Goal: Task Accomplishment & Management: Manage account settings

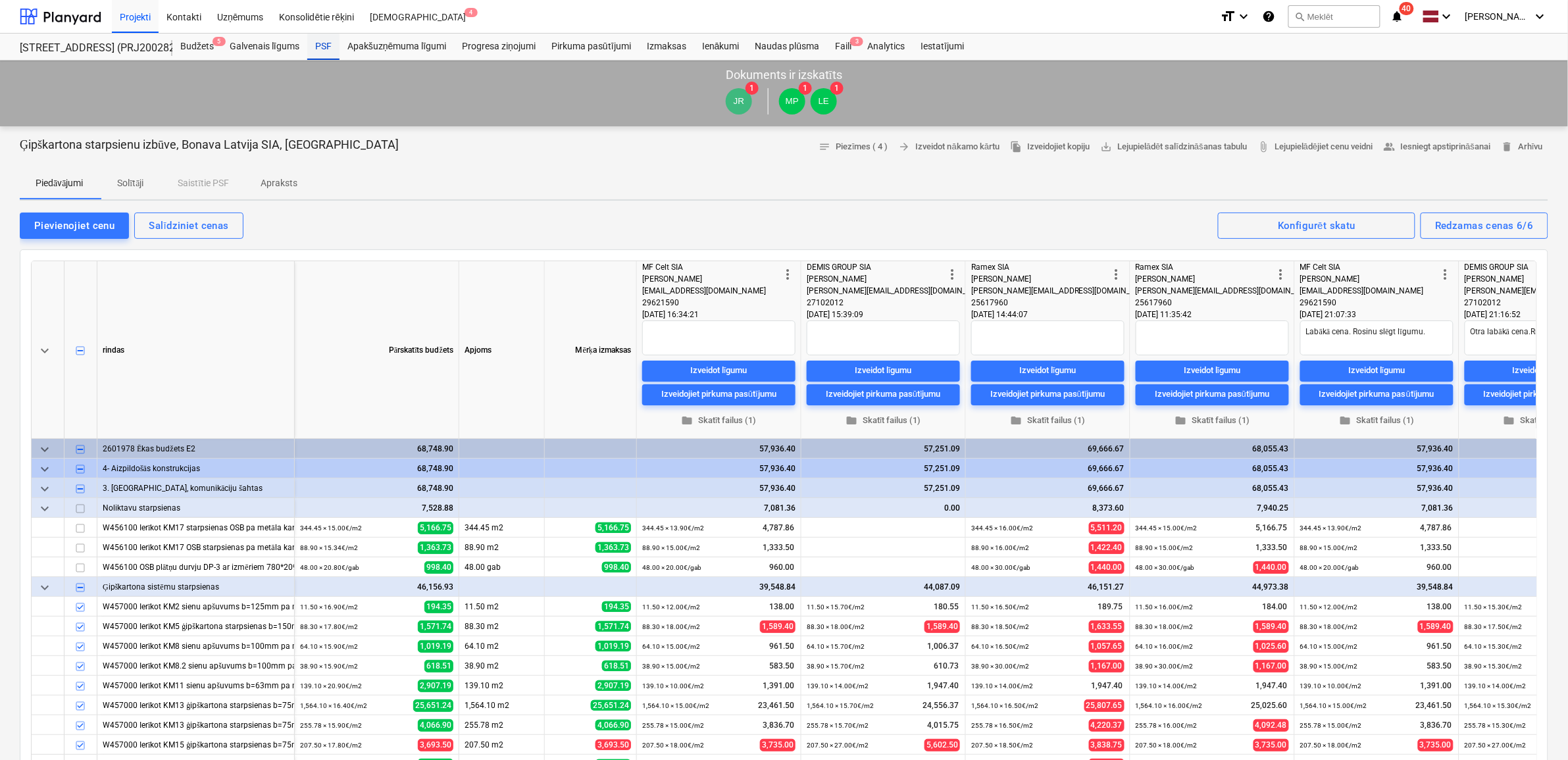
click at [326, 46] on div "PSF" at bounding box center [323, 47] width 32 height 26
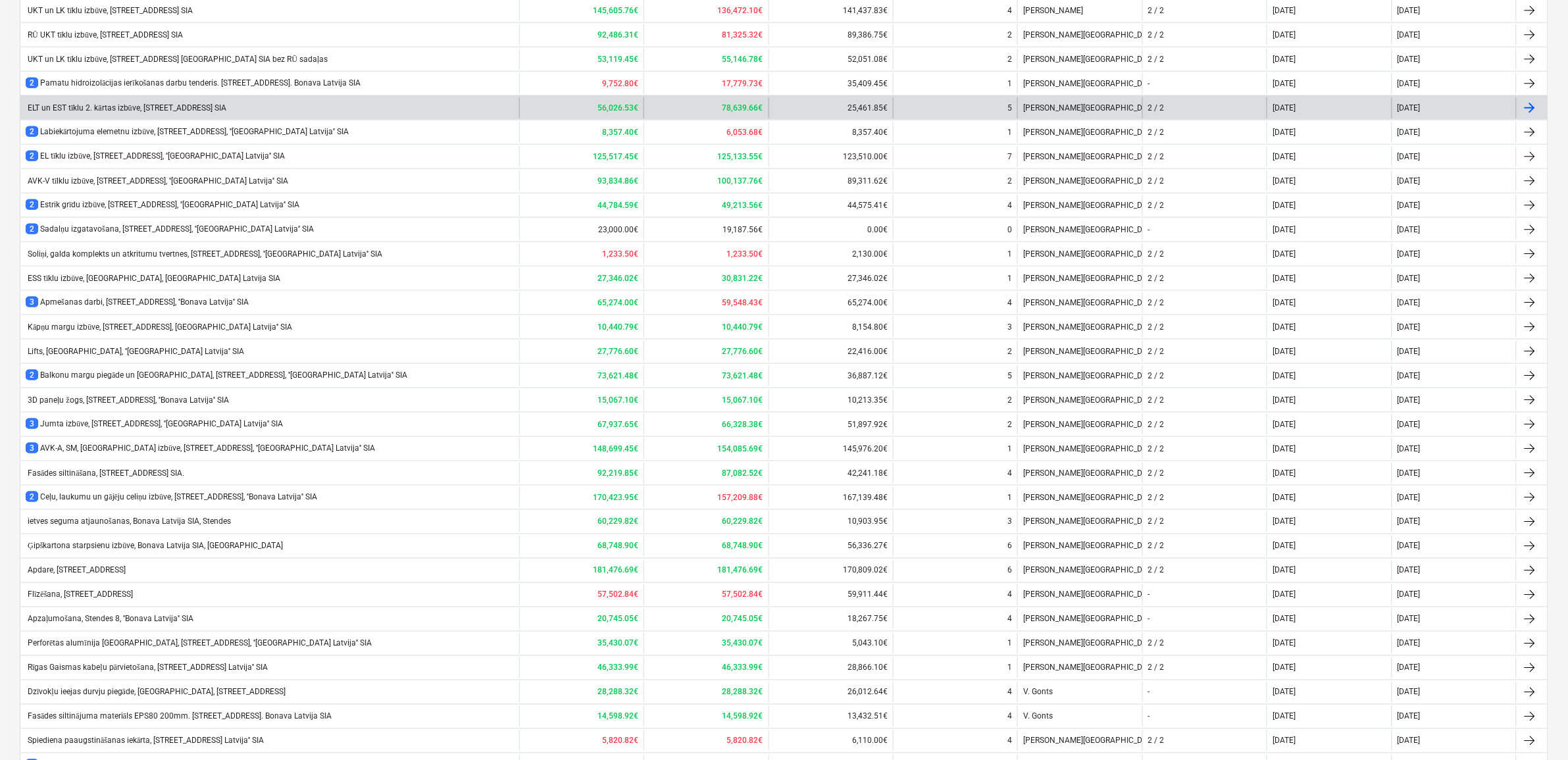
scroll to position [714, 0]
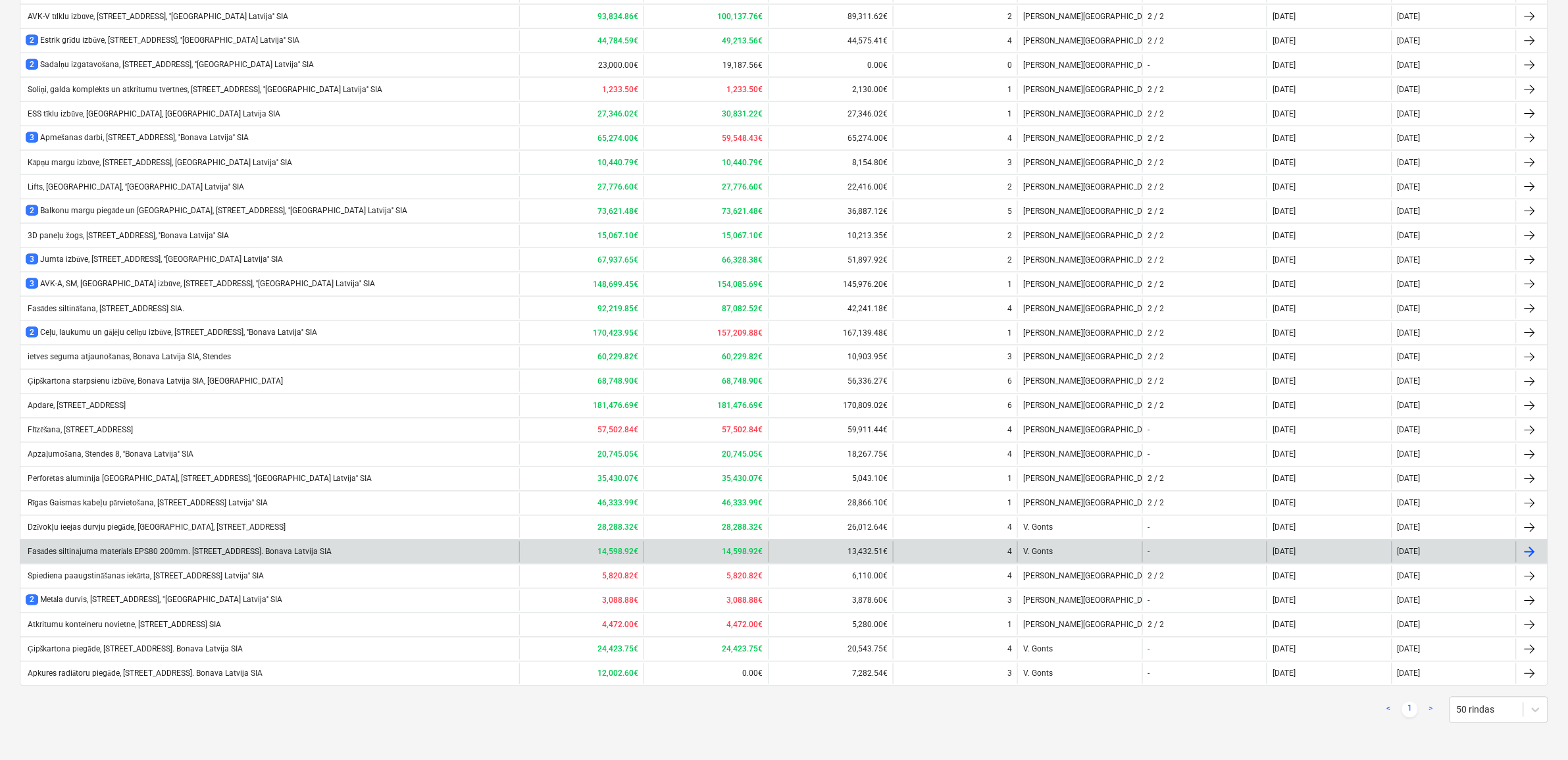
click at [158, 555] on div "Fasādes siltinājuma materiāls EPS80 200mm. Stendes iela 8, E2. Bonava Latvija S…" at bounding box center [179, 552] width 306 height 10
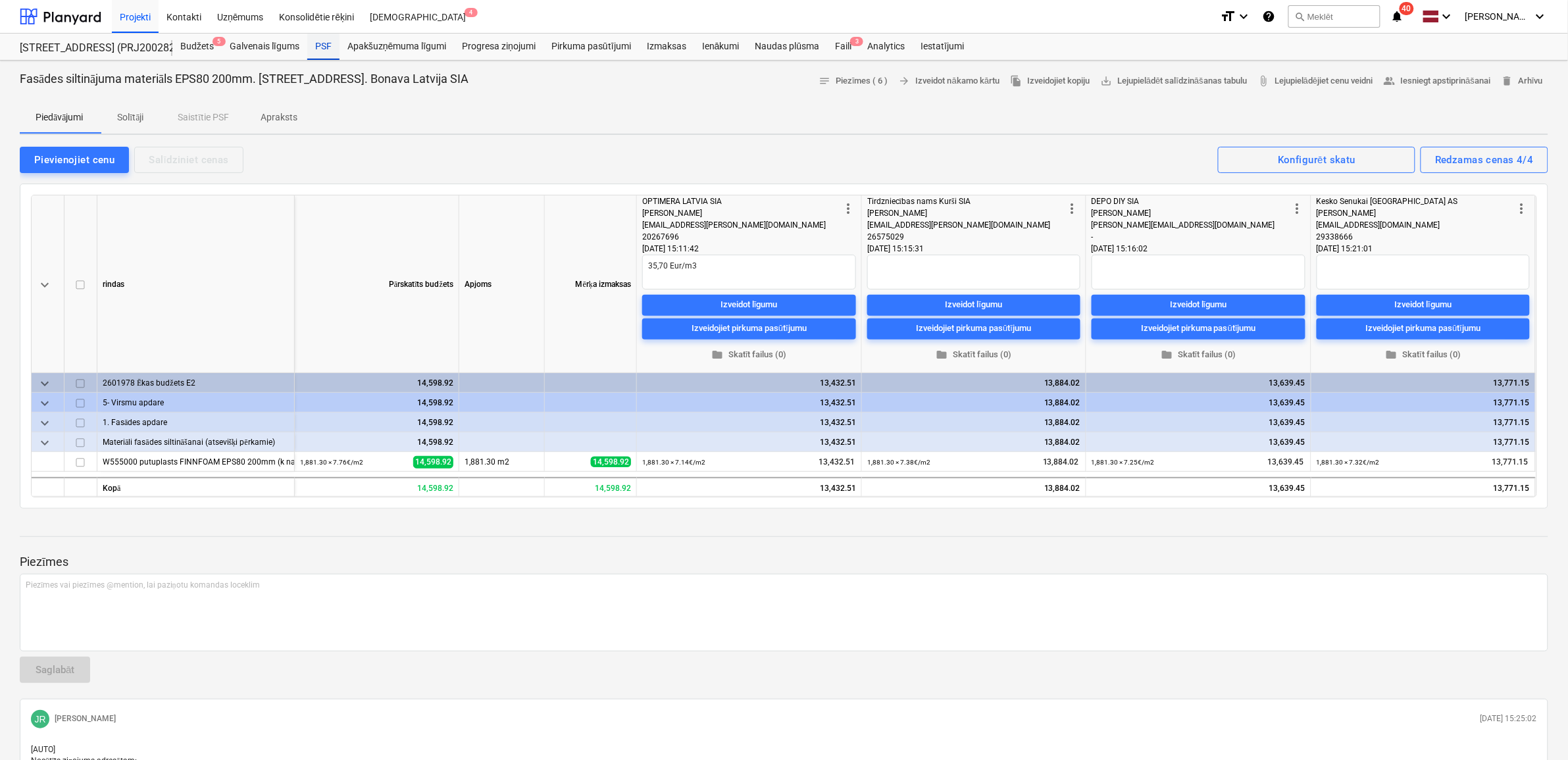
click at [326, 40] on div "PSF" at bounding box center [323, 47] width 32 height 26
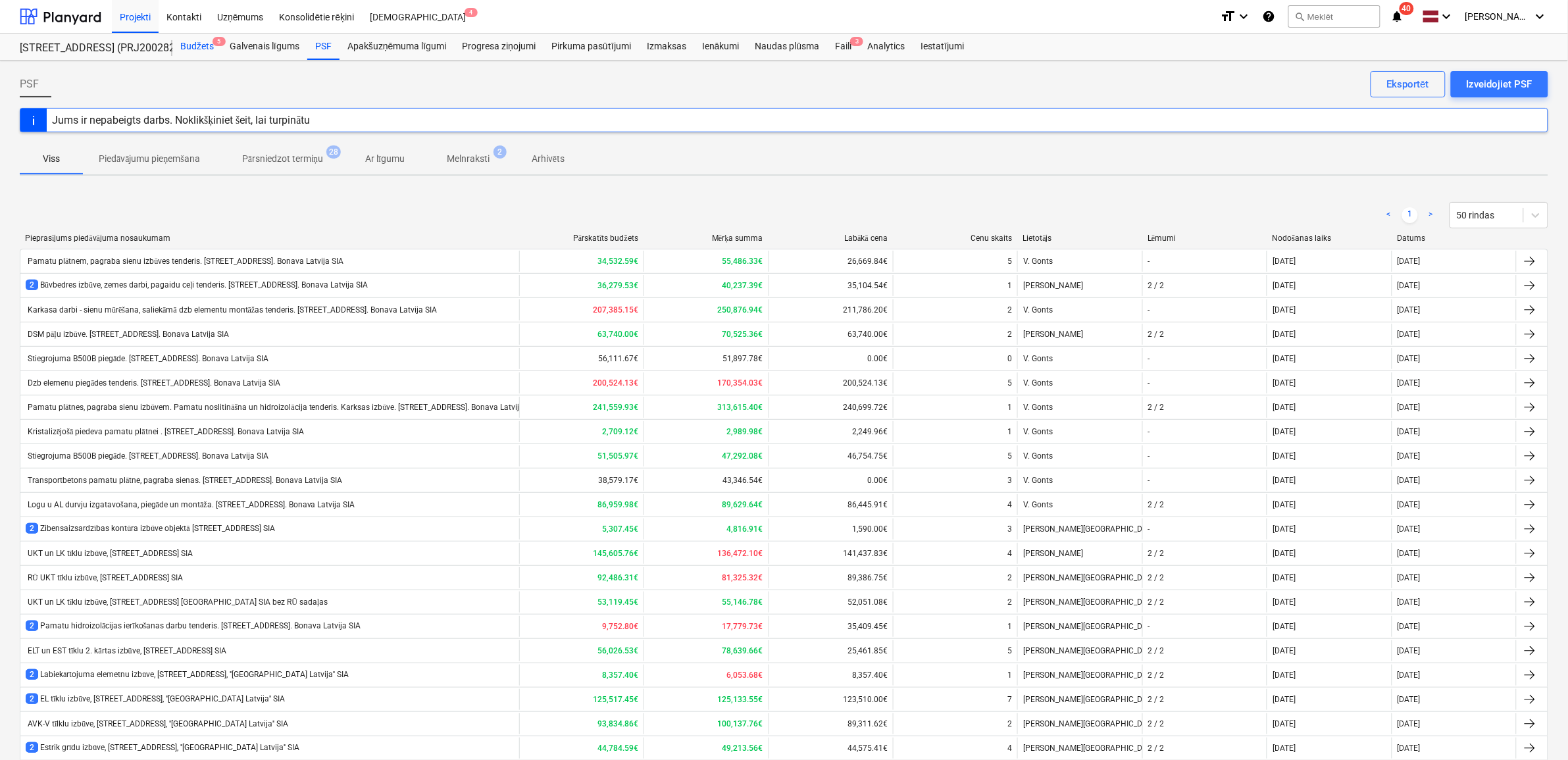
click at [195, 43] on div "Budžets 5" at bounding box center [196, 47] width 50 height 26
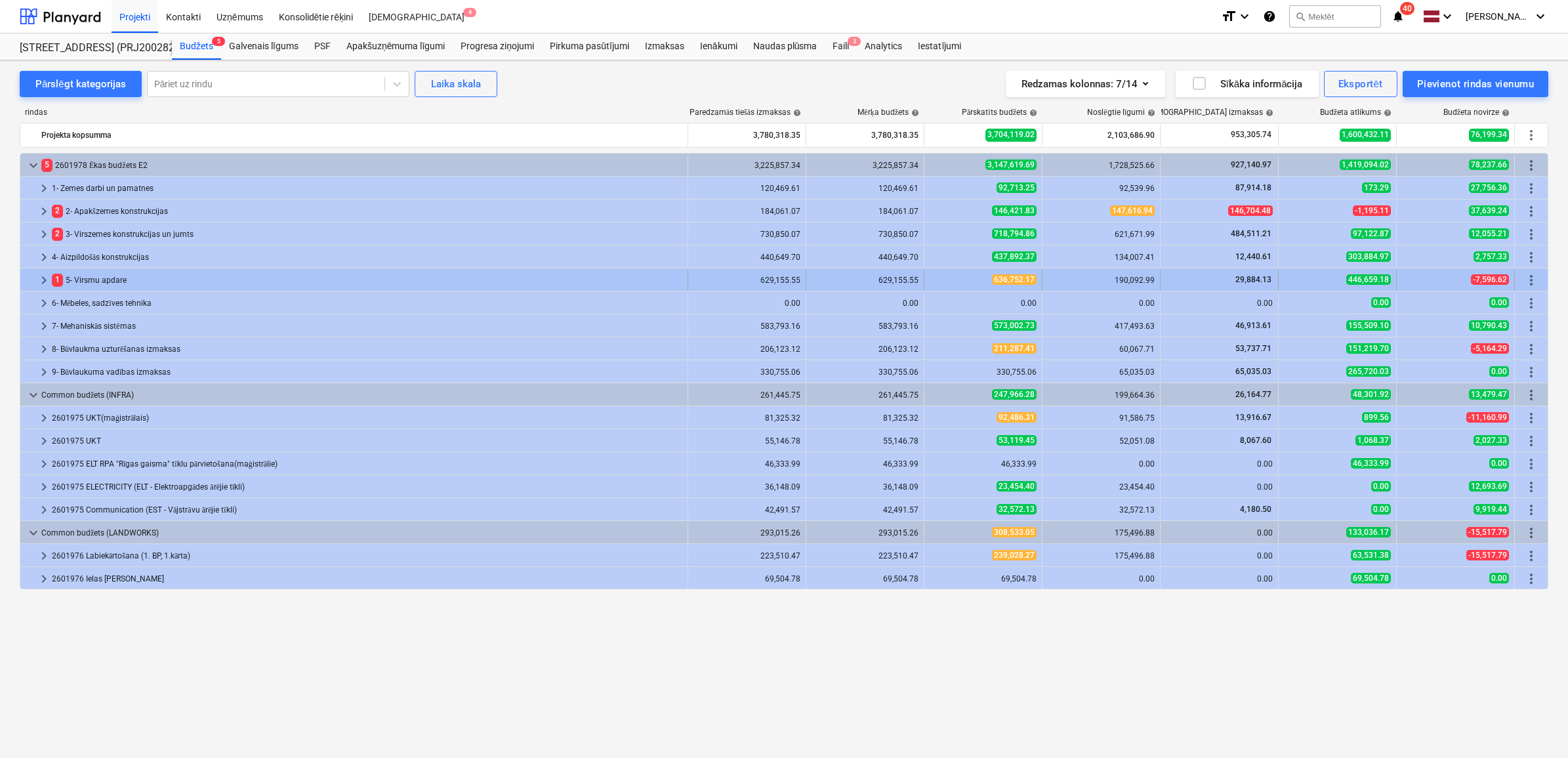
click at [80, 284] on div "1 5- Virsmu apdare" at bounding box center [367, 281] width 630 height 21
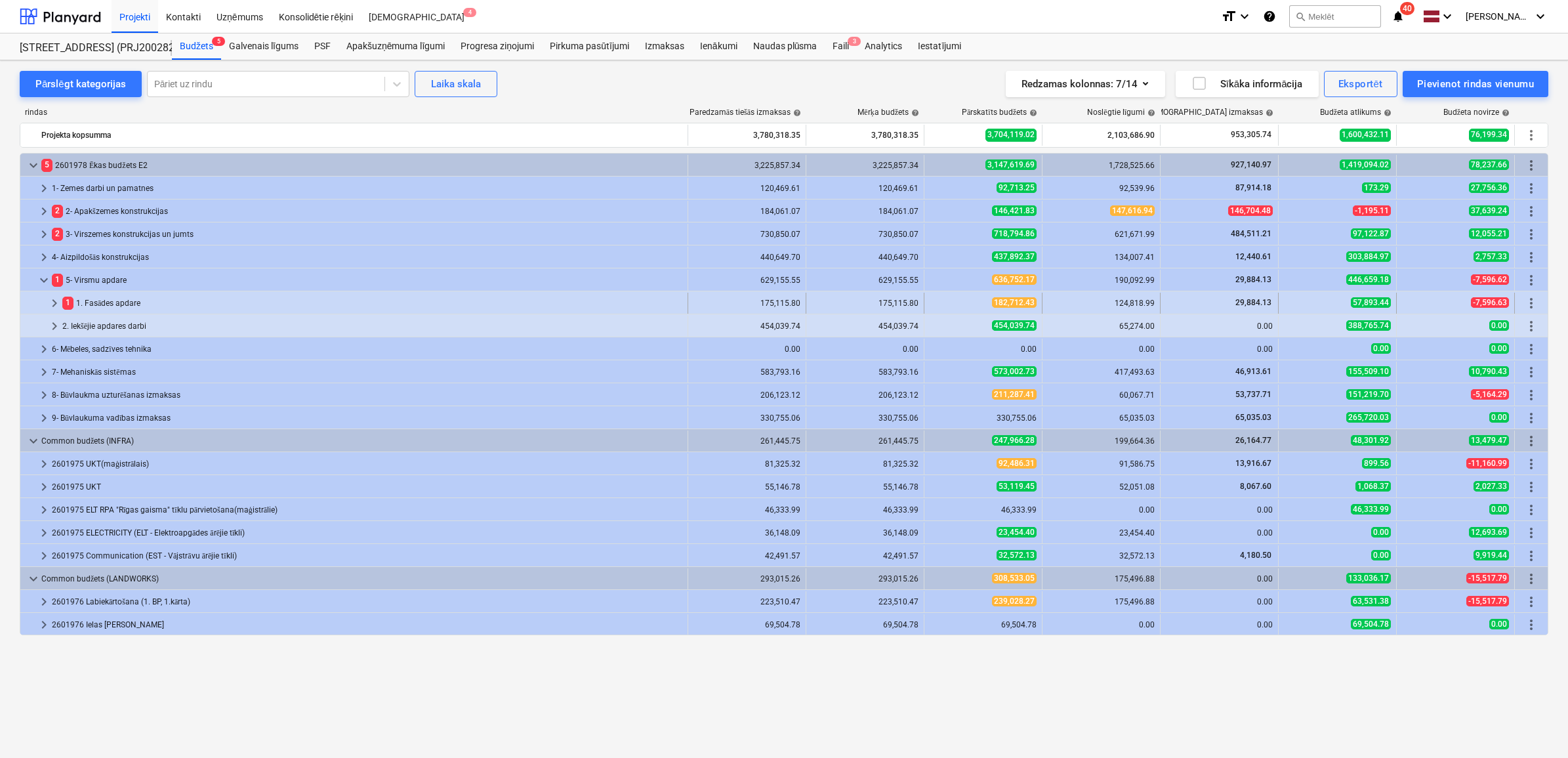
click at [107, 296] on div "1 1. Fasādes apdare" at bounding box center [372, 304] width 620 height 21
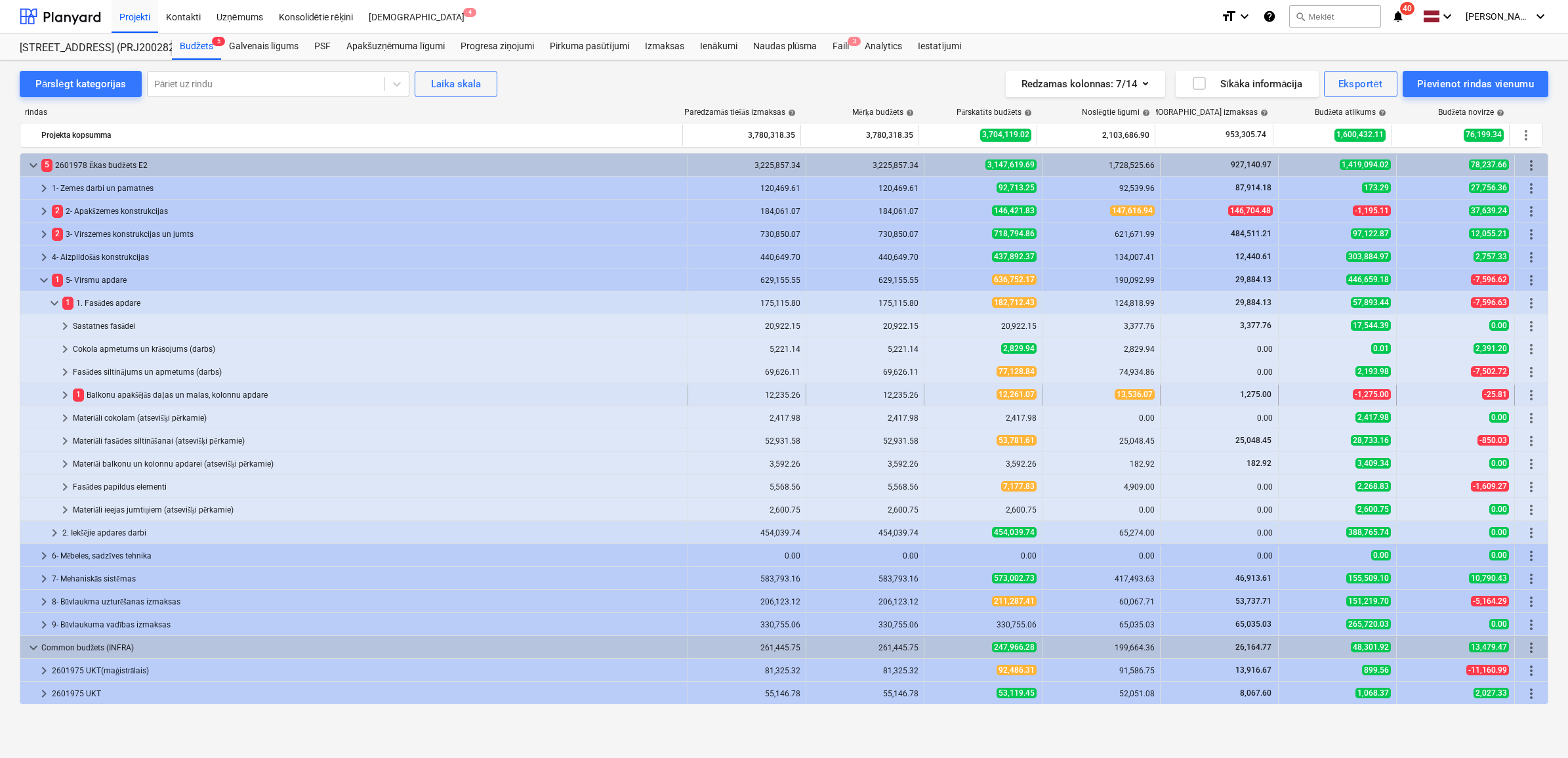
click at [123, 394] on div "1 Balkonu apakšējās daļas un malas, kolonnu apdare" at bounding box center [378, 395] width 610 height 21
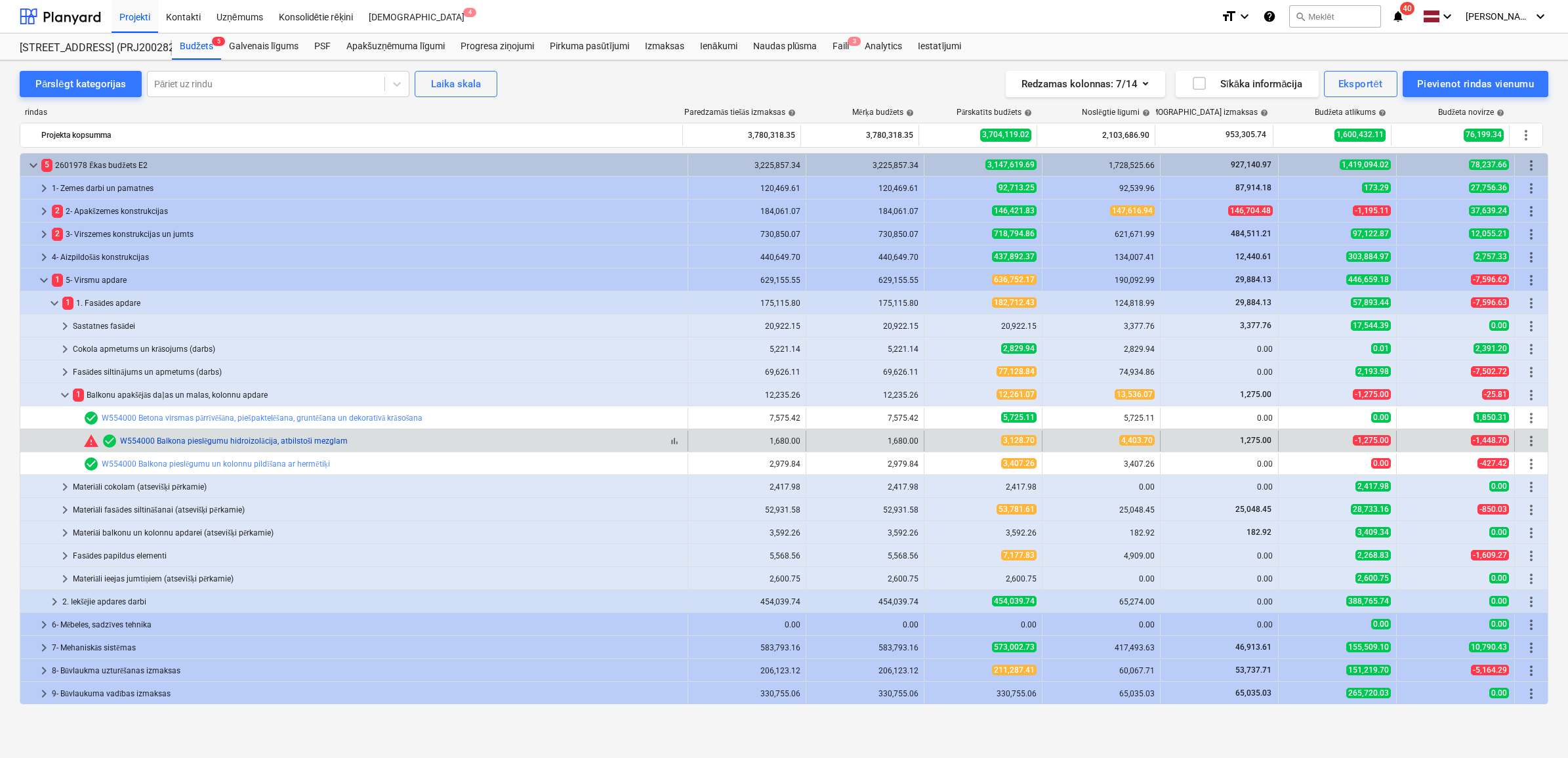
click at [259, 438] on link "W554000 Balkona pieslēgumu hidroizolācija, atbilstoši mezglam" at bounding box center [234, 441] width 228 height 9
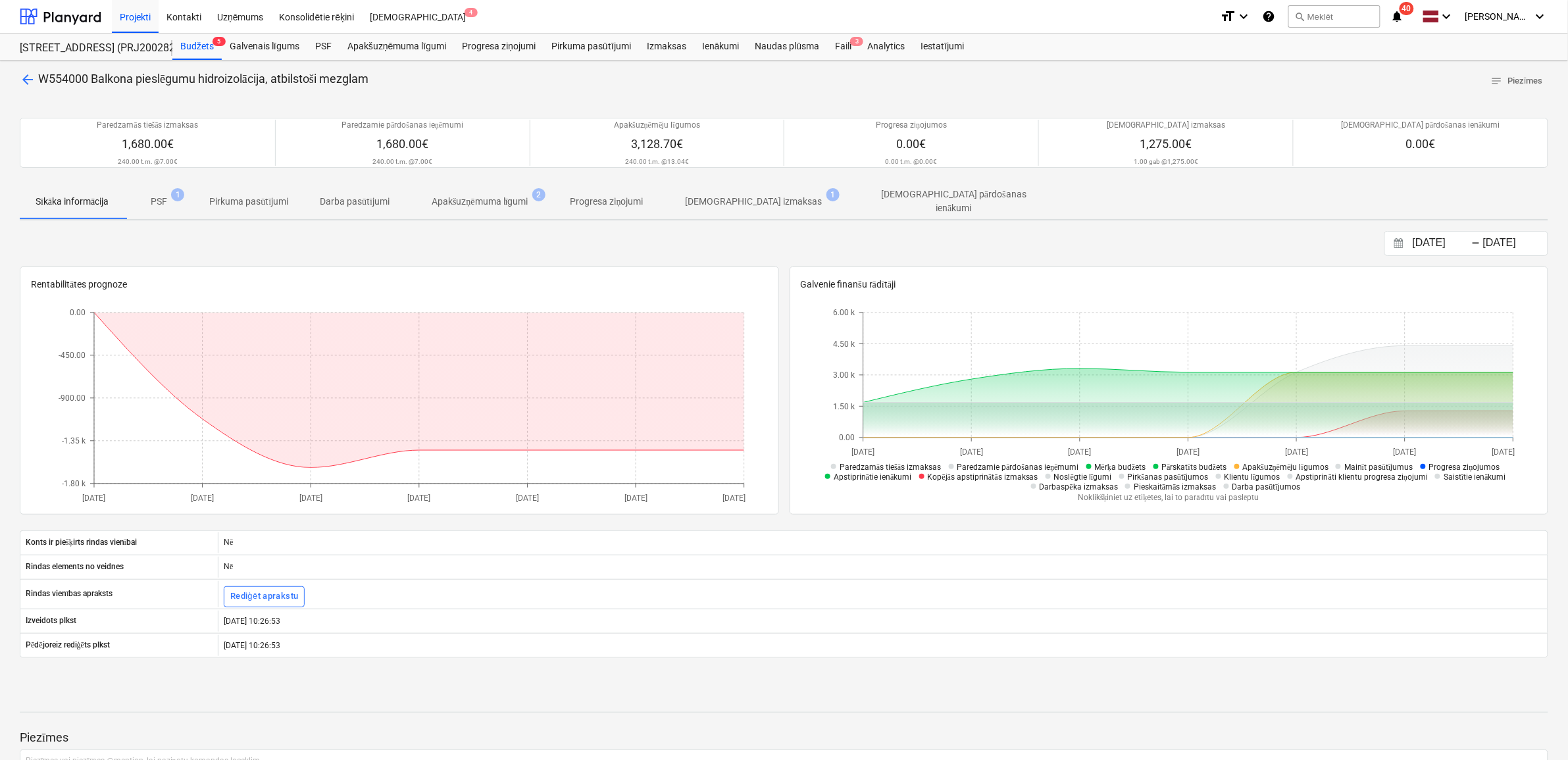
click at [477, 201] on p "Apakšuzņēmuma līgumi" at bounding box center [480, 202] width 97 height 14
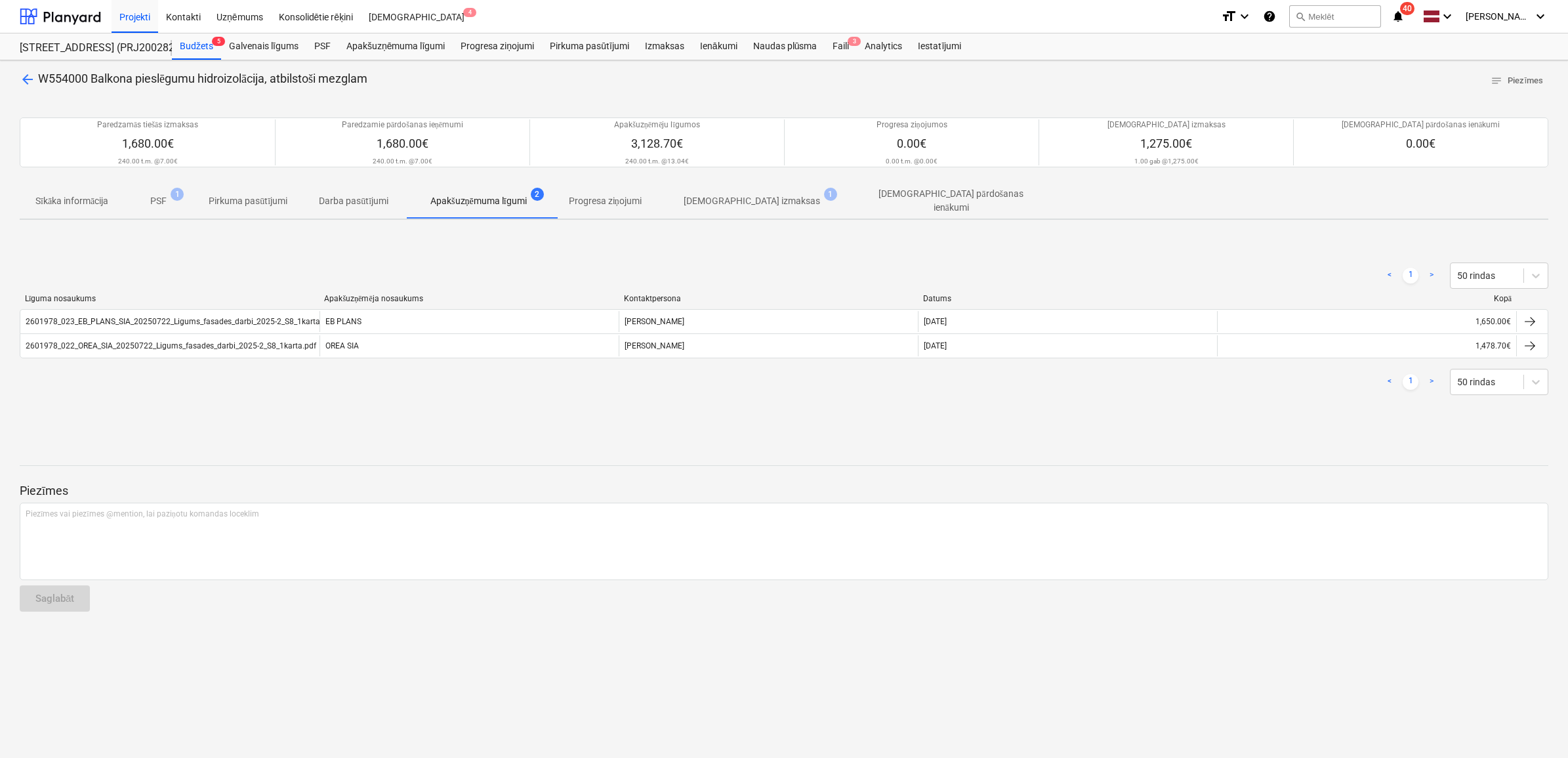
click at [153, 194] on p "PSF" at bounding box center [159, 201] width 17 height 14
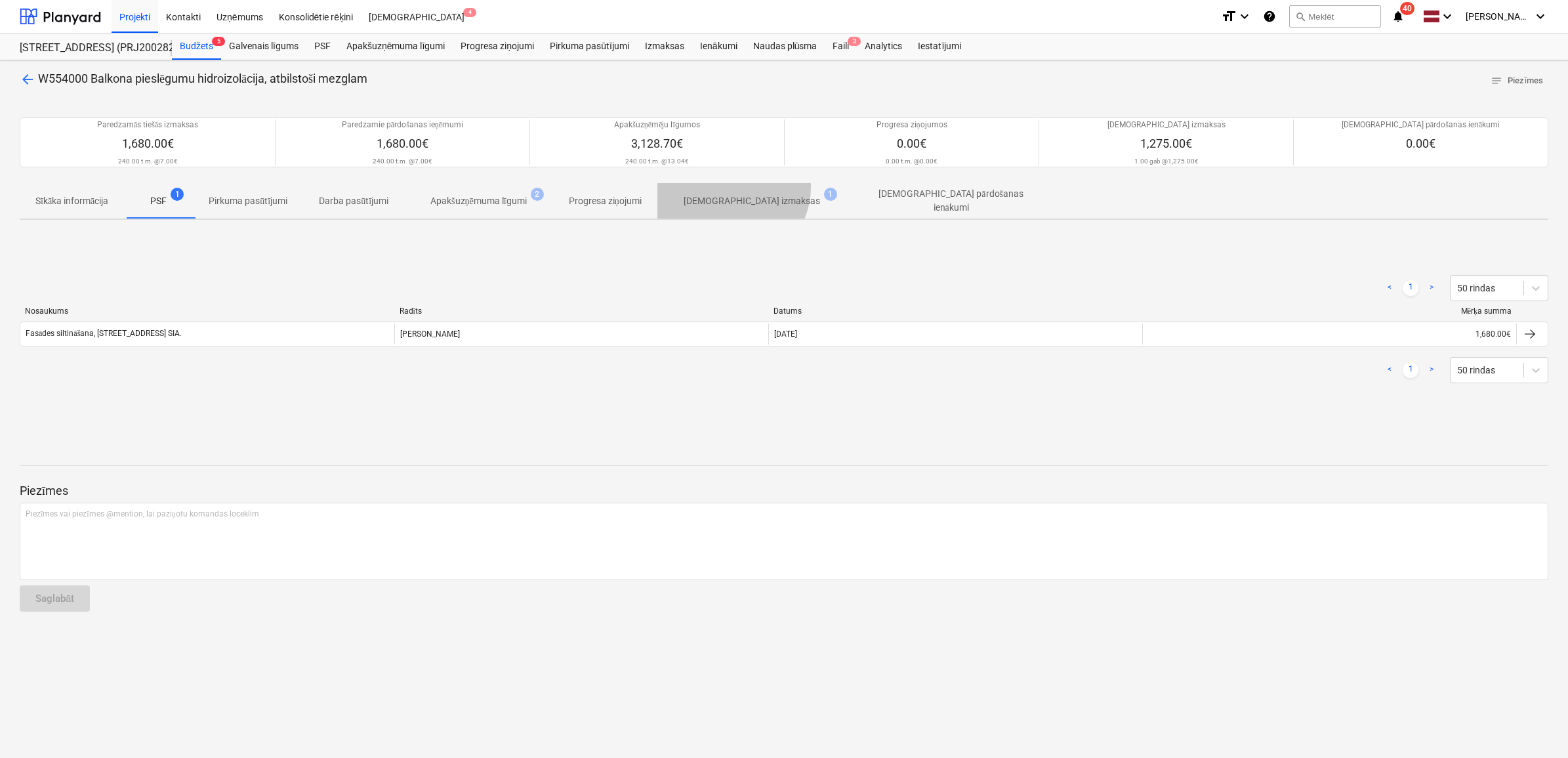
click at [737, 189] on span "Apstiprinātas izmaksas 1" at bounding box center [752, 201] width 189 height 24
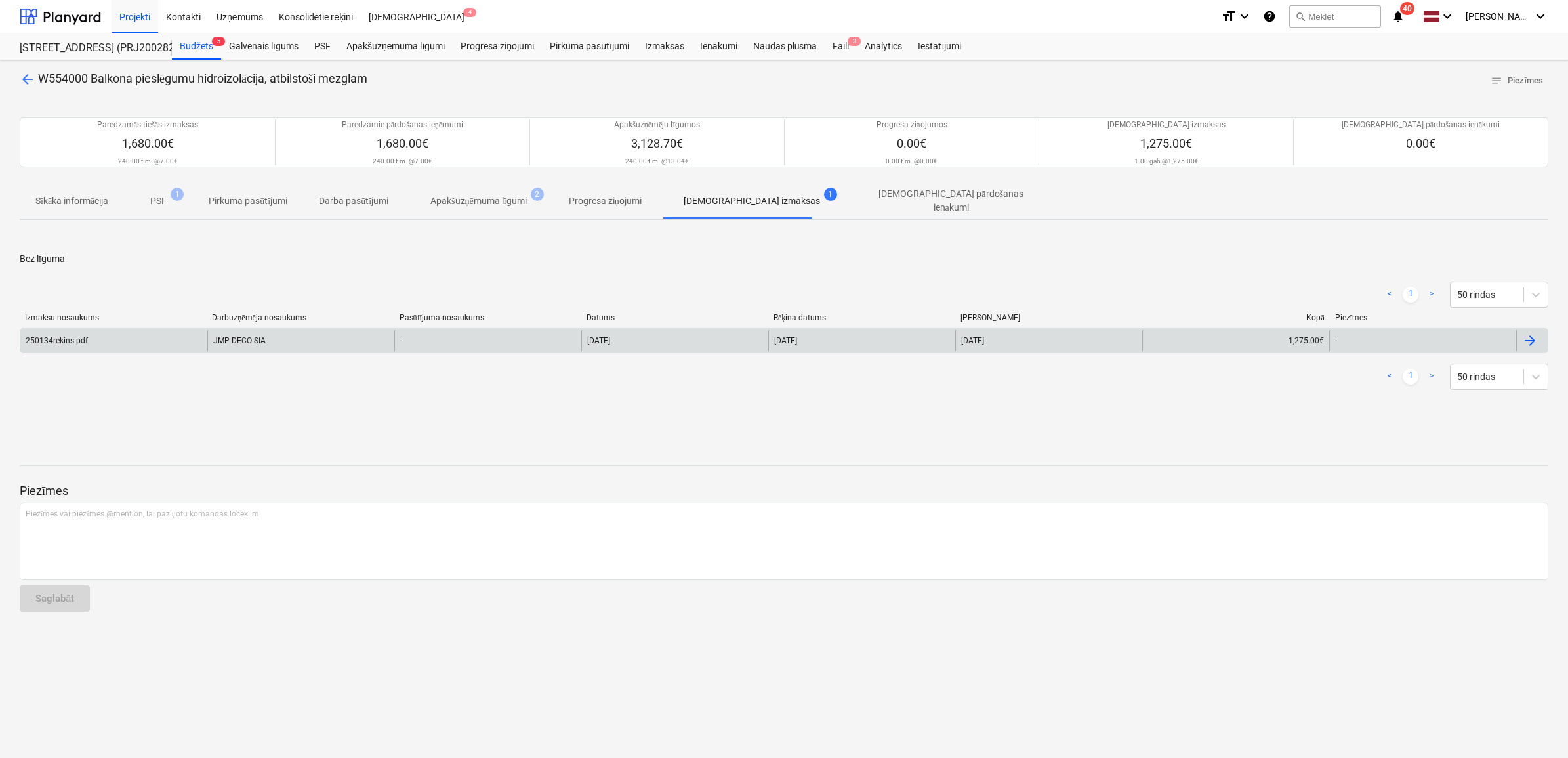
click at [228, 337] on div "JMP DECO SIA" at bounding box center [300, 341] width 187 height 21
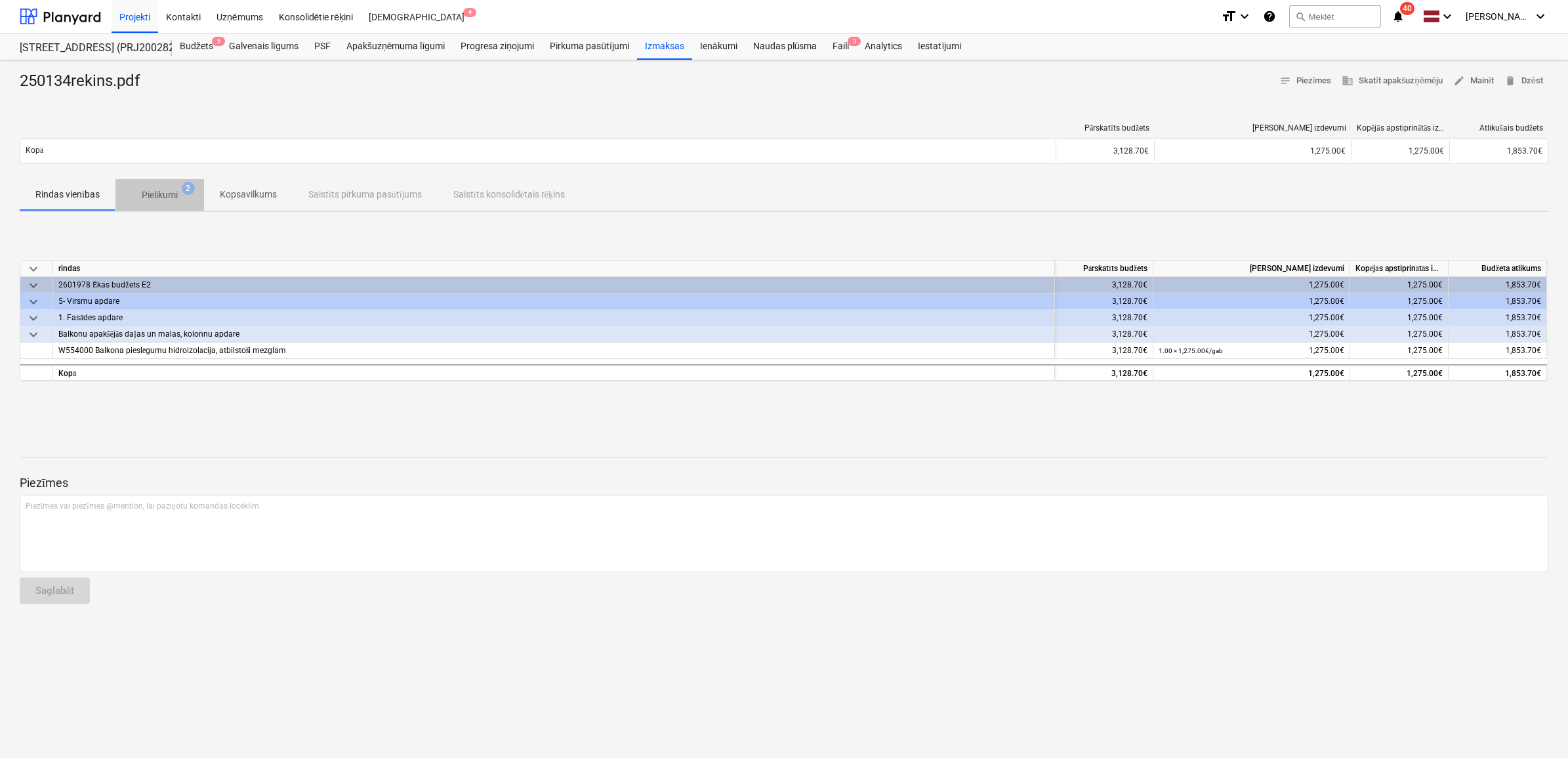
click at [159, 198] on p "Pielikumi" at bounding box center [159, 195] width 36 height 14
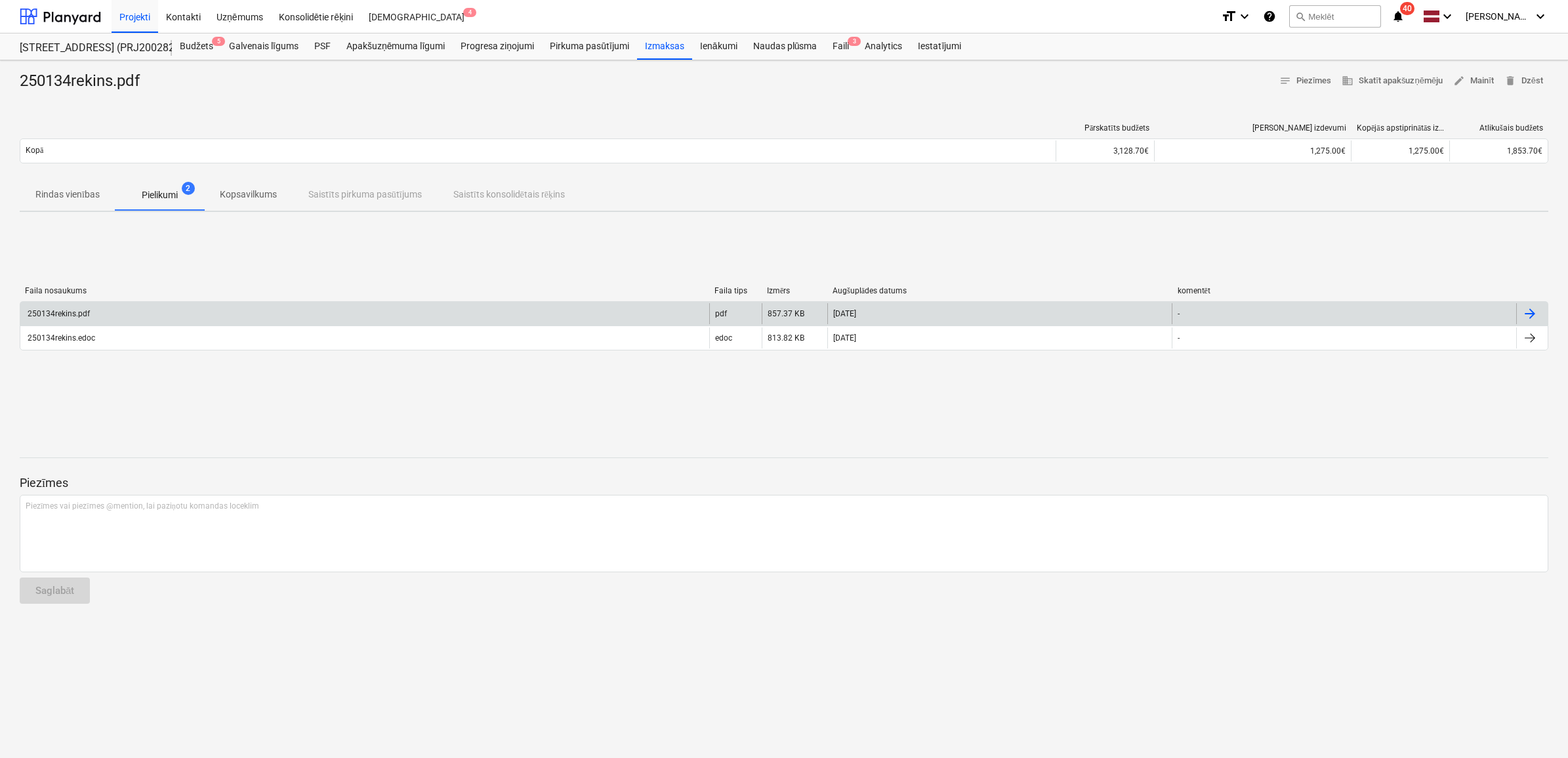
click at [146, 304] on div "250134rekins.pdf" at bounding box center [365, 314] width 689 height 21
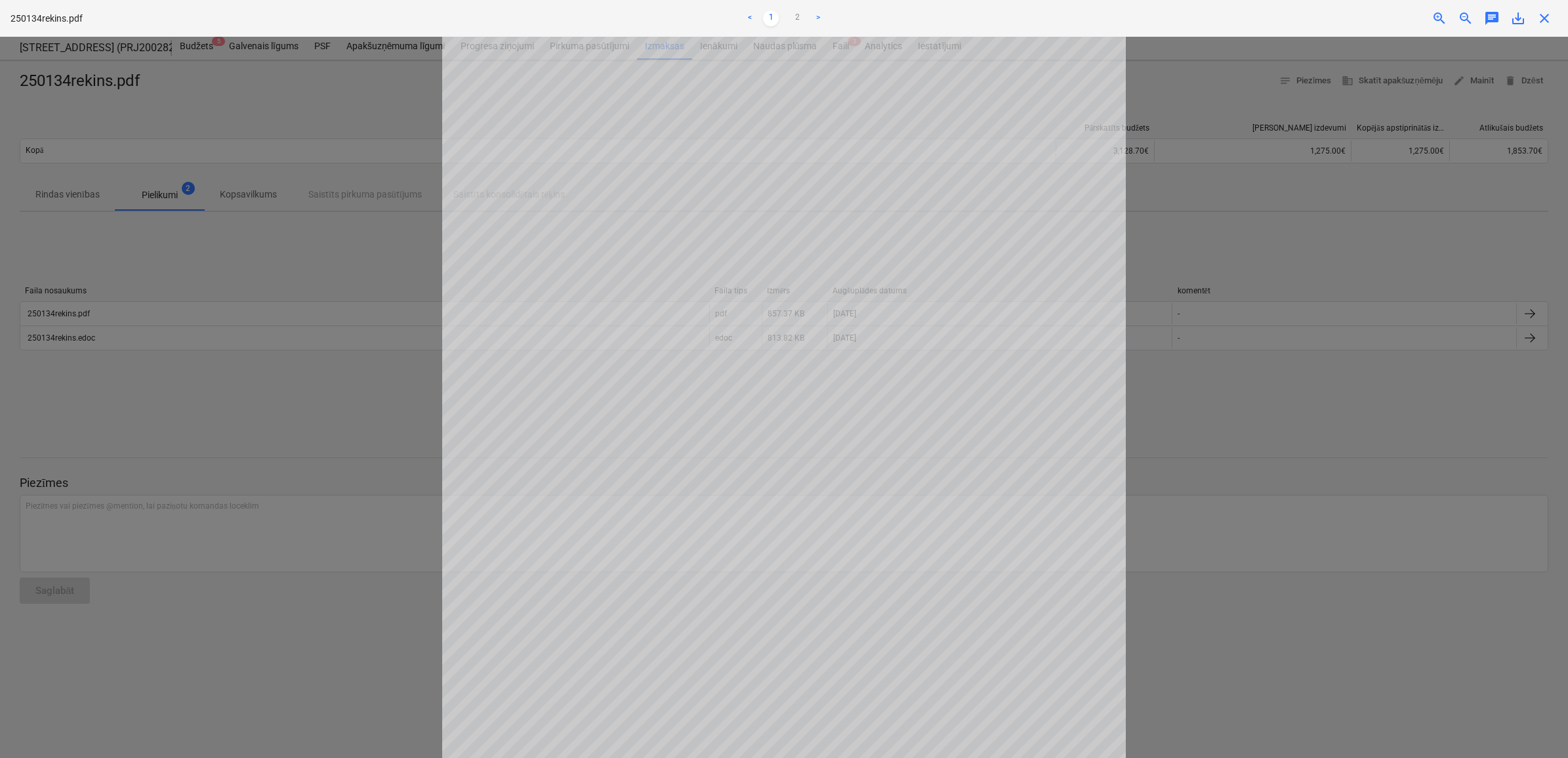
click at [1543, 18] on span "close" at bounding box center [1544, 18] width 16 height 16
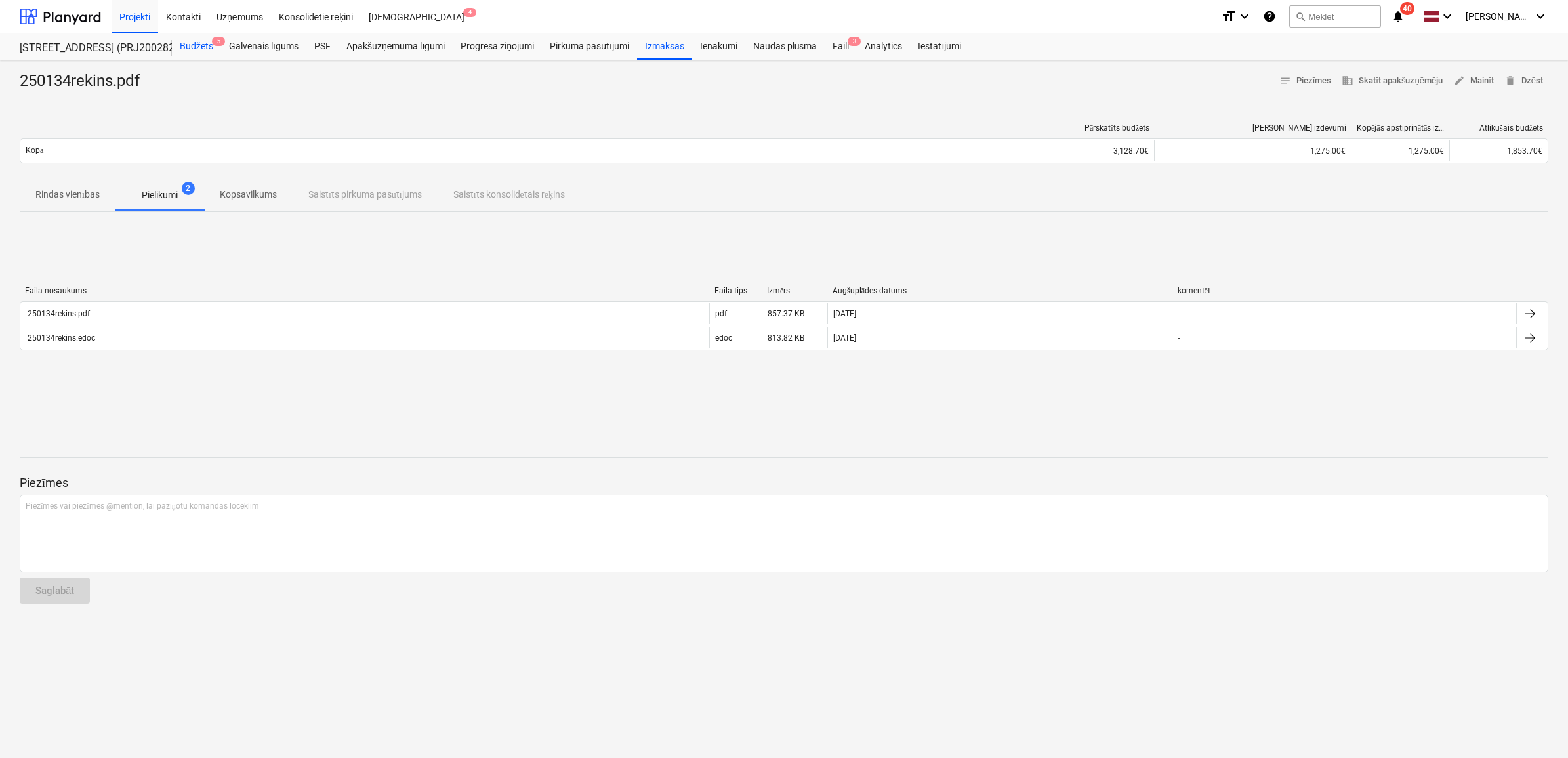
click at [205, 43] on div "Budžets 5" at bounding box center [196, 47] width 50 height 26
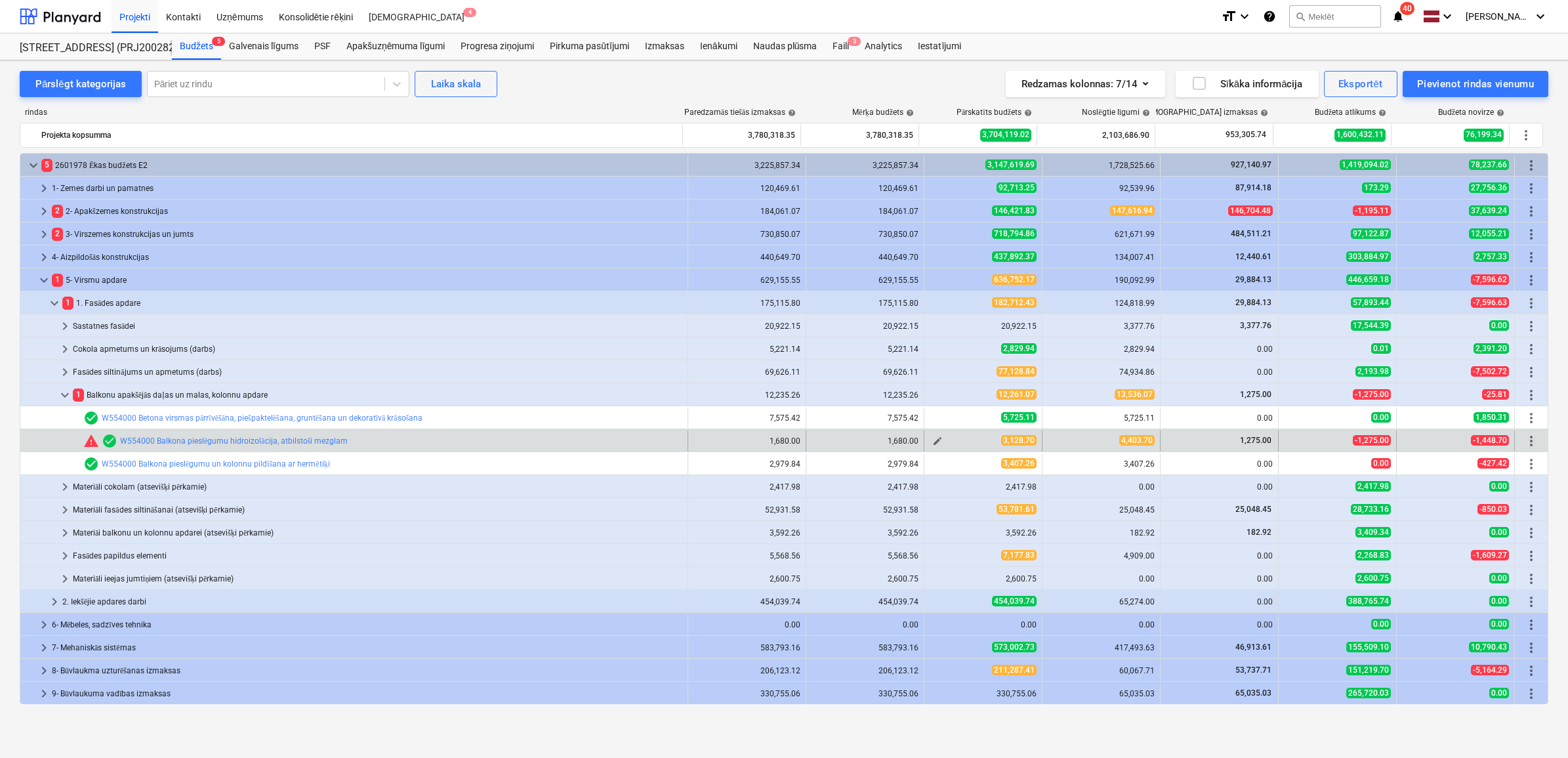
click at [932, 437] on span "edit" at bounding box center [938, 441] width 11 height 11
type textarea "x"
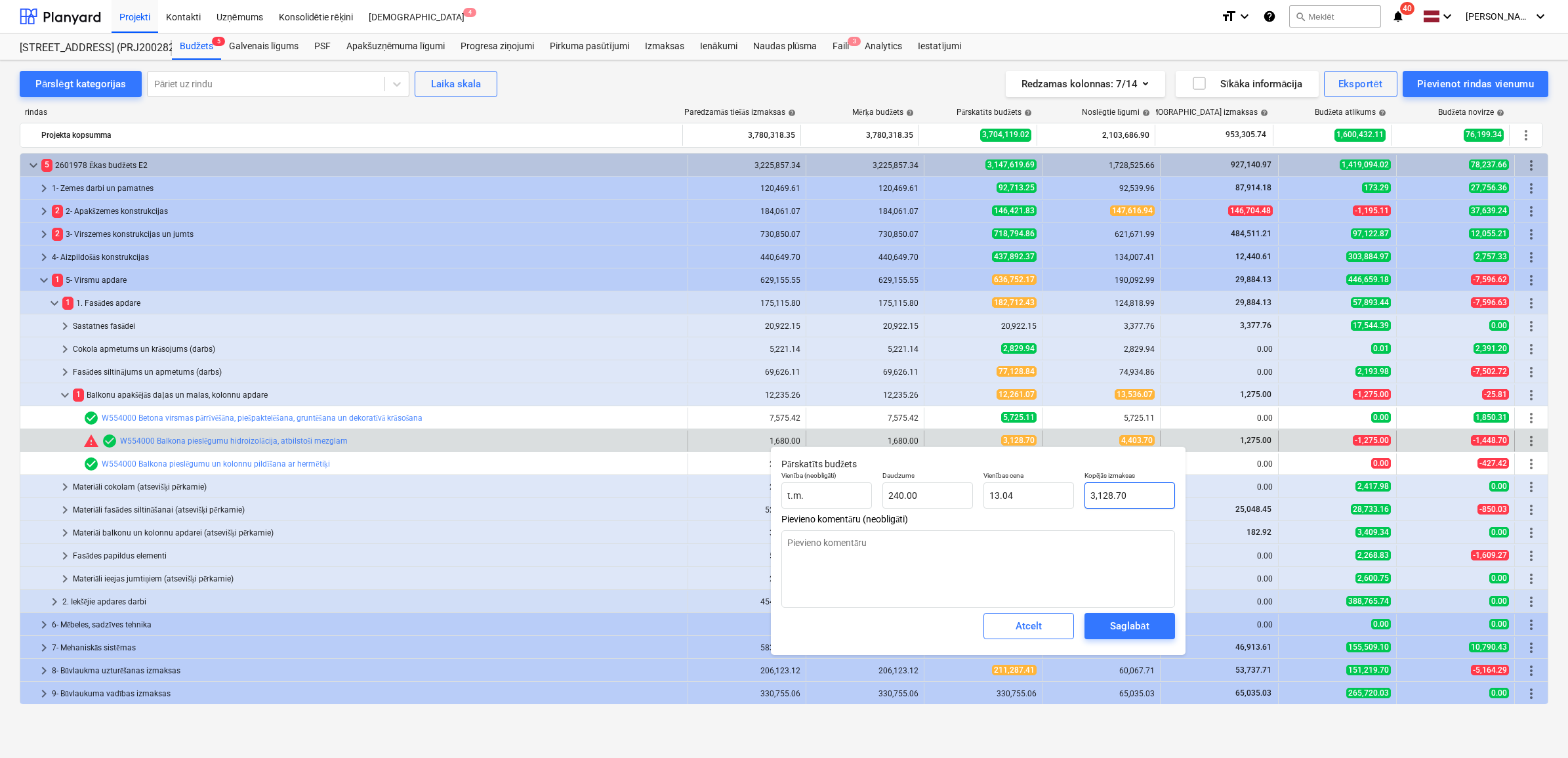
type input "3128.7"
drag, startPoint x: 1135, startPoint y: 494, endPoint x: 1088, endPoint y: 723, distance: 233.8
click at [1081, 501] on div "Kopējās izmaksas 3128.7" at bounding box center [1130, 490] width 101 height 48
type textarea "x"
type input "7"
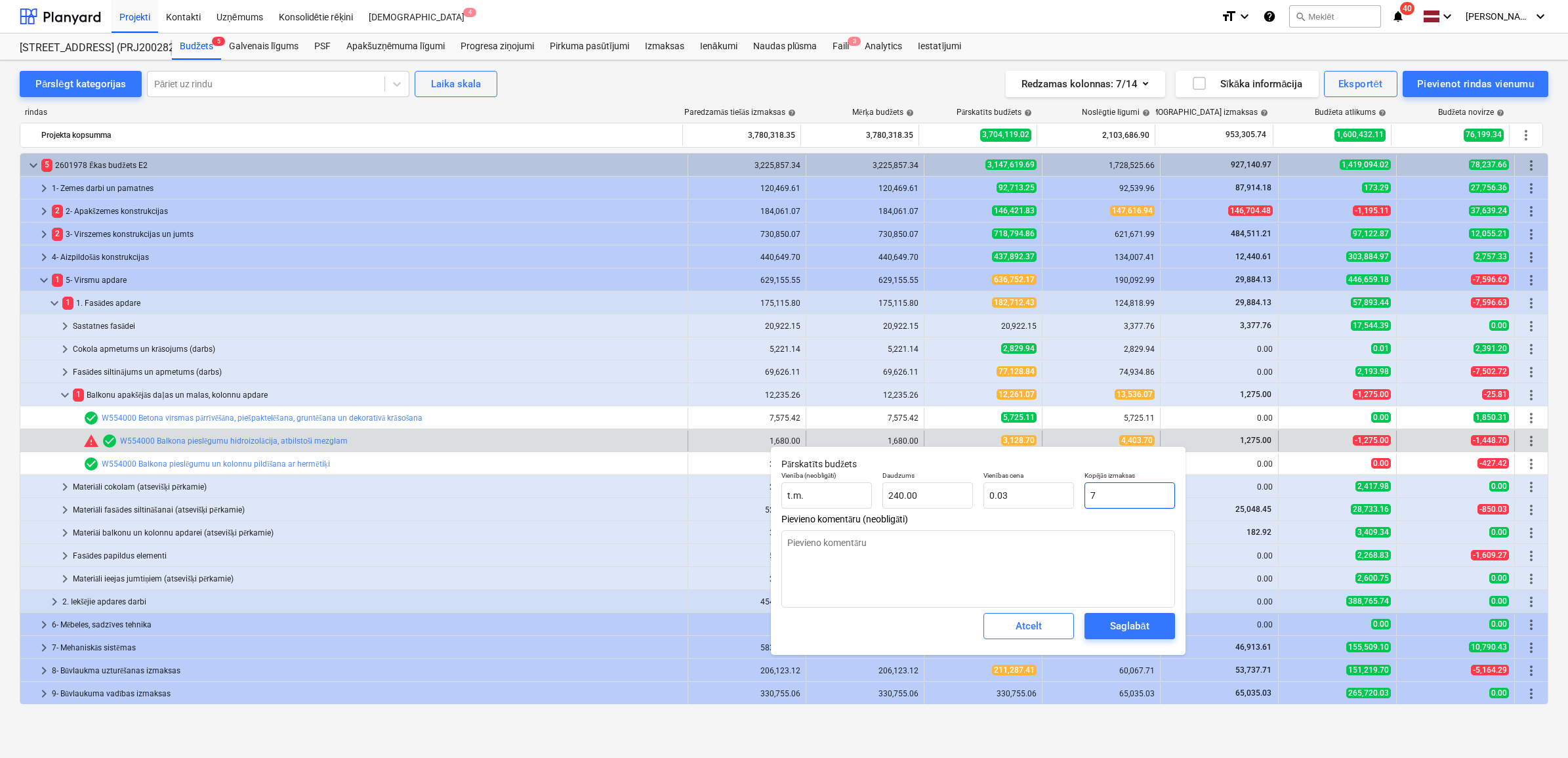
type input "0.03"
type textarea "x"
type input "72"
type input "0.30"
type textarea "x"
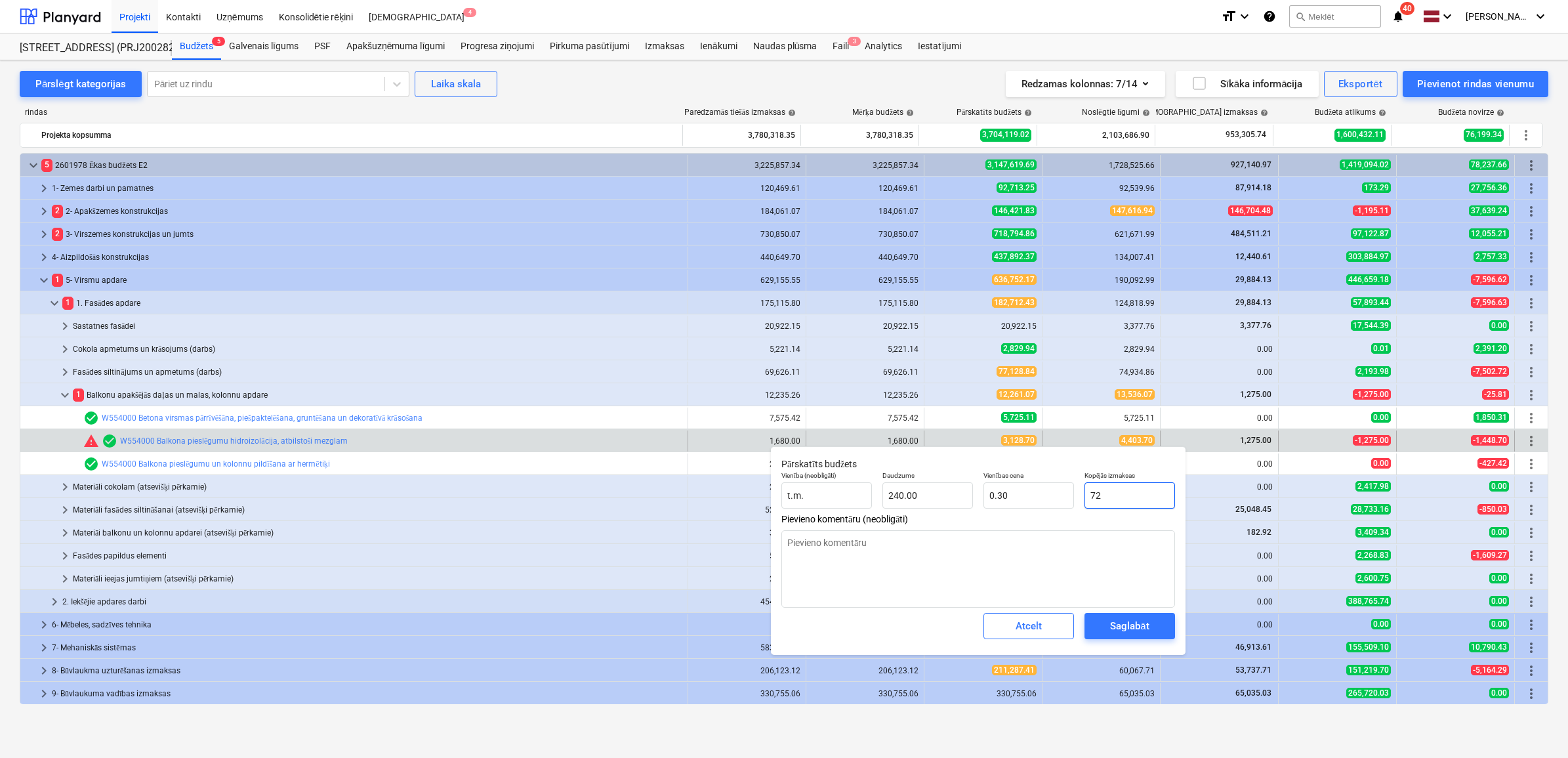
type input "720"
type input "3.00"
type textarea "x"
type input "7208"
type input "30.03"
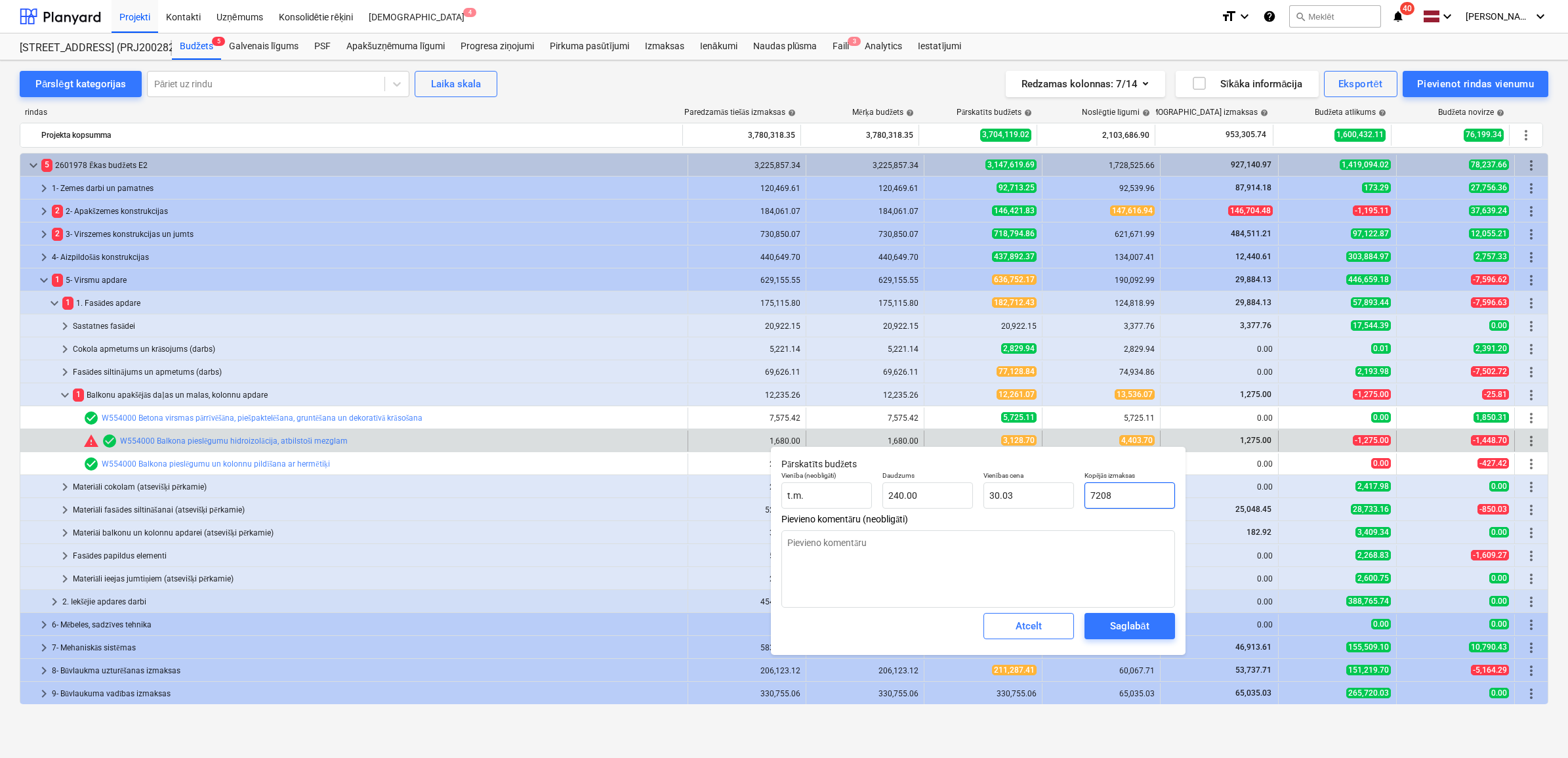
type textarea "x"
type input "7208."
type textarea "x"
type input "7208.7"
type input "30.04"
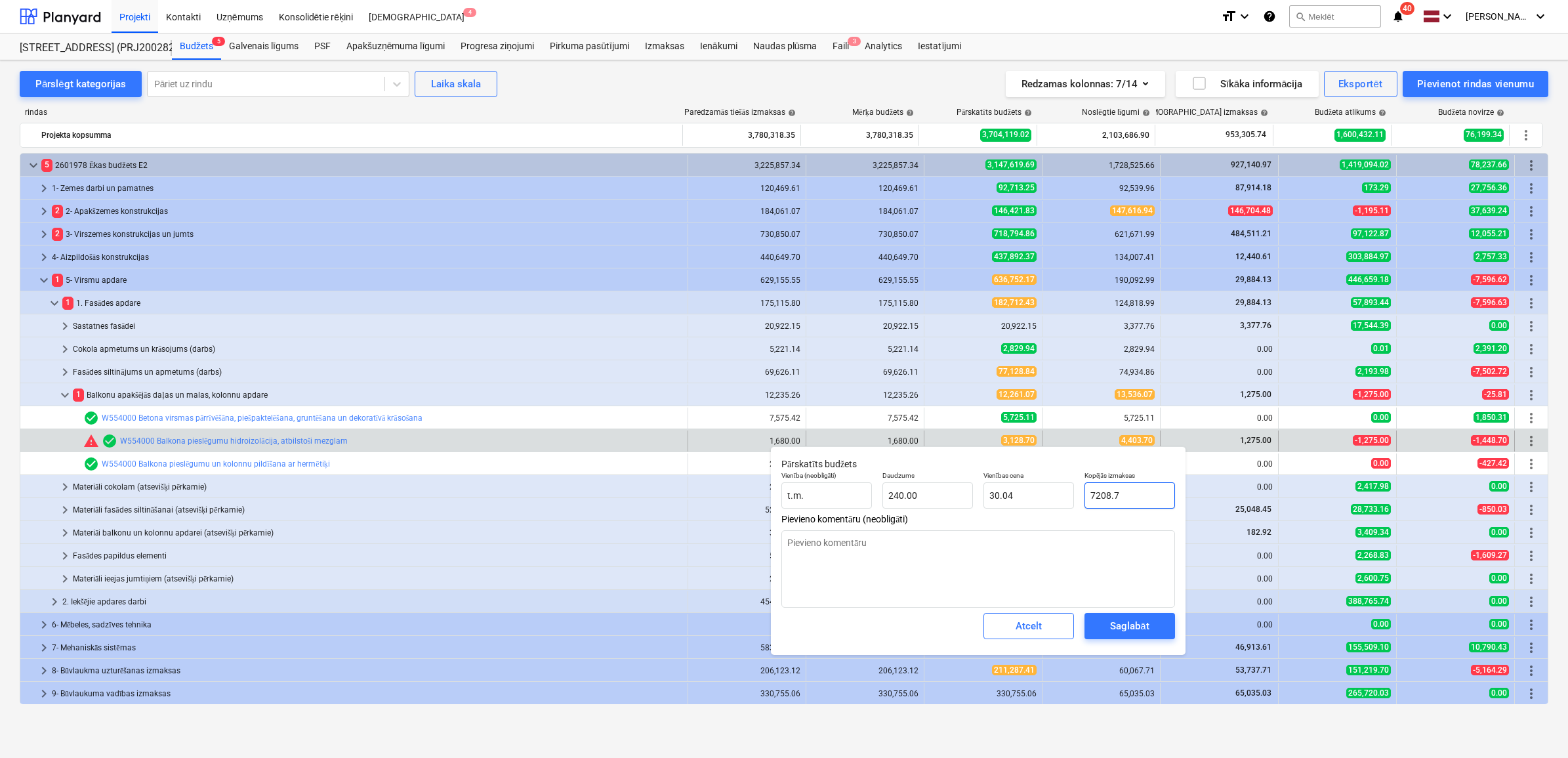
type input "7208.7"
type textarea "x"
type input "7,208.70"
click at [1142, 628] on div "Saglabāt" at bounding box center [1129, 626] width 39 height 17
type textarea "x"
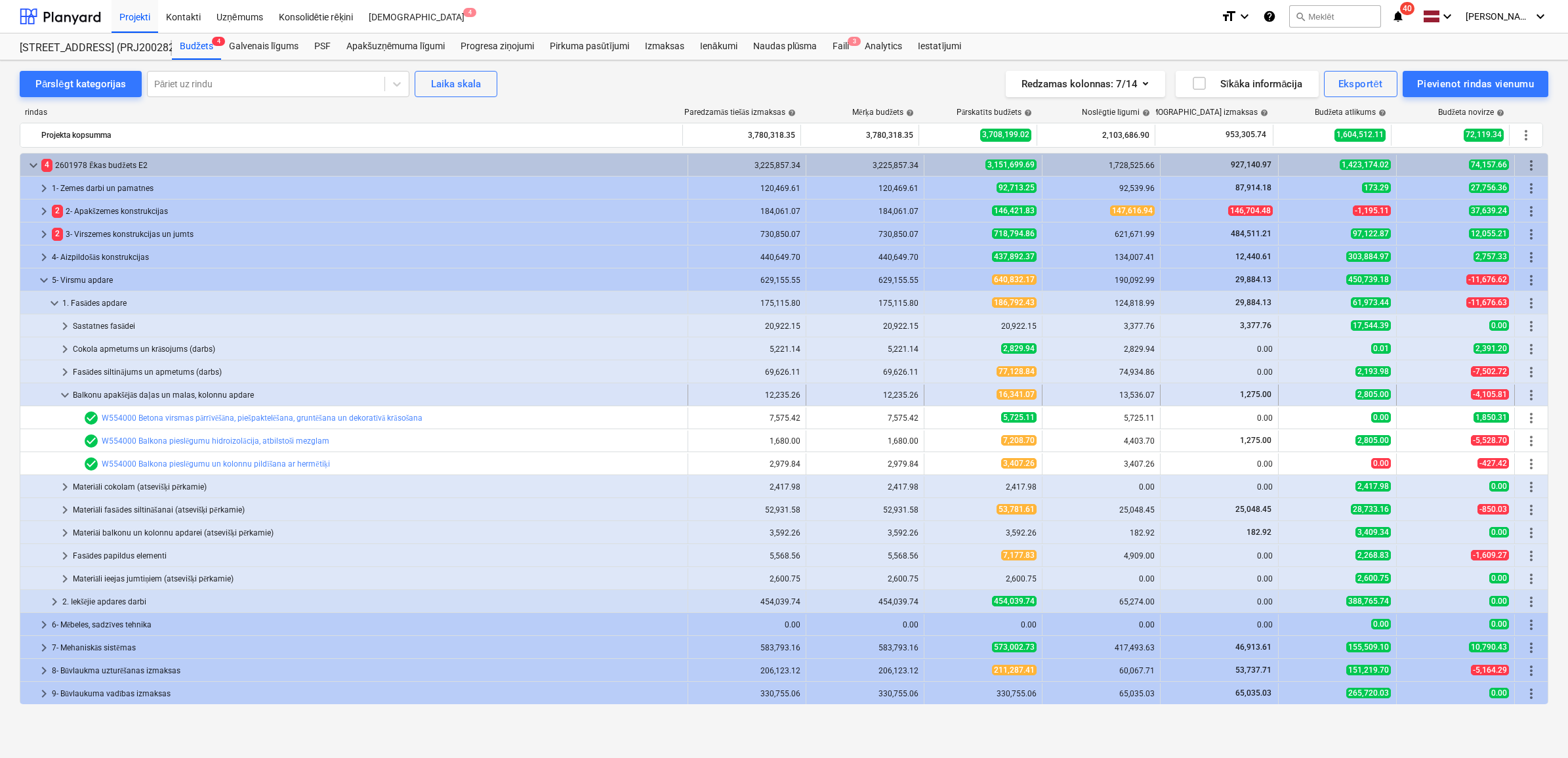
click at [66, 398] on span "keyboard_arrow_down" at bounding box center [65, 395] width 16 height 16
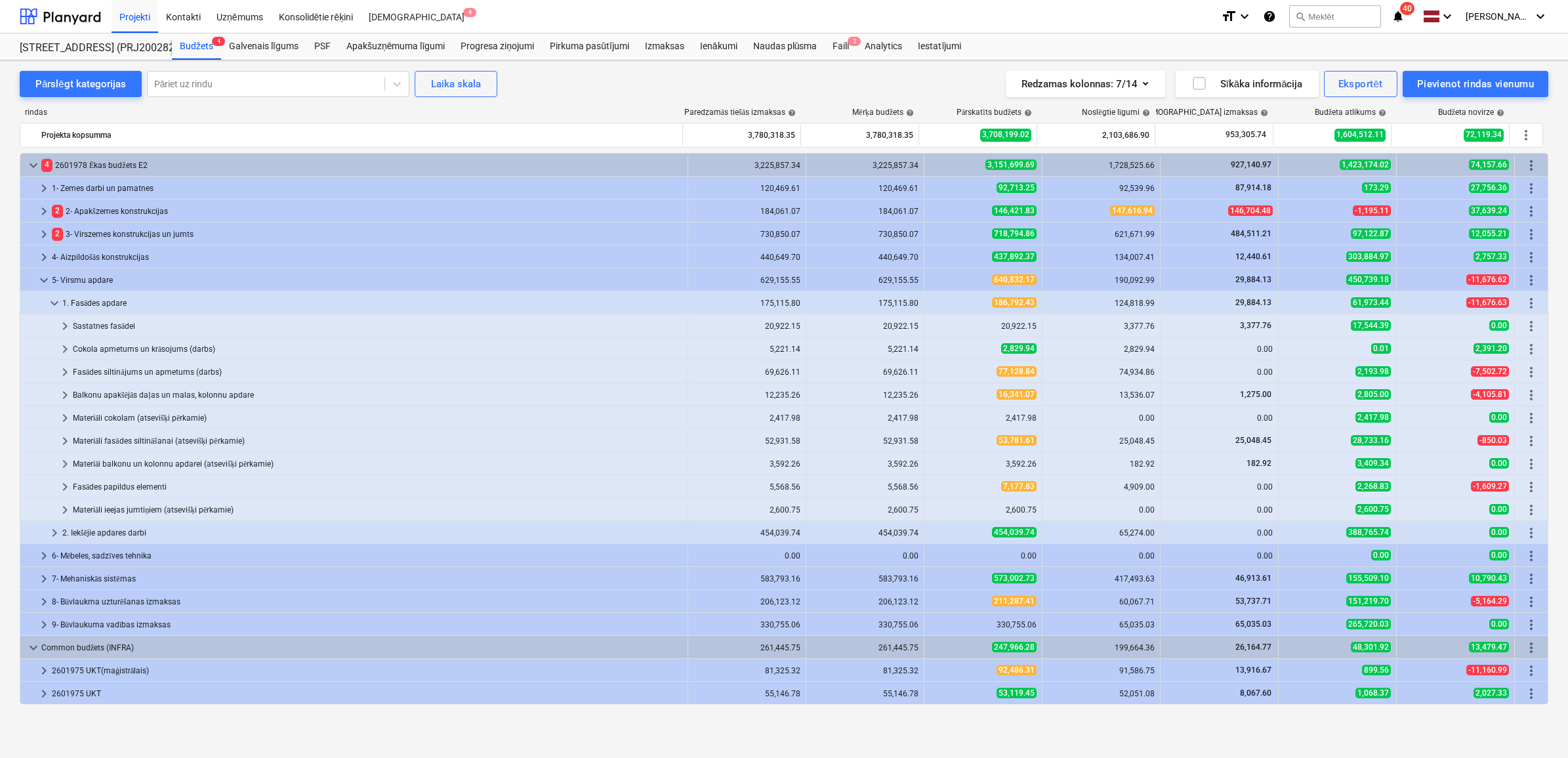
click at [66, 398] on span "keyboard_arrow_right" at bounding box center [65, 395] width 16 height 16
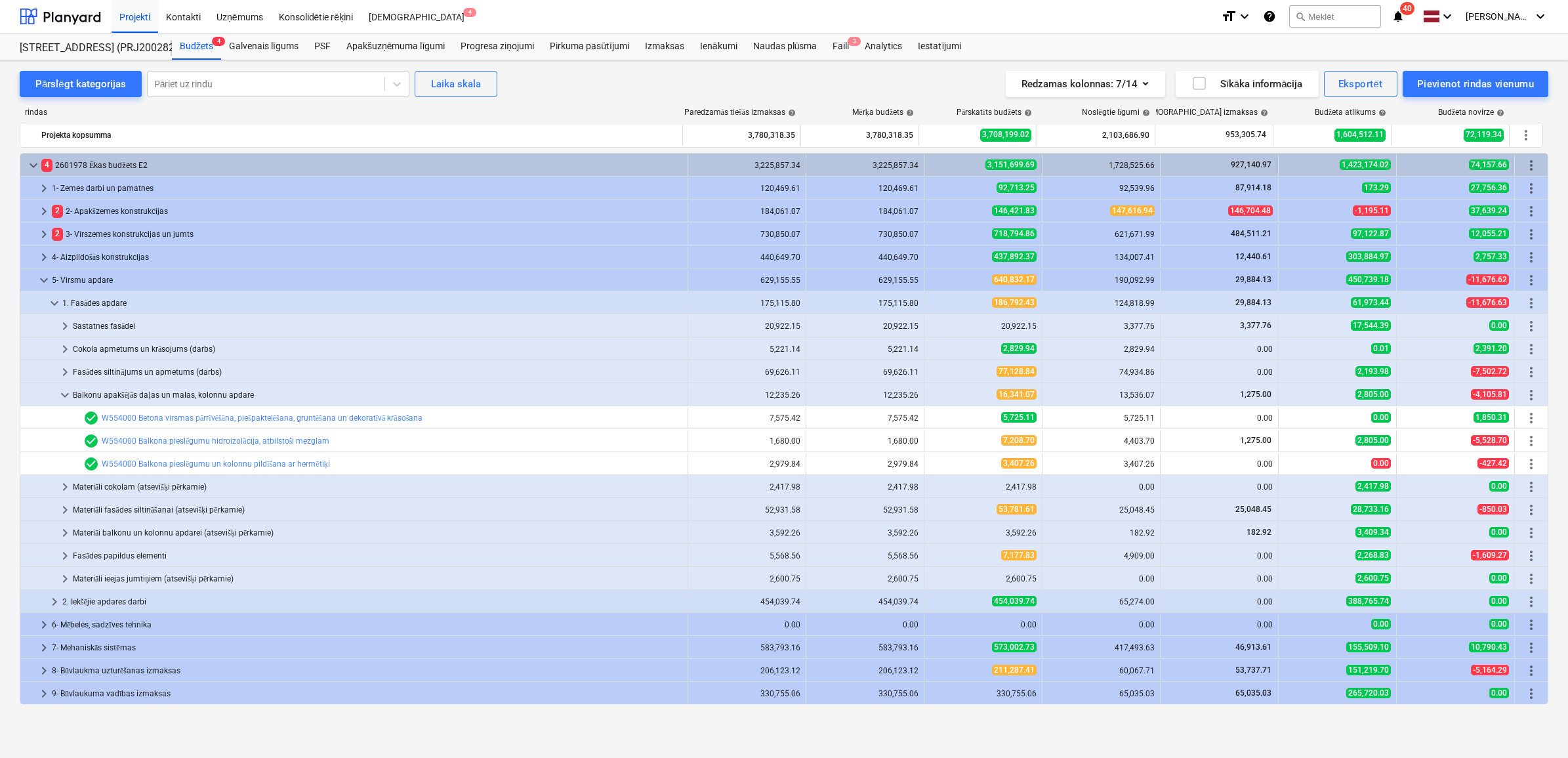
click at [66, 398] on span "keyboard_arrow_down" at bounding box center [65, 395] width 16 height 16
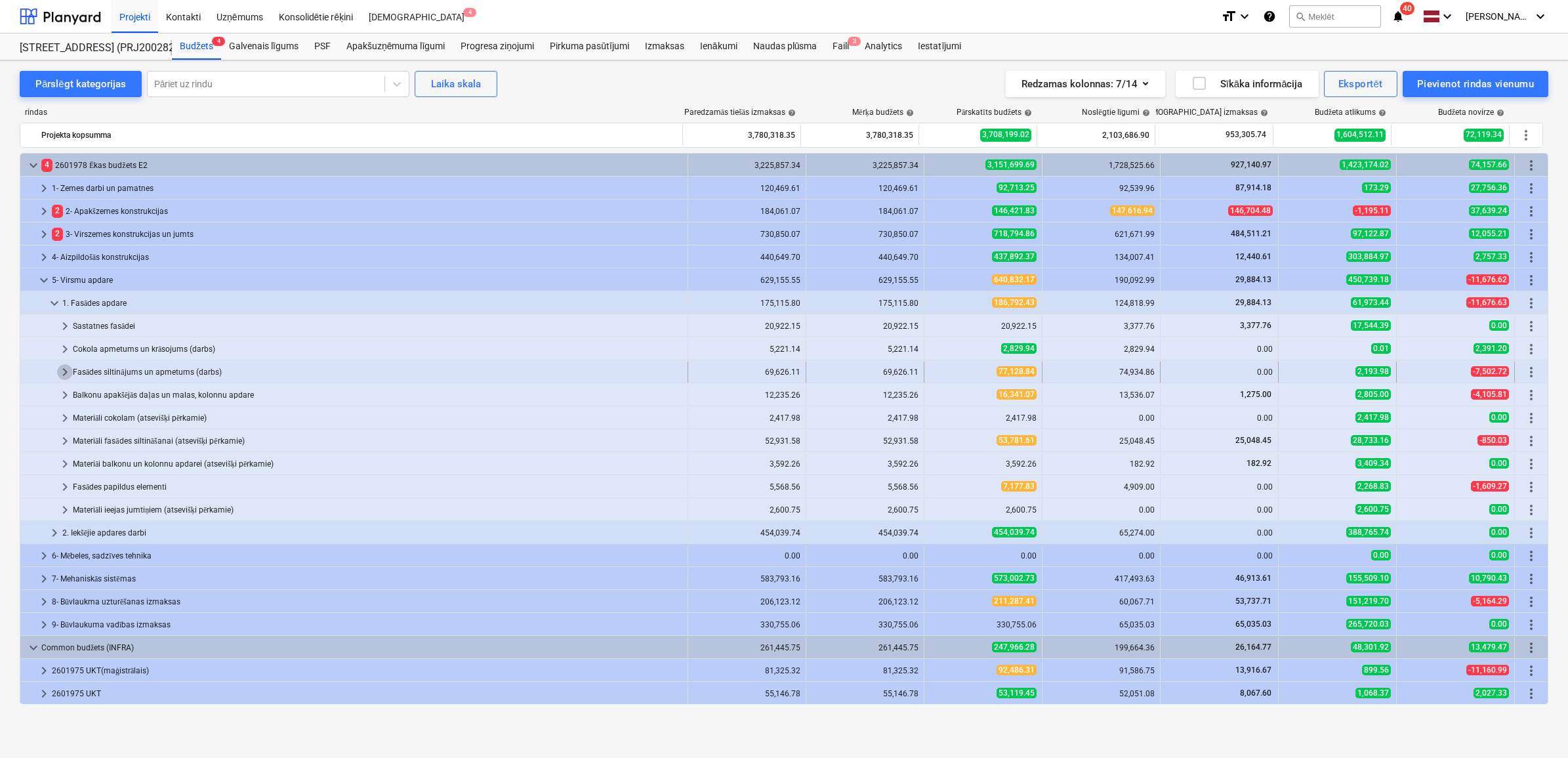
click at [58, 369] on span "keyboard_arrow_right" at bounding box center [65, 372] width 16 height 16
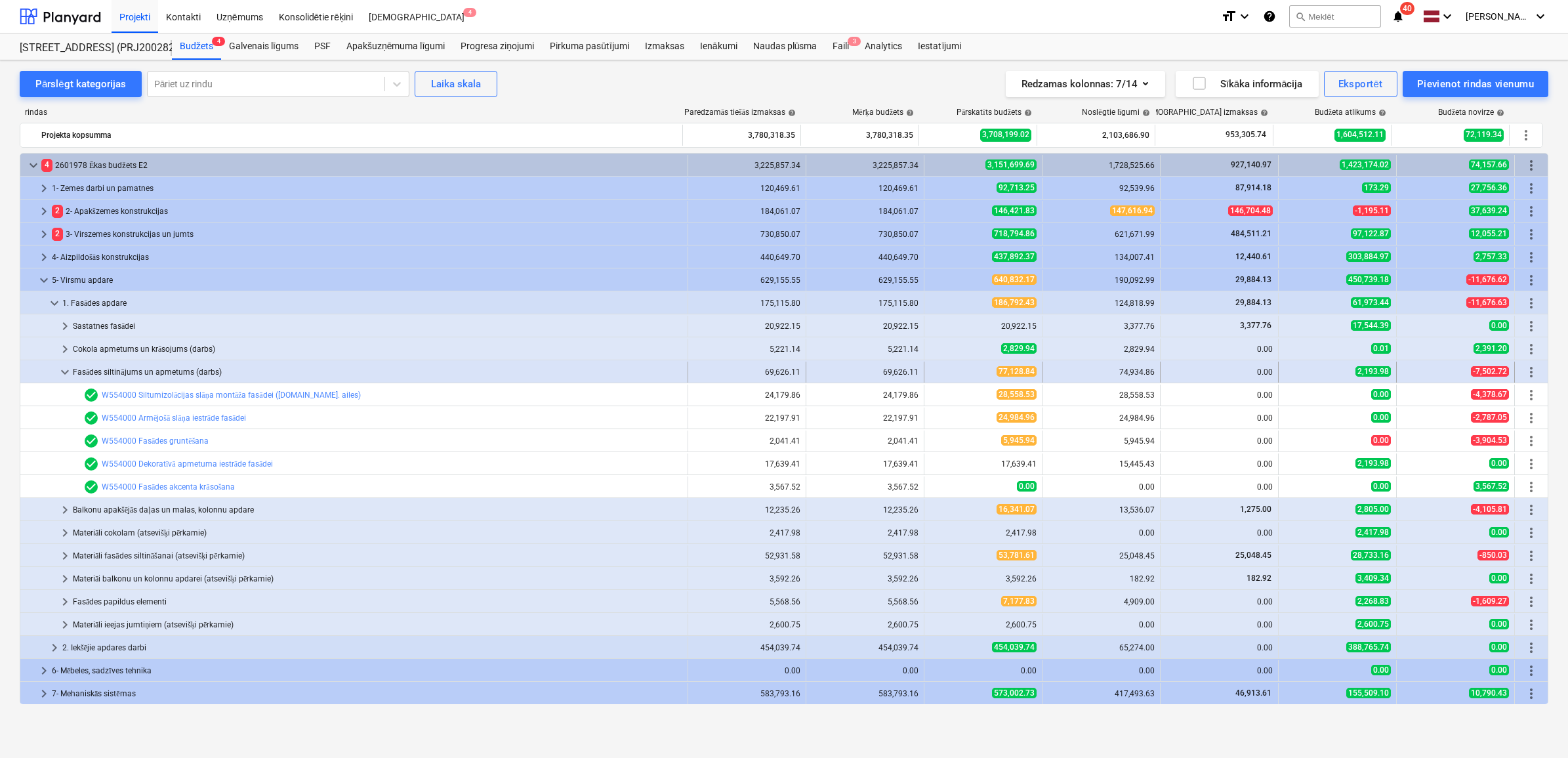
click at [63, 375] on span "keyboard_arrow_down" at bounding box center [65, 372] width 16 height 16
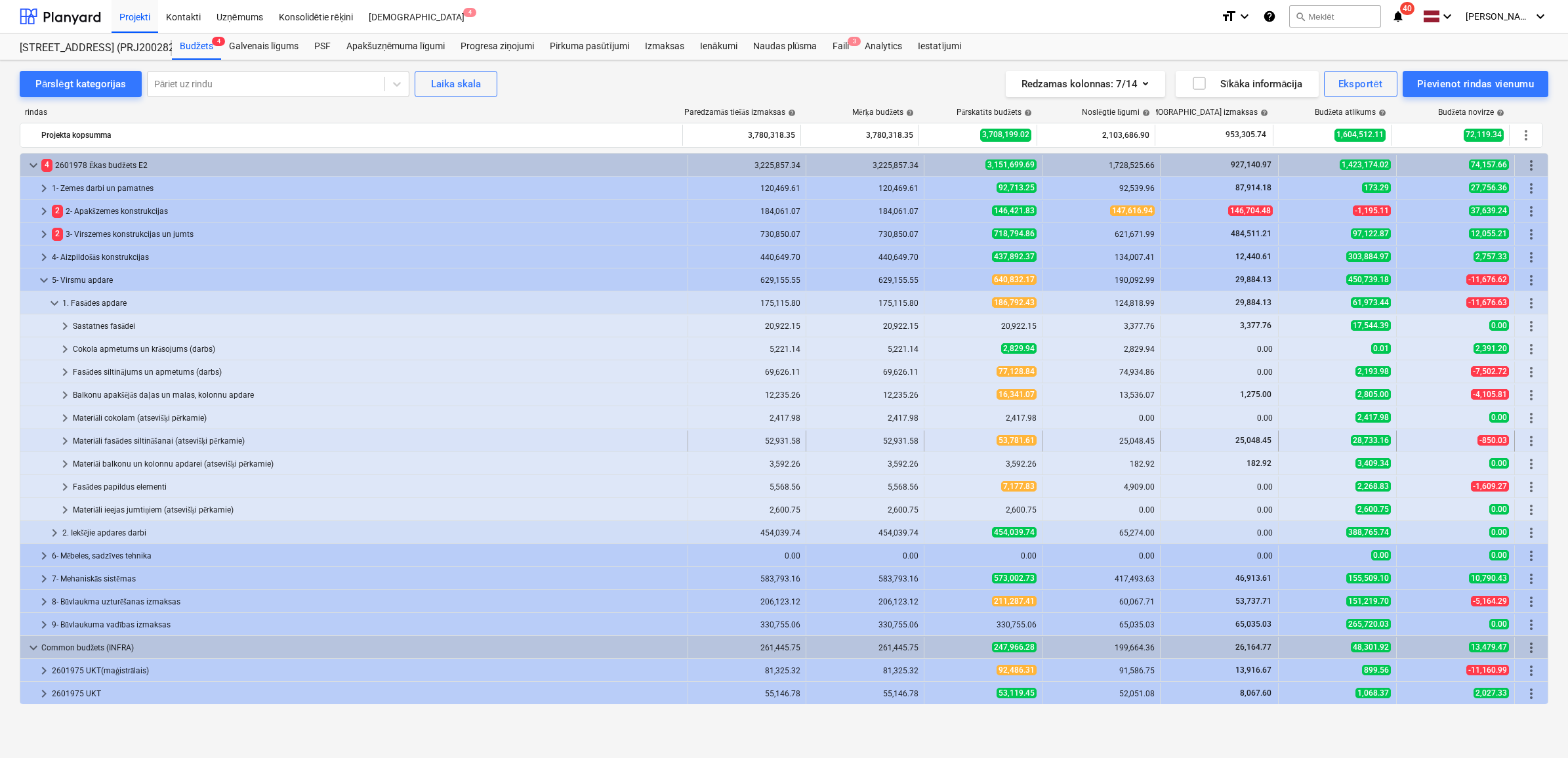
click at [61, 445] on span "keyboard_arrow_right" at bounding box center [65, 441] width 16 height 16
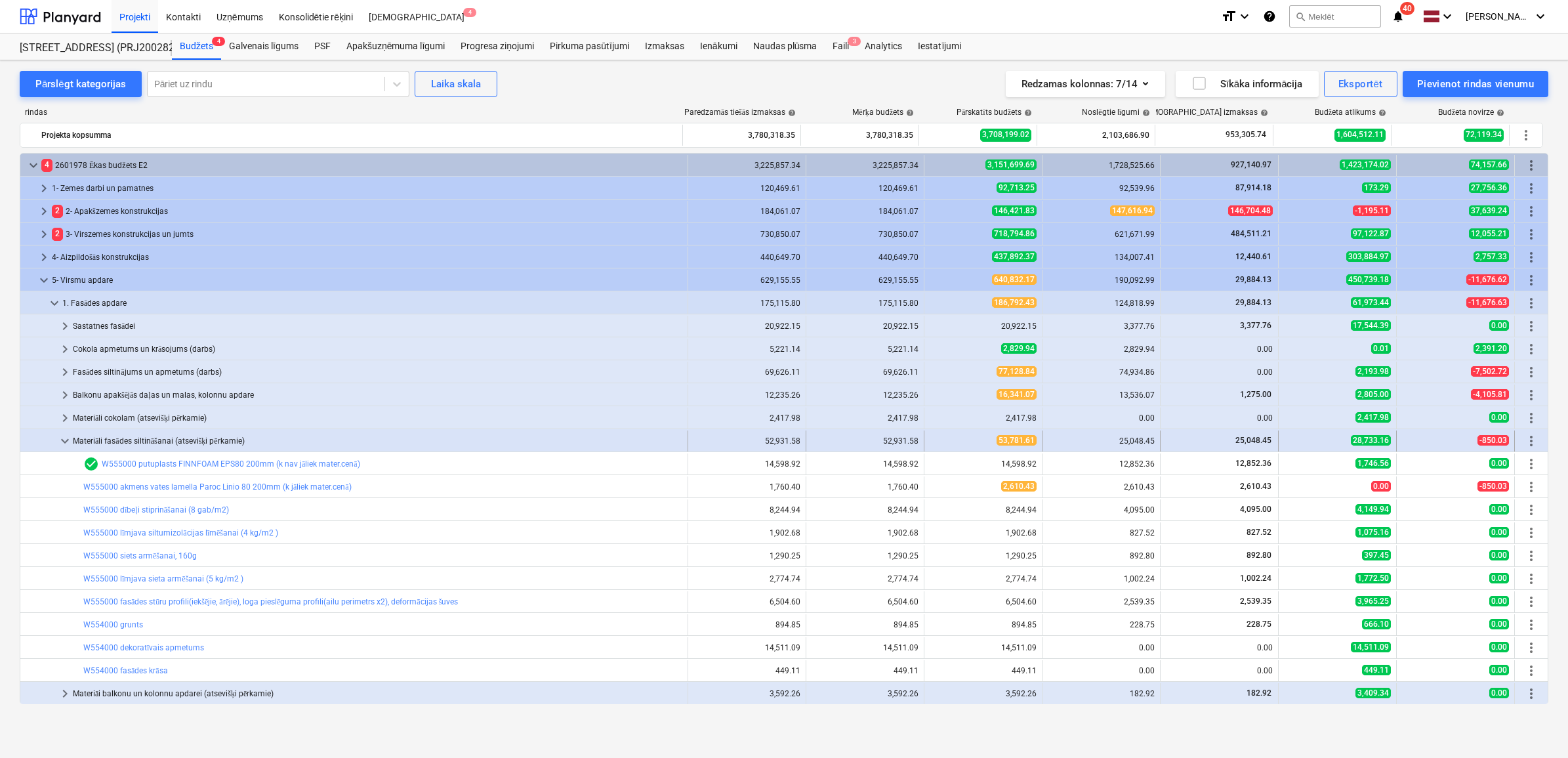
click at [69, 442] on span "keyboard_arrow_down" at bounding box center [65, 441] width 16 height 16
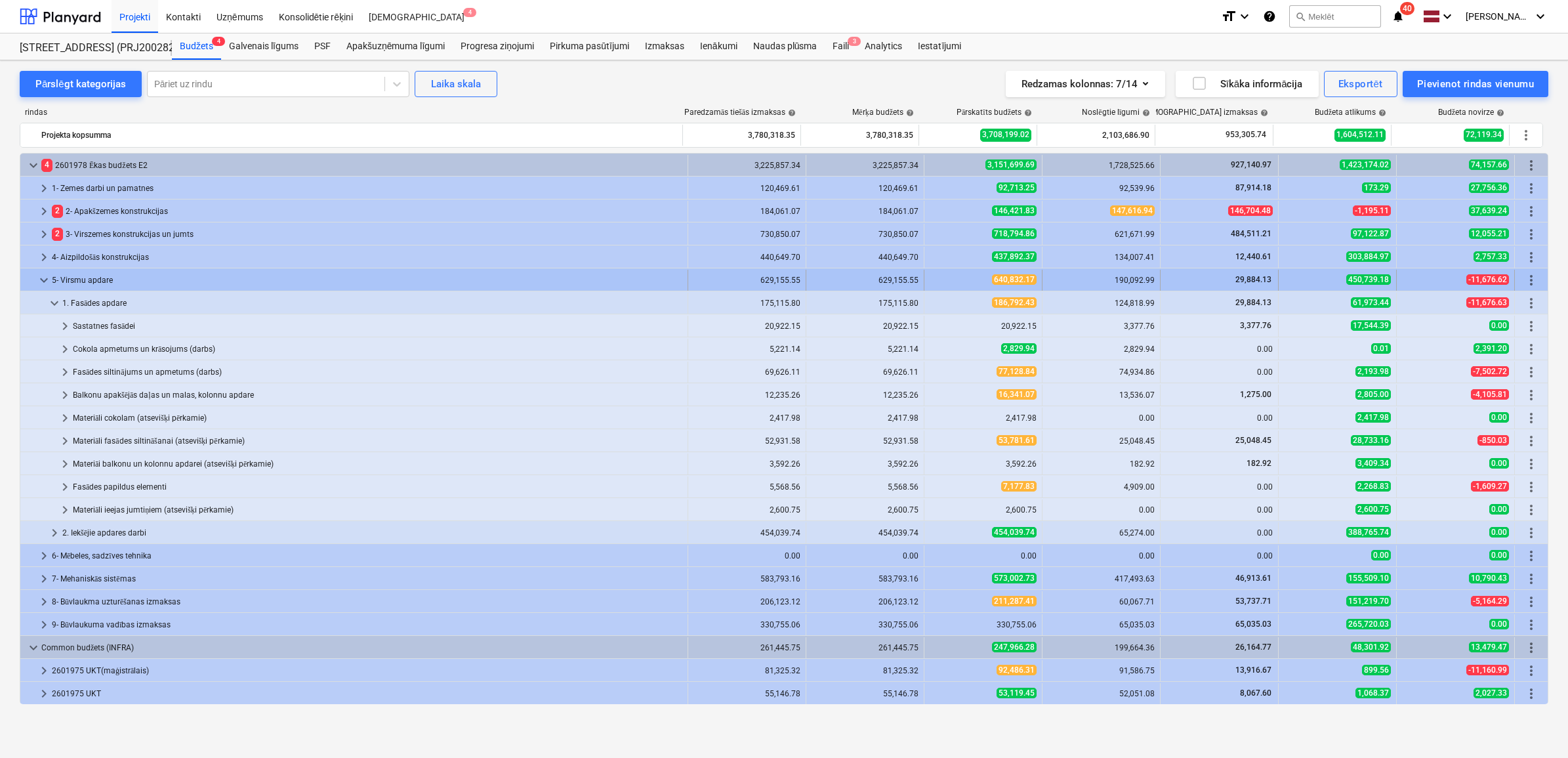
click at [41, 277] on span "keyboard_arrow_down" at bounding box center [43, 280] width 16 height 16
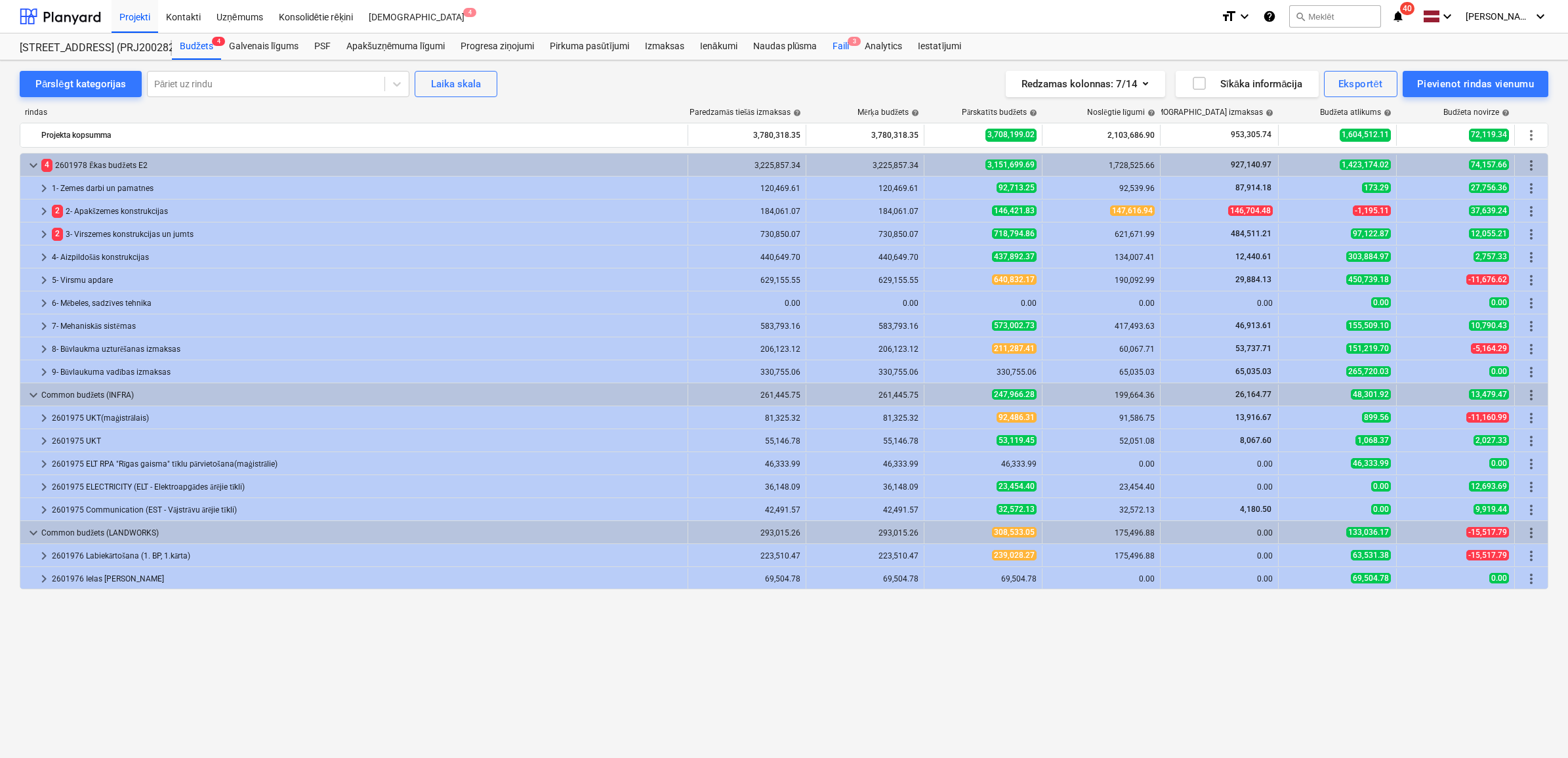
click at [842, 53] on div "Faili 3" at bounding box center [841, 47] width 32 height 26
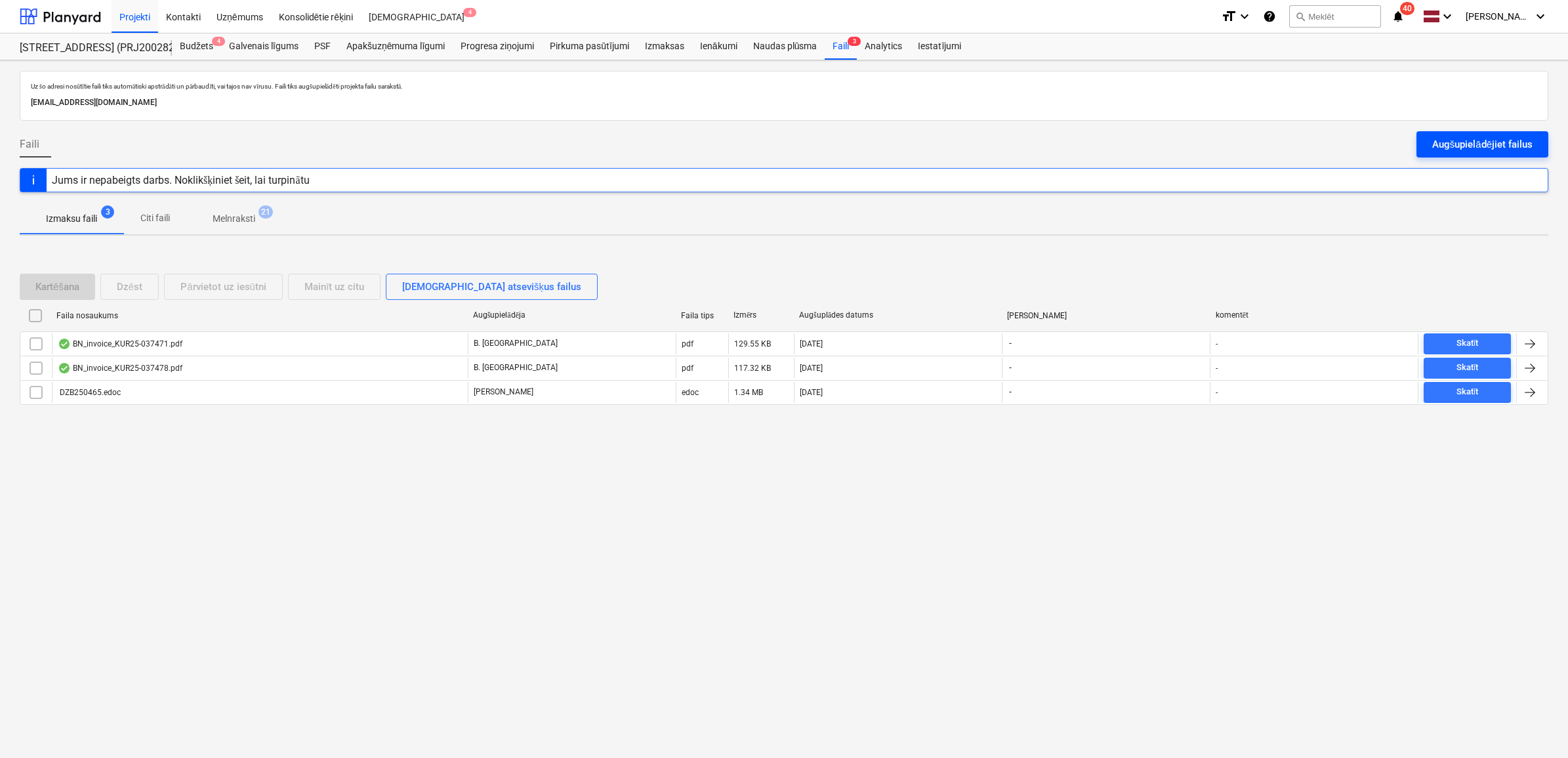
click at [1471, 142] on div "Augšupielādējiet failus" at bounding box center [1483, 144] width 101 height 17
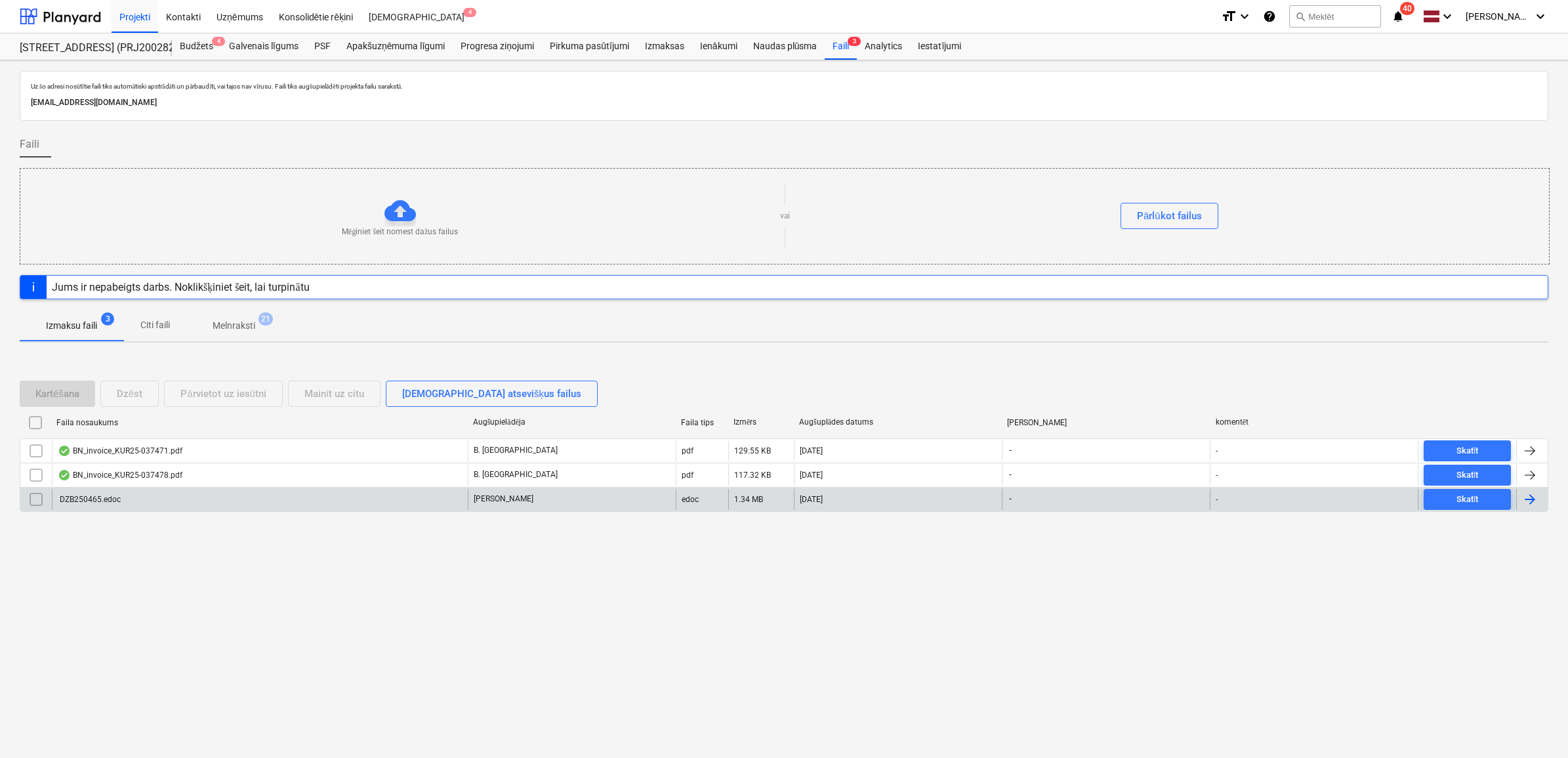
click at [329, 506] on div "DZB250465.edoc" at bounding box center [260, 499] width 416 height 21
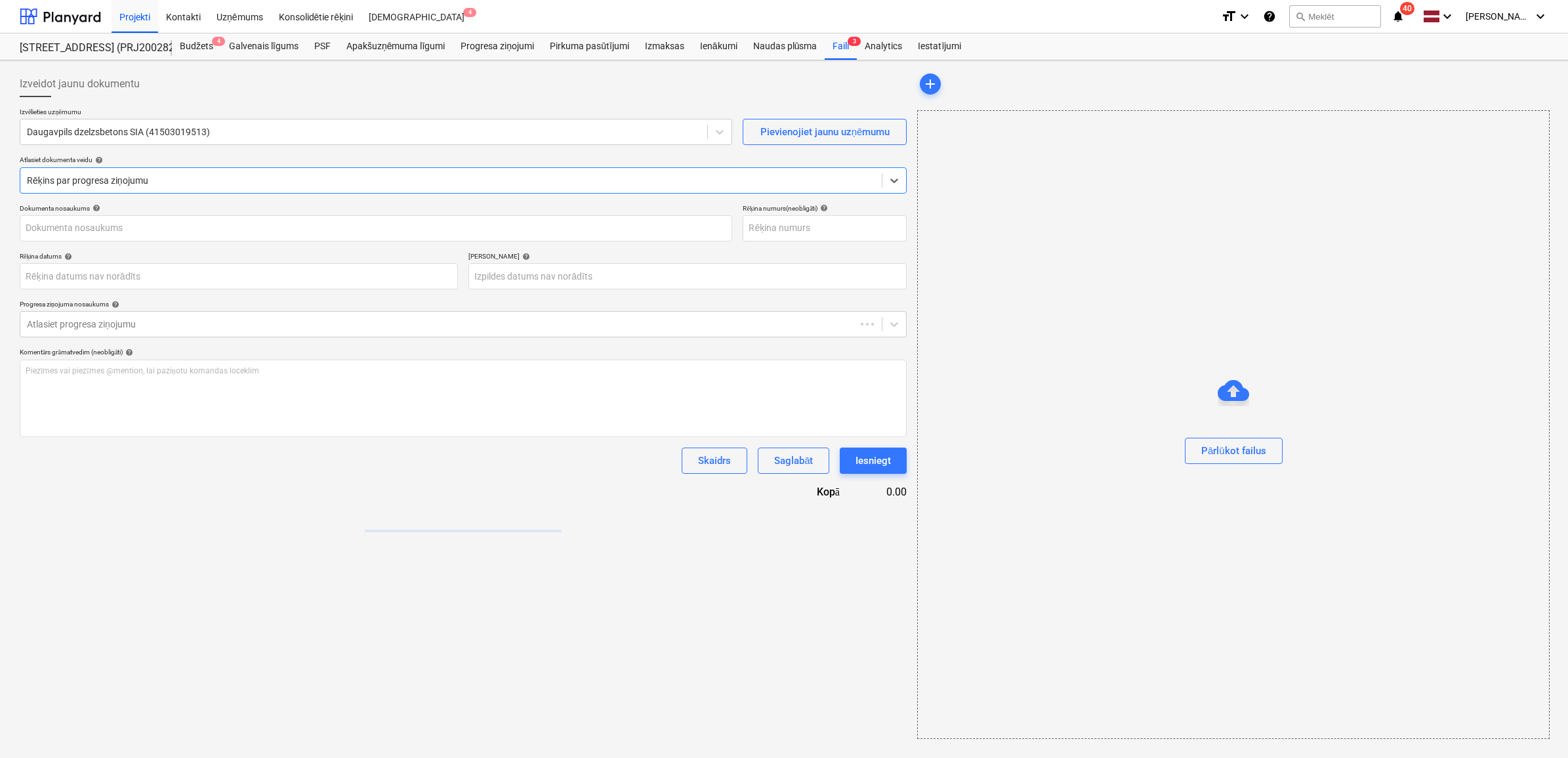
type input "DZB250465.edoc"
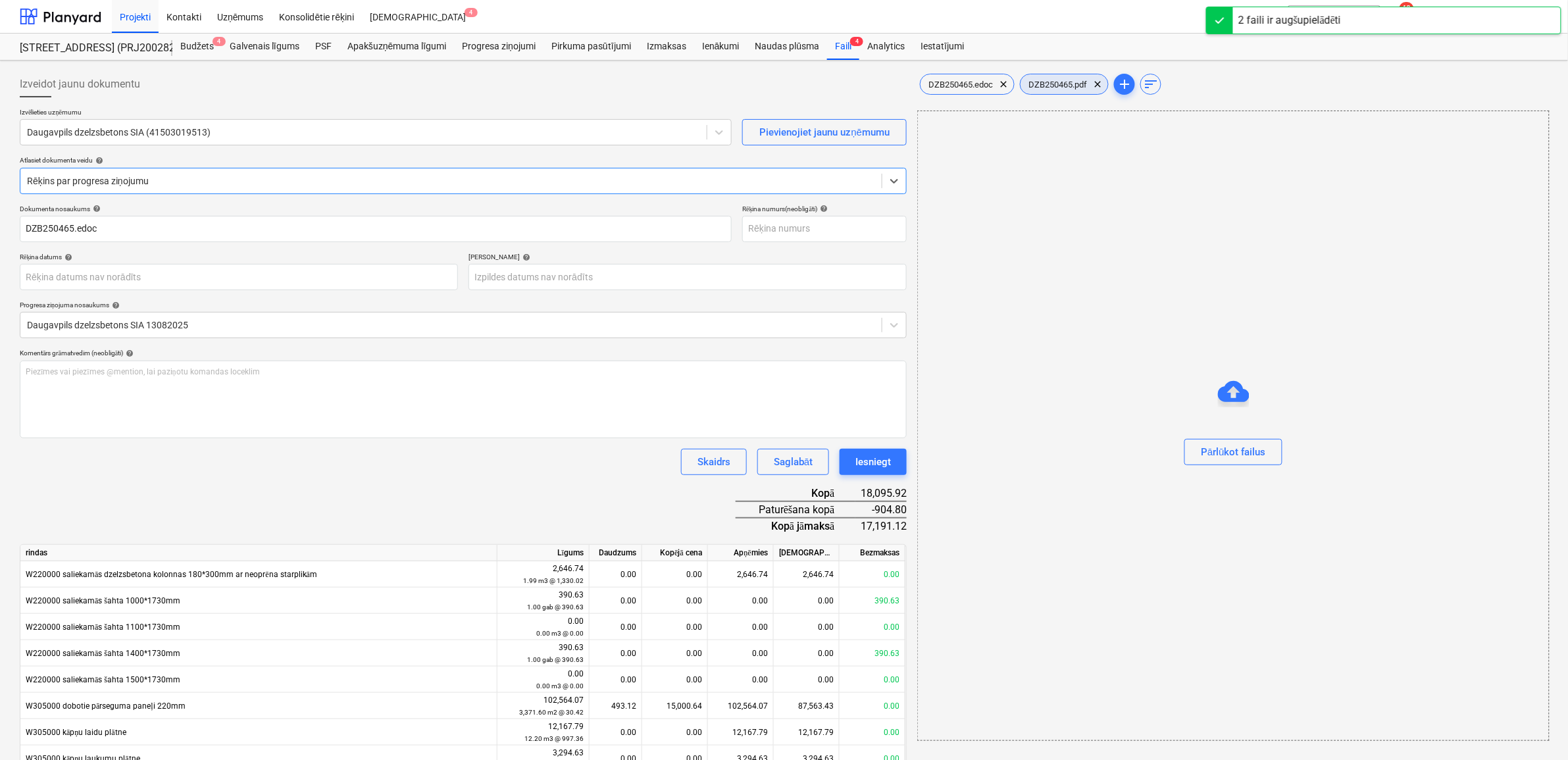
click at [1050, 73] on div "DZB250465.pdf clear" at bounding box center [1064, 84] width 89 height 21
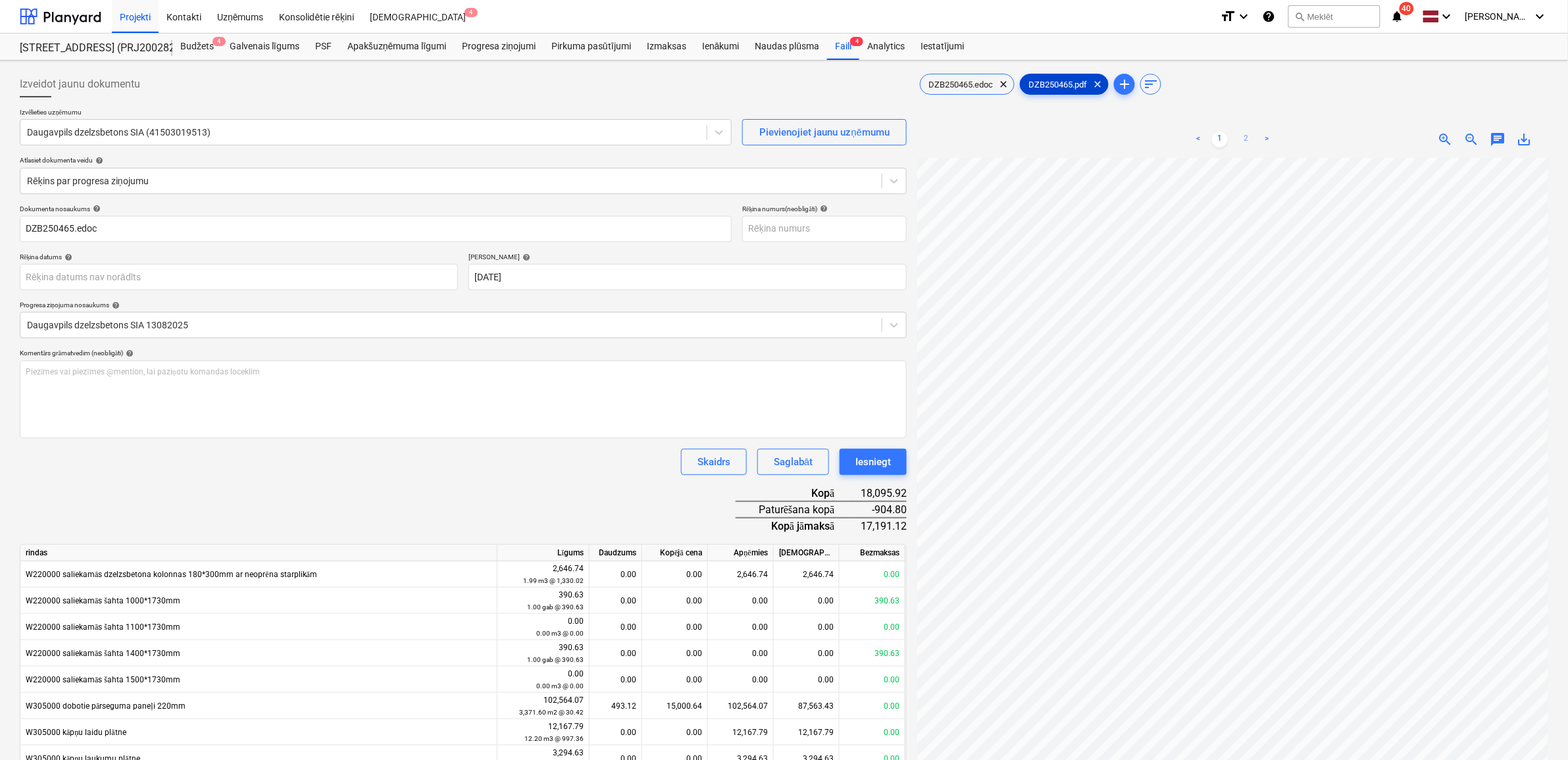
type input "12 Sep 2025"
click at [1249, 137] on link "2" at bounding box center [1246, 139] width 16 height 16
click at [972, 80] on span "DZB250465.edoc" at bounding box center [960, 84] width 80 height 10
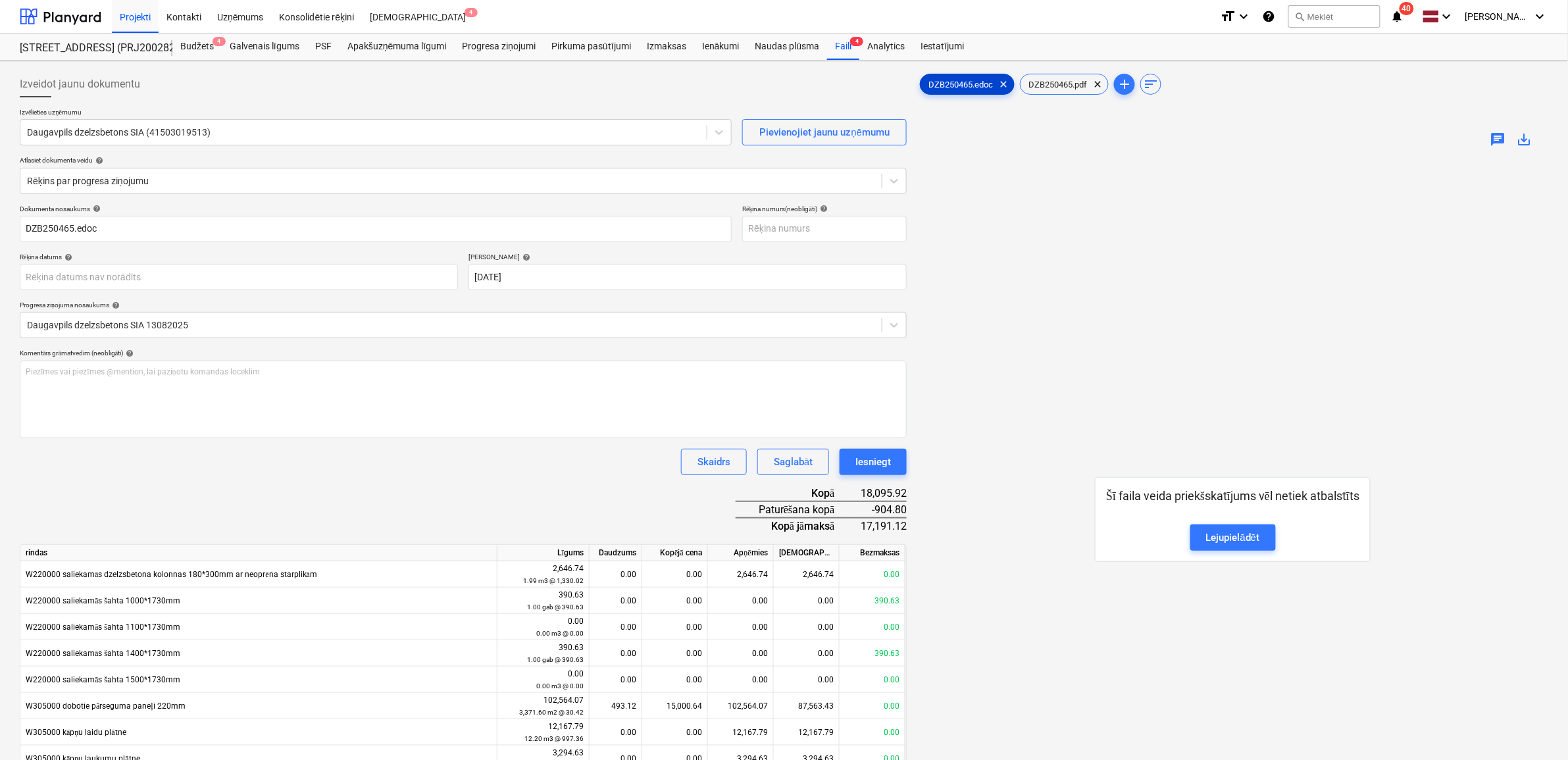
click at [962, 83] on span "DZB250465.edoc" at bounding box center [960, 84] width 80 height 10
drag, startPoint x: 962, startPoint y: 83, endPoint x: 934, endPoint y: 86, distance: 28.2
click at [934, 86] on span "DZB250465.edoc" at bounding box center [960, 84] width 80 height 10
click at [1222, 538] on div "Lejupielādēt" at bounding box center [1233, 538] width 54 height 17
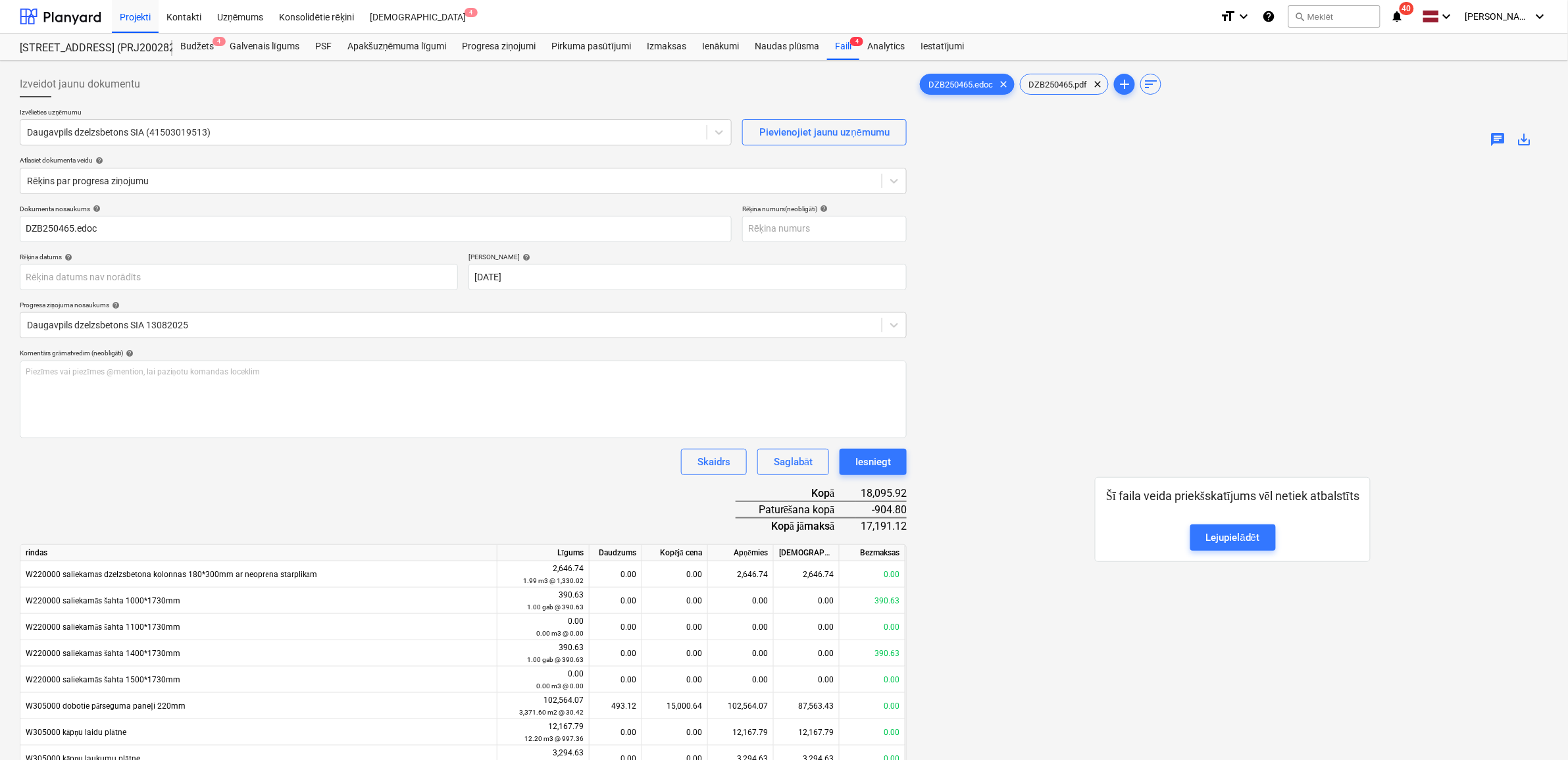
click at [1060, 323] on div "Šī faila veida priekšskatījums vēl netiek atbalstīts Lejupielādēt" at bounding box center [1232, 520] width 631 height 723
click at [1060, 84] on span "DZB250465.pdf" at bounding box center [1057, 84] width 74 height 10
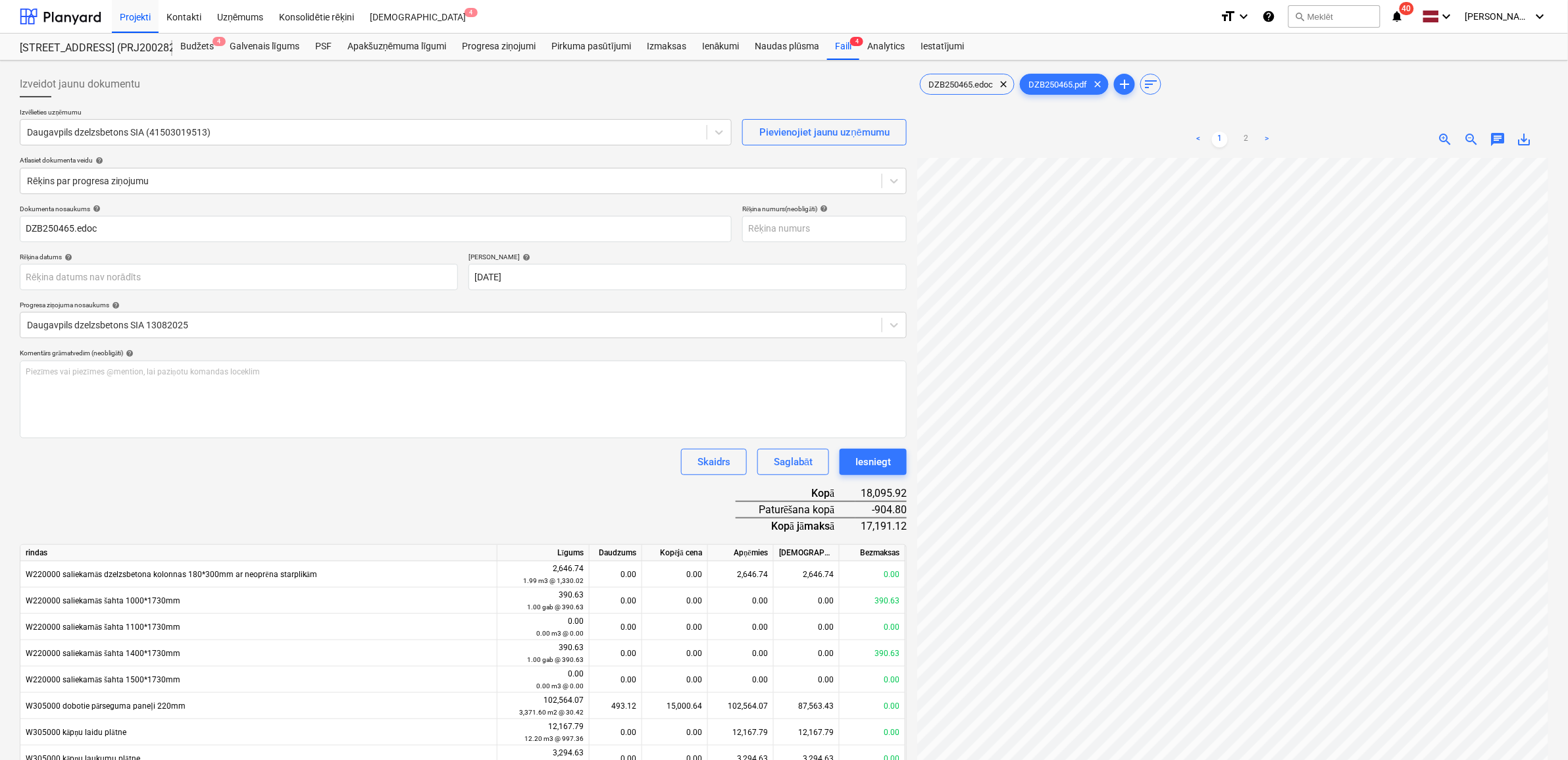
scroll to position [0, 60]
click at [768, 228] on input "text" at bounding box center [824, 229] width 164 height 26
type input "DZB250465"
click at [290, 281] on body "Projekti Kontakti Uzņēmums Konsolidētie rēķini Iesūtne 4 format_size keyboard_a…" at bounding box center [784, 380] width 1568 height 760
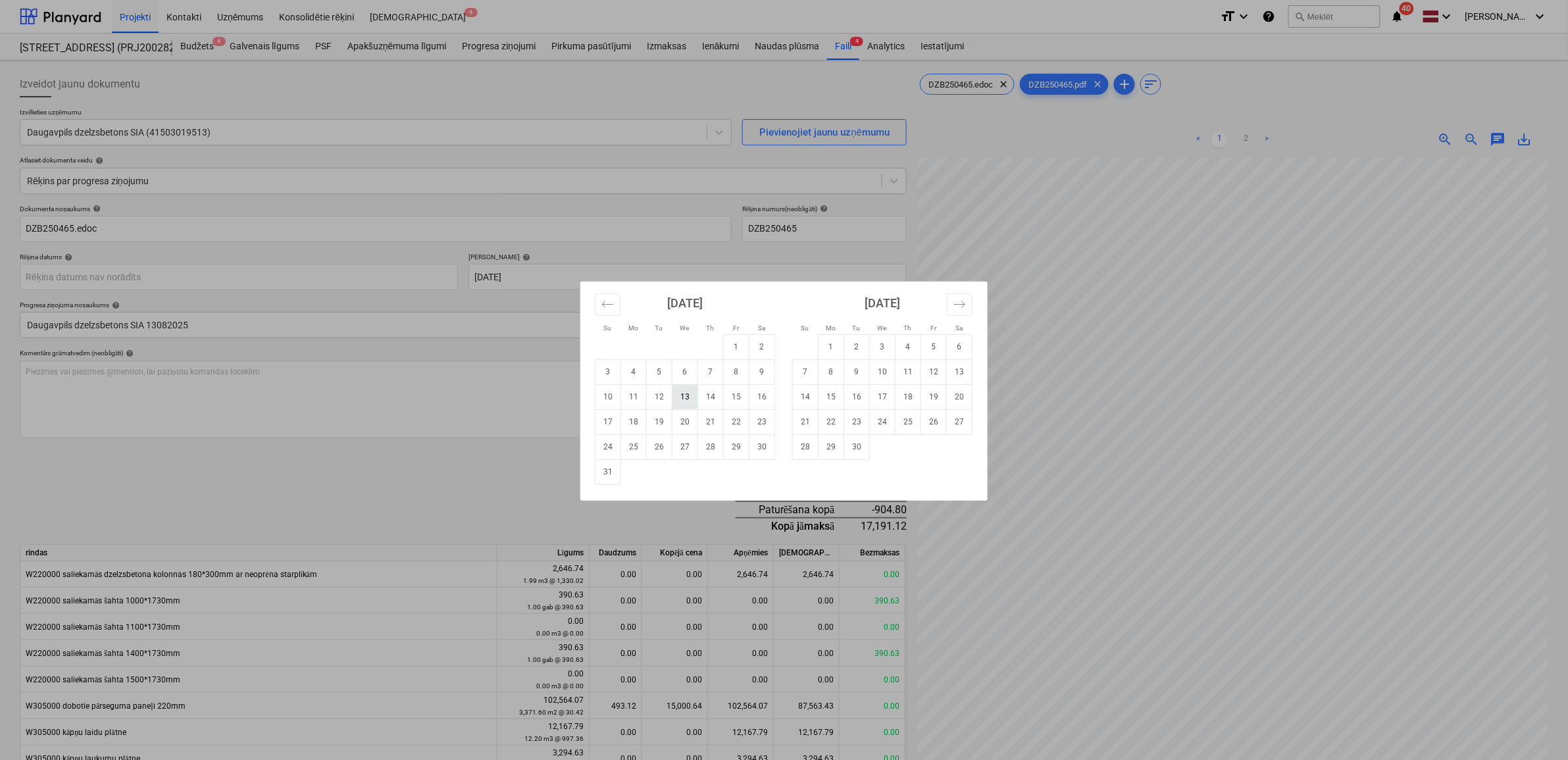
click at [680, 394] on td "13" at bounding box center [686, 397] width 26 height 25
type input "[DATE]"
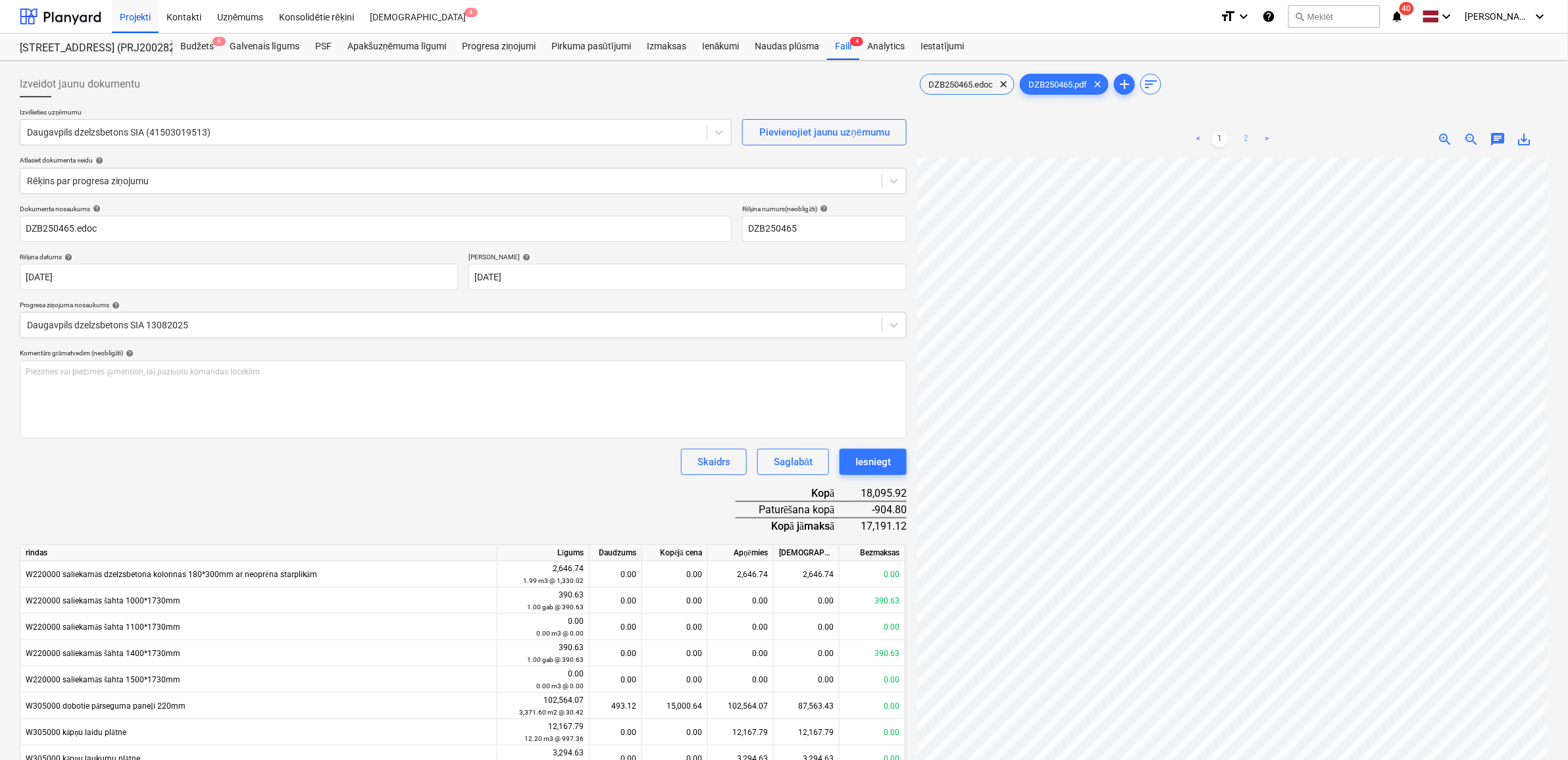
click at [1245, 143] on link "2" at bounding box center [1246, 139] width 16 height 16
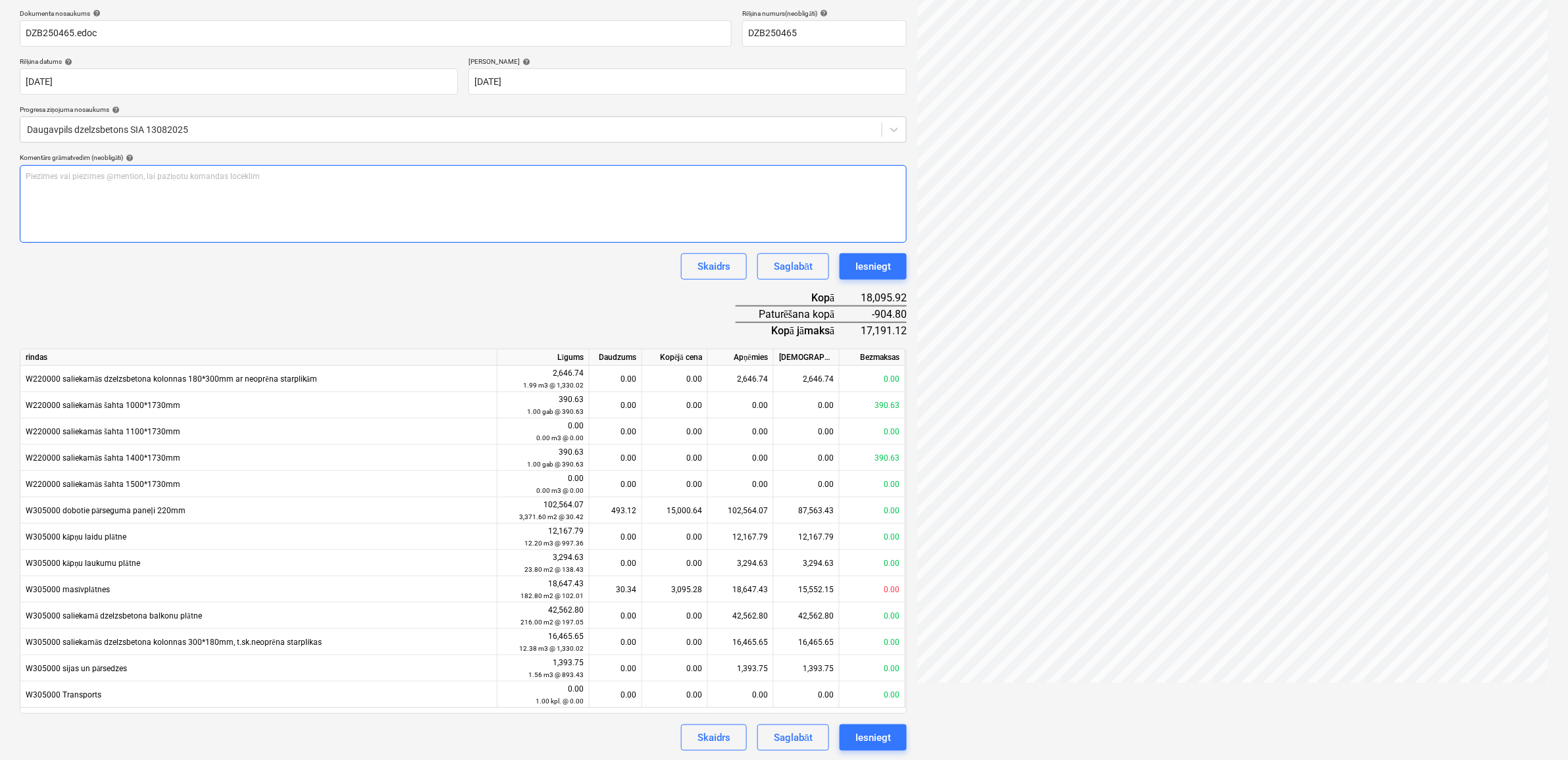
scroll to position [0, 0]
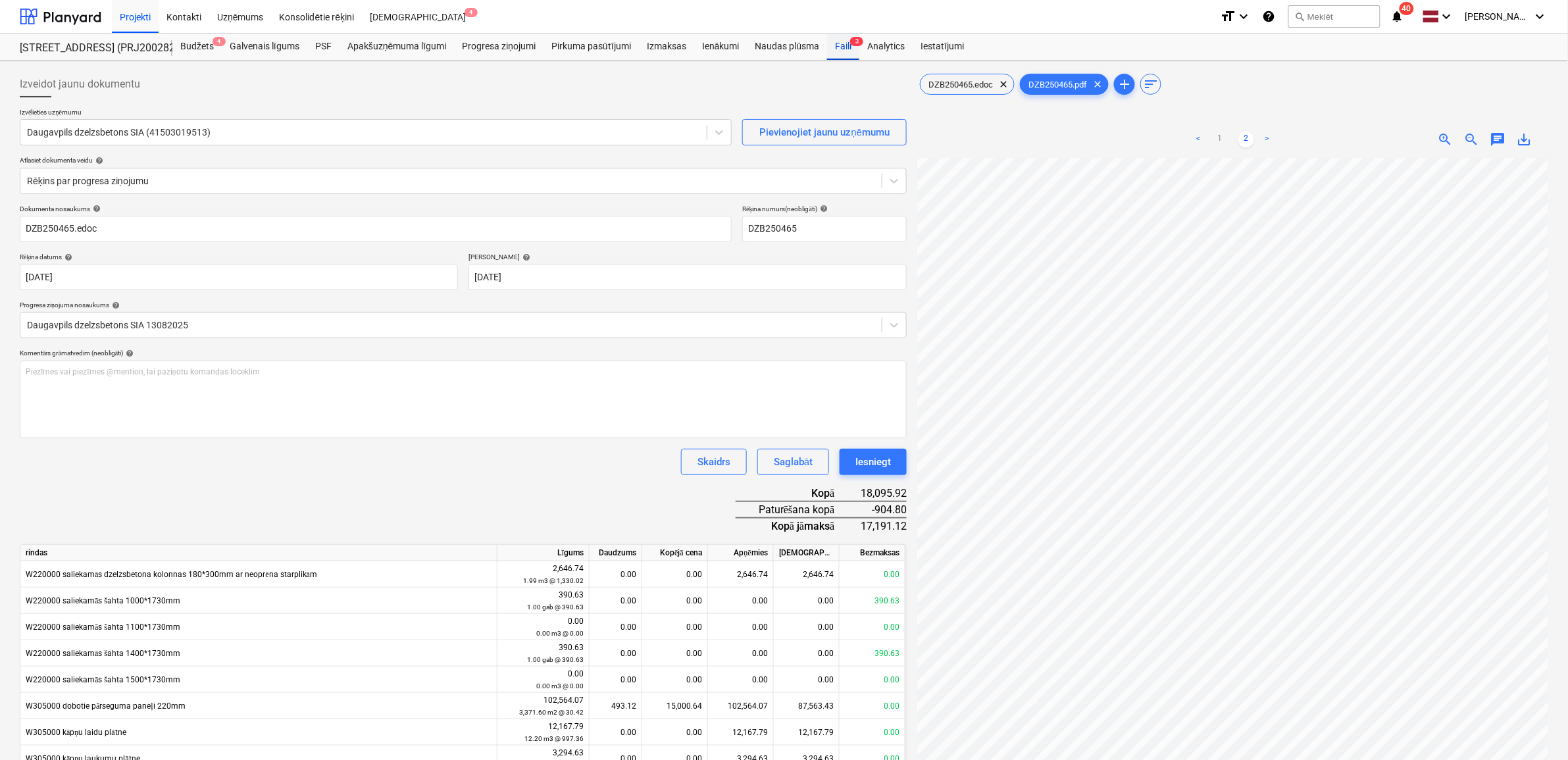
click at [846, 44] on div "Faili 3" at bounding box center [843, 47] width 32 height 26
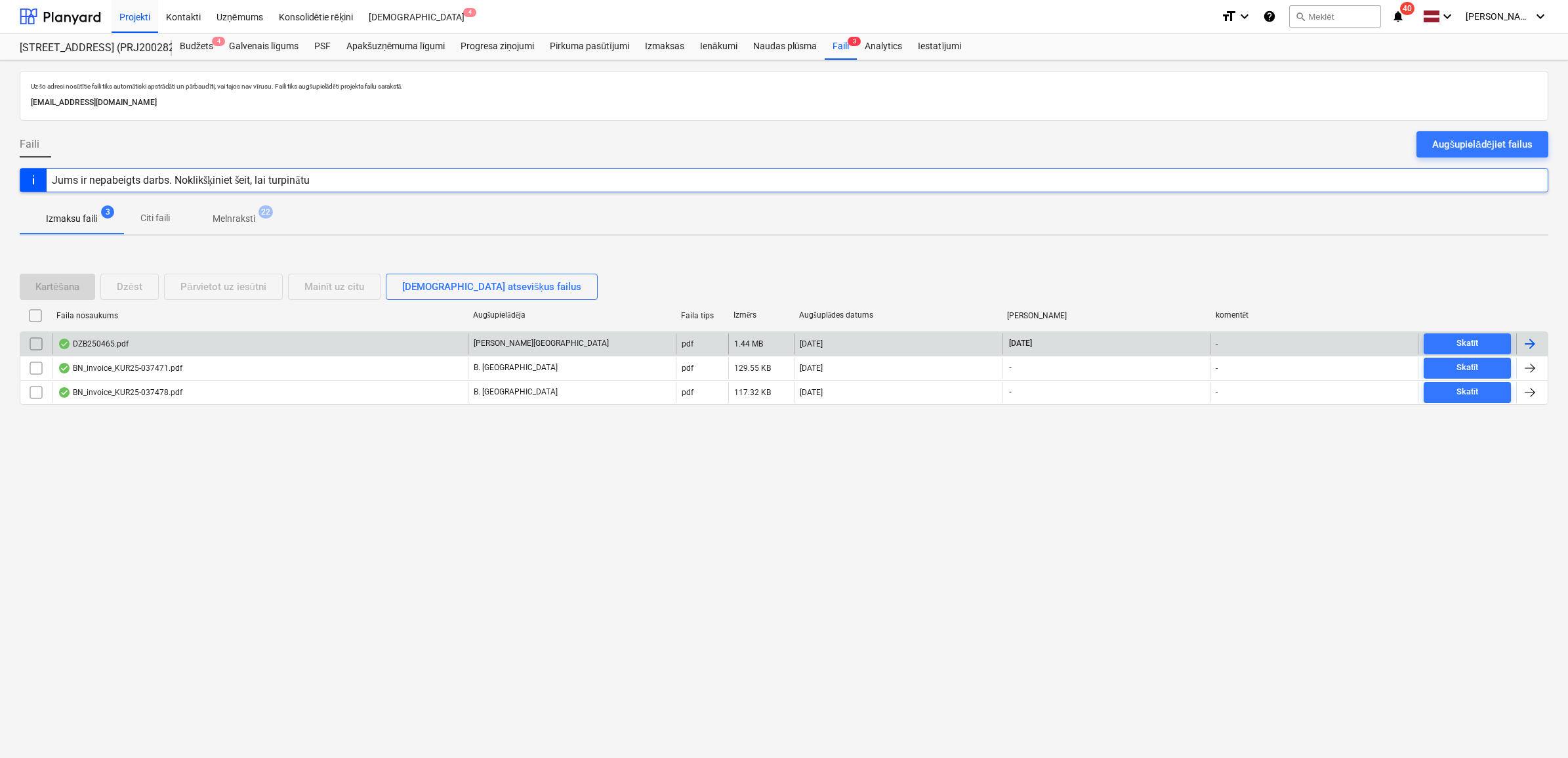
click at [181, 340] on div "DZB250465.pdf" at bounding box center [260, 344] width 416 height 21
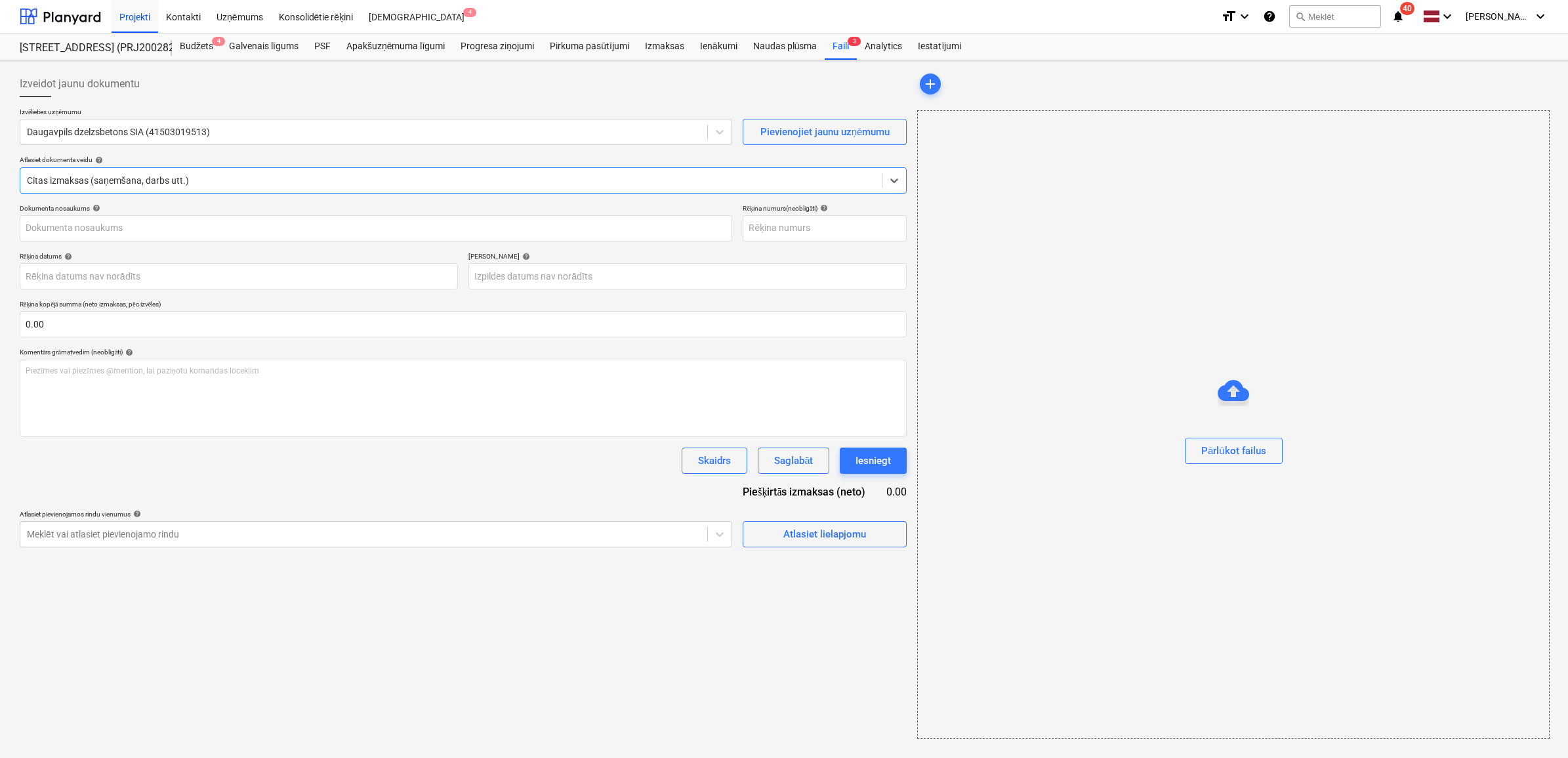
type input "DZB250465.pdf"
type input "12 Sep 2025"
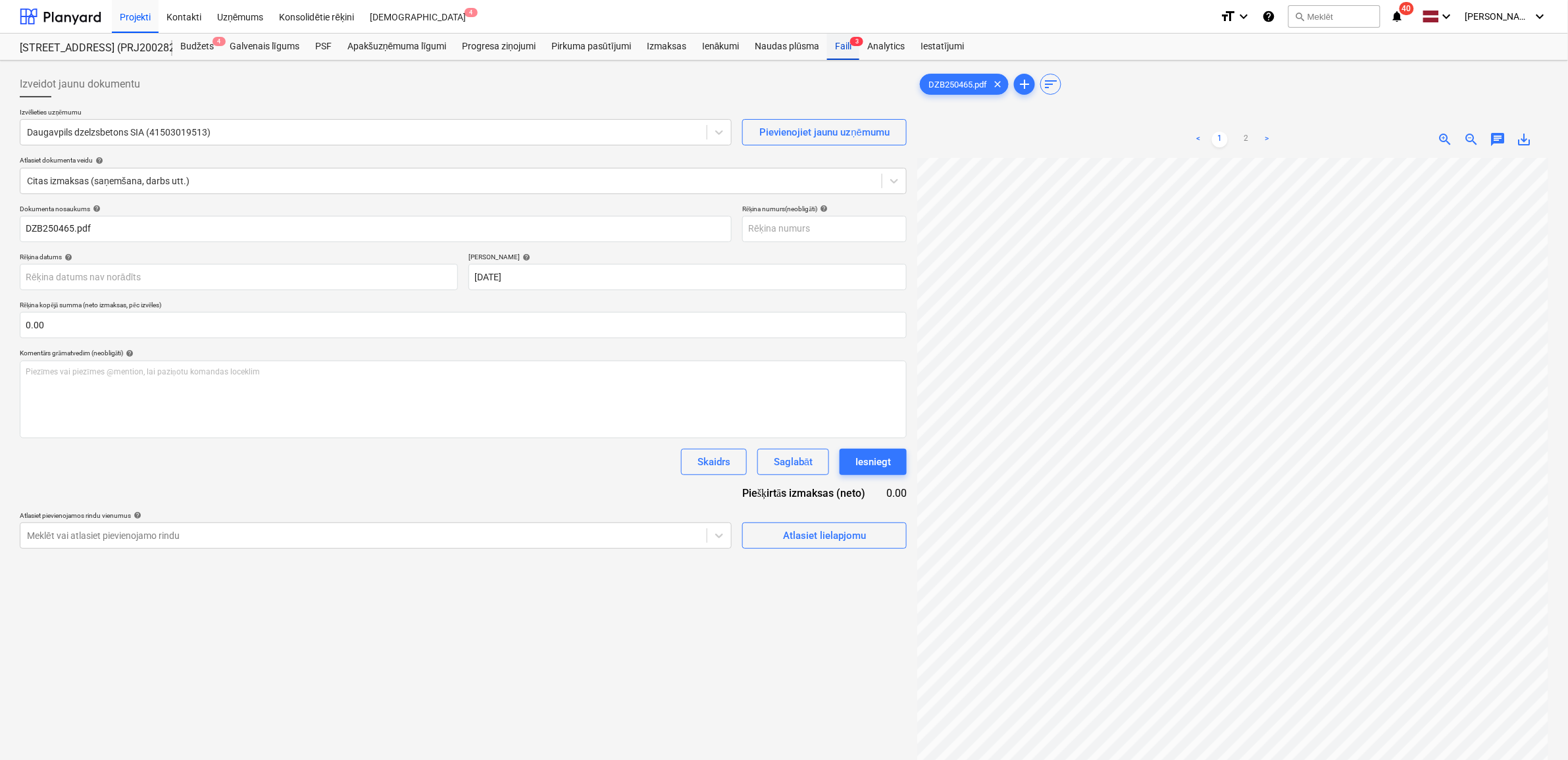
click at [839, 47] on div "Faili 3" at bounding box center [843, 47] width 32 height 26
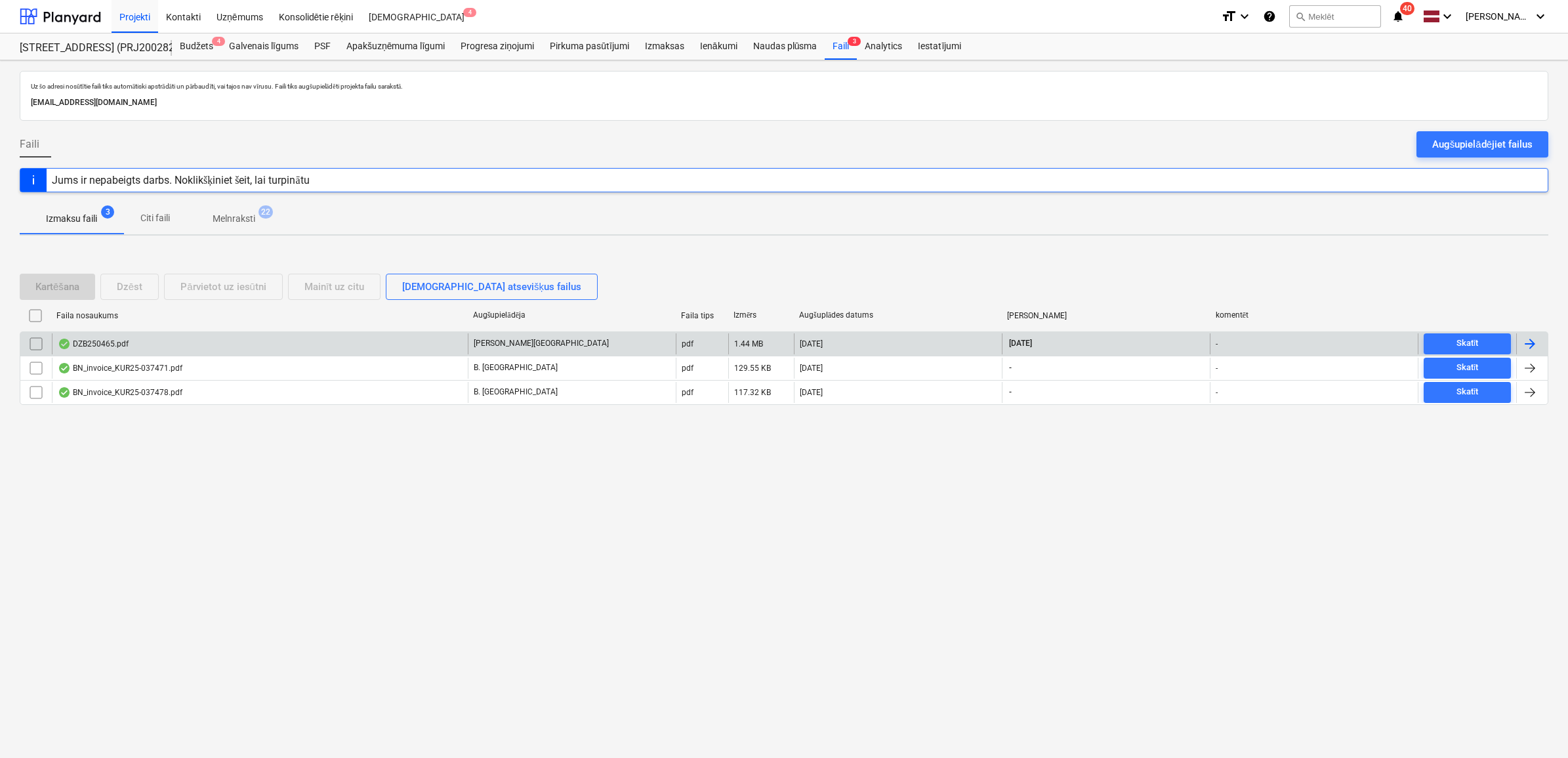
click at [34, 348] on input "checkbox" at bounding box center [37, 344] width 21 height 21
click at [133, 269] on div "Kartēšana Dzēst Pārvietot uz iesūtni Mainīt uz citu Skatīt atsevišķus failus" at bounding box center [784, 287] width 1528 height 37
click at [131, 279] on div "Dzēst" at bounding box center [130, 287] width 26 height 17
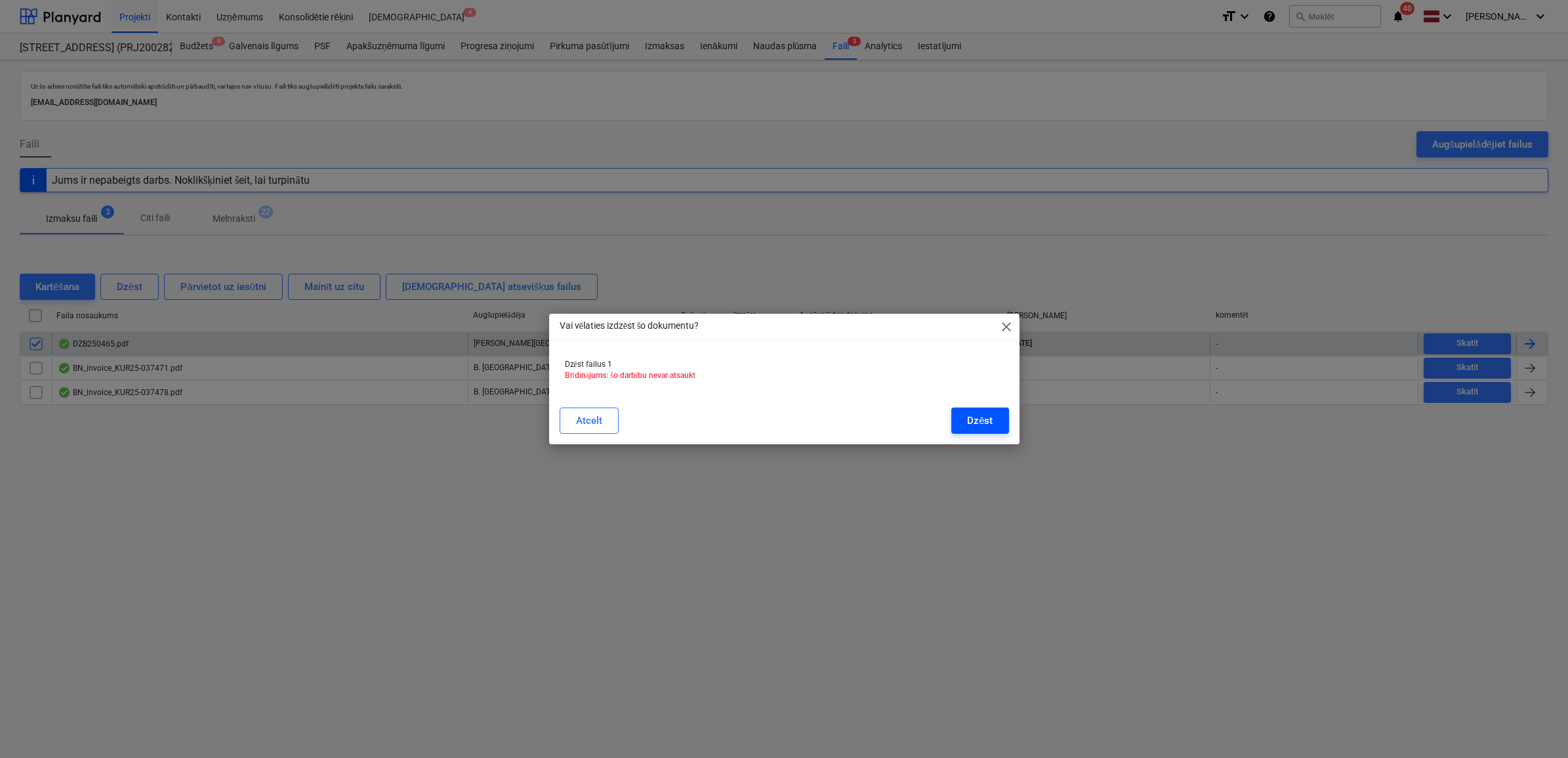
click at [977, 419] on div "Dzēst" at bounding box center [980, 421] width 26 height 17
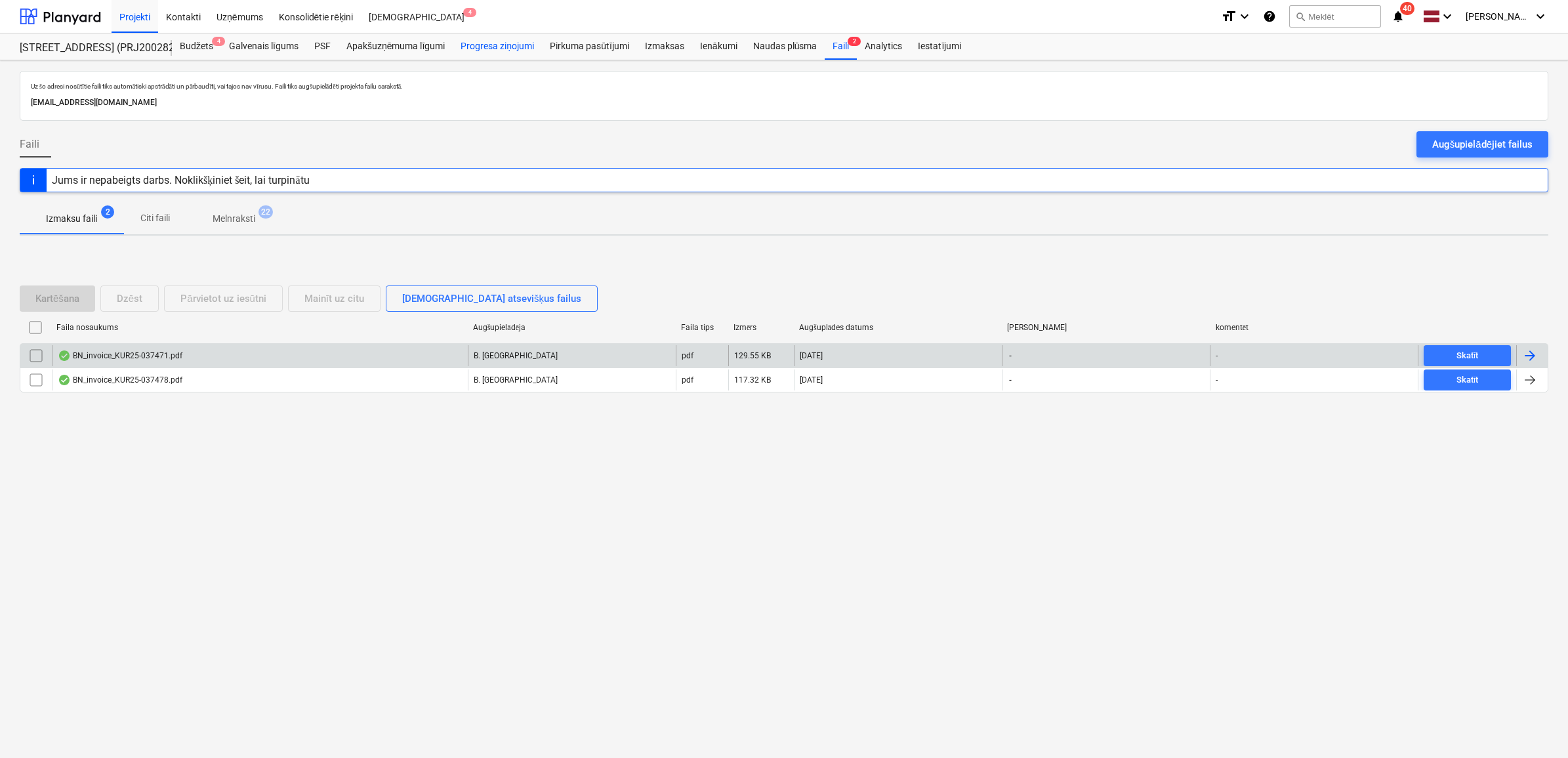
click at [501, 45] on div "Progresa ziņojumi" at bounding box center [497, 47] width 89 height 26
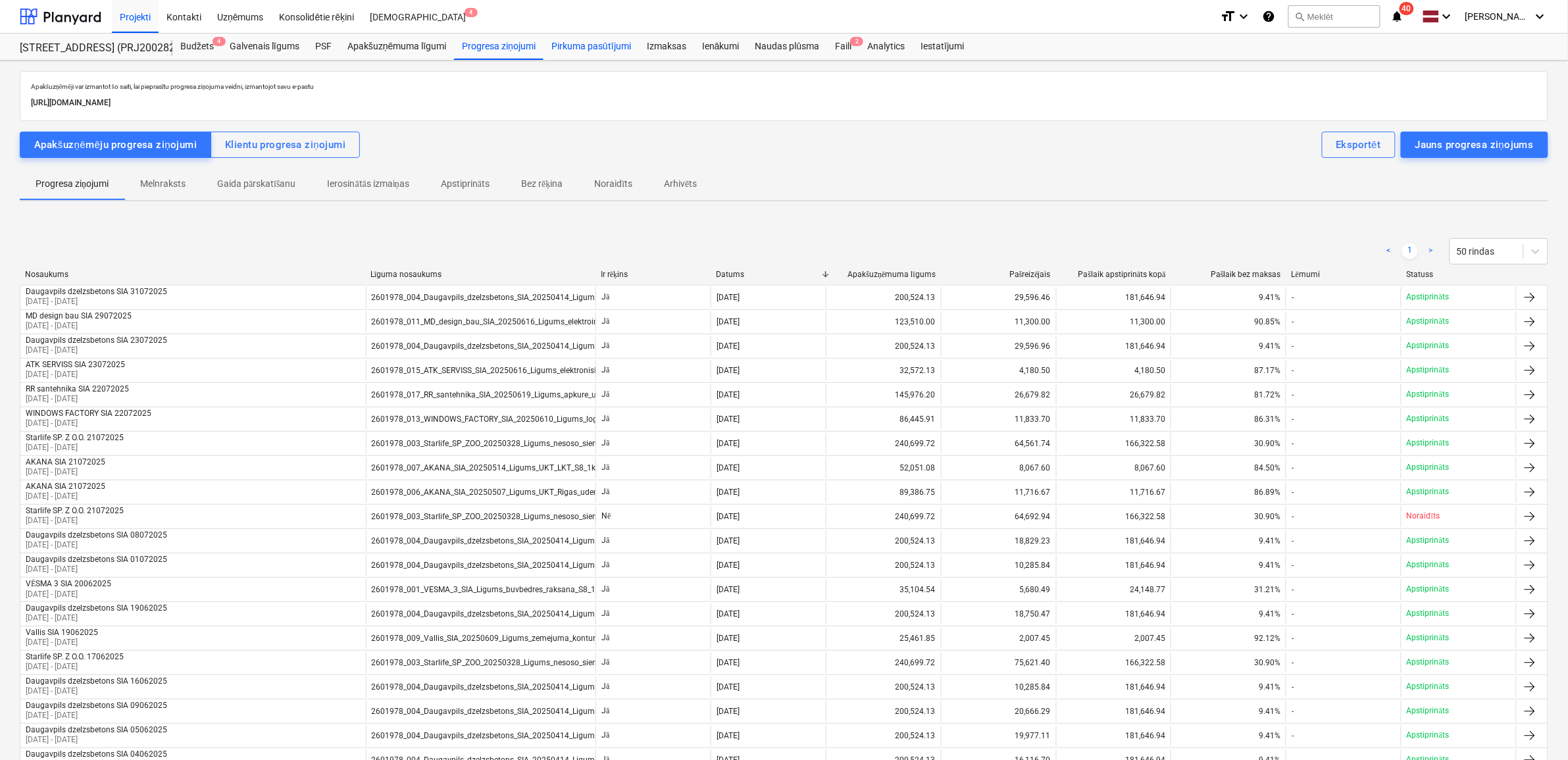
click at [563, 41] on div "Pirkuma pasūtījumi" at bounding box center [591, 47] width 96 height 26
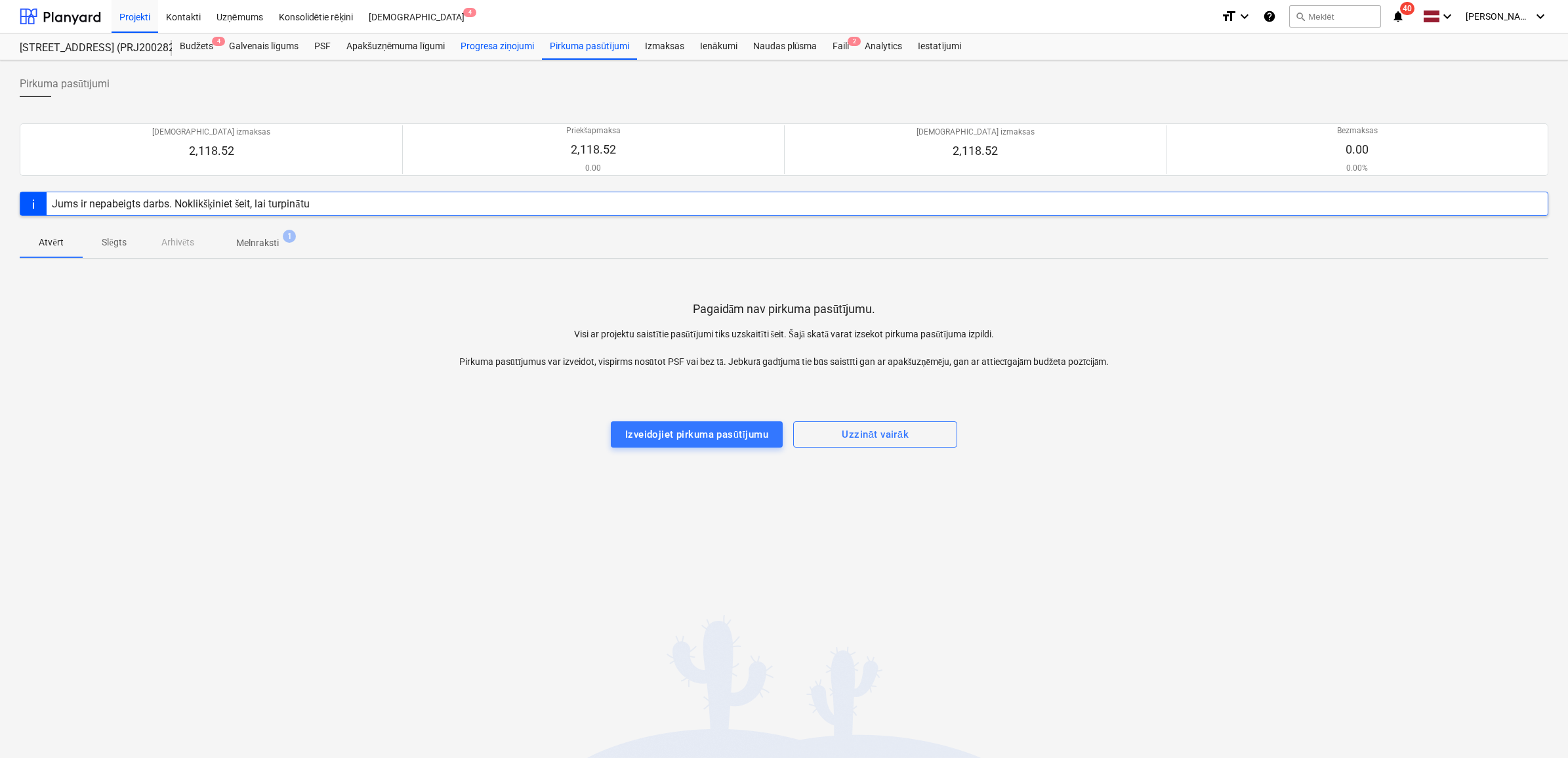
click at [493, 46] on div "Progresa ziņojumi" at bounding box center [497, 47] width 89 height 26
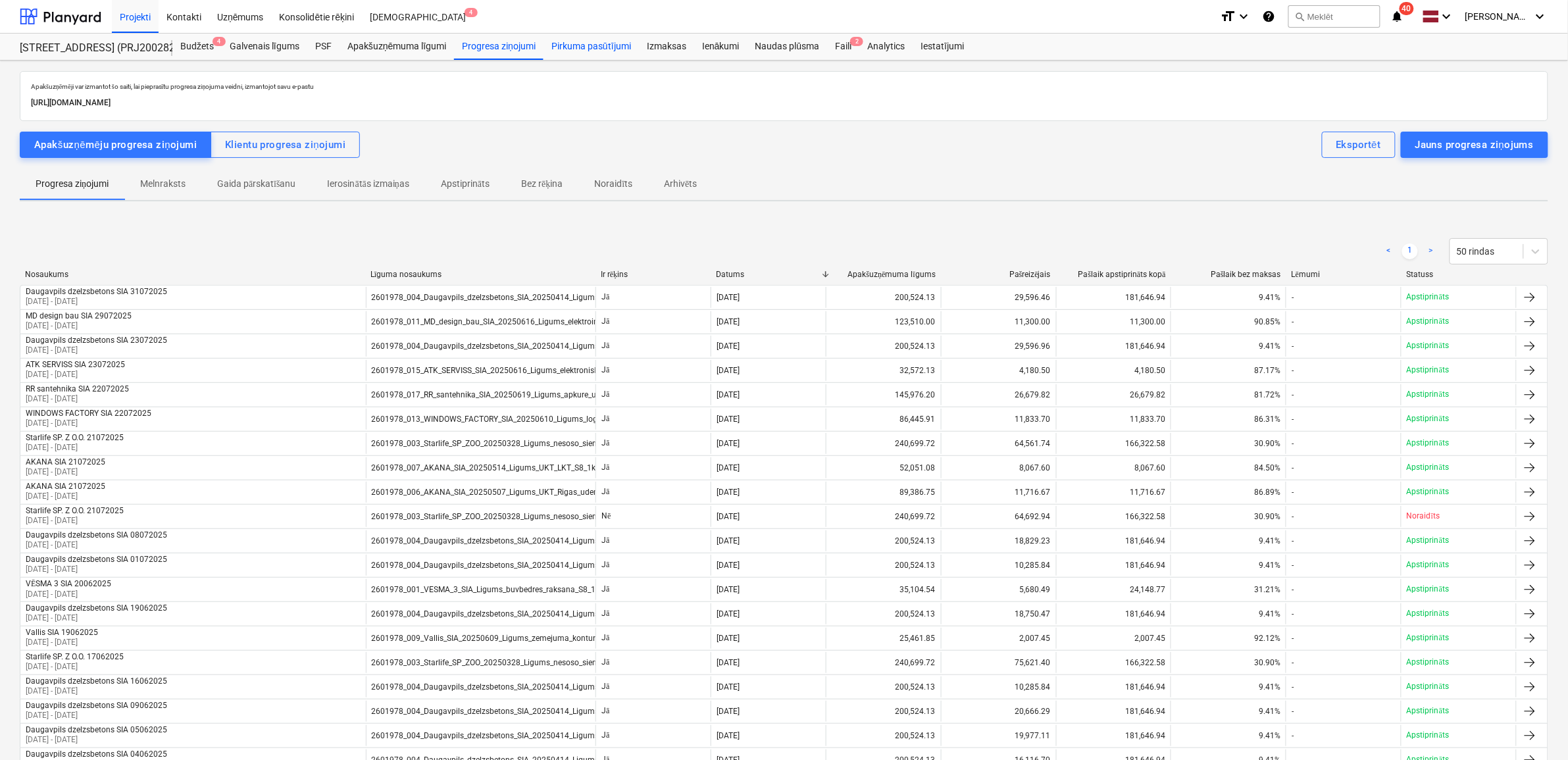
click at [574, 35] on div "Pirkuma pasūtījumi" at bounding box center [591, 47] width 96 height 26
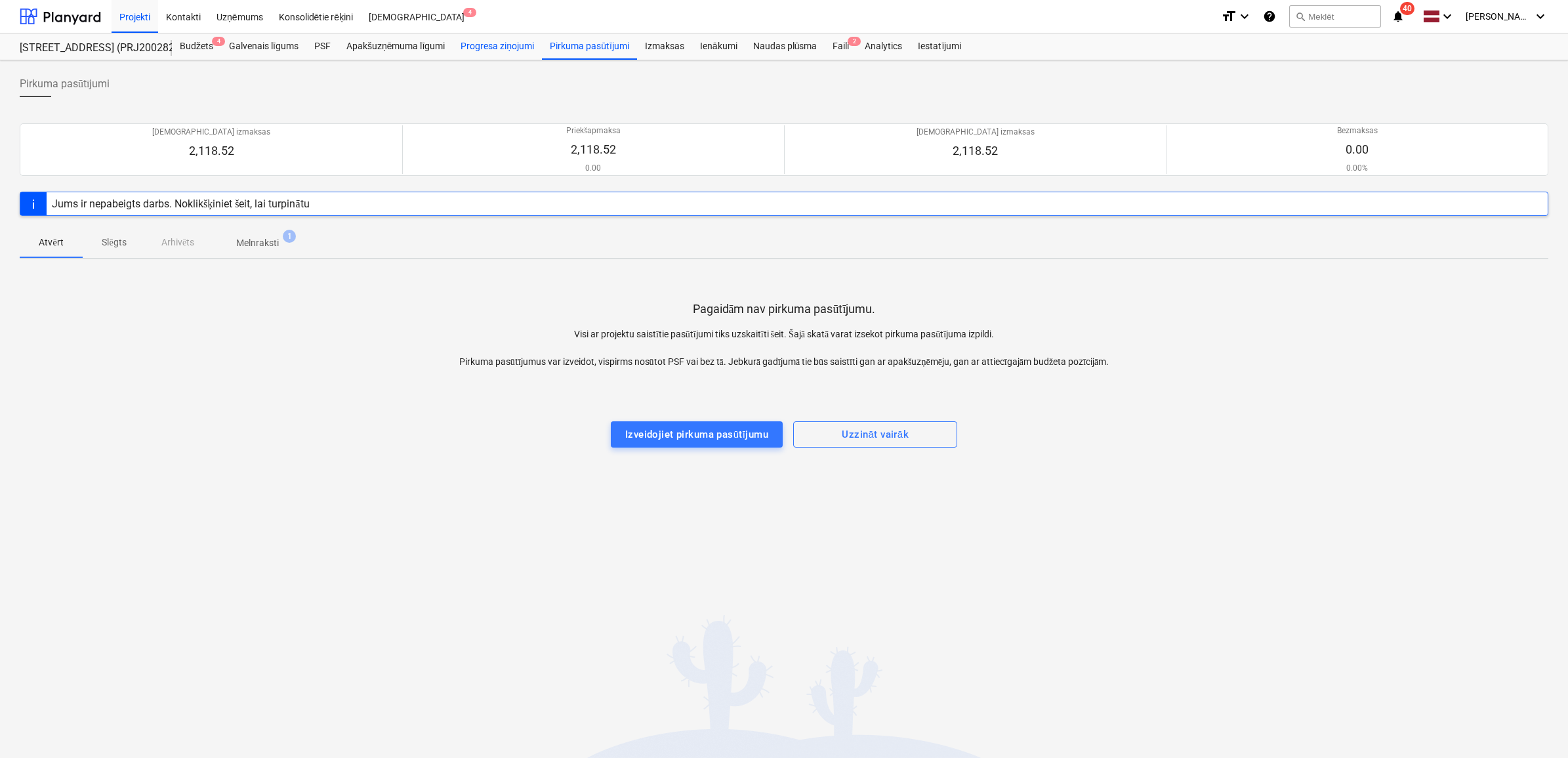
click at [502, 40] on div "Progresa ziņojumi" at bounding box center [497, 47] width 89 height 26
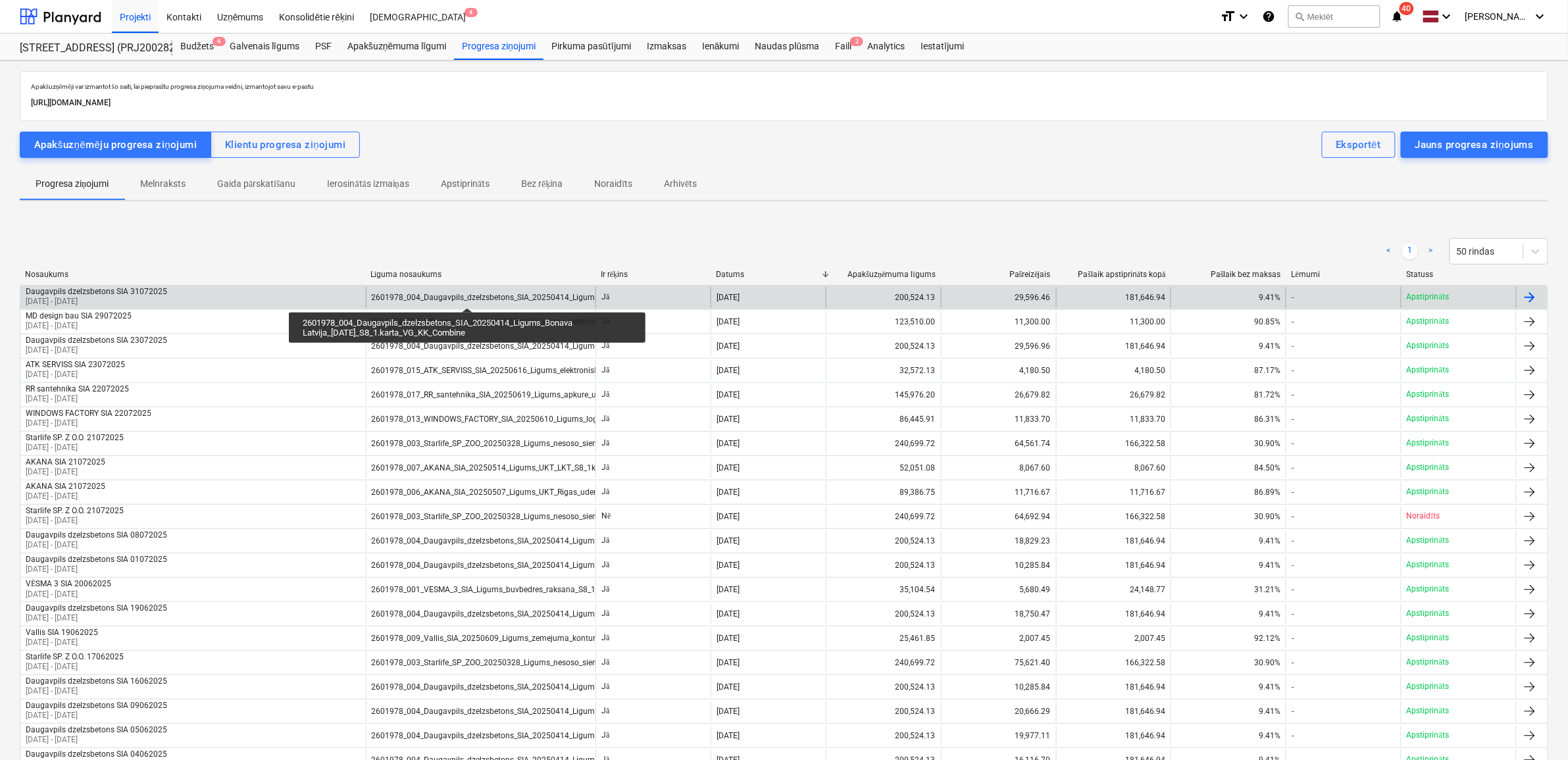
click at [467, 296] on div "2601978_004_Daugavpils_dzelzsbetons_SIA_20250414_Ligums_Bonava Latvija_[DATE]_S…" at bounding box center [578, 297] width 414 height 9
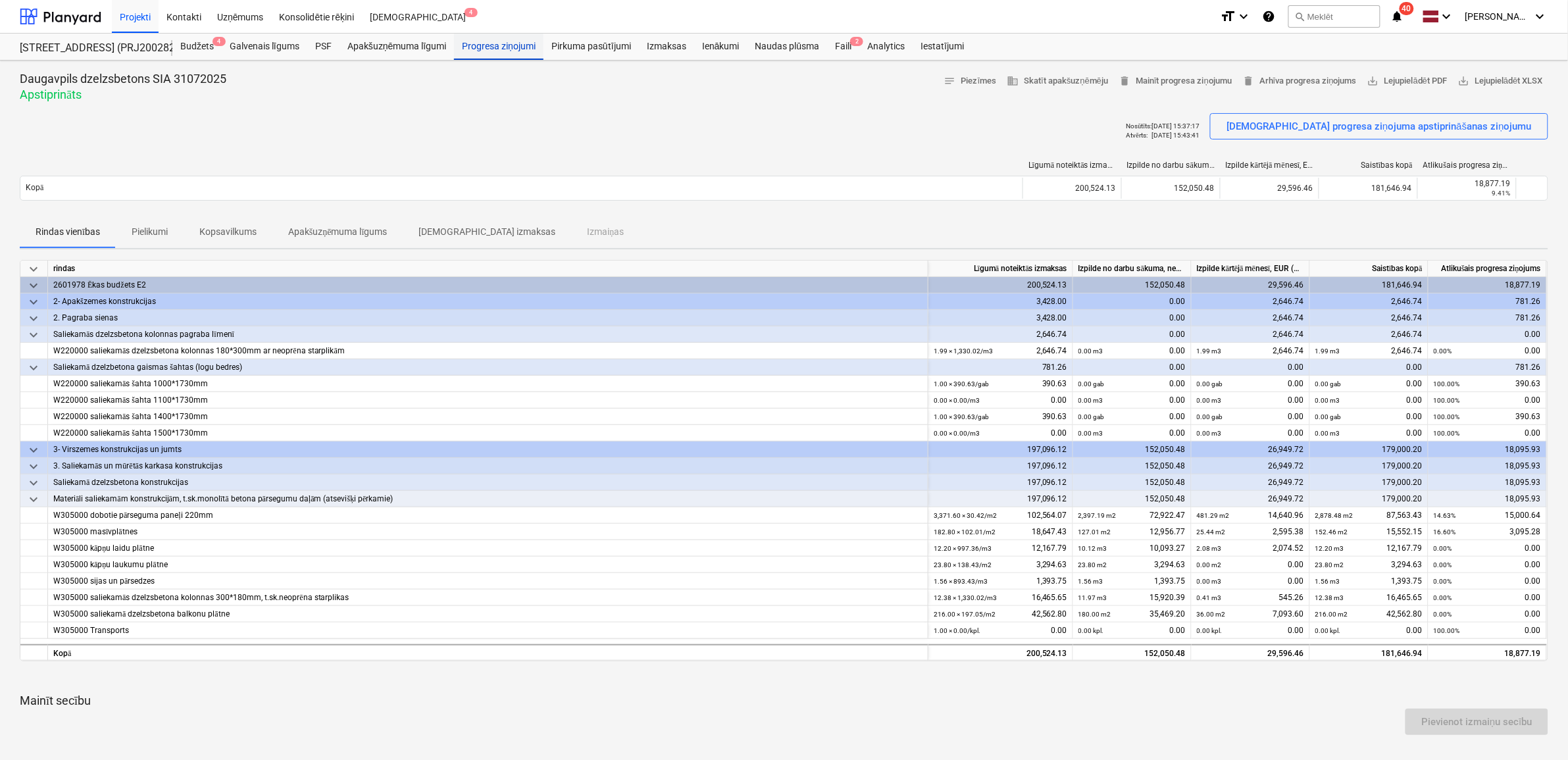
click at [492, 47] on div "Progresa ziņojumi" at bounding box center [498, 47] width 89 height 26
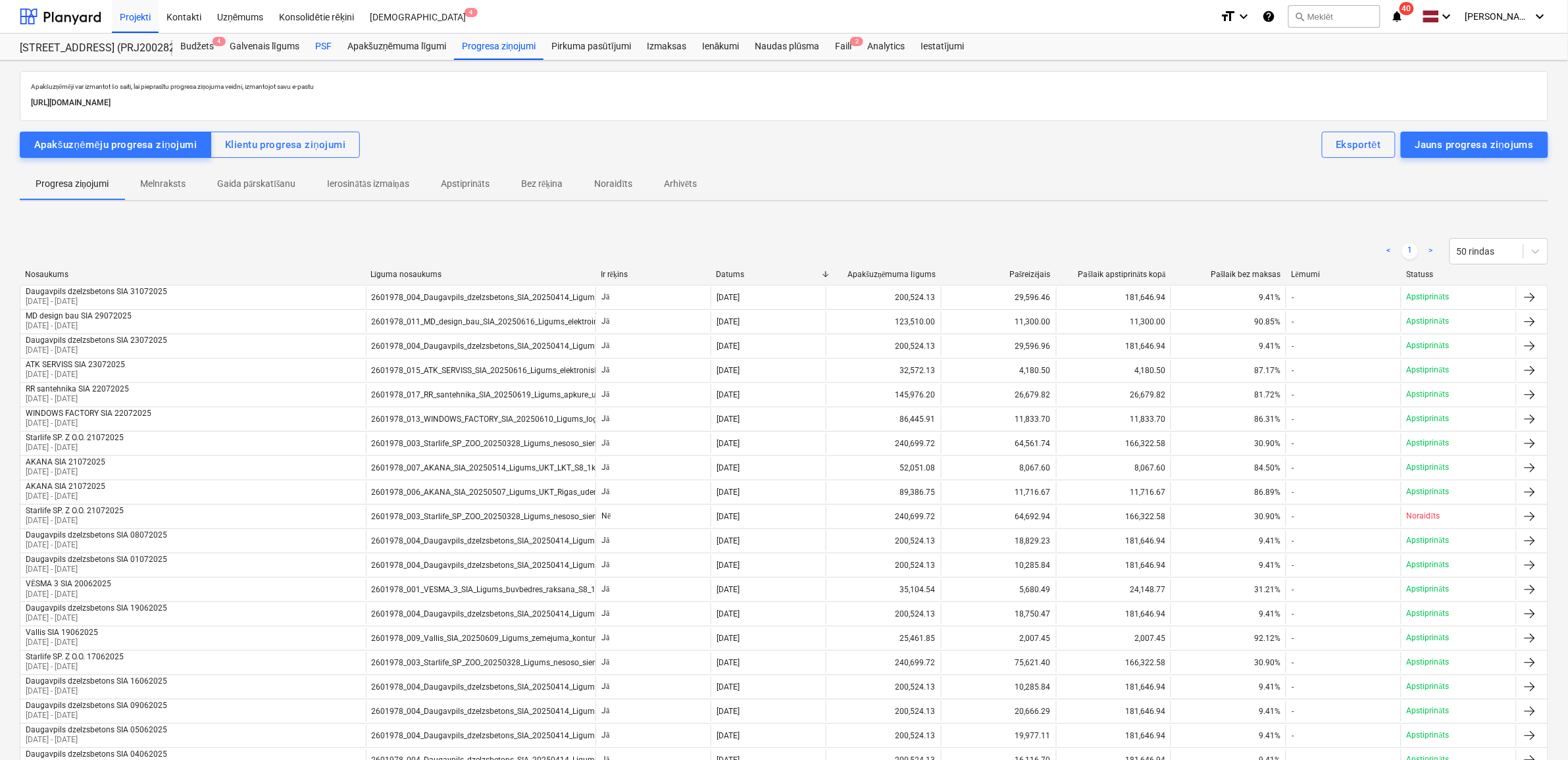
click at [329, 48] on div "PSF" at bounding box center [323, 47] width 32 height 26
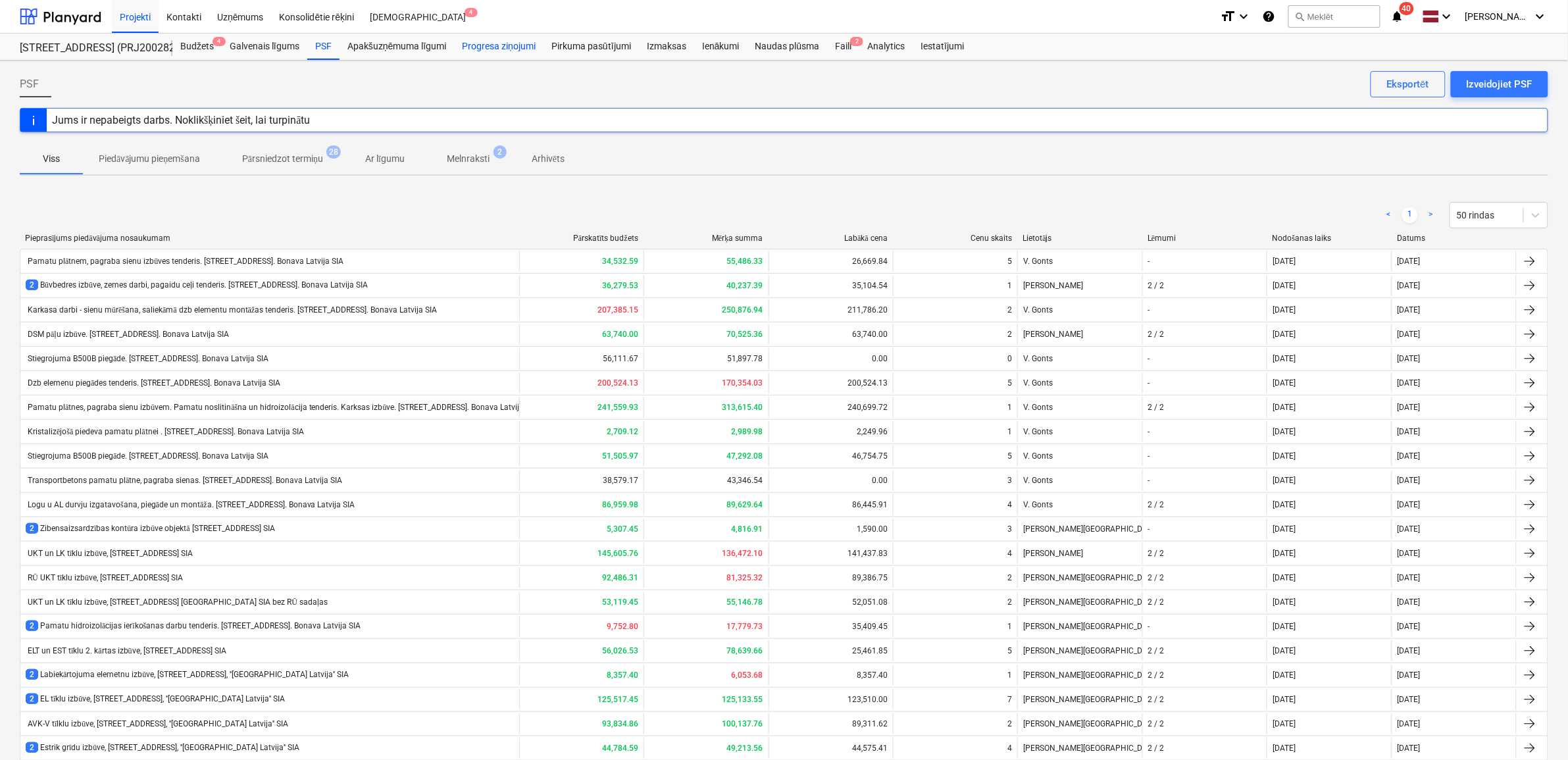
click at [505, 50] on div "Progresa ziņojumi" at bounding box center [498, 47] width 89 height 26
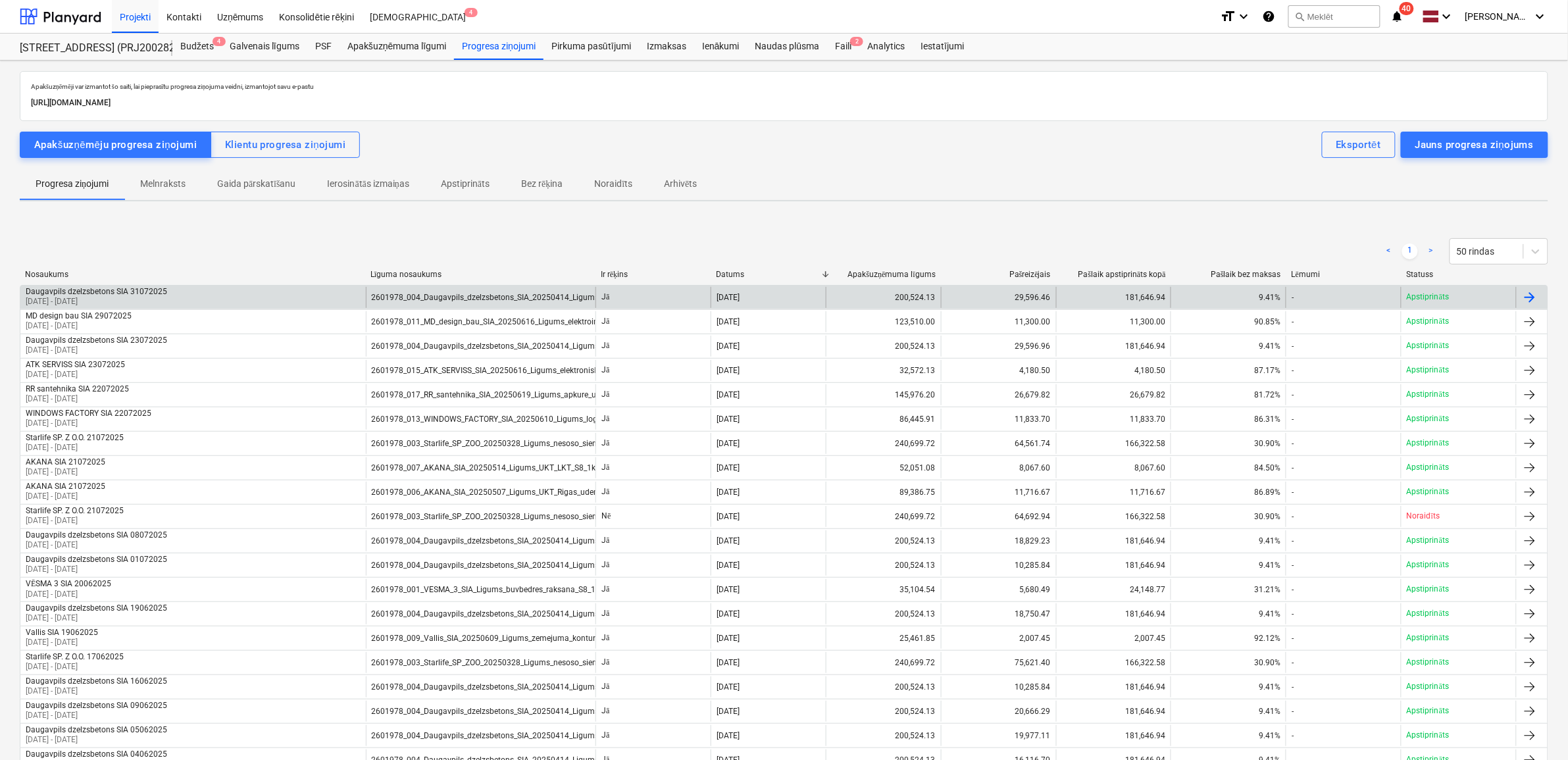
click at [452, 287] on div "2601978_004_Daugavpils_dzelzsbetons_SIA_20250414_Ligums_Bonava Latvija_[DATE]_S…" at bounding box center [481, 297] width 230 height 21
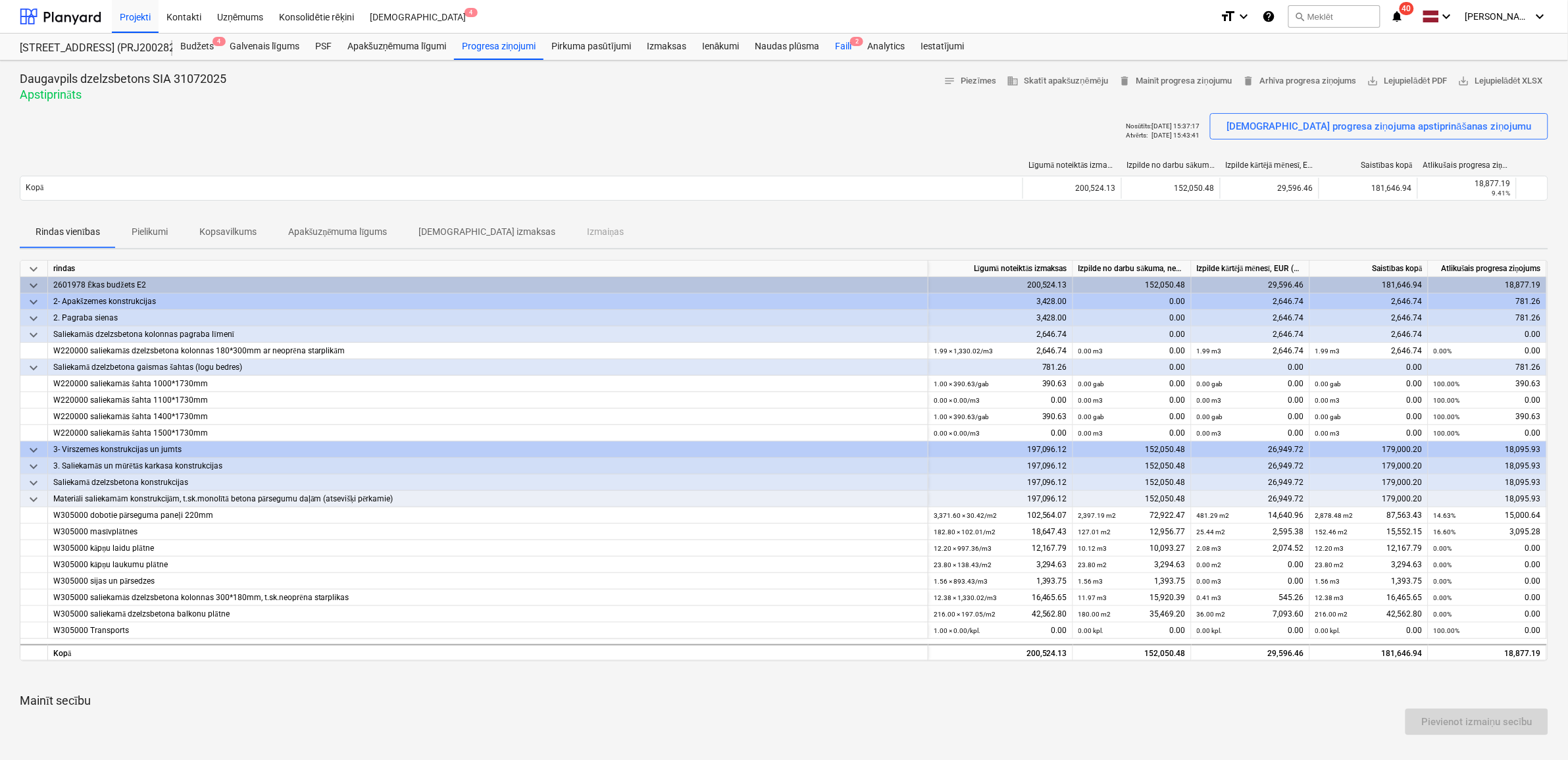
click at [843, 47] on div "Faili 2" at bounding box center [843, 47] width 32 height 26
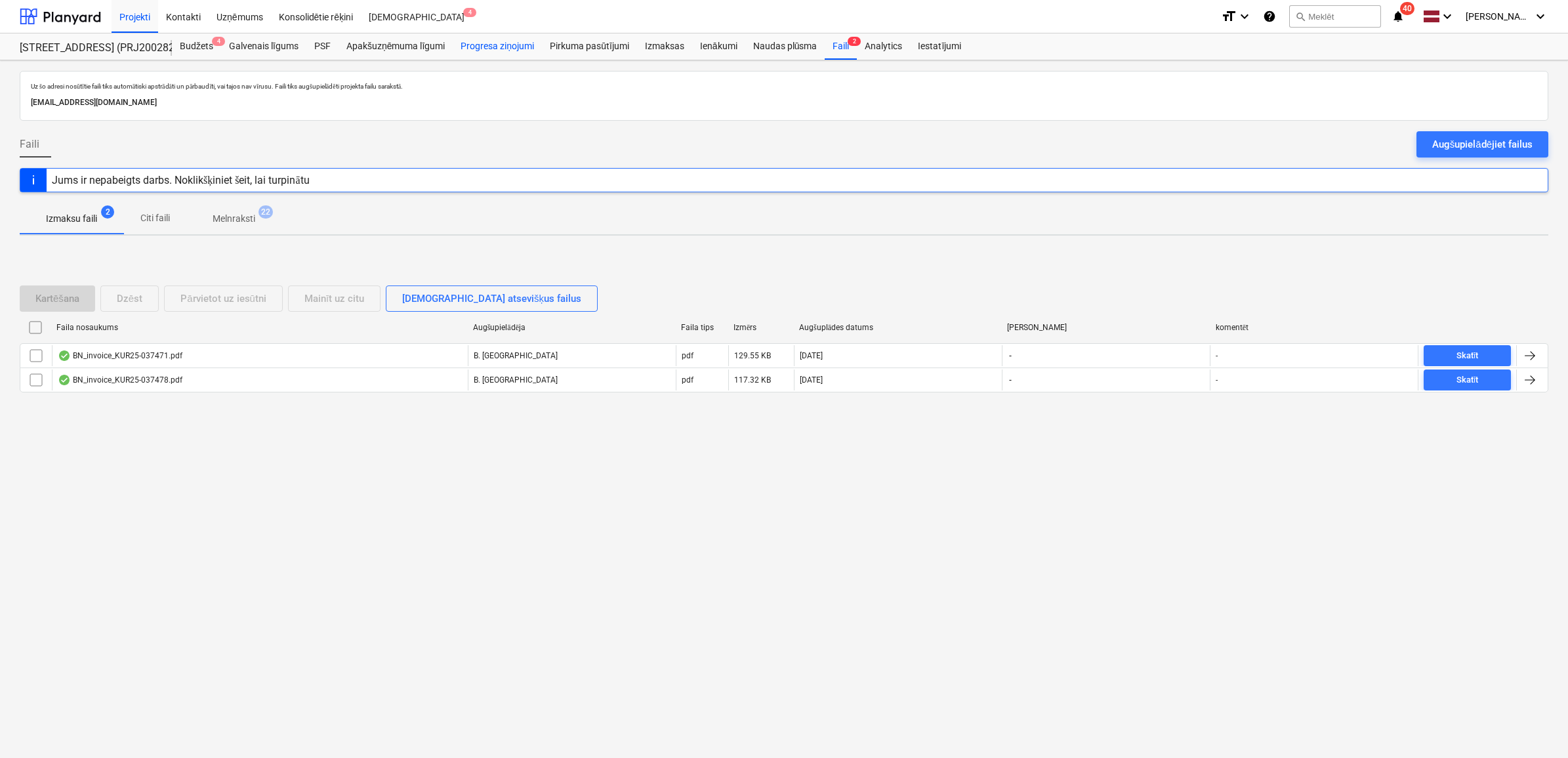
click at [492, 43] on div "Progresa ziņojumi" at bounding box center [497, 47] width 89 height 26
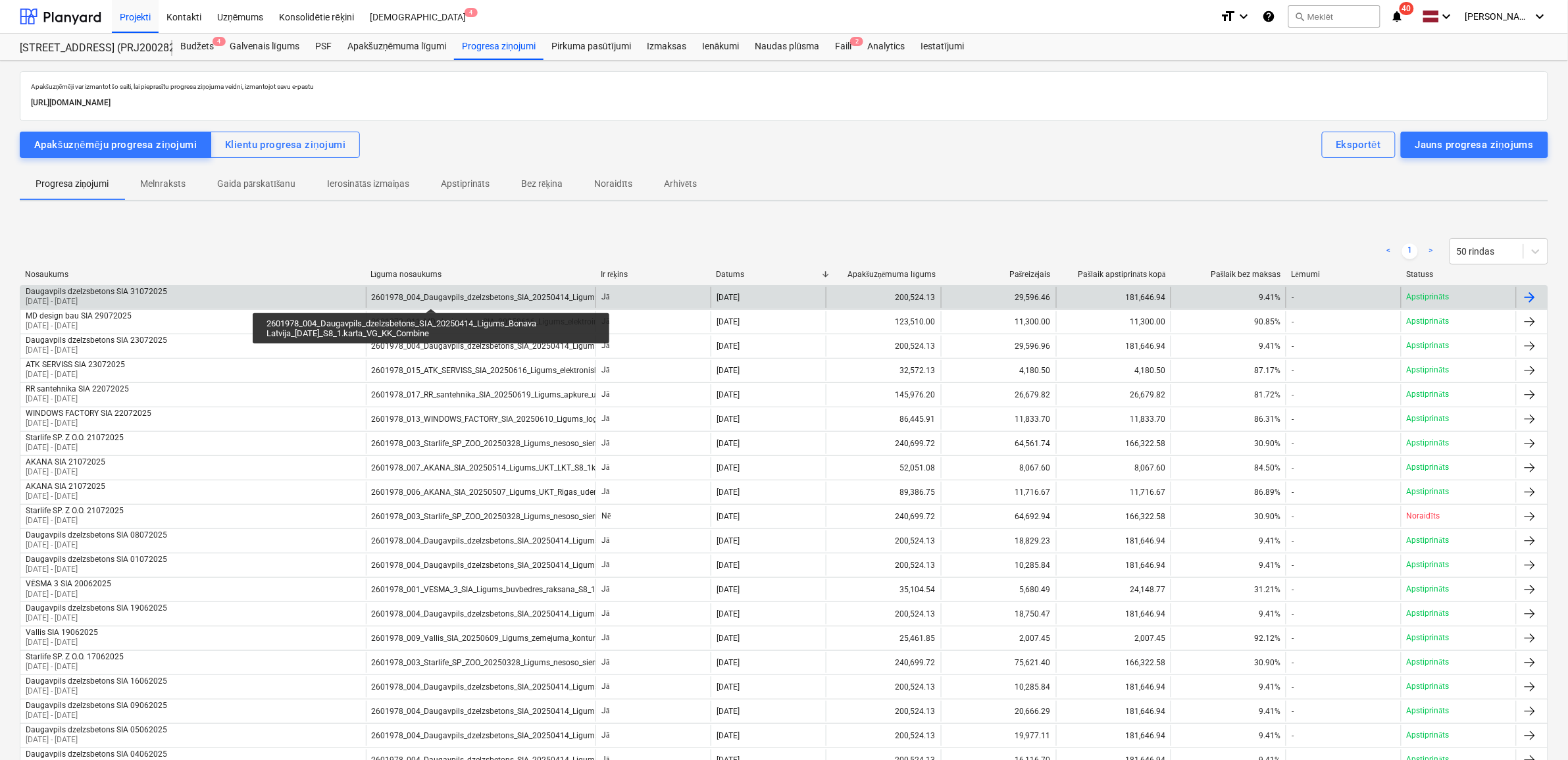
click at [431, 297] on div "2601978_004_Daugavpils_dzelzsbetons_SIA_20250414_Ligums_Bonava Latvija_[DATE]_S…" at bounding box center [578, 297] width 414 height 9
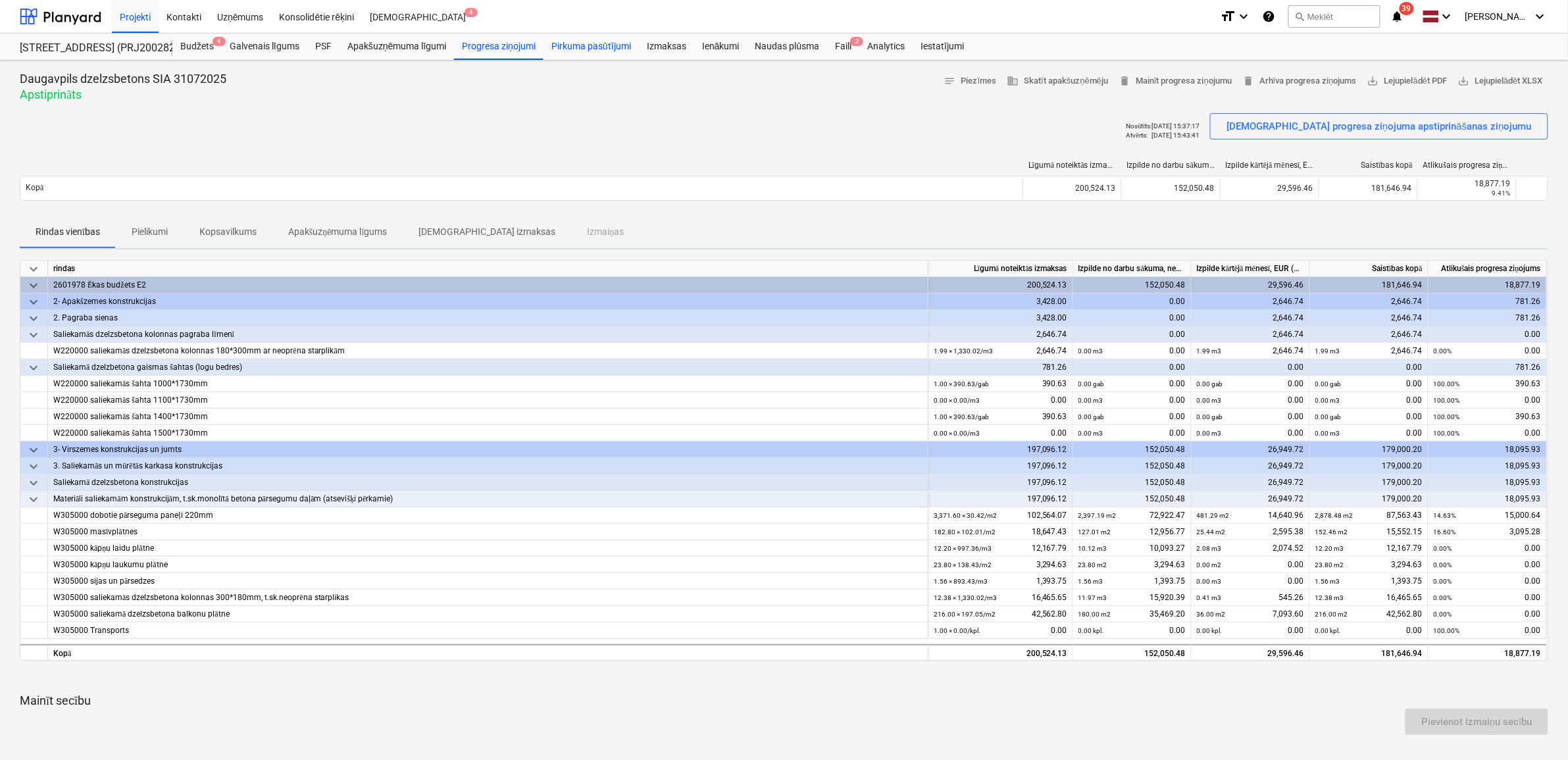
drag, startPoint x: 590, startPoint y: 44, endPoint x: 587, endPoint y: 50, distance: 6.7
click at [590, 44] on div "Pirkuma pasūtījumi" at bounding box center [591, 47] width 96 height 26
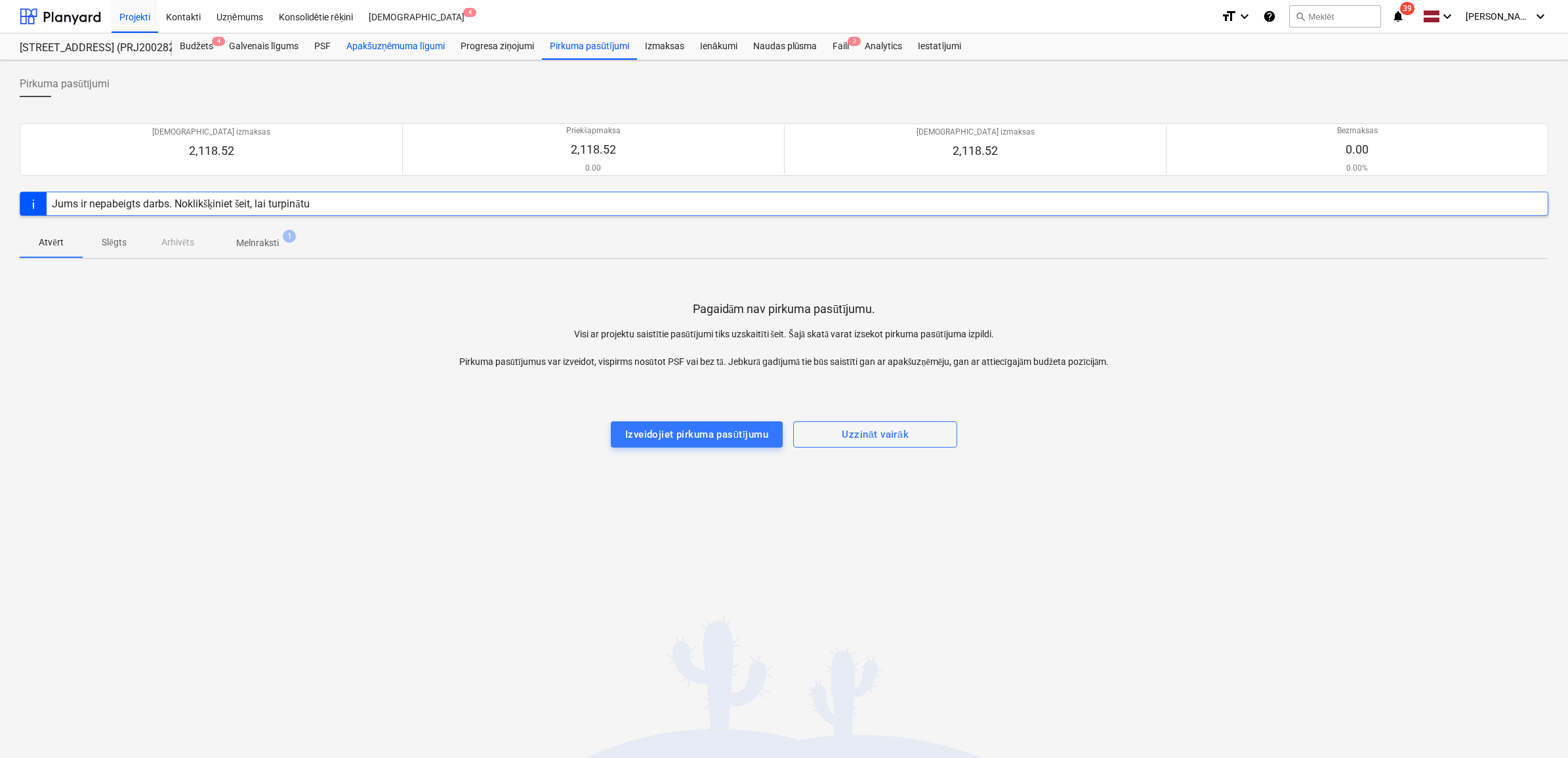
click at [376, 47] on div "Apakšuzņēmuma līgumi" at bounding box center [396, 47] width 114 height 26
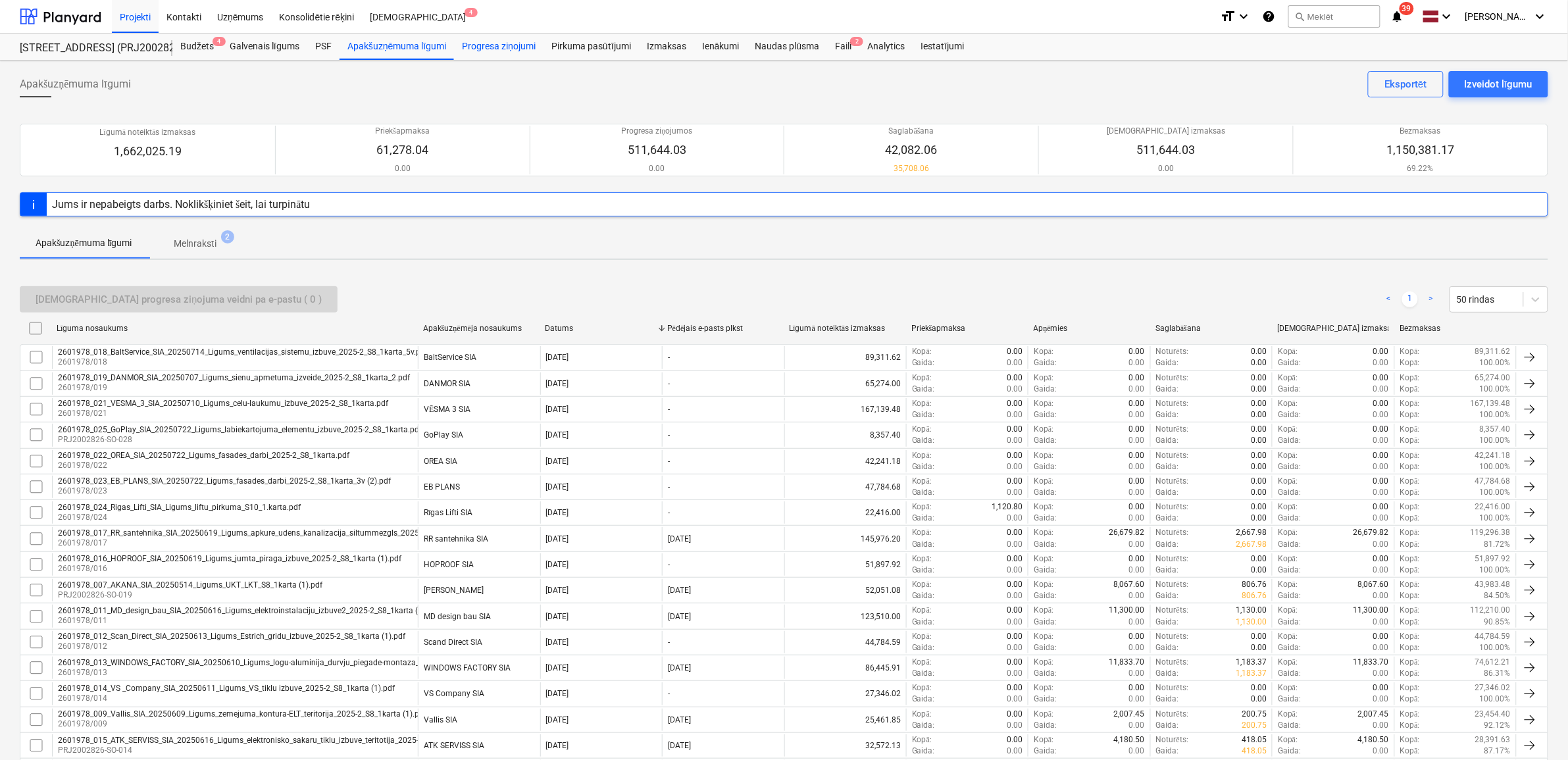
click at [515, 46] on div "Progresa ziņojumi" at bounding box center [498, 47] width 89 height 26
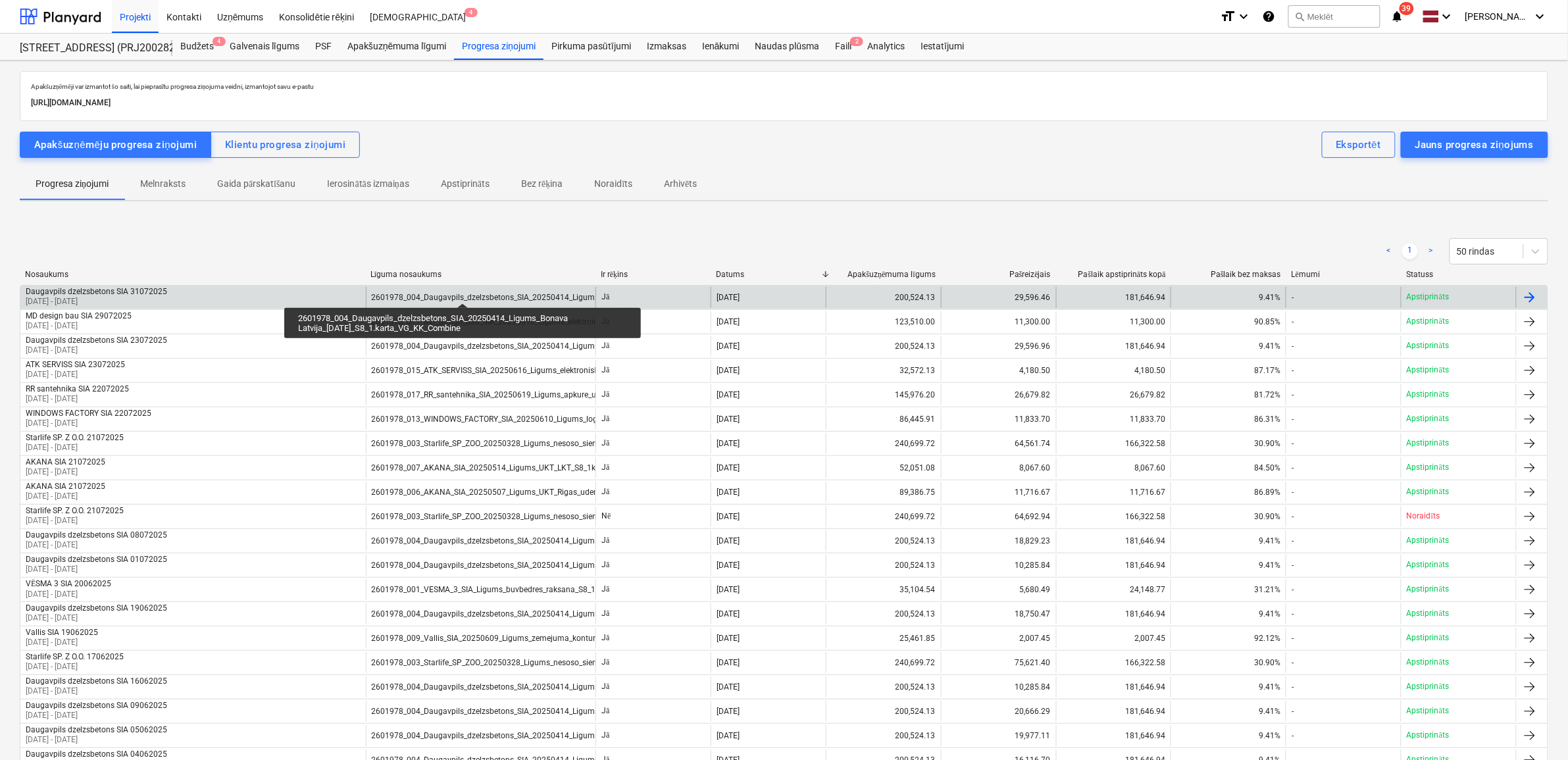
click at [463, 293] on div "2601978_004_Daugavpils_dzelzsbetons_SIA_20250414_Ligums_Bonava Latvija_[DATE]_S…" at bounding box center [578, 297] width 414 height 9
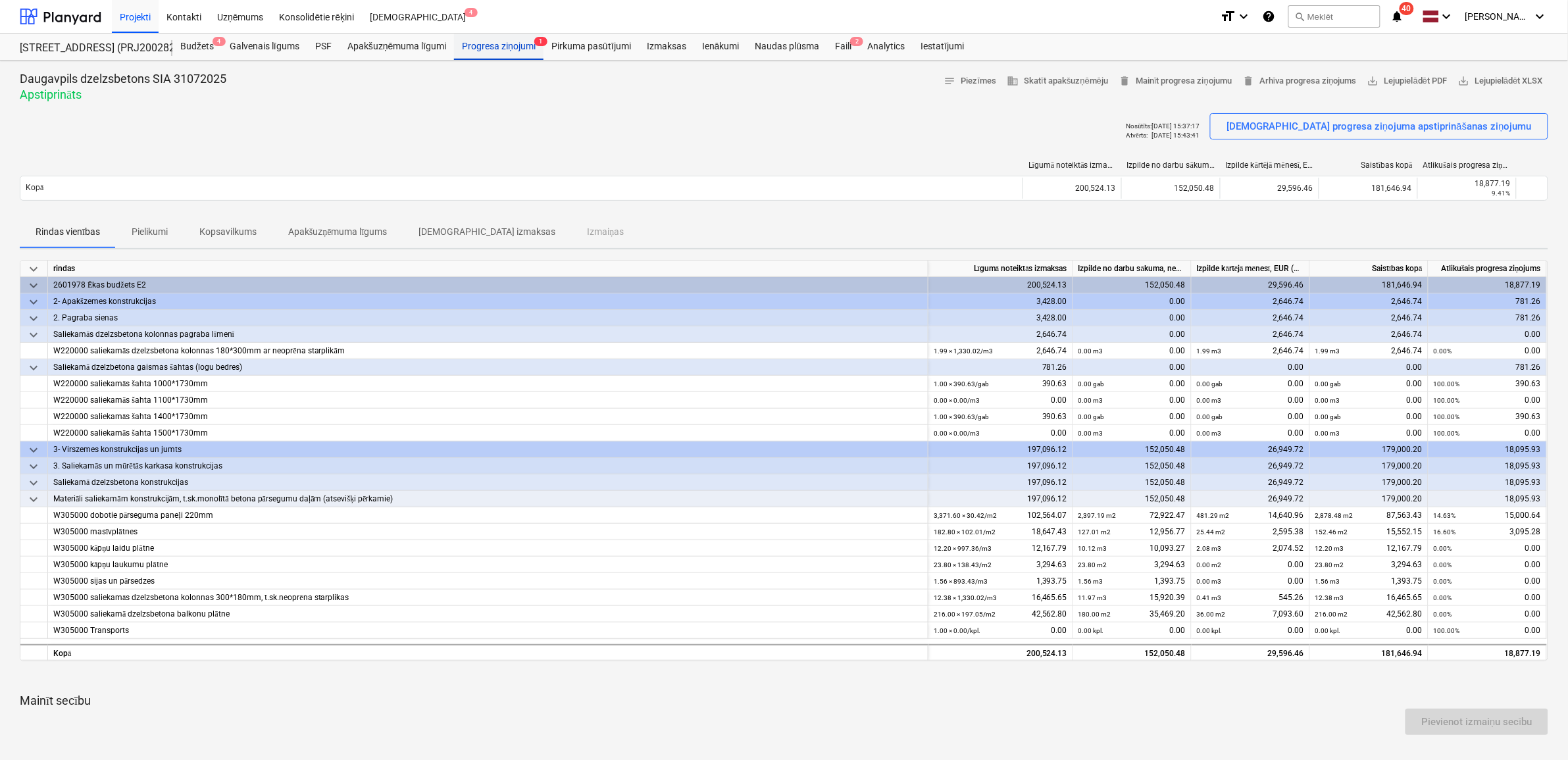
click at [475, 47] on div "Progresa ziņojumi 1" at bounding box center [498, 47] width 89 height 26
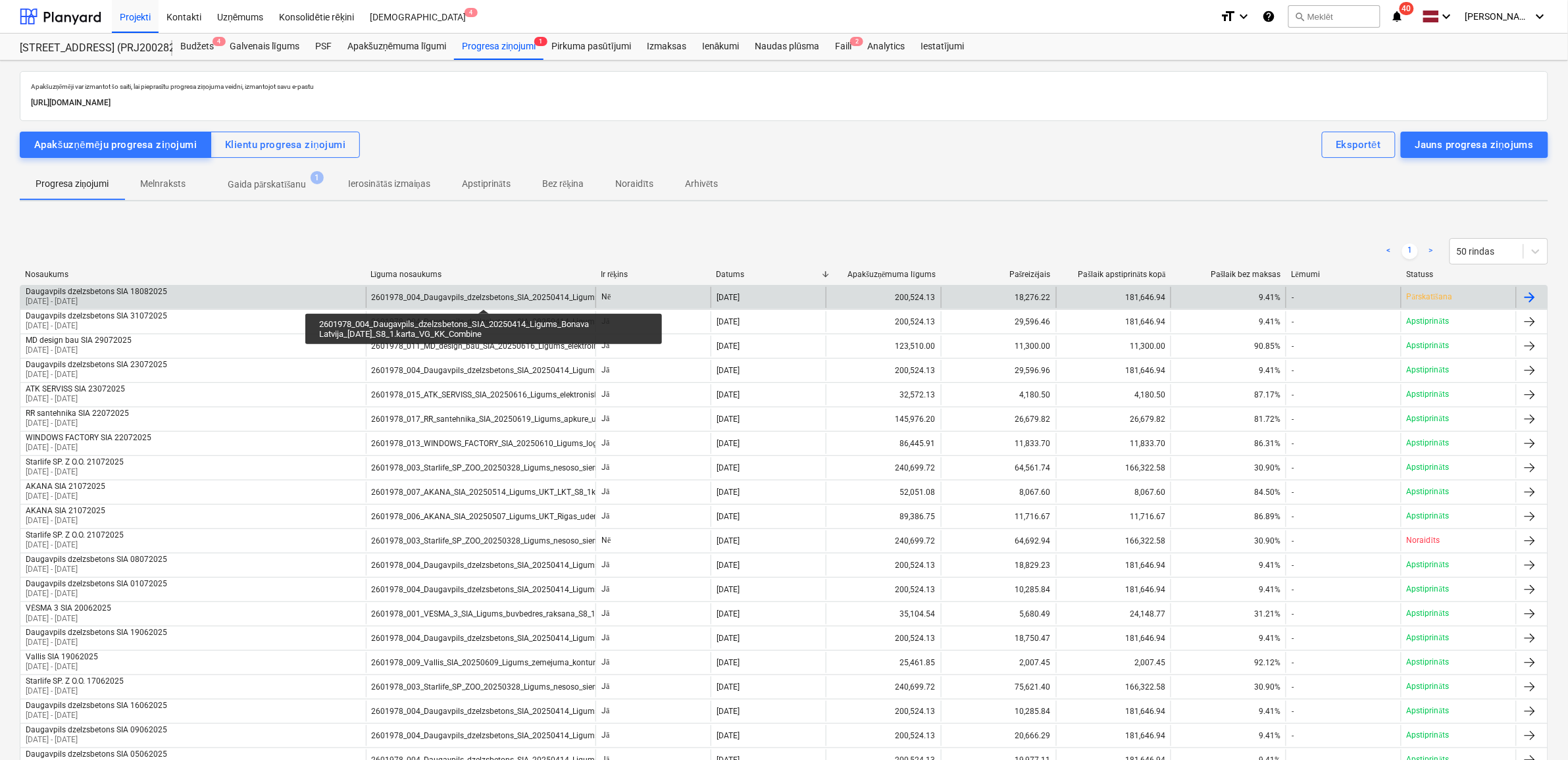
click at [484, 297] on div "2601978_004_Daugavpils_dzelzsbetons_SIA_20250414_Ligums_Bonava Latvija_[DATE]_S…" at bounding box center [578, 297] width 414 height 9
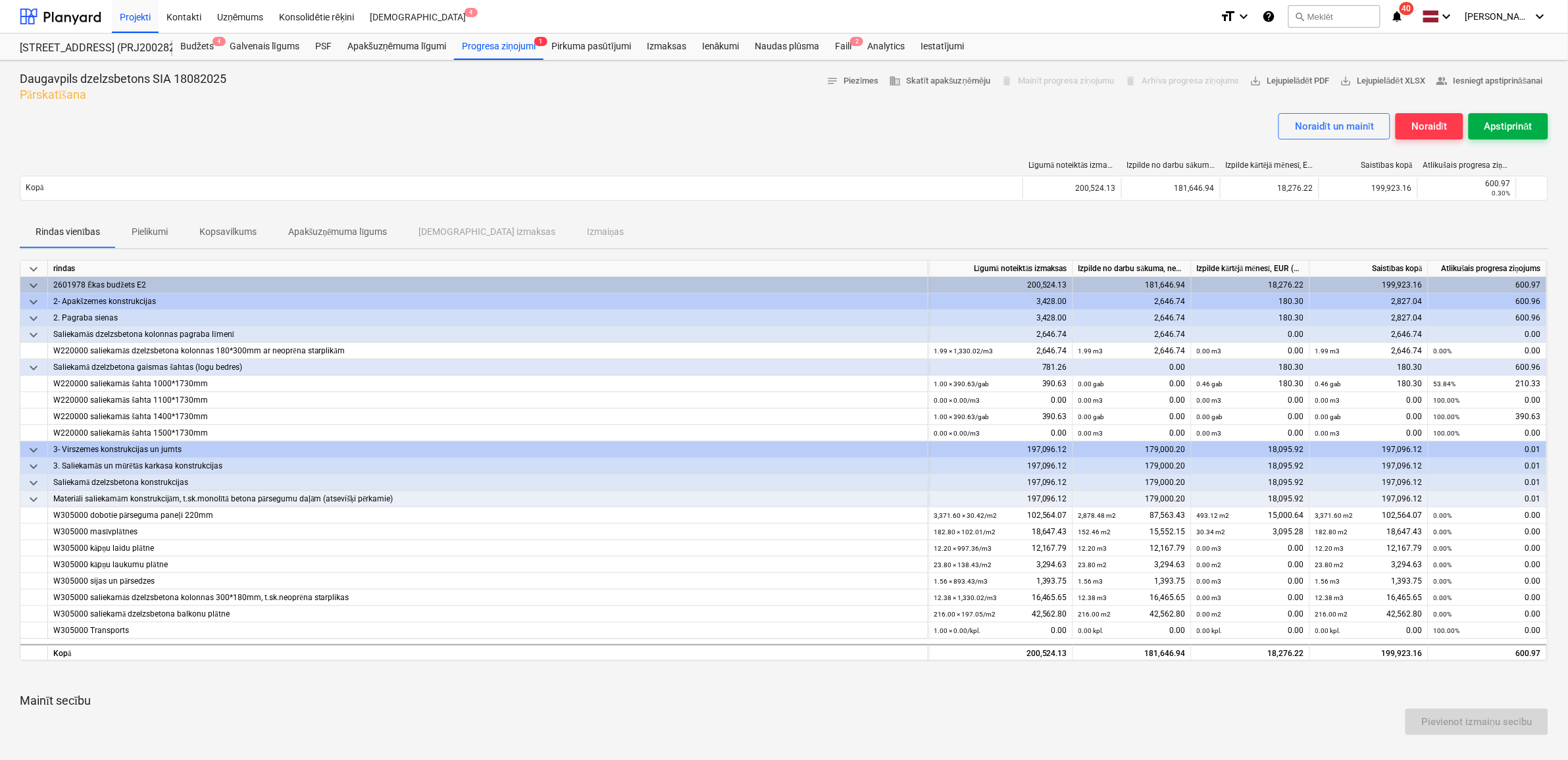
click at [1505, 119] on div "Apstiprināt" at bounding box center [1508, 126] width 48 height 17
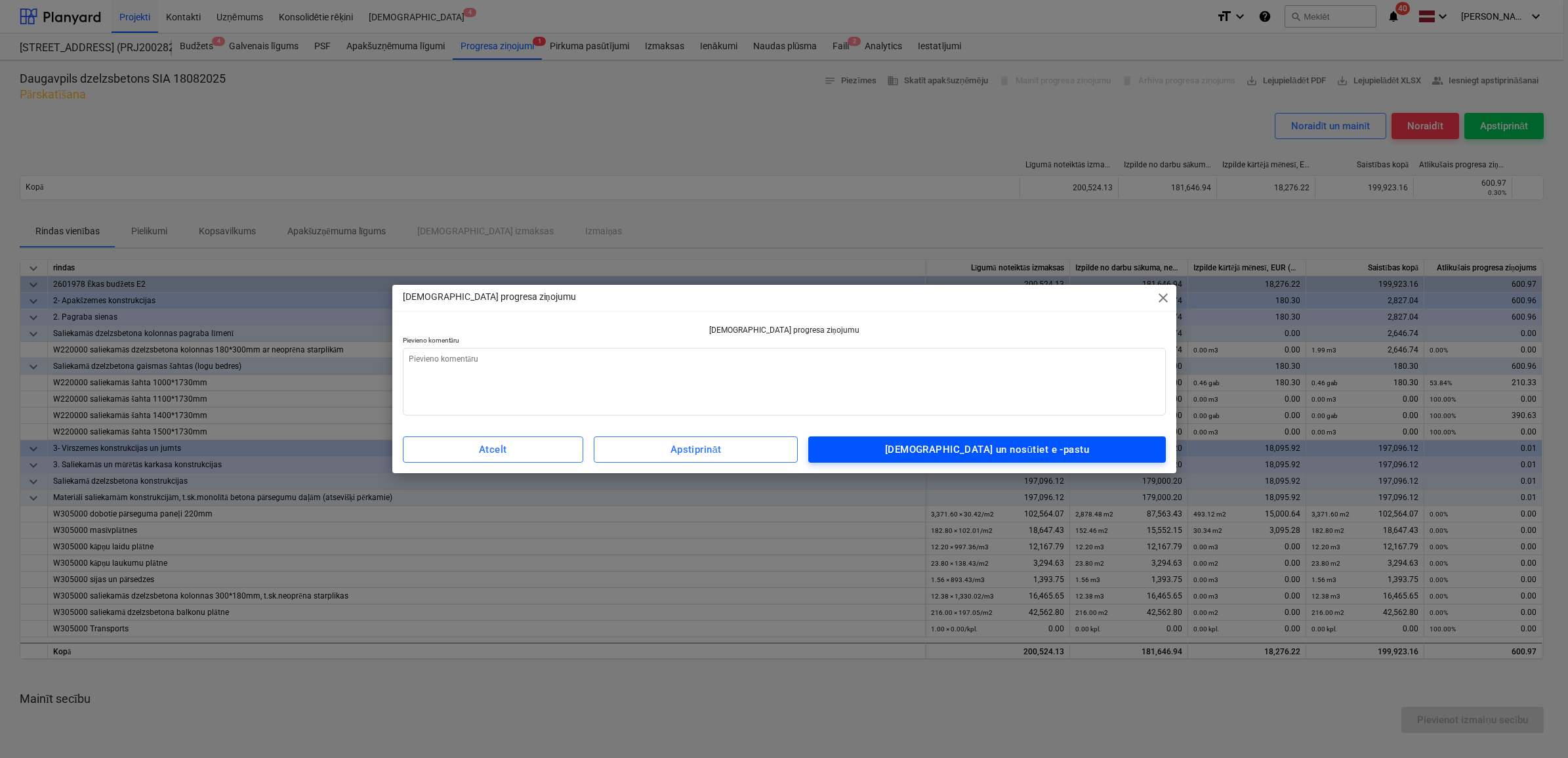
click at [995, 446] on div "Apstipriniet un nosūtiet e -pastu" at bounding box center [987, 449] width 204 height 17
type textarea "x"
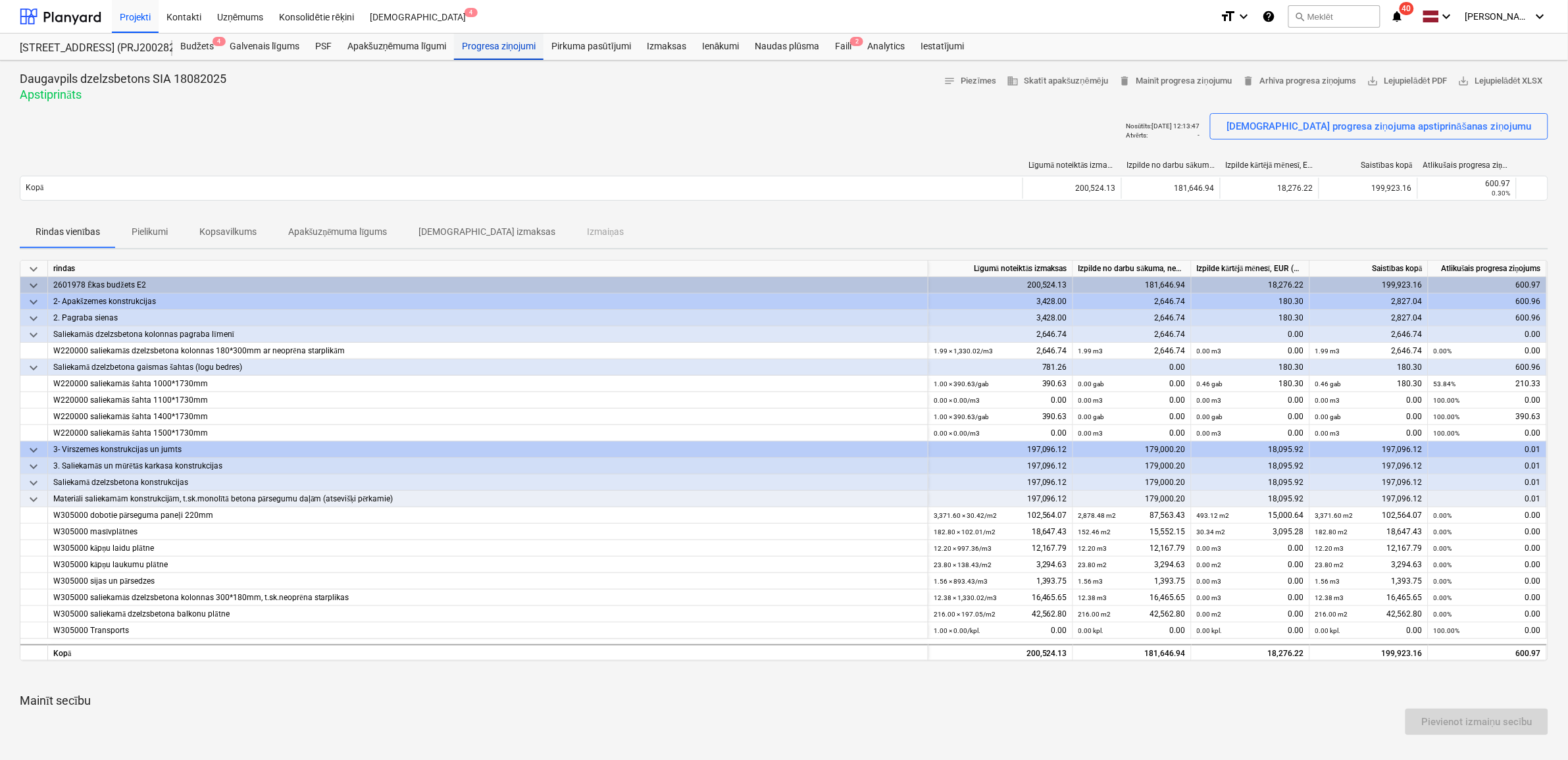
click at [511, 47] on div "Progresa ziņojumi" at bounding box center [498, 47] width 89 height 26
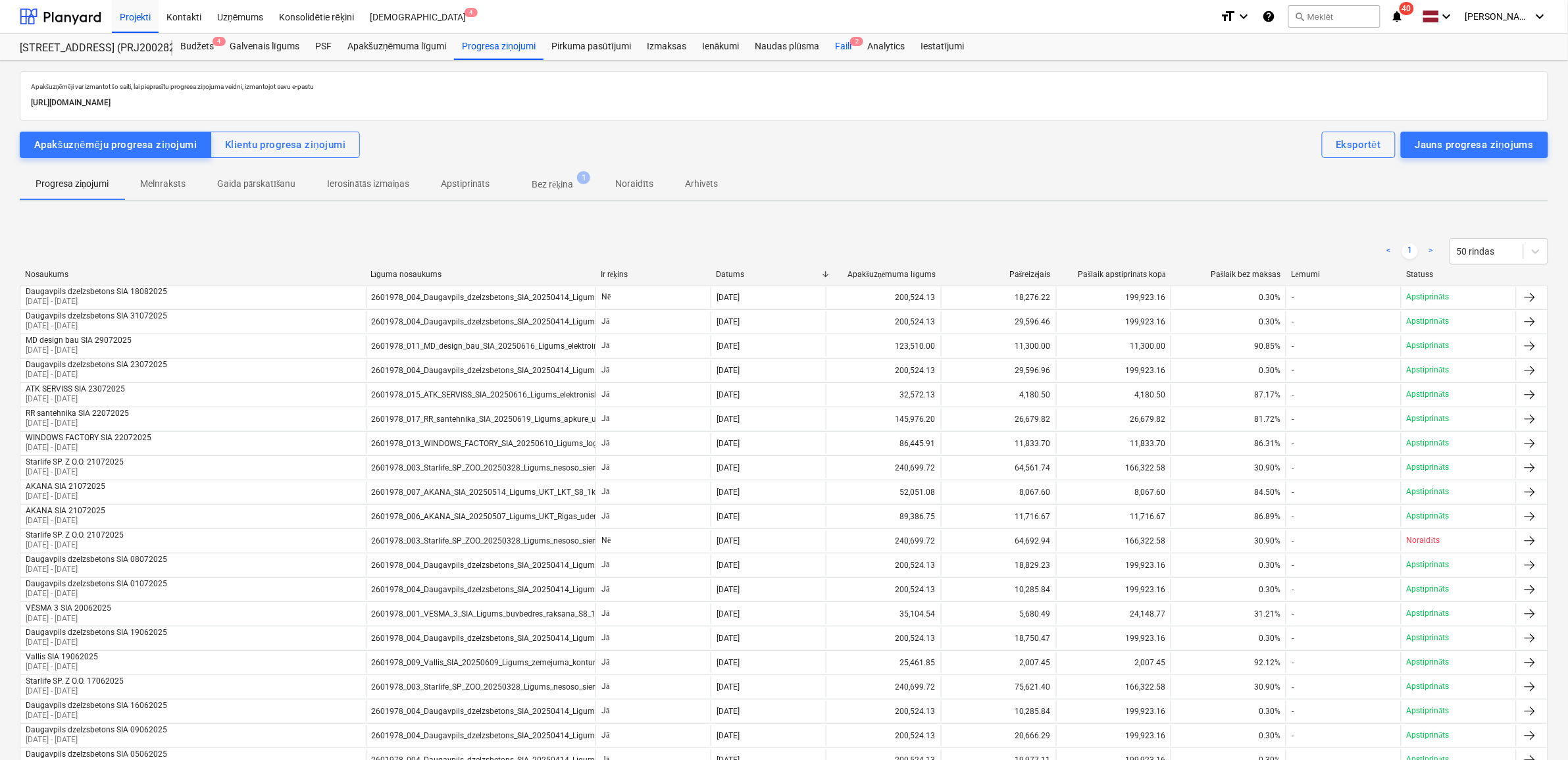
click at [846, 46] on div "Faili 2" at bounding box center [843, 47] width 32 height 26
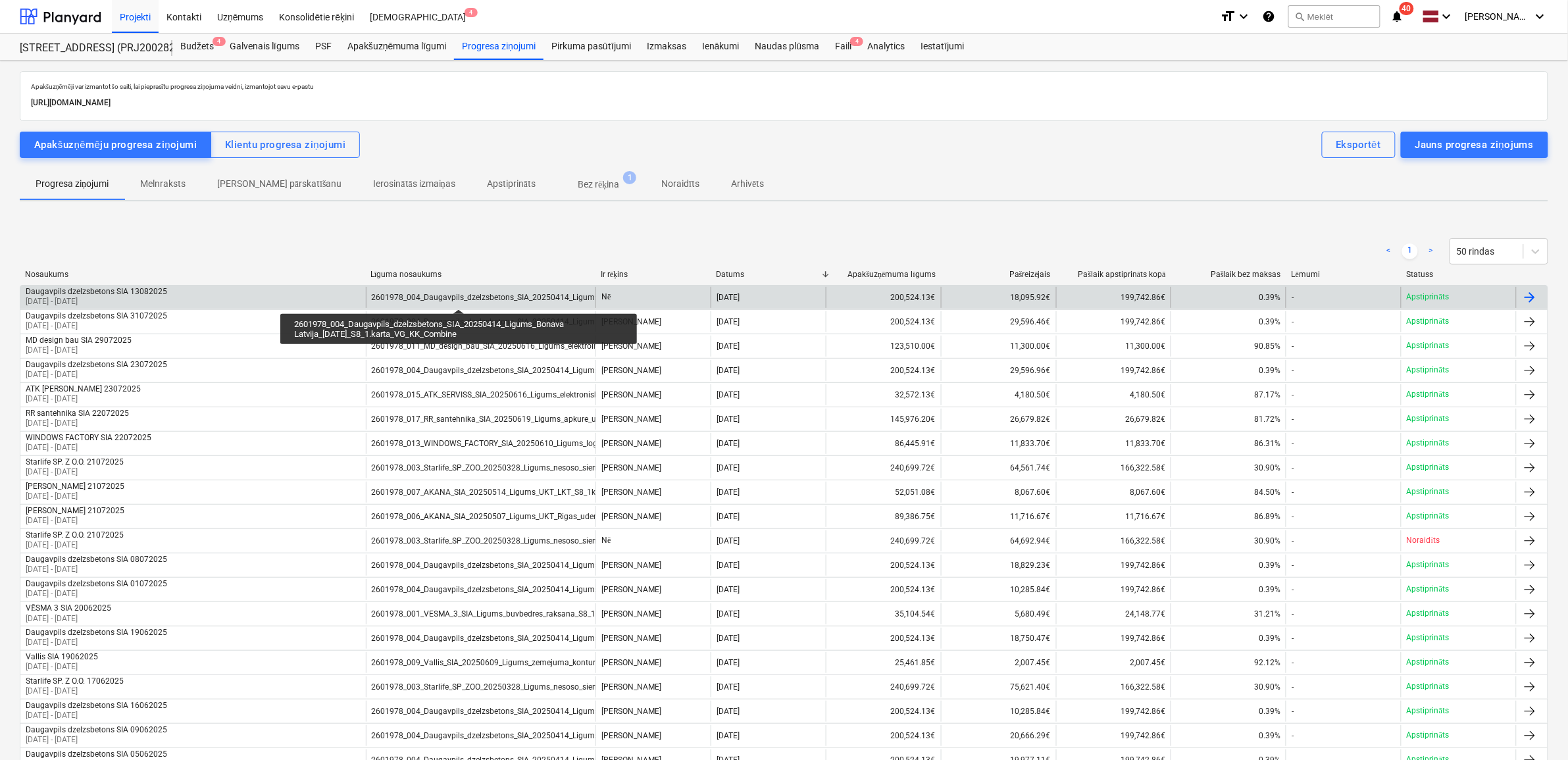
click at [459, 297] on div "2601978_004_Daugavpils_dzelzsbetons_SIA_20250414_Ligums_Bonava Latvija_4.04.202…" at bounding box center [578, 297] width 414 height 9
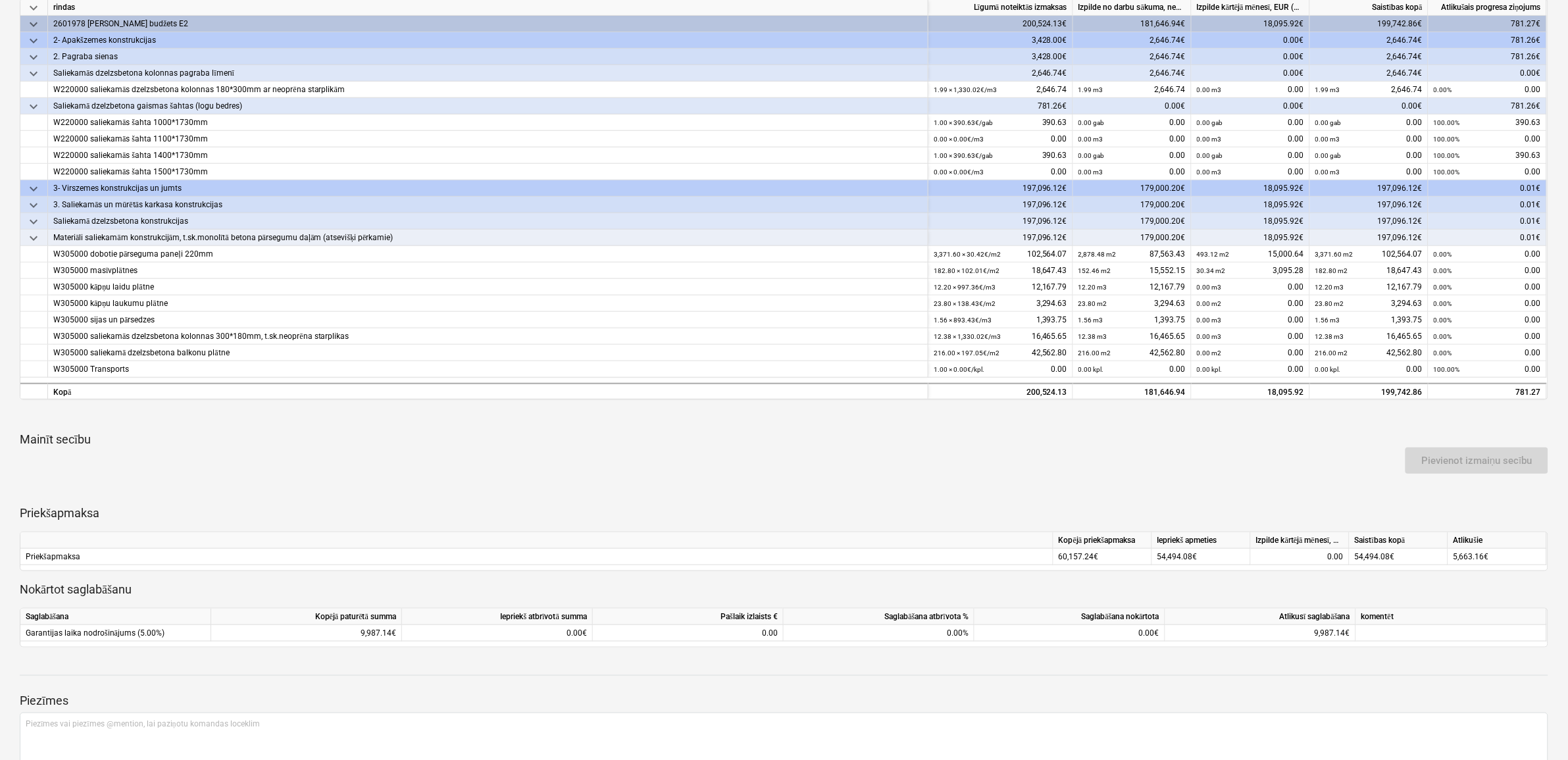
scroll to position [343, 0]
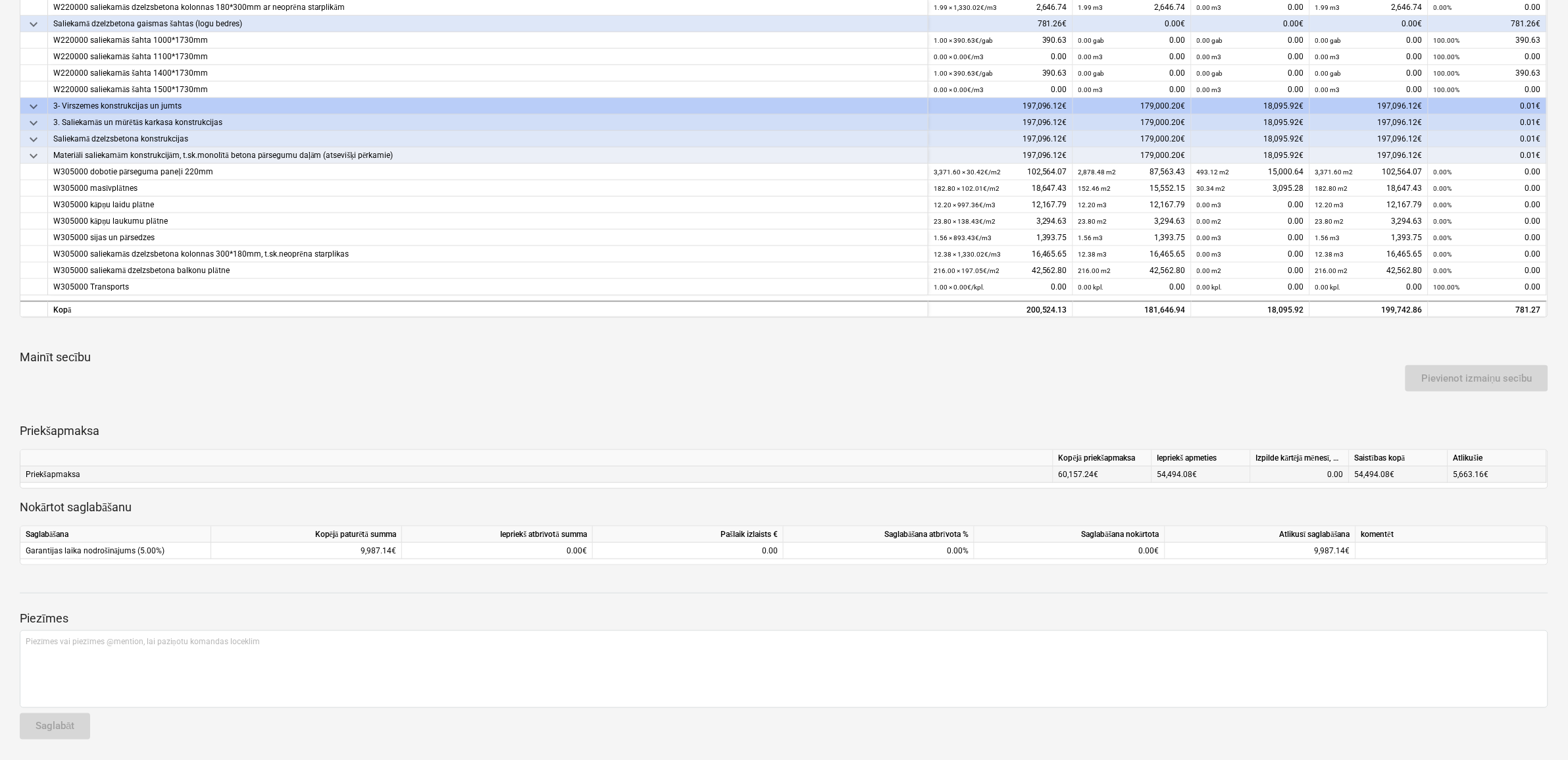
click at [1310, 468] on div "0.00" at bounding box center [1300, 475] width 87 height 17
click at [1310, 475] on div "0.00" at bounding box center [1300, 475] width 87 height 17
click at [1268, 314] on div "18,095.92" at bounding box center [1251, 310] width 107 height 17
click at [1273, 481] on div "0.00" at bounding box center [1300, 475] width 87 height 17
click at [1297, 472] on div "0.00" at bounding box center [1300, 475] width 87 height 17
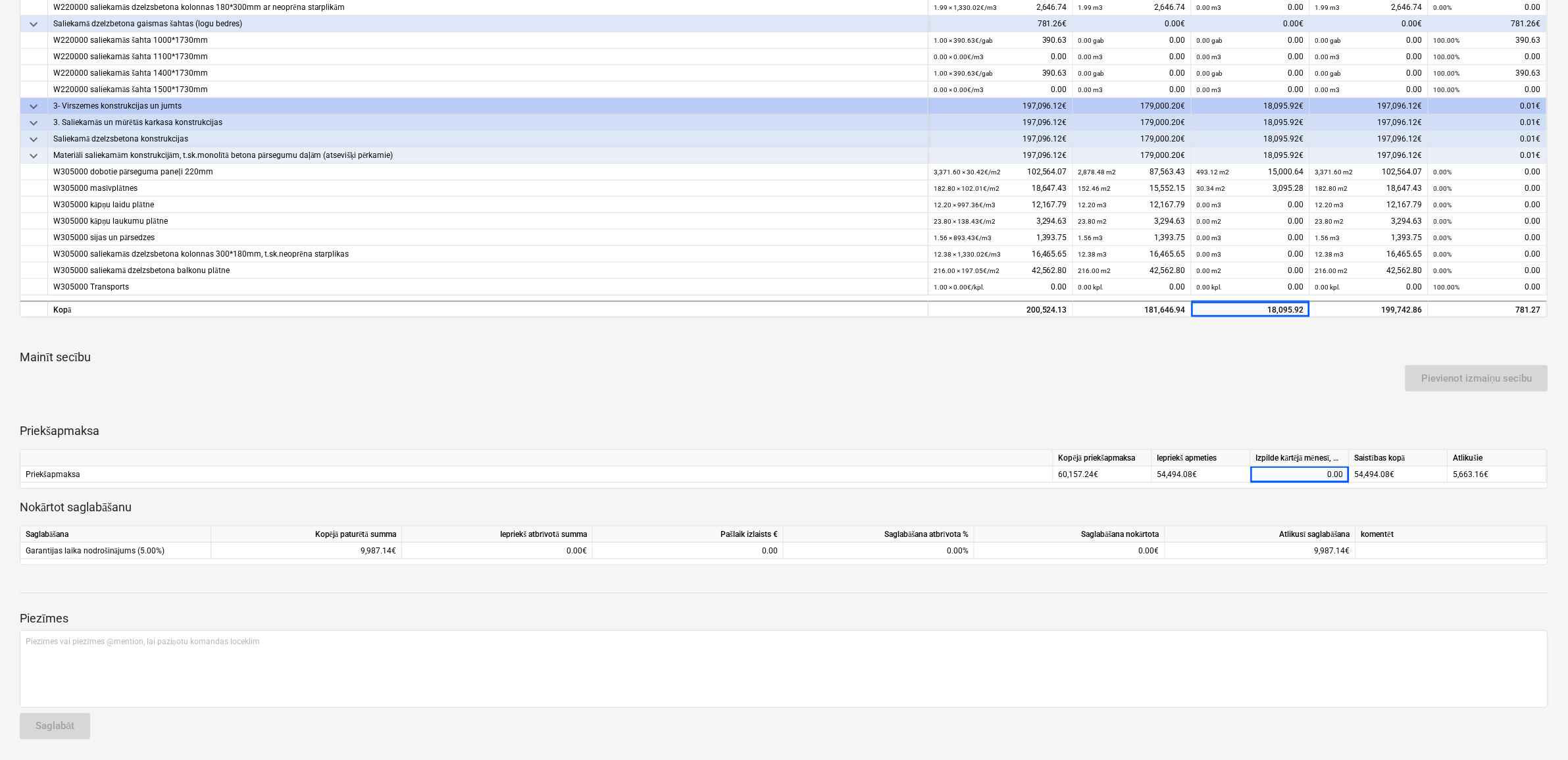
click at [1281, 396] on div "keyboard_arrow_down rindas Līgumā noteiktās izmaksas Izpilde no darbu sākuma, n…" at bounding box center [784, 241] width 1528 height 649
click at [1280, 416] on div "keyboard_arrow_down rindas Līgumā noteiktās izmaksas Izpilde no darbu sākuma, n…" at bounding box center [784, 241] width 1528 height 649
click at [1273, 470] on div "0.00" at bounding box center [1300, 475] width 87 height 17
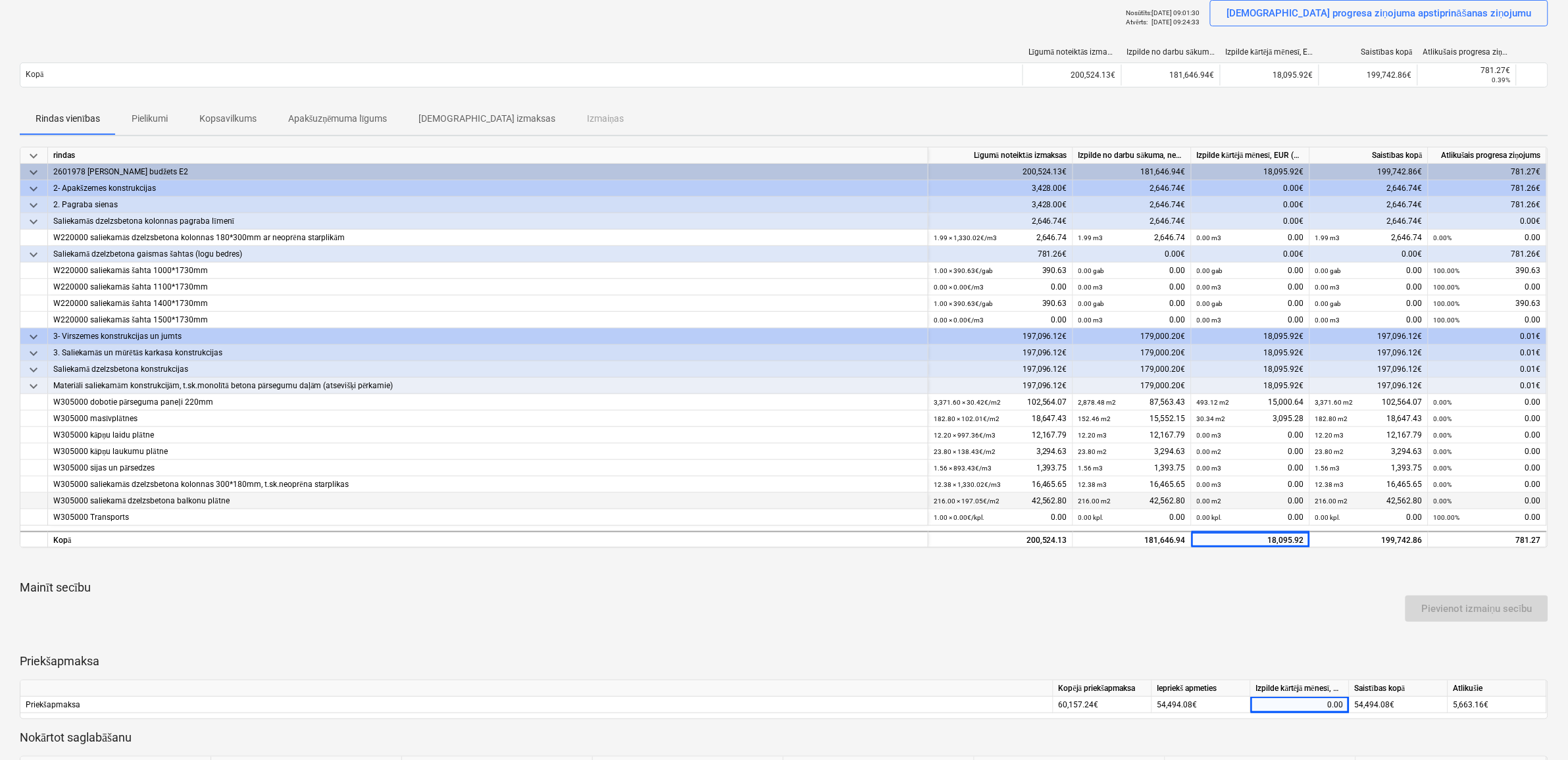
scroll to position [0, 0]
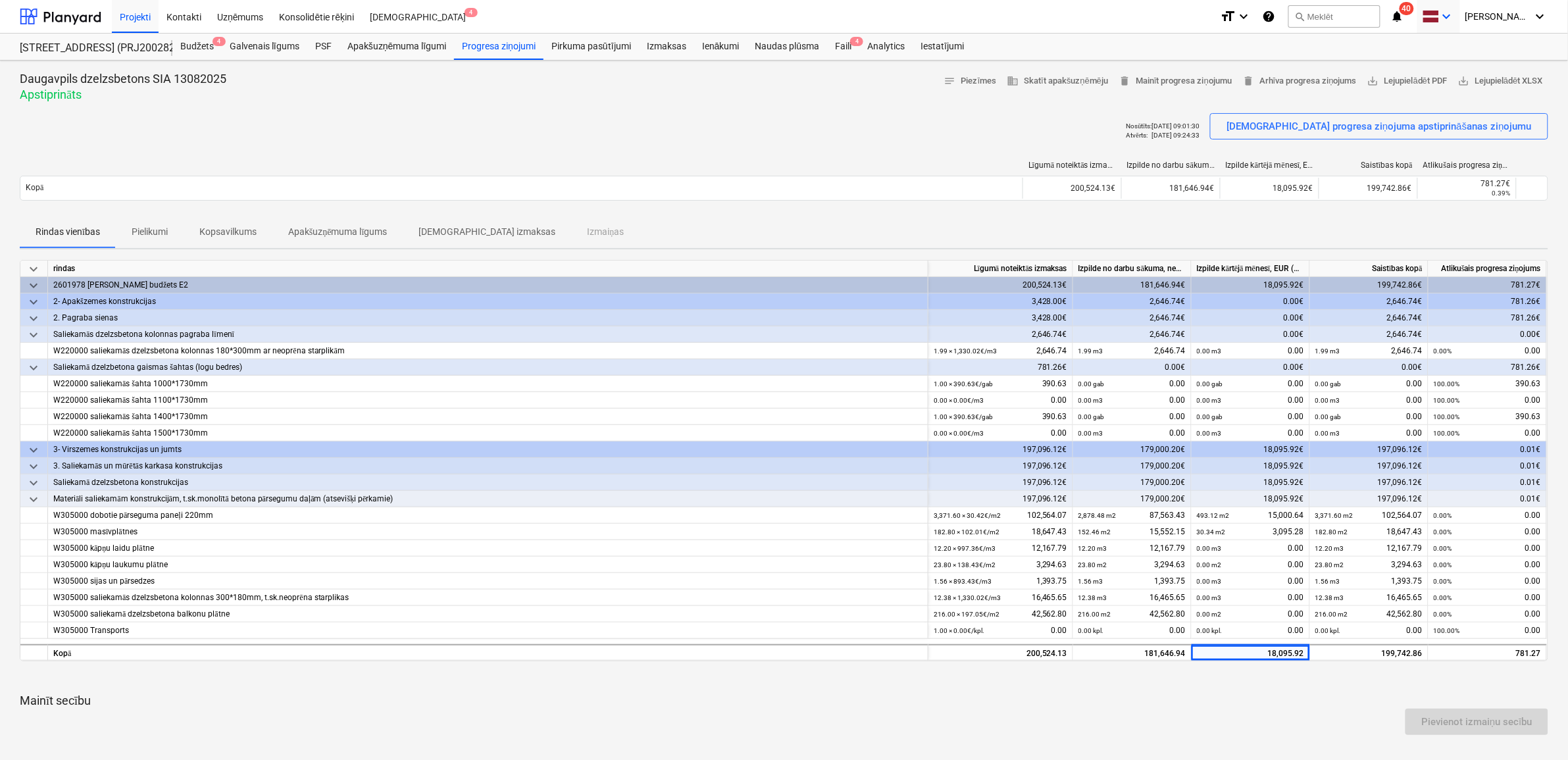
click at [1455, 17] on icon "keyboard_arrow_down" at bounding box center [1446, 16] width 16 height 16
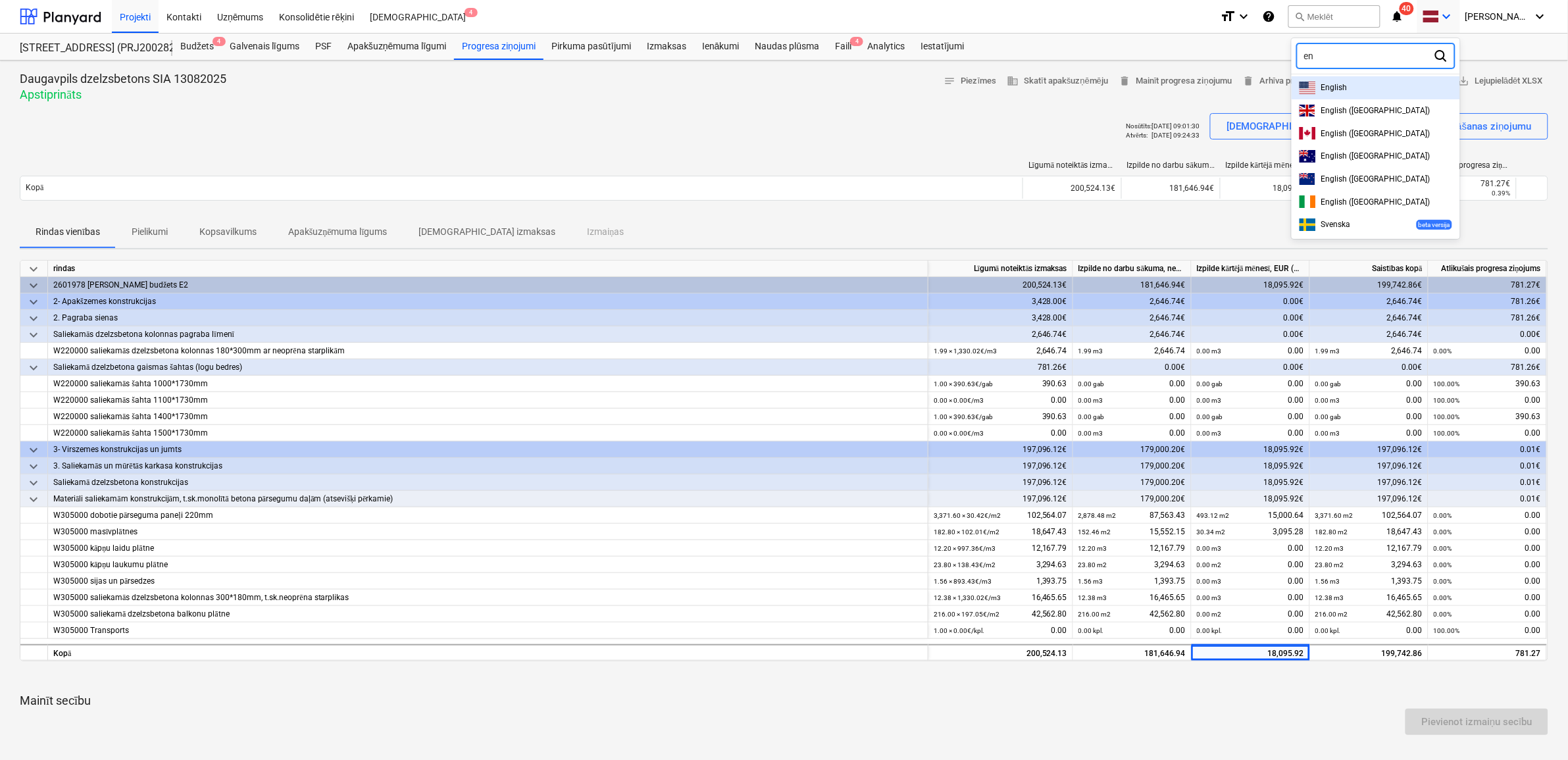
type input "eng"
click at [1399, 83] on div "English" at bounding box center [1376, 88] width 153 height 12
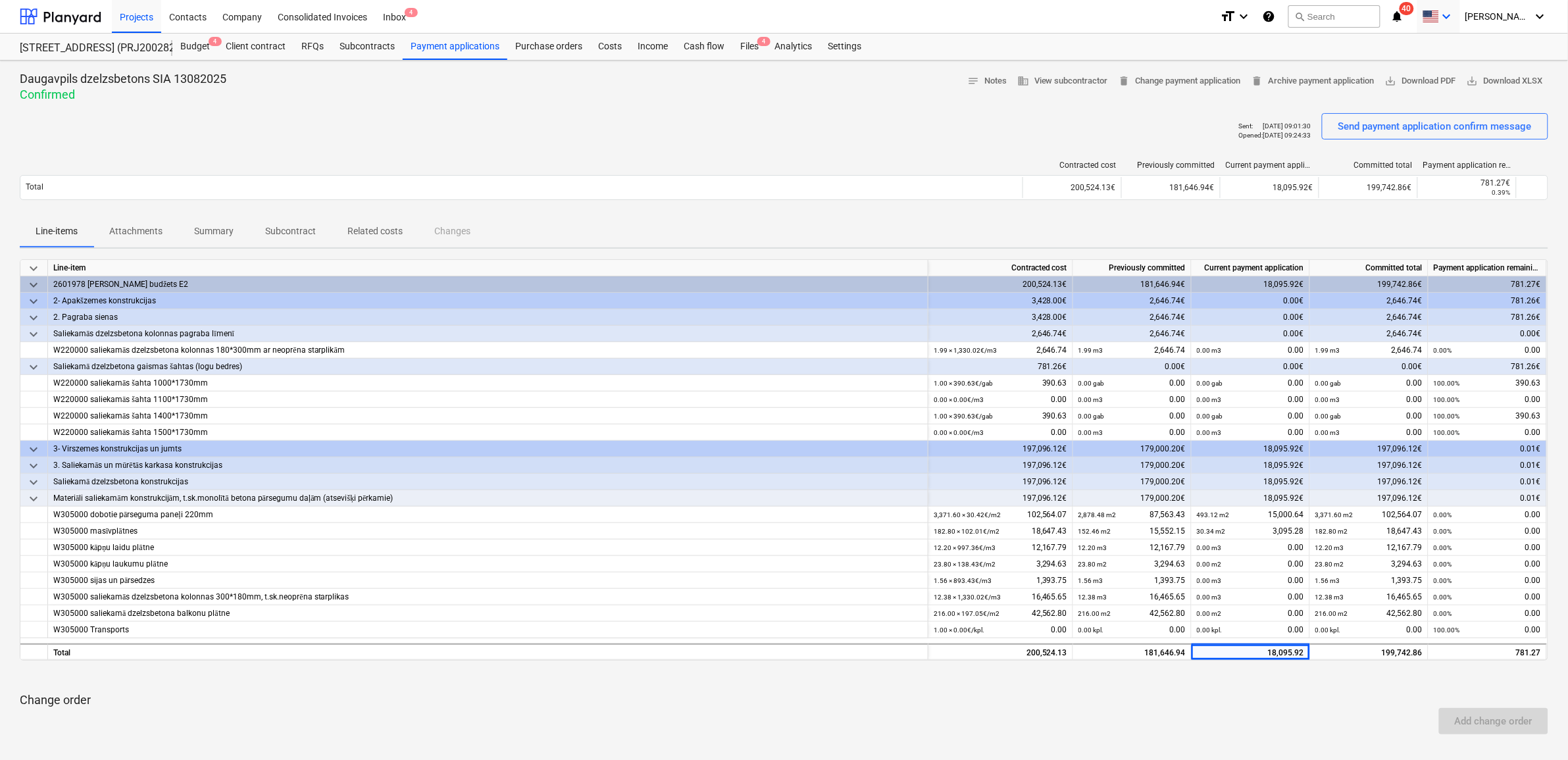
click at [1455, 15] on icon "keyboard_arrow_down" at bounding box center [1446, 16] width 16 height 16
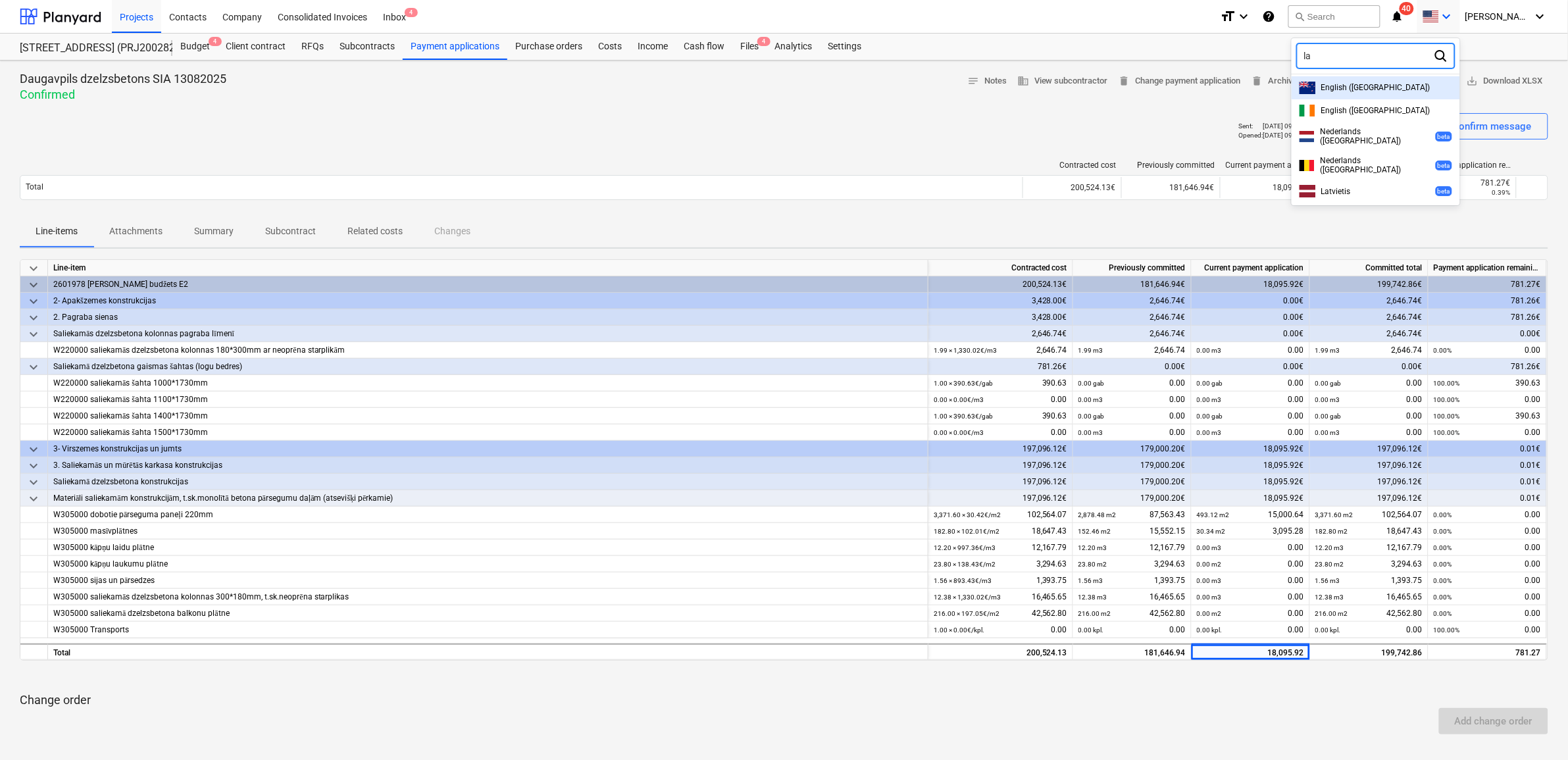
type input "lat"
click at [1394, 87] on div "Latvietis beta" at bounding box center [1376, 88] width 153 height 12
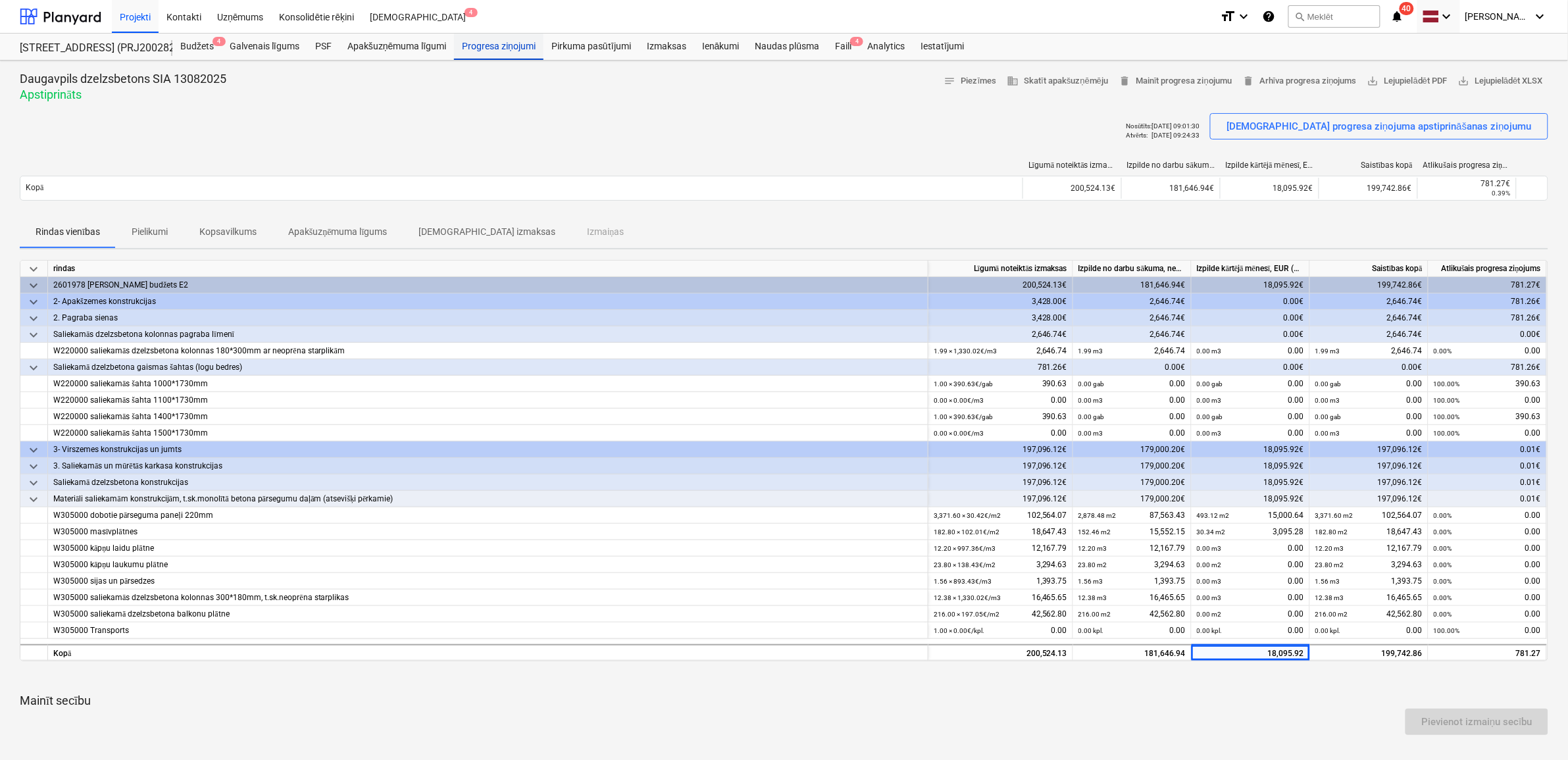
click at [481, 45] on div "Progresa ziņojumi" at bounding box center [498, 47] width 89 height 26
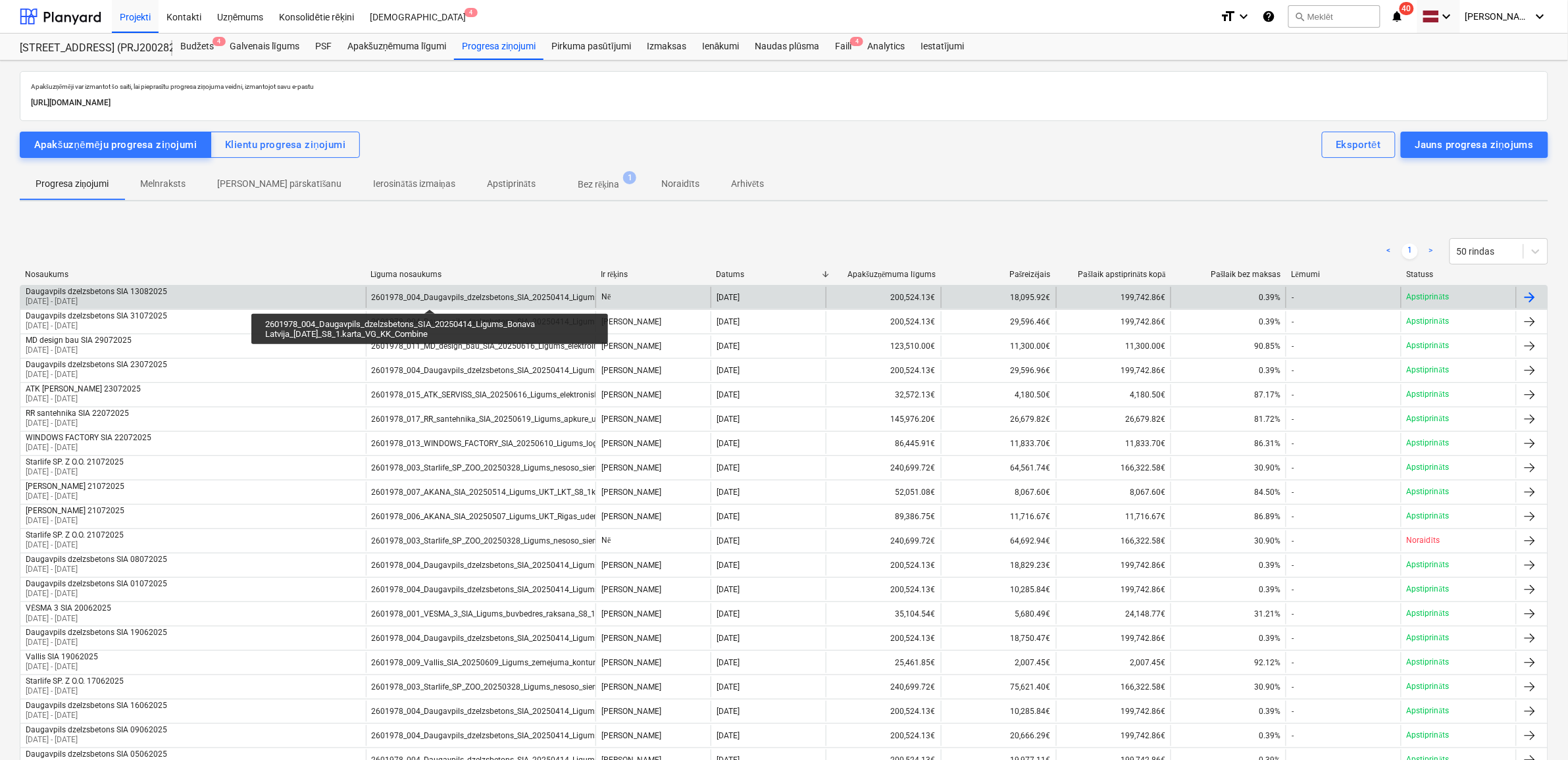
click at [430, 297] on div "2601978_004_Daugavpils_dzelzsbetons_SIA_20250414_Ligums_Bonava Latvija_[DATE]_S…" at bounding box center [578, 297] width 414 height 9
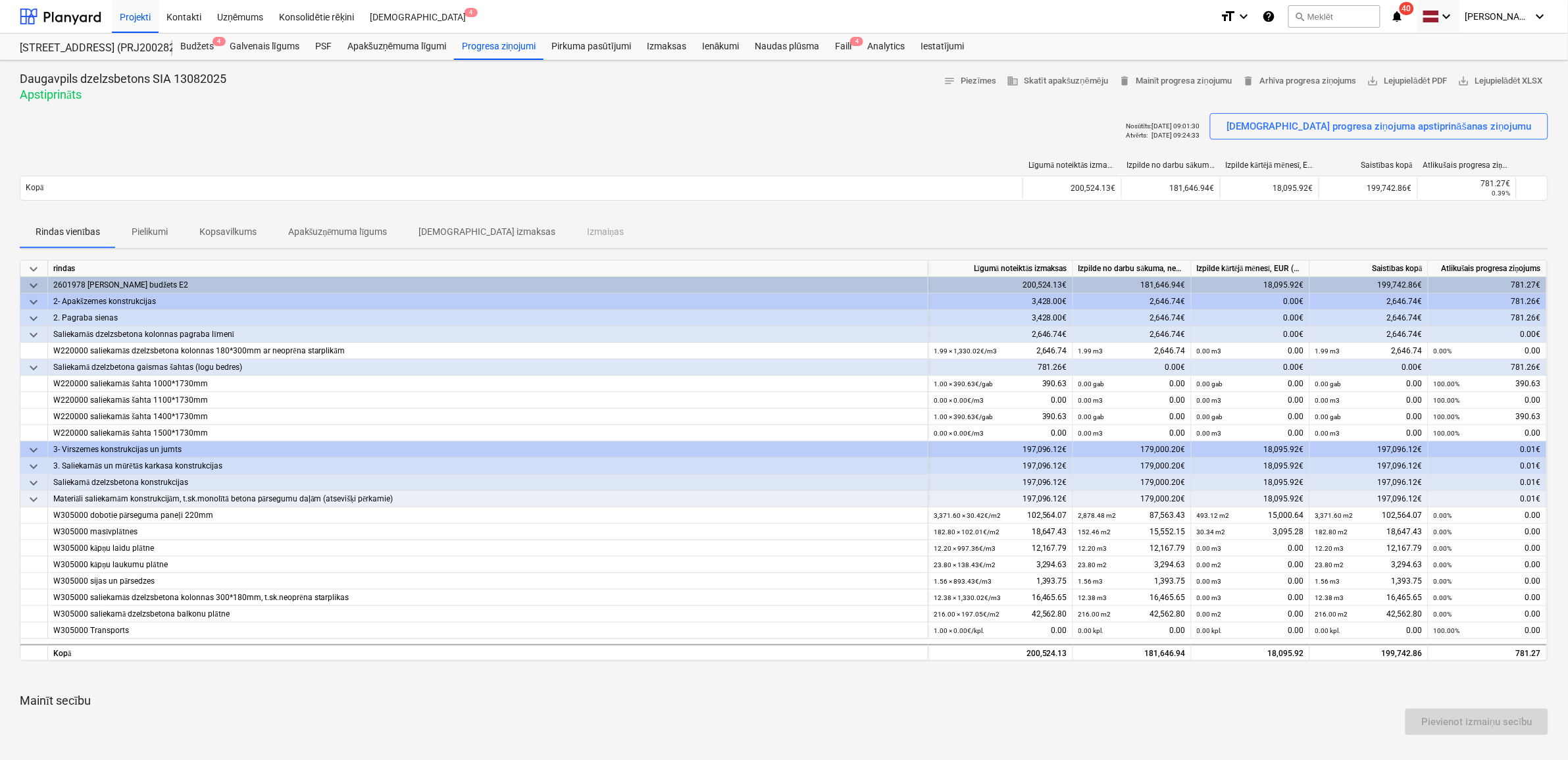
click at [140, 235] on p "Pielikumi" at bounding box center [149, 232] width 36 height 14
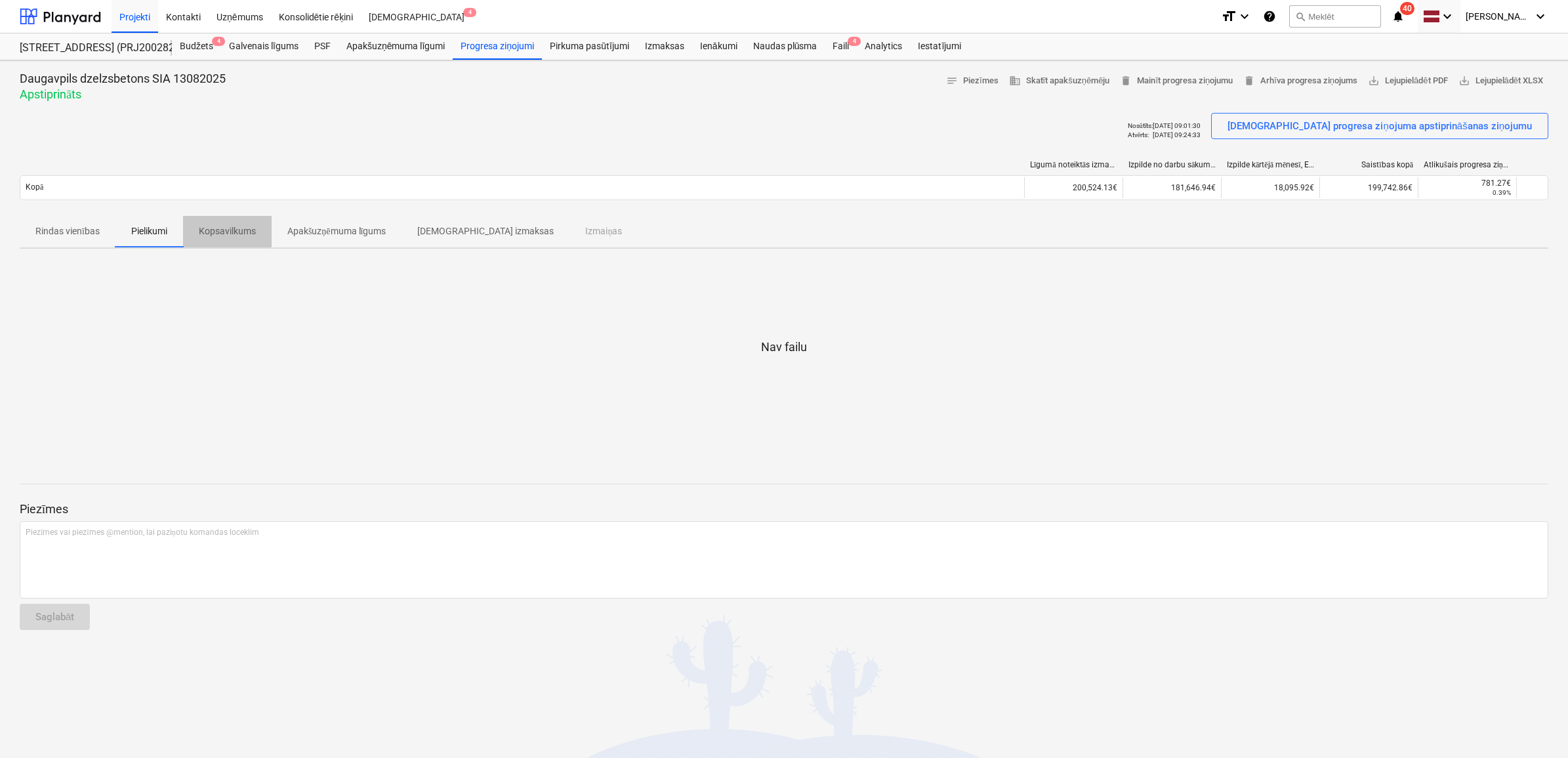
click at [229, 221] on span "Kopsavilkums" at bounding box center [227, 231] width 88 height 21
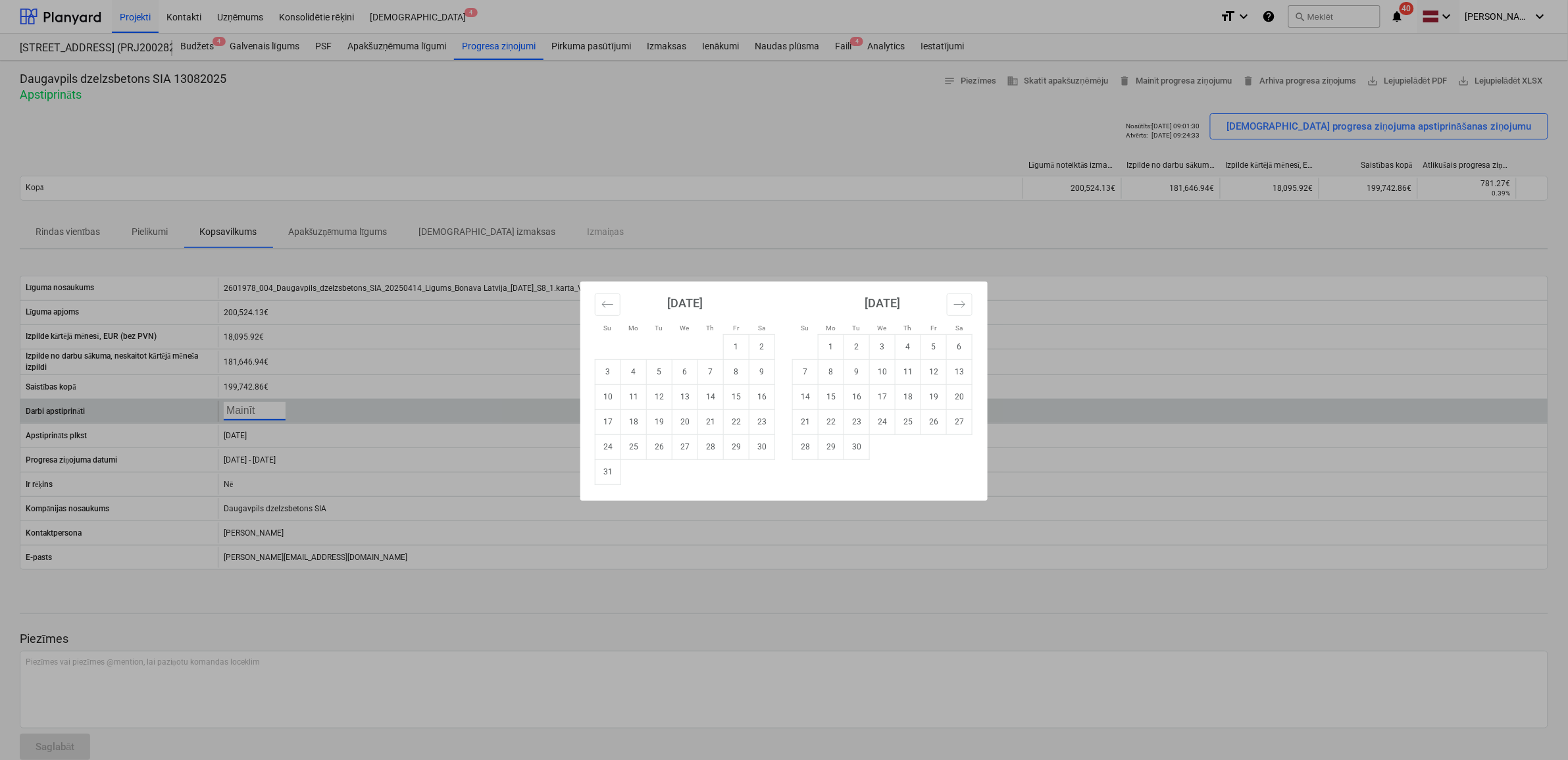
click at [258, 408] on body "Projekti Kontakti Uzņēmums Konsolidētie rēķini Iesūtne 4 format_size keyboard_a…" at bounding box center [784, 380] width 1568 height 760
click at [258, 408] on div "Su Mo Tu We Th Fr Sa Su Mo Tu We Th Fr Sa July 2025 1 2 3 4 5 6 7 8 9 10 11 12 …" at bounding box center [784, 380] width 1568 height 760
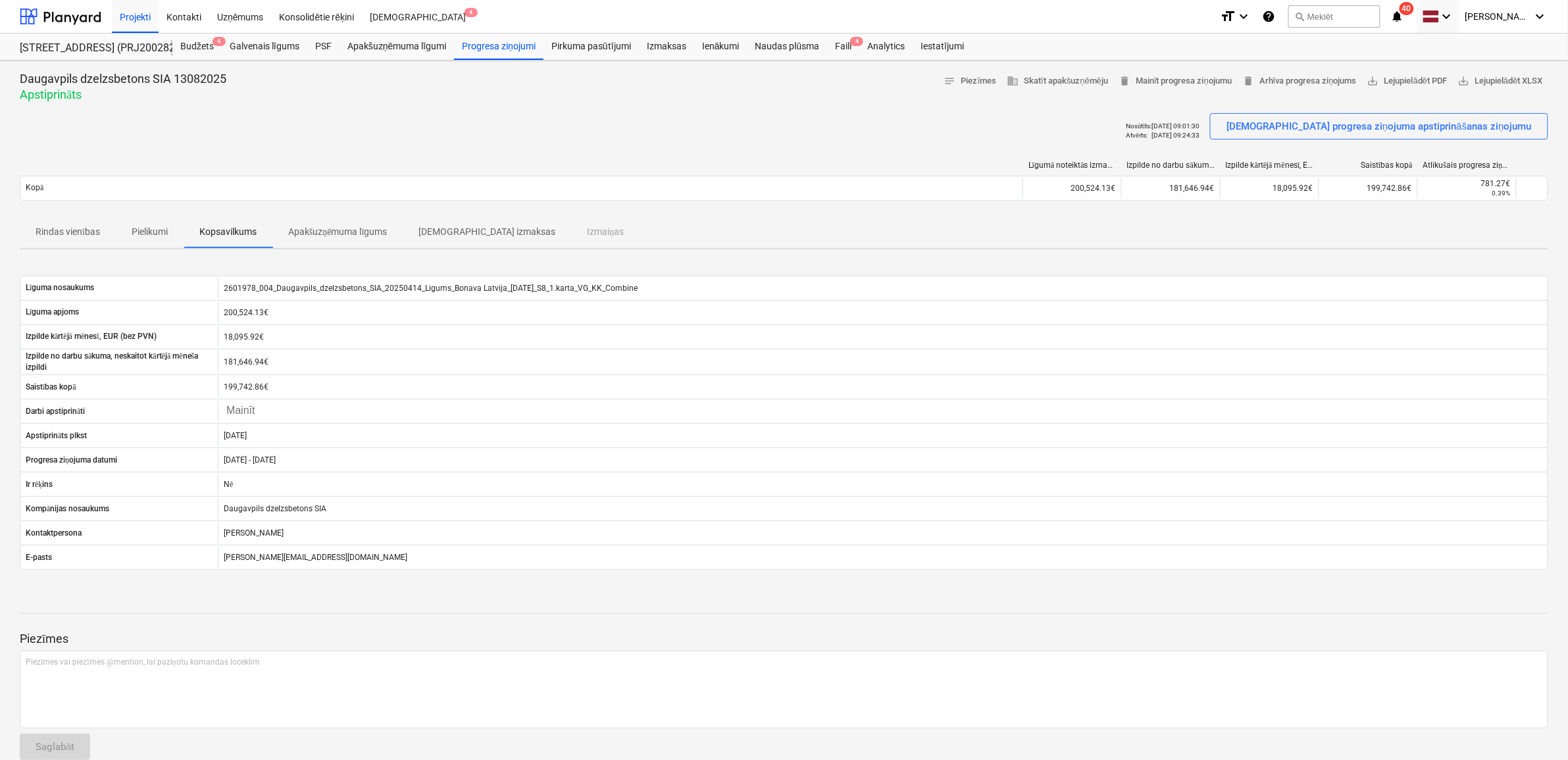
click at [466, 229] on p "[DEMOGRAPHIC_DATA] izmaksas" at bounding box center [486, 232] width 137 height 14
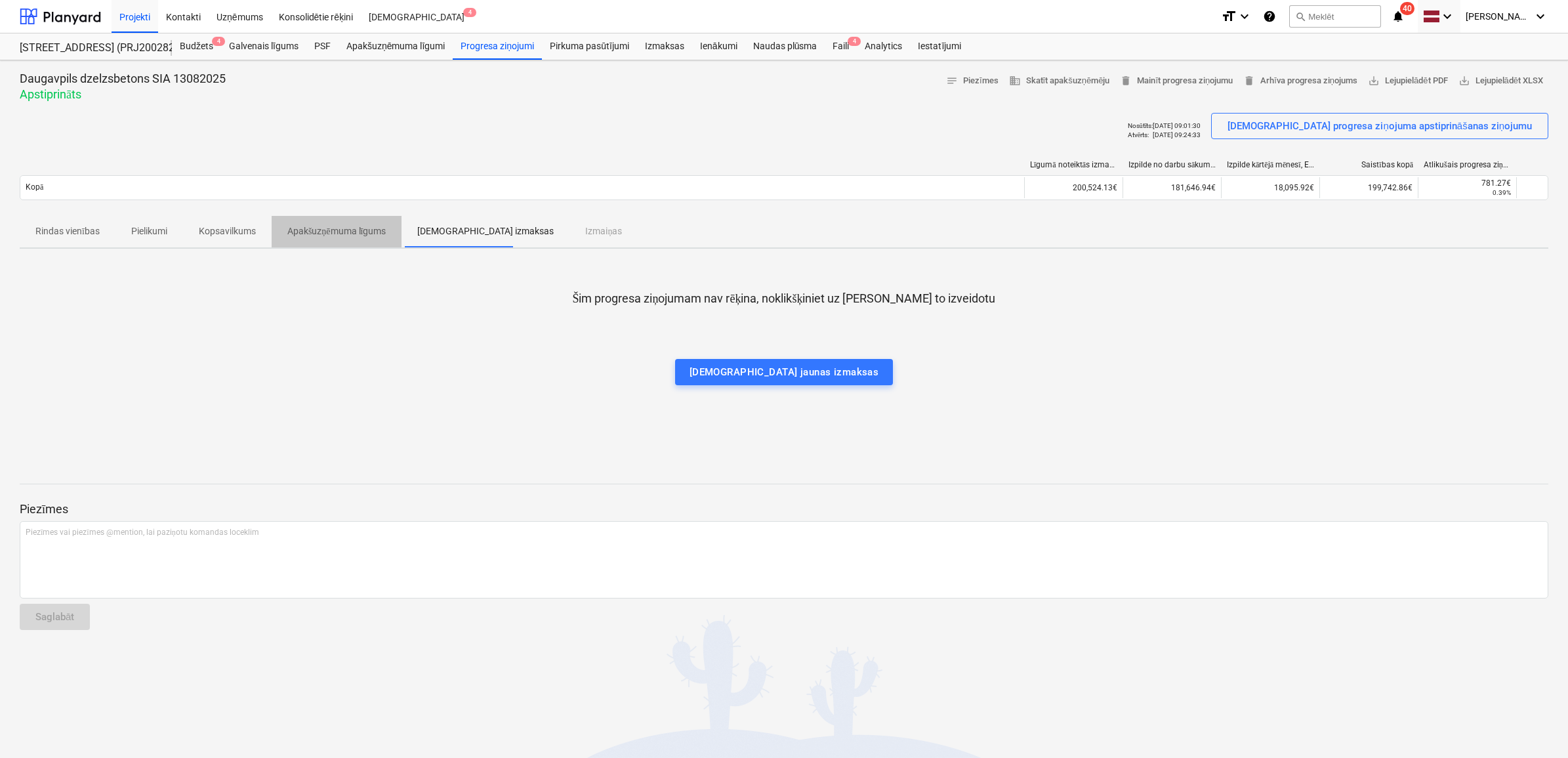
click at [355, 229] on p "Apakšuzņēmuma līgums" at bounding box center [337, 231] width 99 height 14
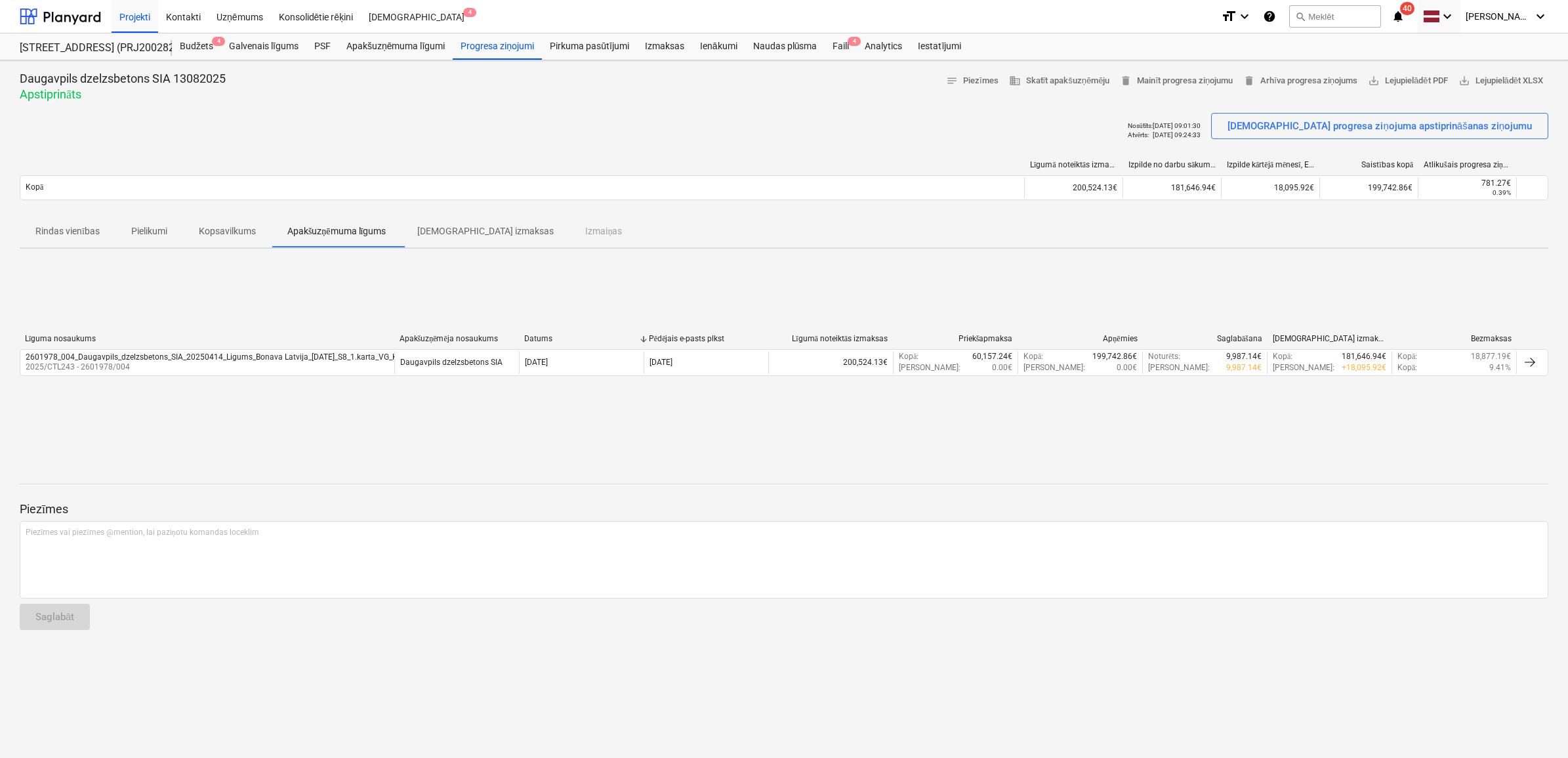
click at [229, 229] on p "Kopsavilkums" at bounding box center [227, 231] width 57 height 14
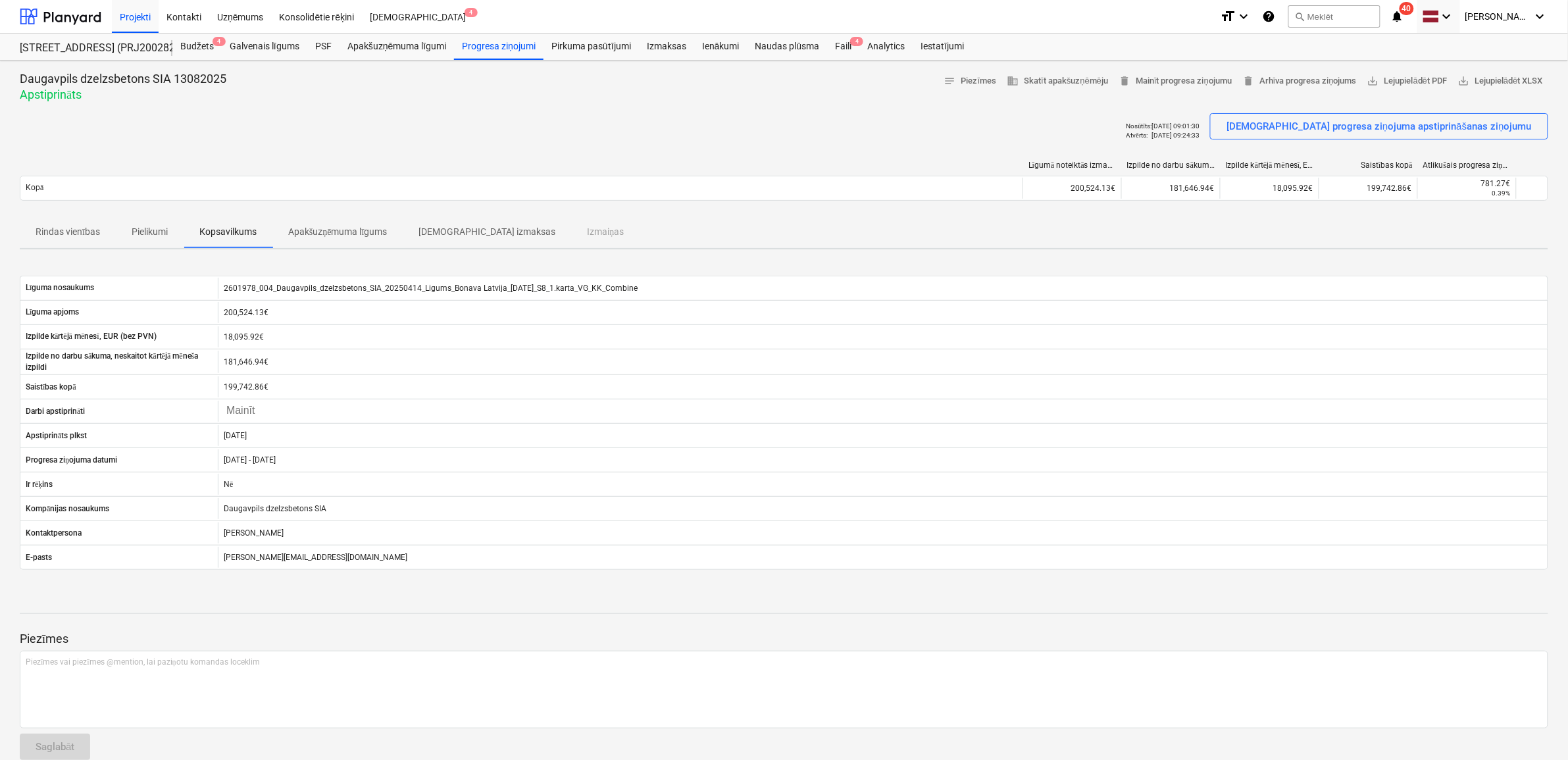
click at [155, 228] on p "Pielikumi" at bounding box center [149, 232] width 36 height 14
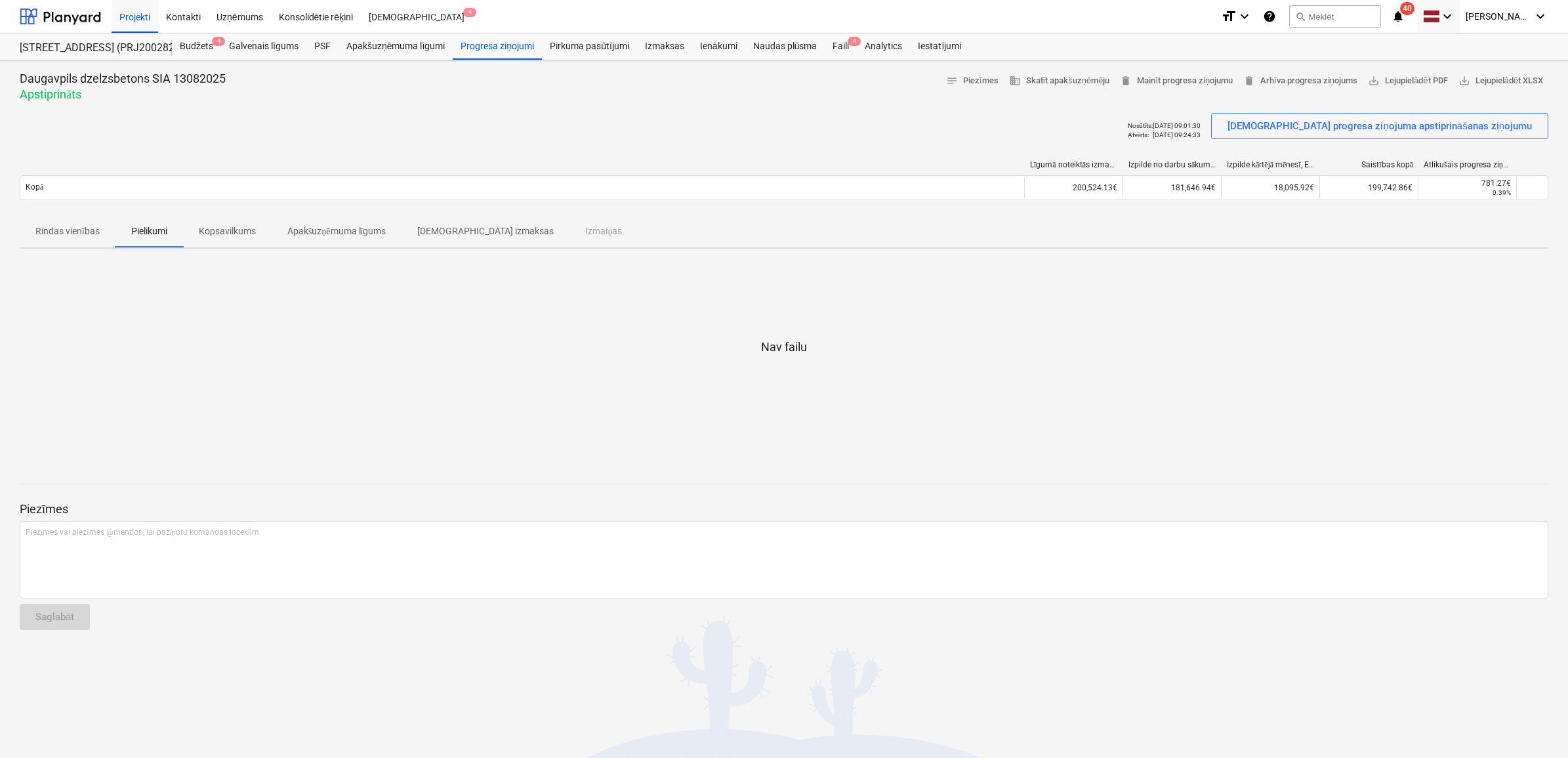
click at [101, 228] on span "Rindas vienības" at bounding box center [68, 231] width 96 height 21
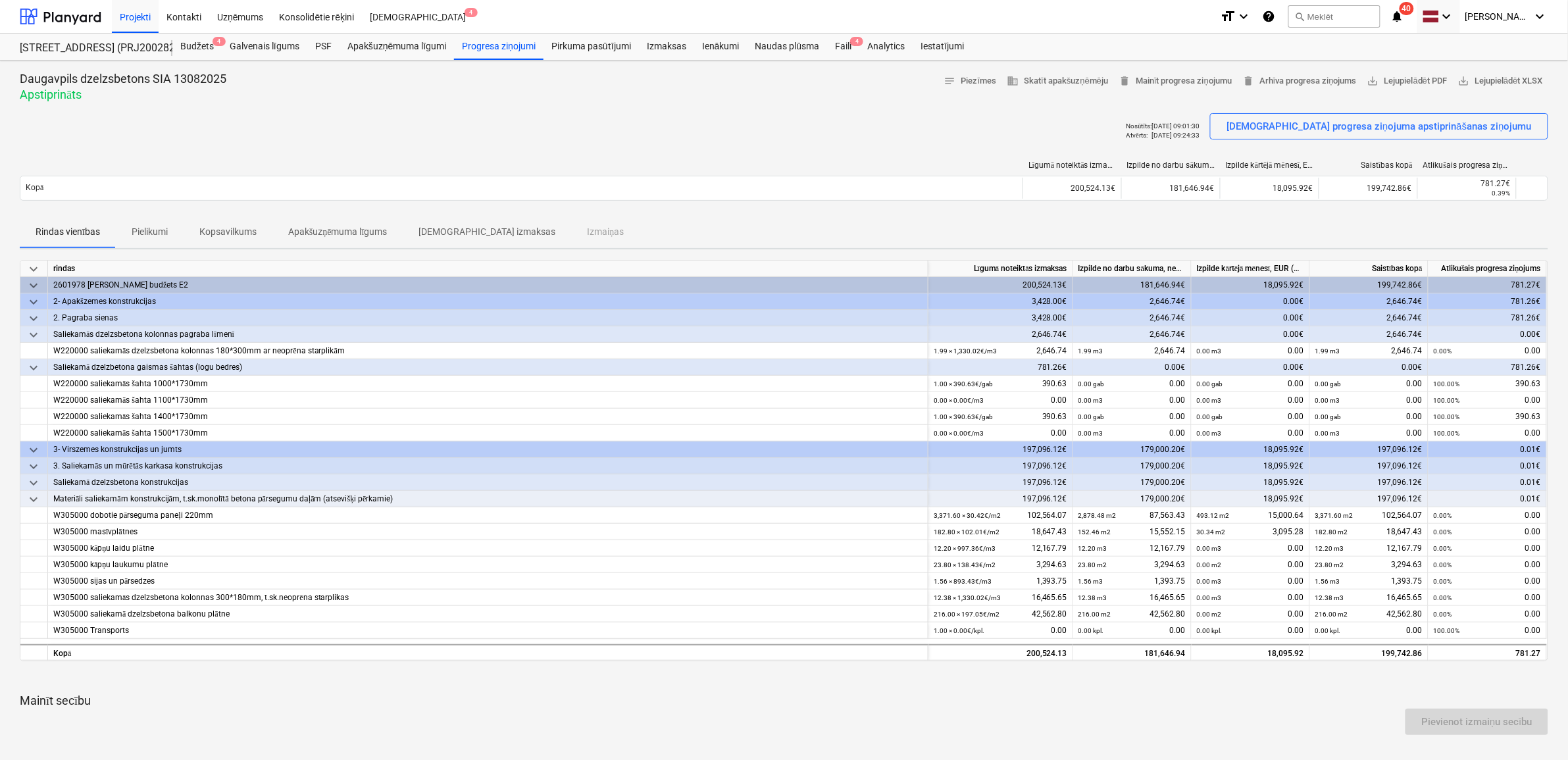
drag, startPoint x: 1329, startPoint y: 130, endPoint x: 1205, endPoint y: 94, distance: 129.1
click at [1205, 94] on div "Daugavpils dzelzsbetons SIA 13082025 Apstiprināts notes Piezīmes business Skatī…" at bounding box center [784, 86] width 1528 height 31
click at [1161, 76] on span "delete Mainīt progresa ziņojumu" at bounding box center [1175, 81] width 113 height 15
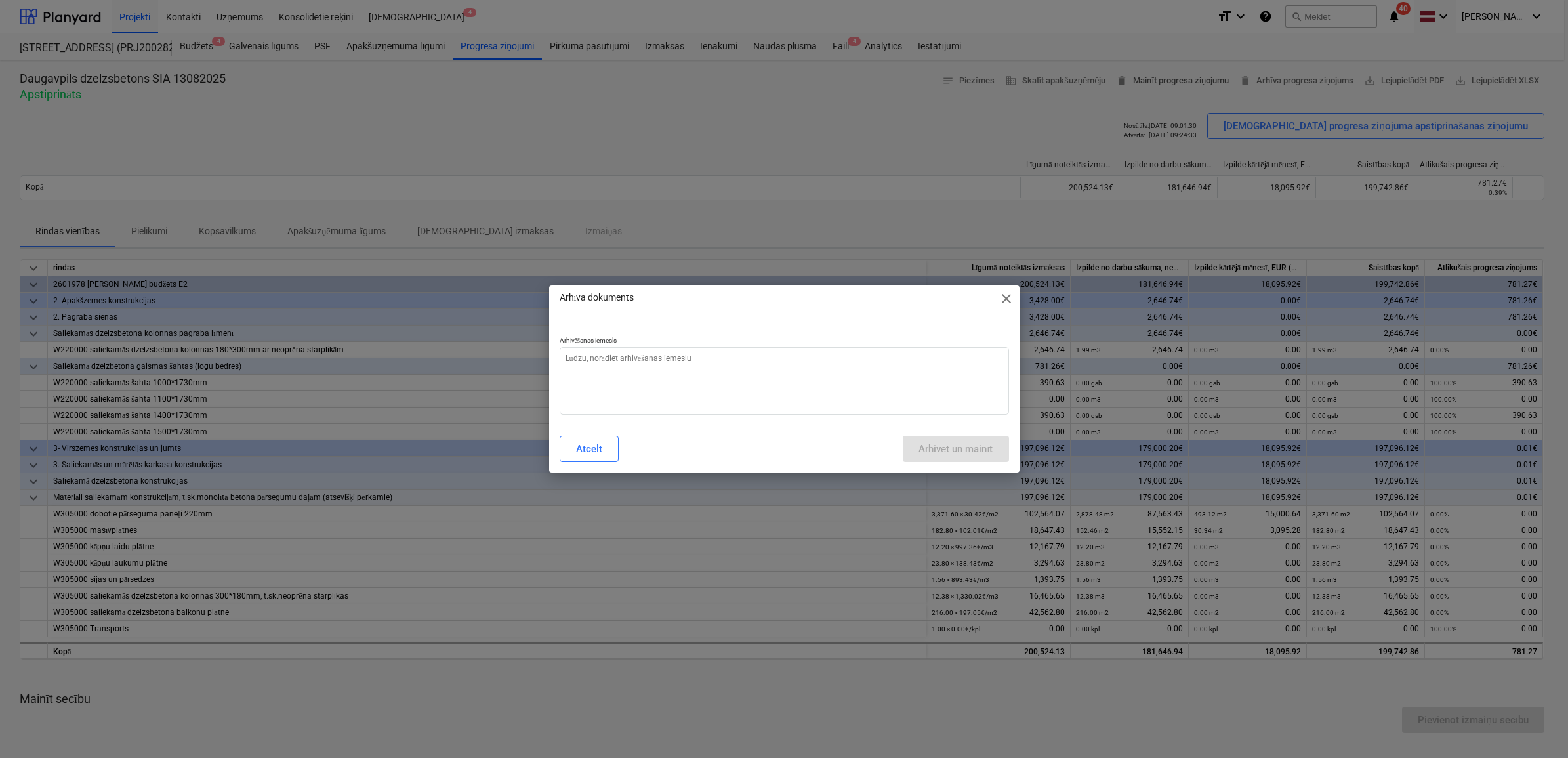
type textarea "x"
click at [631, 359] on textarea at bounding box center [784, 381] width 450 height 68
click at [688, 360] on textarea at bounding box center [784, 381] width 450 height 68
type textarea "N"
type textarea "x"
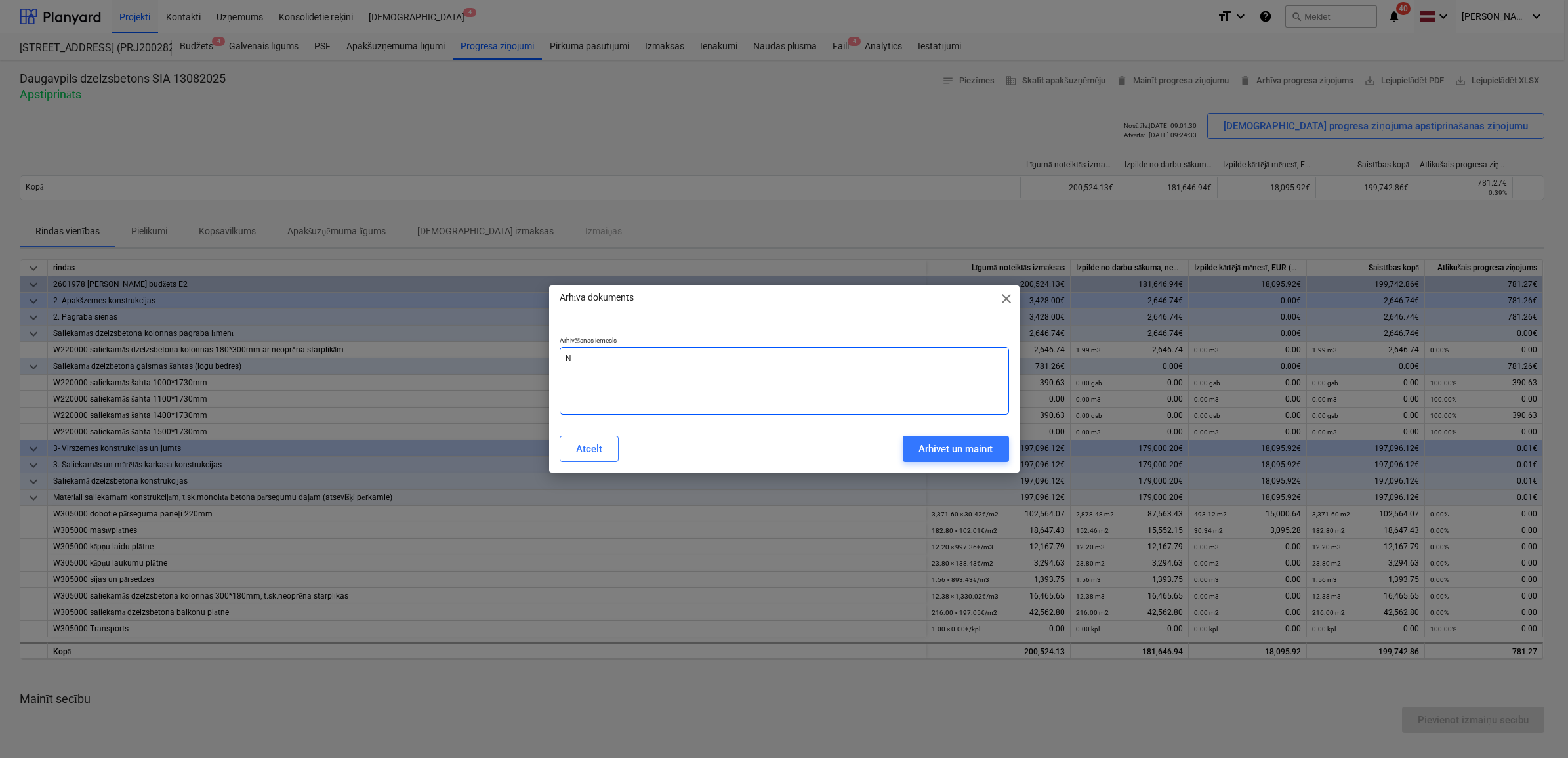
type textarea "Ne"
type textarea "x"
type textarea "Net"
type textarea "x"
type textarea "Neti"
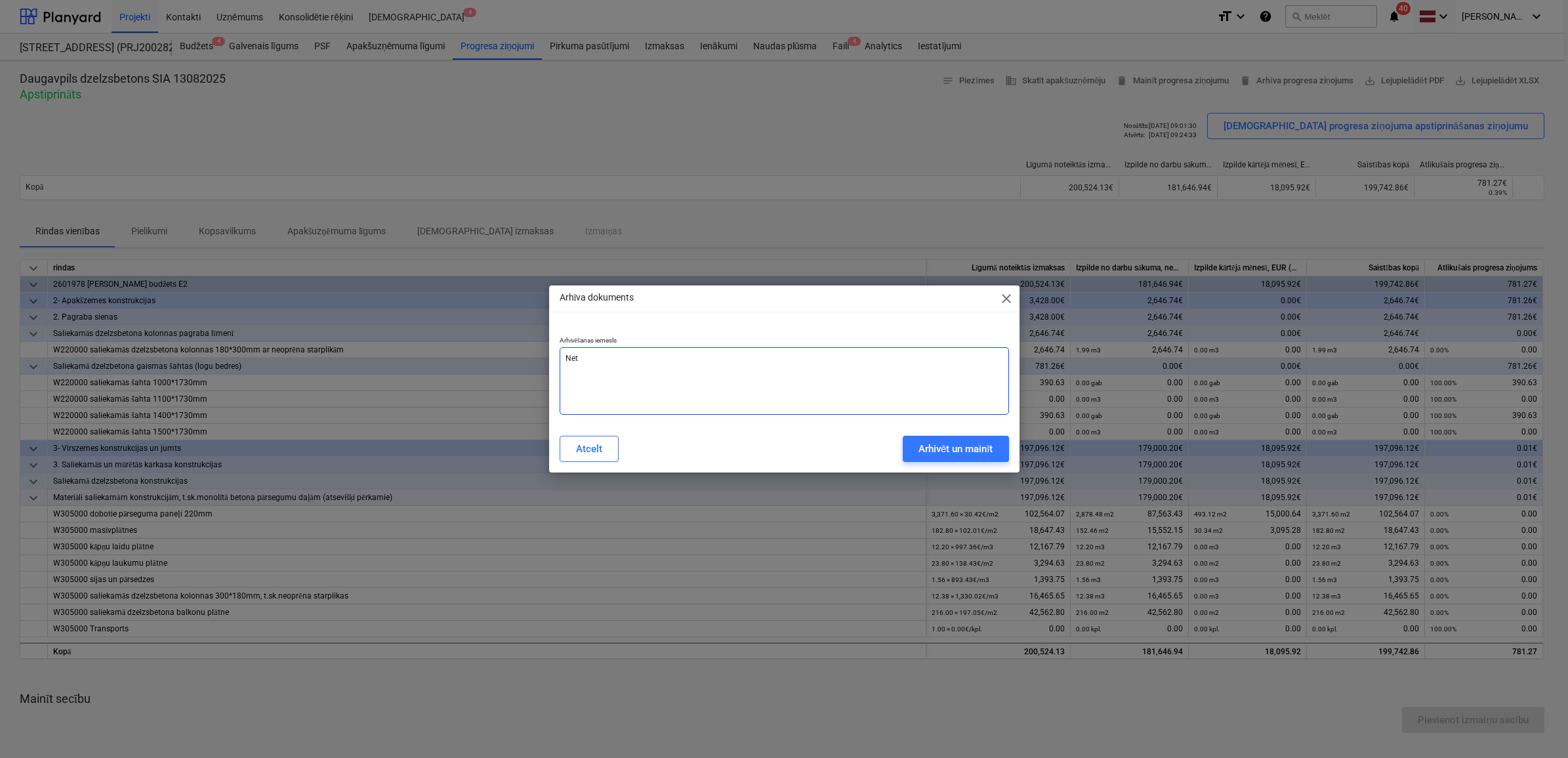
type textarea "x"
type textarea "Netie"
type textarea "x"
type textarea "Netiek"
type textarea "x"
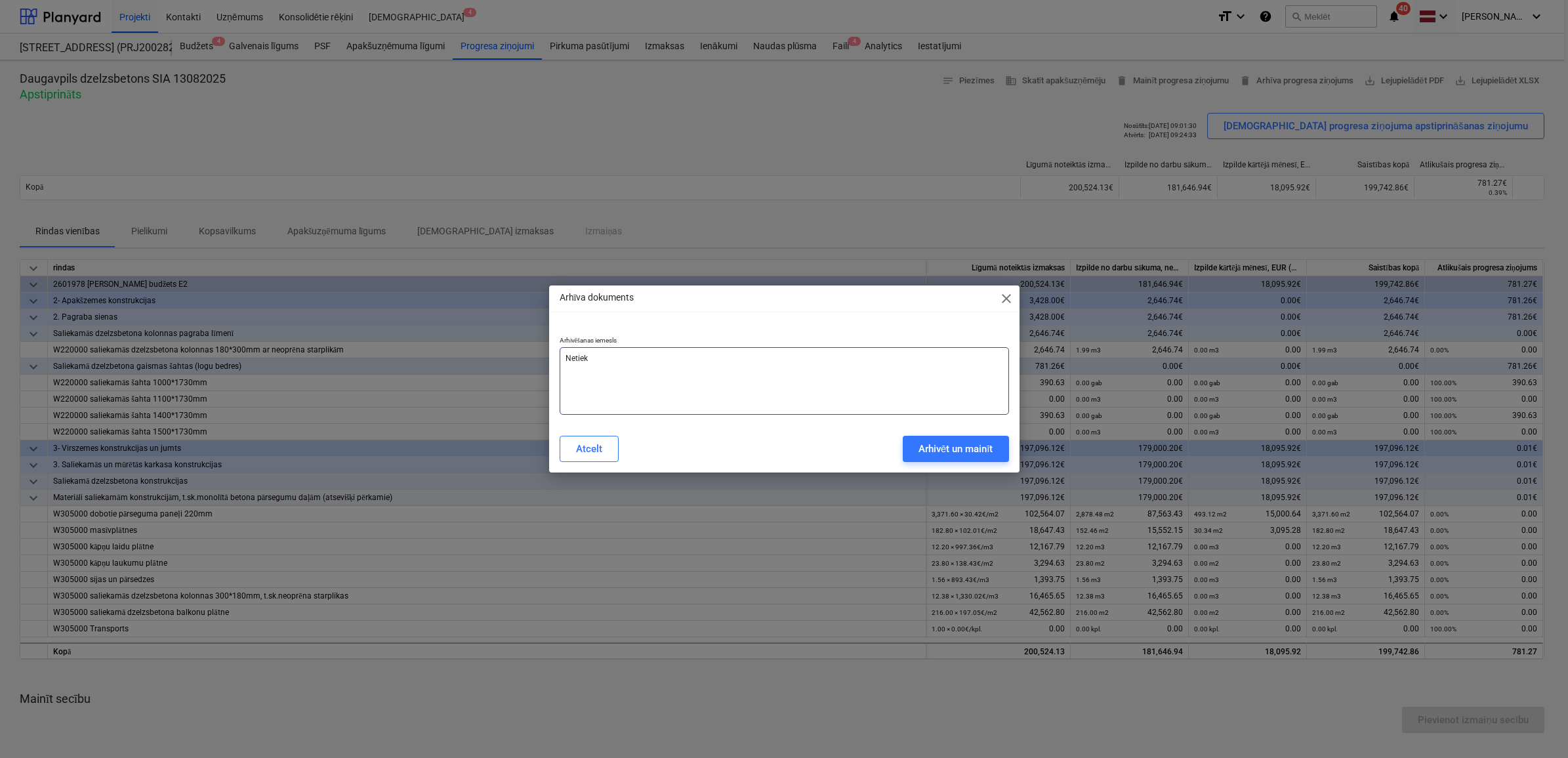
type textarea "Netiek"
type textarea "x"
type textarea "Netiek a"
type textarea "x"
type textarea "Netiek at"
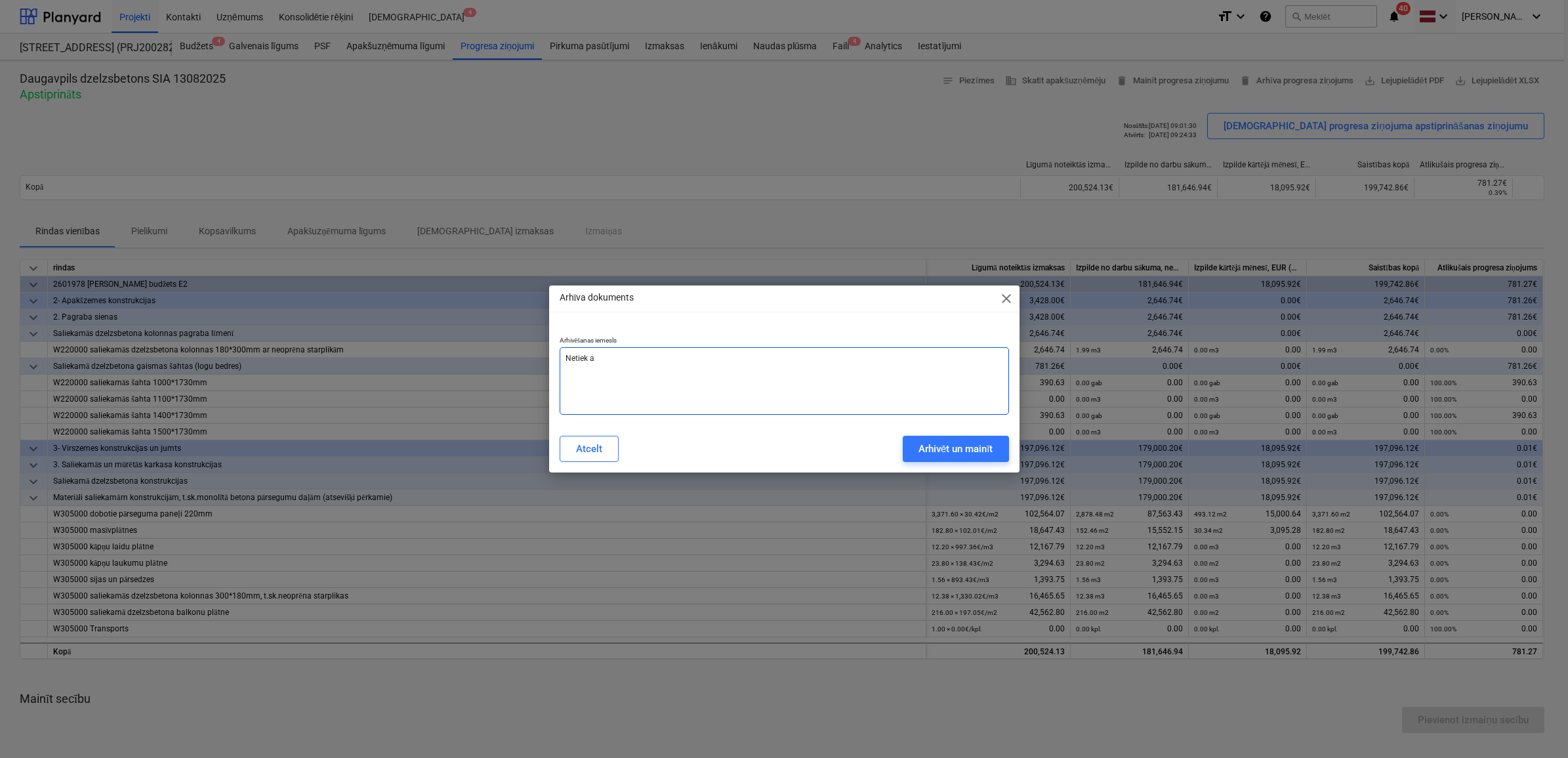
type textarea "x"
type textarea "Netiek atr"
type textarea "x"
type textarea "Netiek atrē"
type textarea "x"
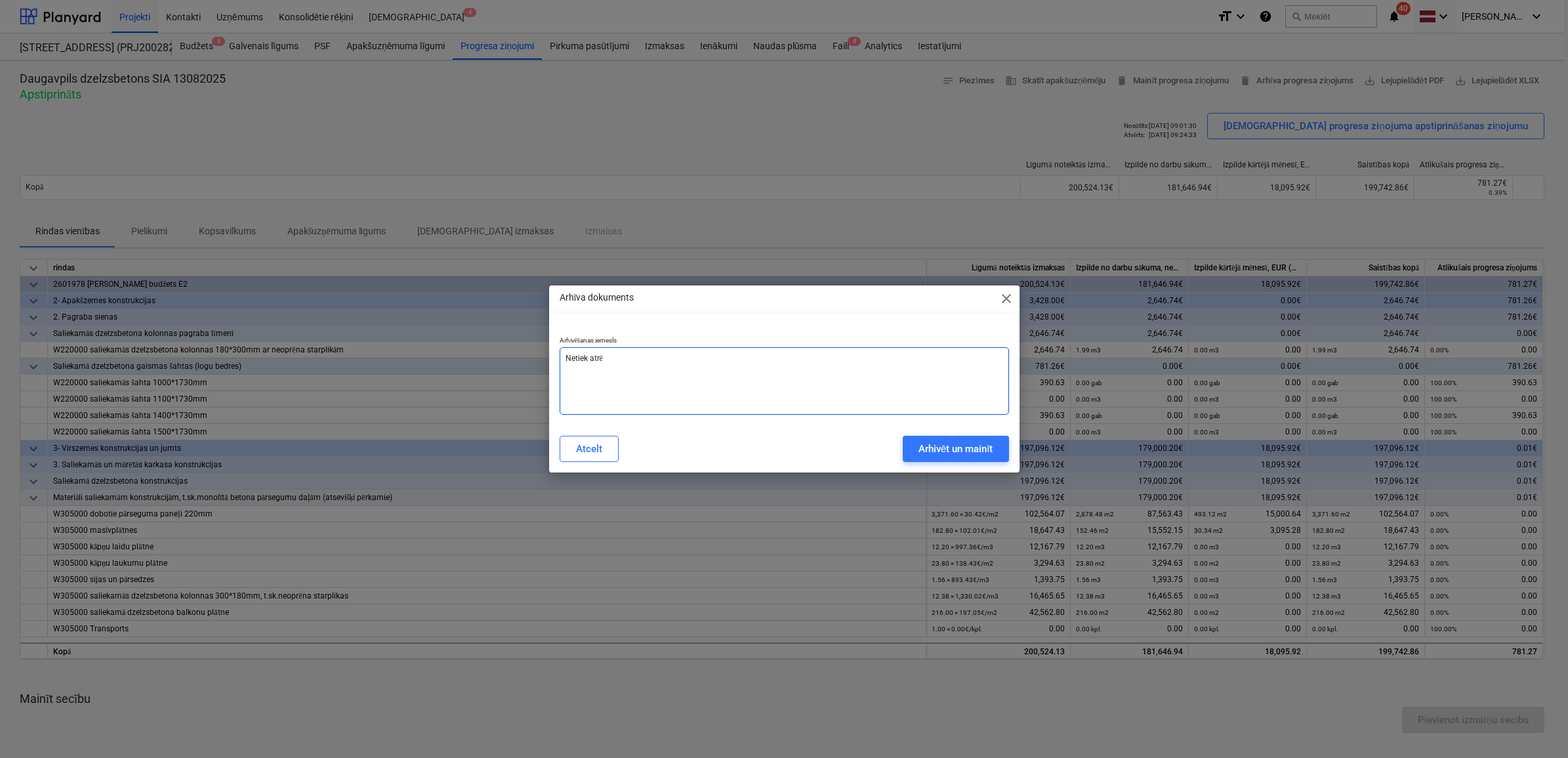
type textarea "Netiek atrēķ"
type textarea "x"
type textarea "Netiek atrēķi"
type textarea "x"
type textarea "Netiek atrēķin"
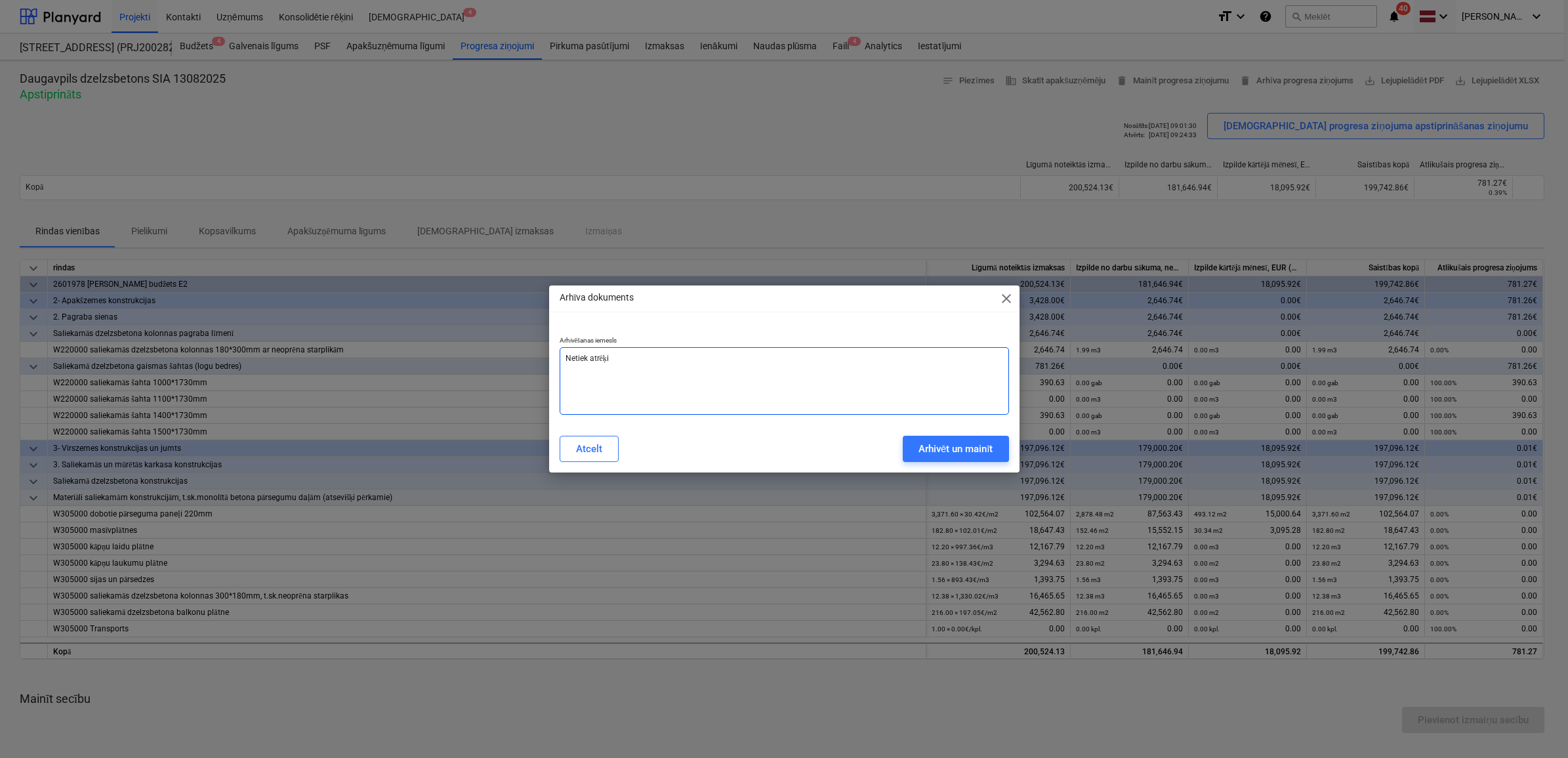
type textarea "x"
type textarea "Netiek atrēķinā"
type textarea "x"
type textarea "Netiek atrēķināt"
type textarea "x"
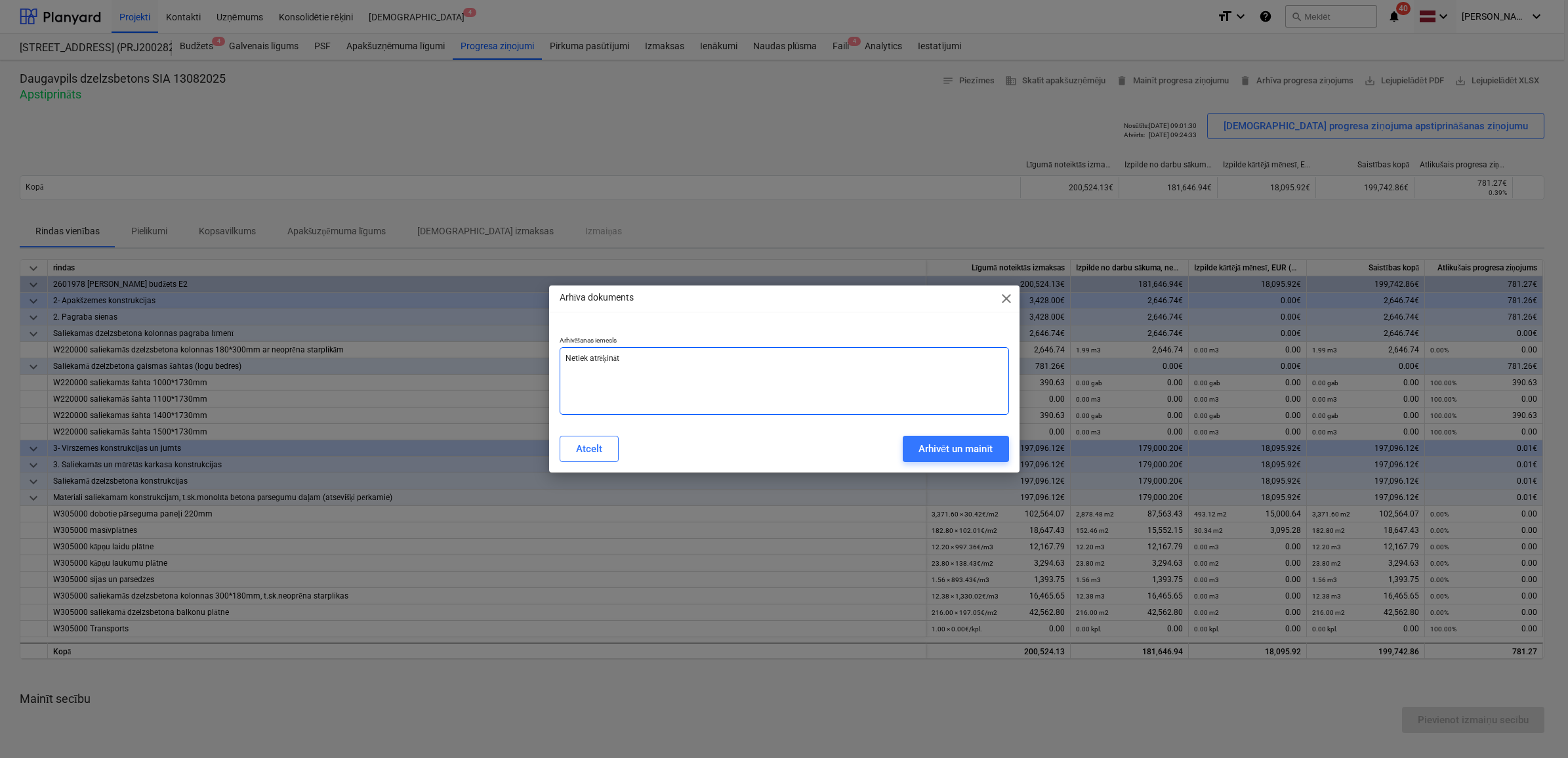
type textarea "Netiek atrēķināts"
type textarea "x"
type textarea "Netiek atrēķināts"
type textarea "x"
type textarea "Netiek atrēķināts a"
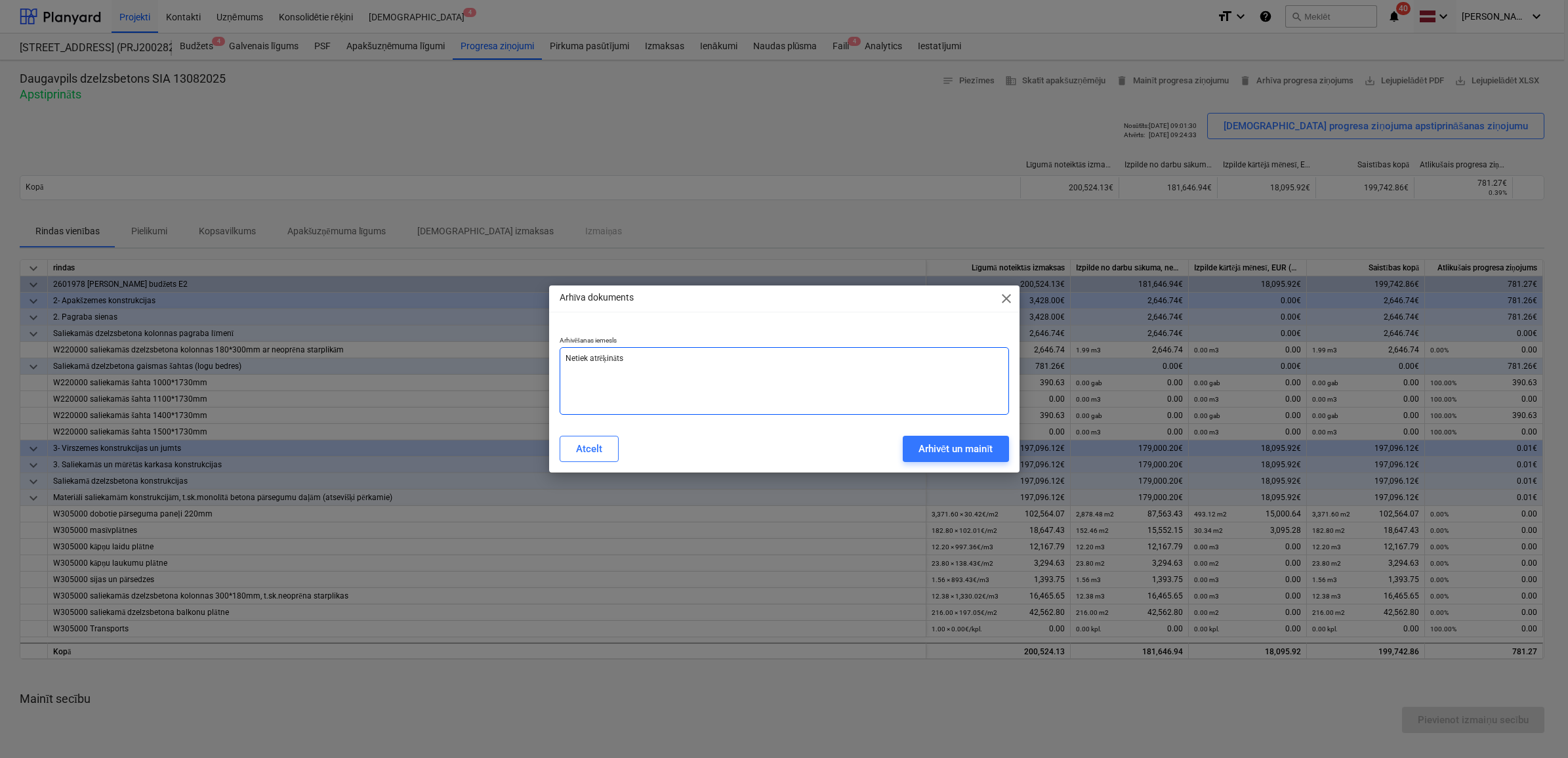
type textarea "x"
type textarea "Netiek atrēķināts av"
type textarea "x"
type textarea "Netiek atrēķināts ava"
type textarea "x"
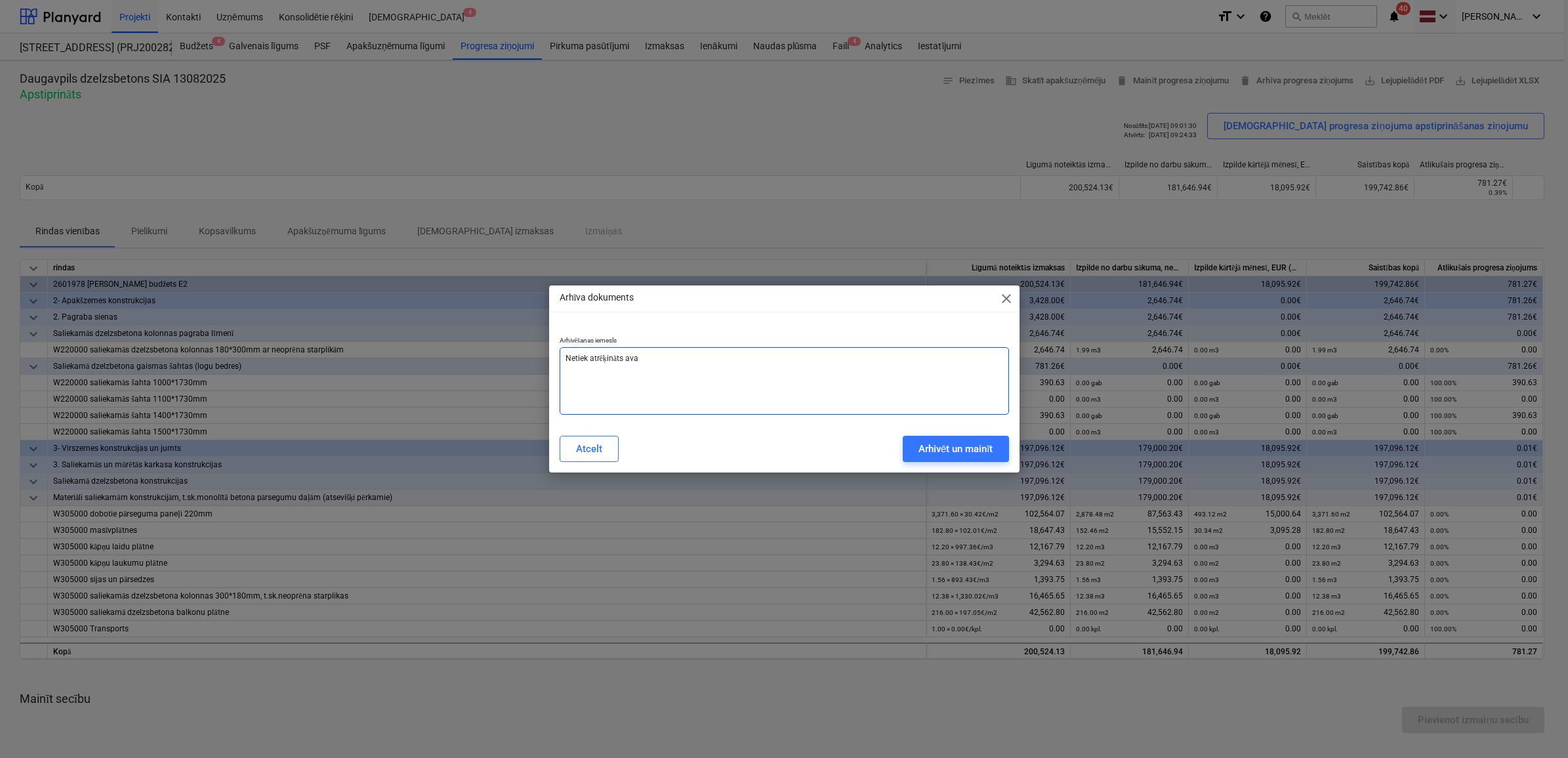
type textarea "Netiek atrēķināts avan"
type textarea "x"
type textarea "Netiek atrēķināts avans"
type textarea "x"
type textarea "Netiek atrēķināts avanss"
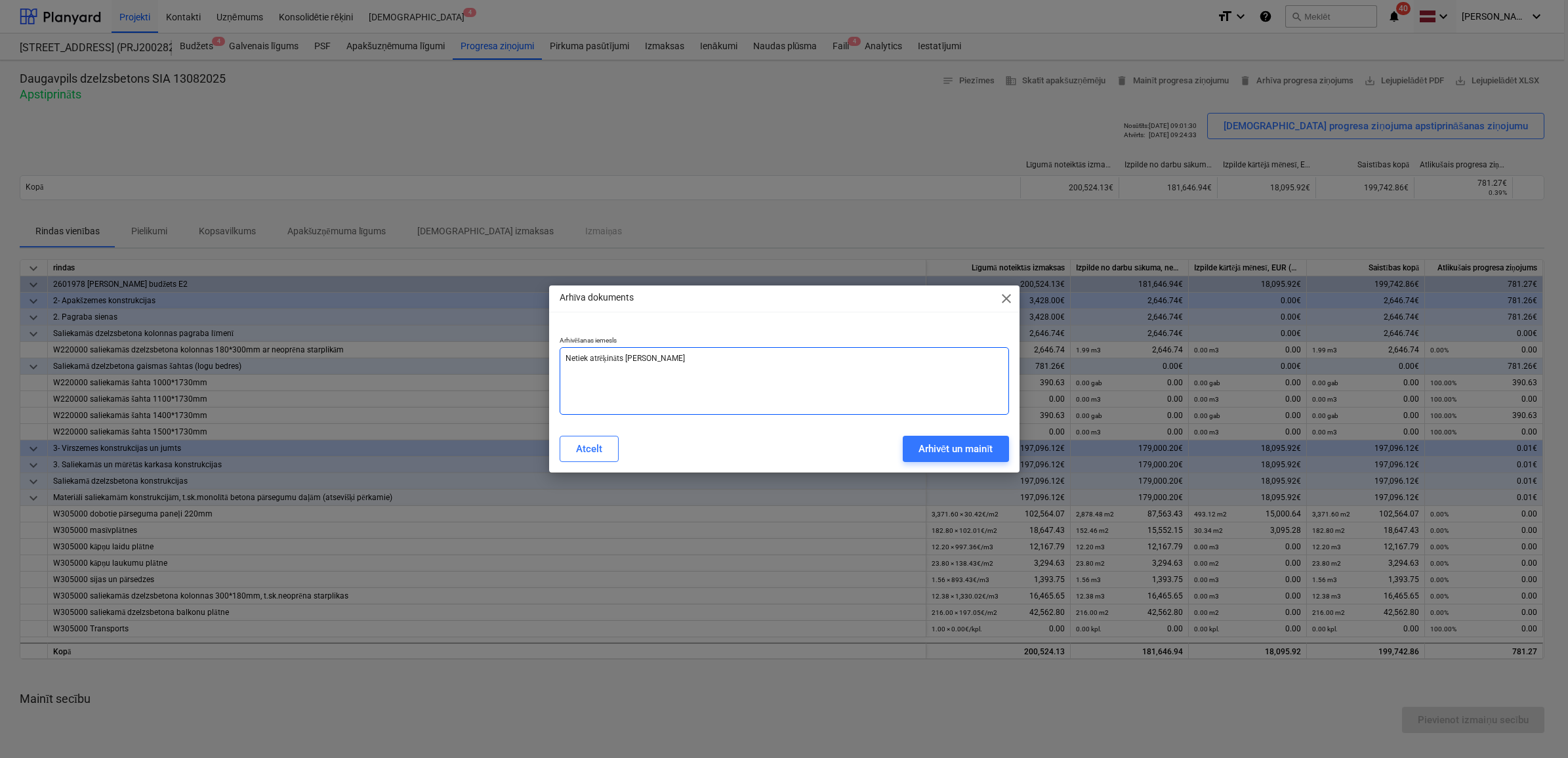
type textarea "x"
type textarea "Netiek atrēķināts avanss"
click at [944, 441] on div "Arhivēt un mainīt" at bounding box center [956, 449] width 75 height 17
type textarea "x"
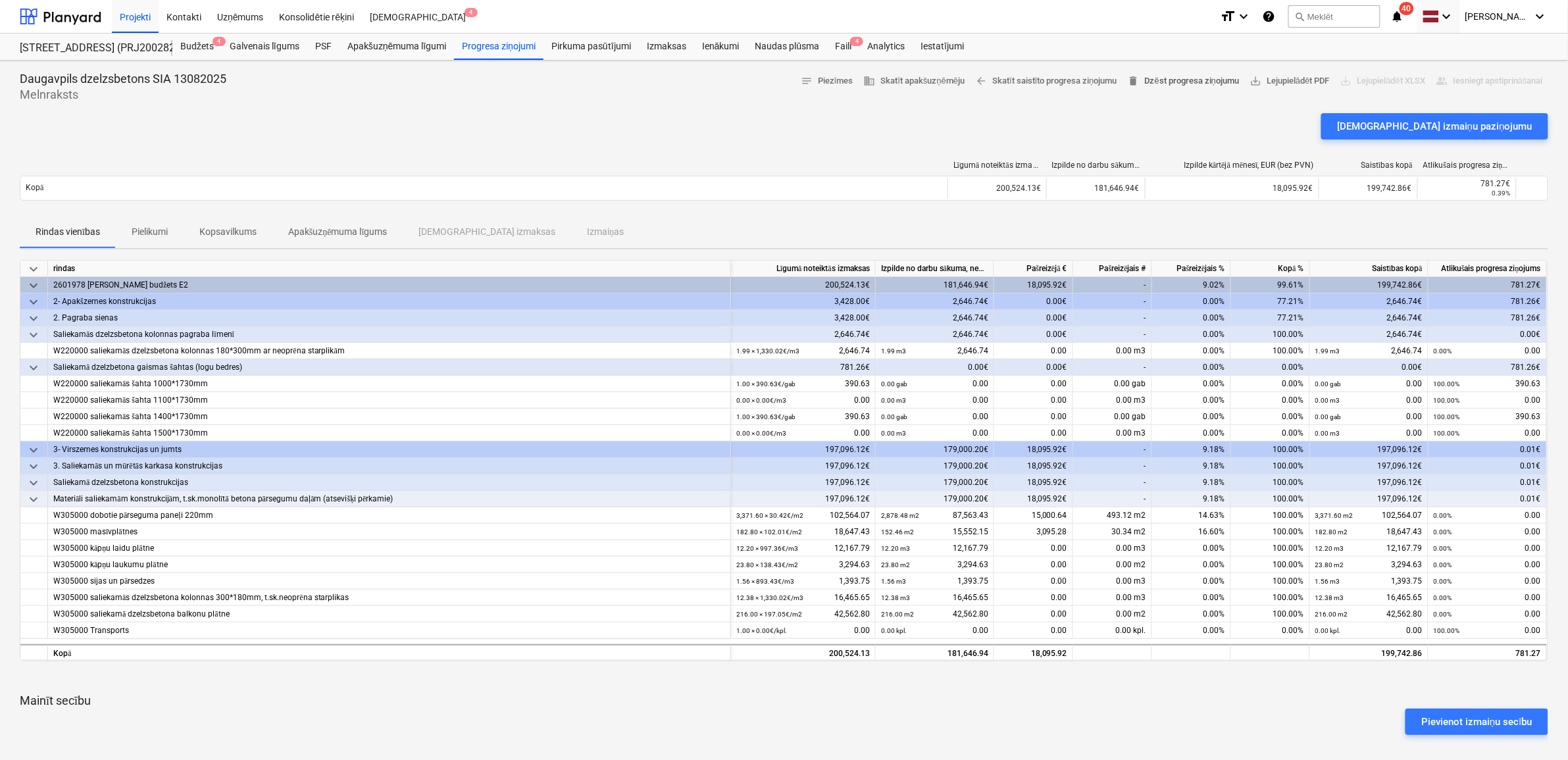
click at [1178, 79] on span "delete Dzēst progresa ziņojumu" at bounding box center [1183, 81] width 111 height 15
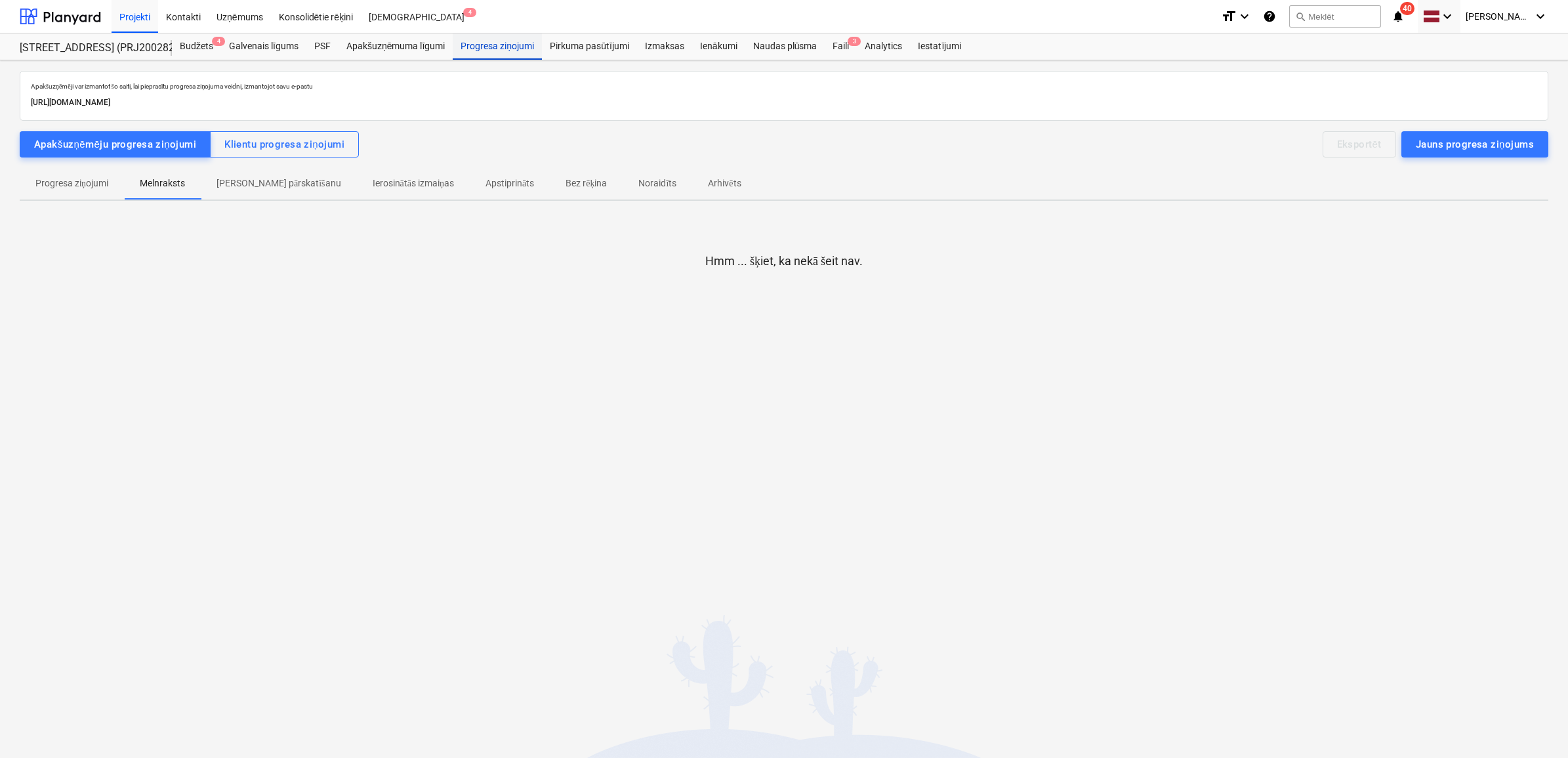
click at [490, 43] on div "Progresa ziņojumi" at bounding box center [497, 47] width 89 height 26
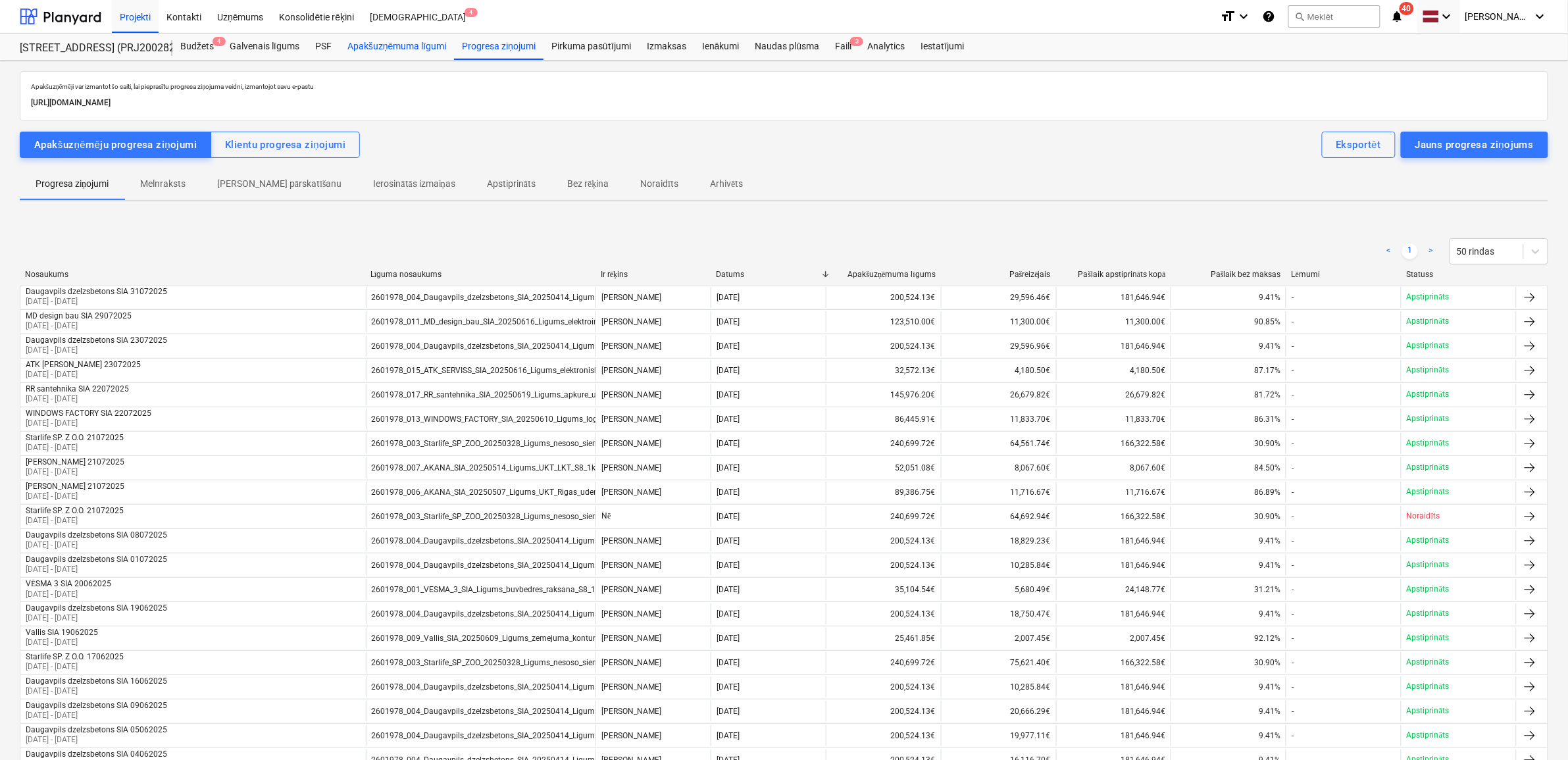
click at [385, 41] on div "Apakšuzņēmuma līgumi" at bounding box center [397, 47] width 115 height 26
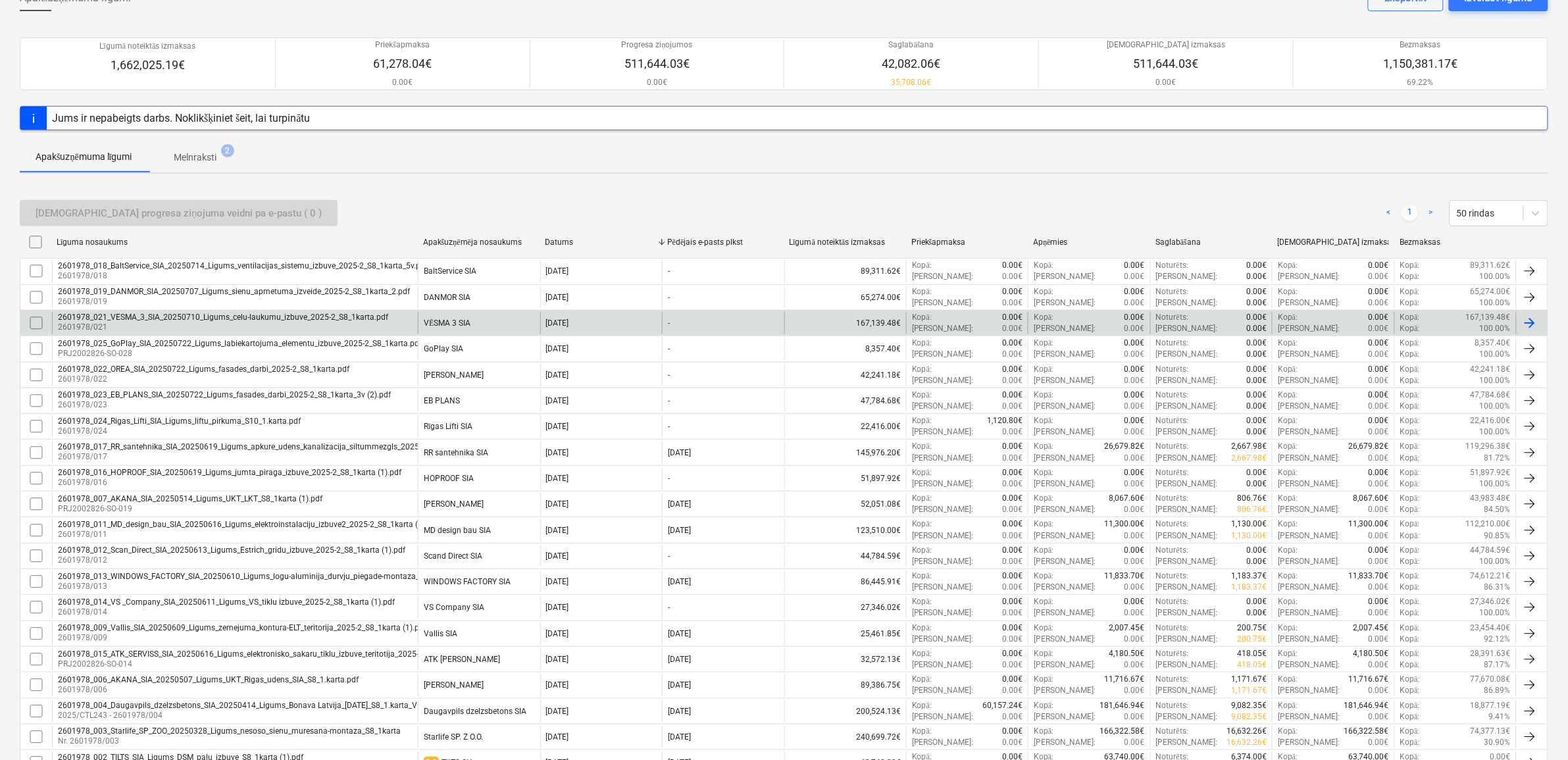
scroll to position [206, 0]
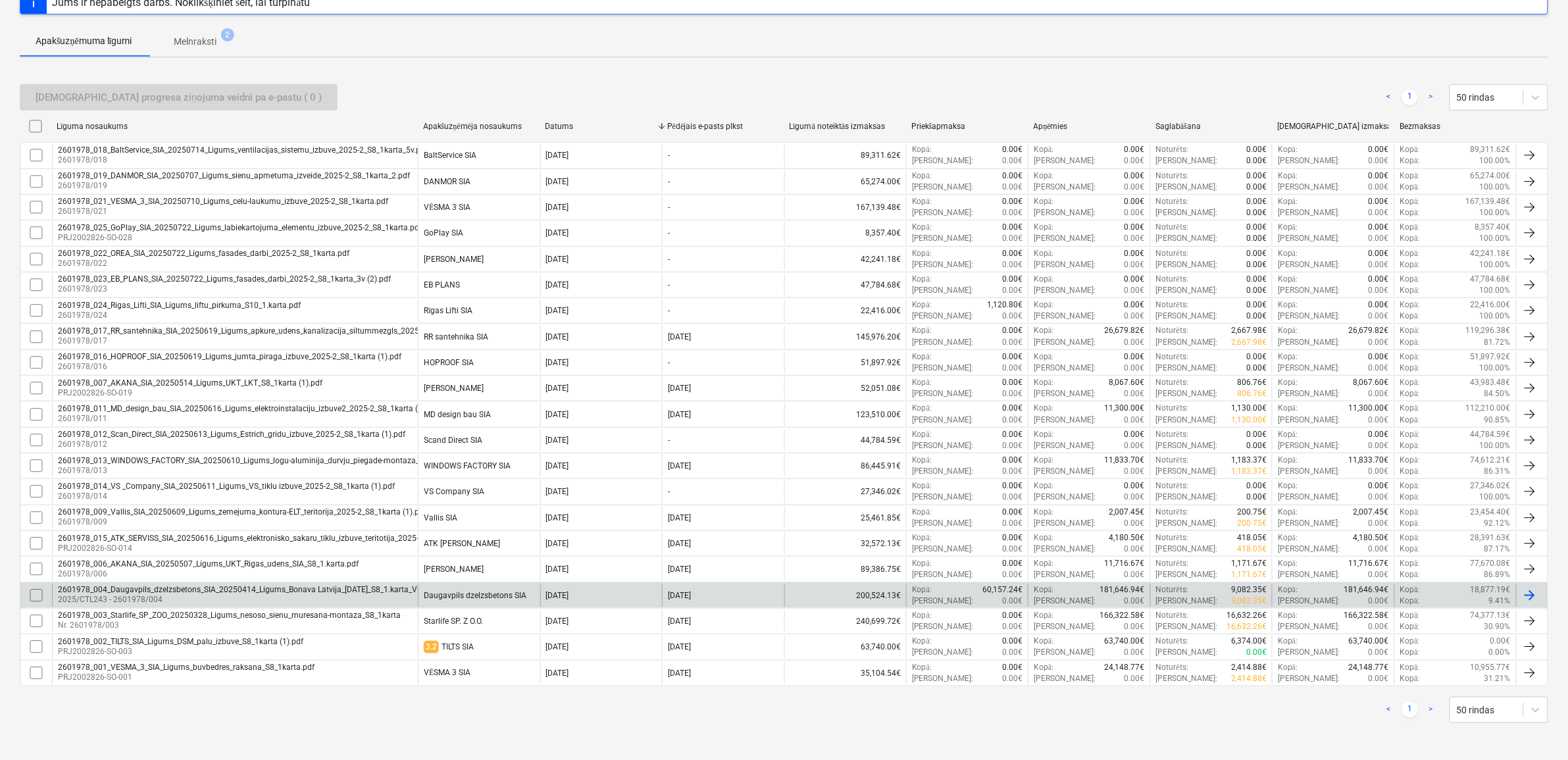
click at [187, 588] on div "2601978_004_Daugavpils_dzelzsbetons_SIA_20250414_Ligums_Bonava Latvija_[DATE]_S…" at bounding box center [265, 589] width 414 height 9
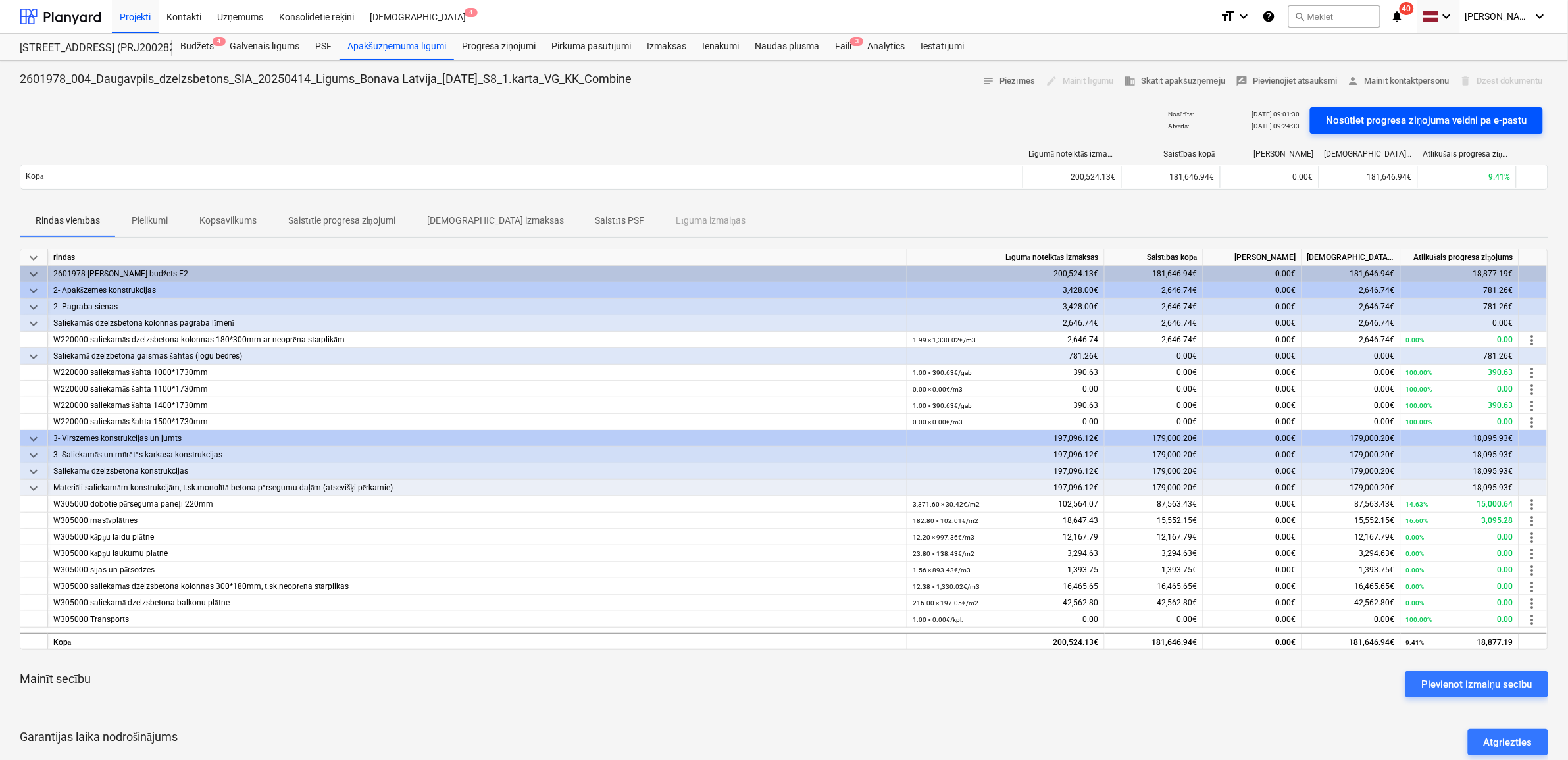
click at [1453, 119] on div "Nosūtiet progresa ziņojuma veidni pa e-pastu" at bounding box center [1426, 120] width 201 height 17
click at [839, 45] on div "Faili 3" at bounding box center [843, 47] width 32 height 26
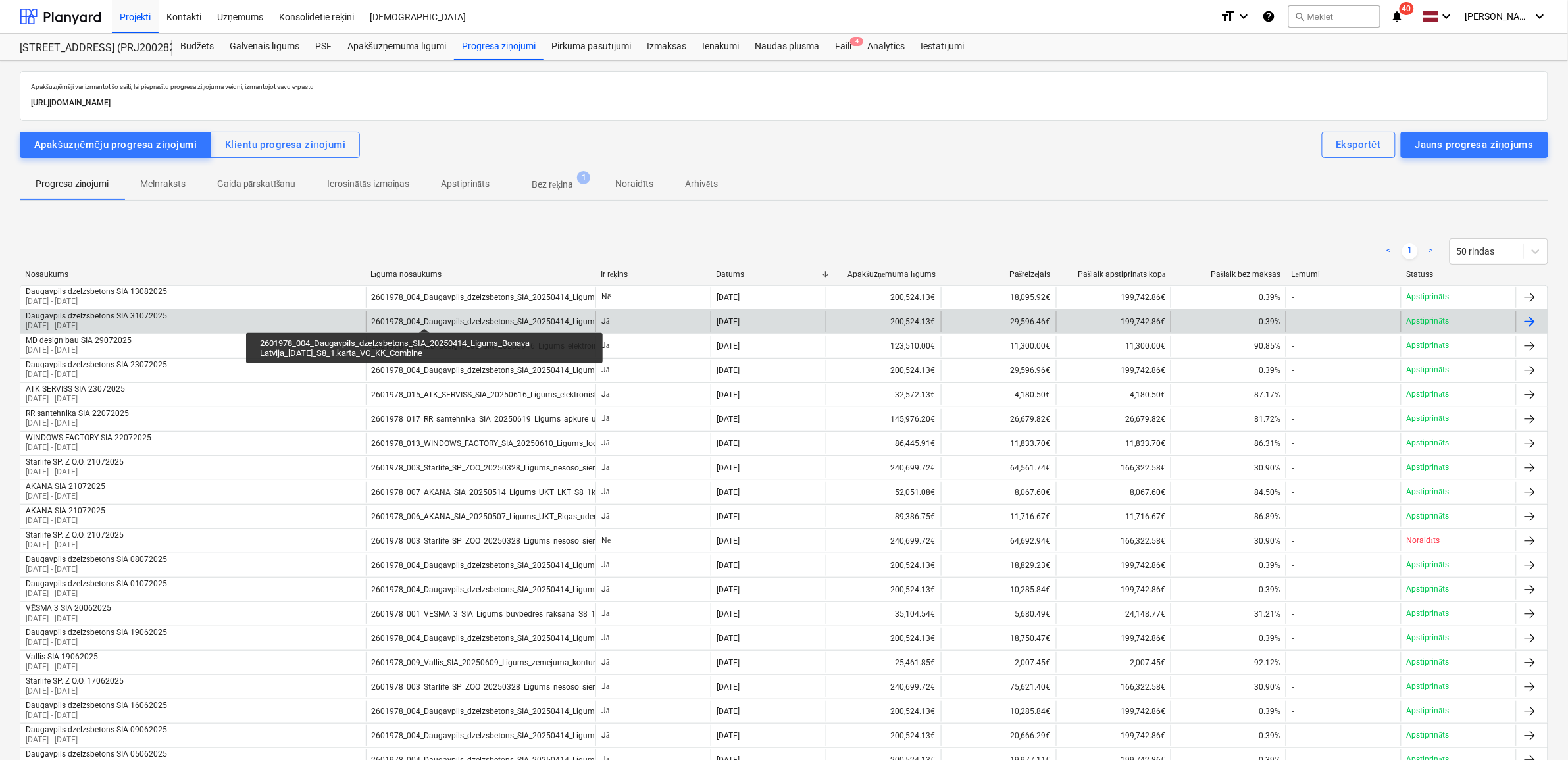
click at [424, 317] on div "2601978_004_Daugavpils_dzelzsbetons_SIA_20250414_Ligums_Bonava Latvija_4.04.202…" at bounding box center [578, 322] width 414 height 9
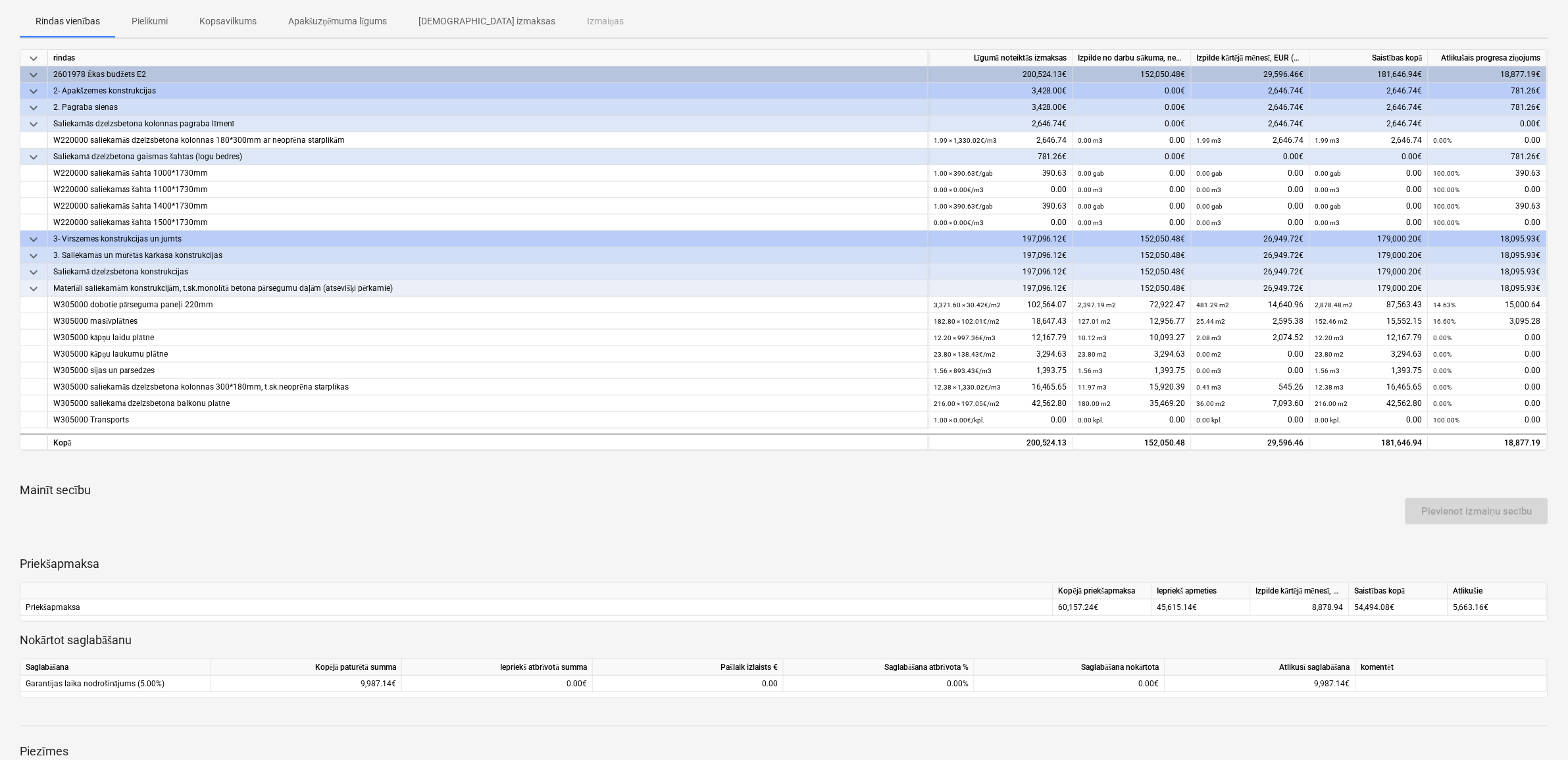
scroll to position [247, 0]
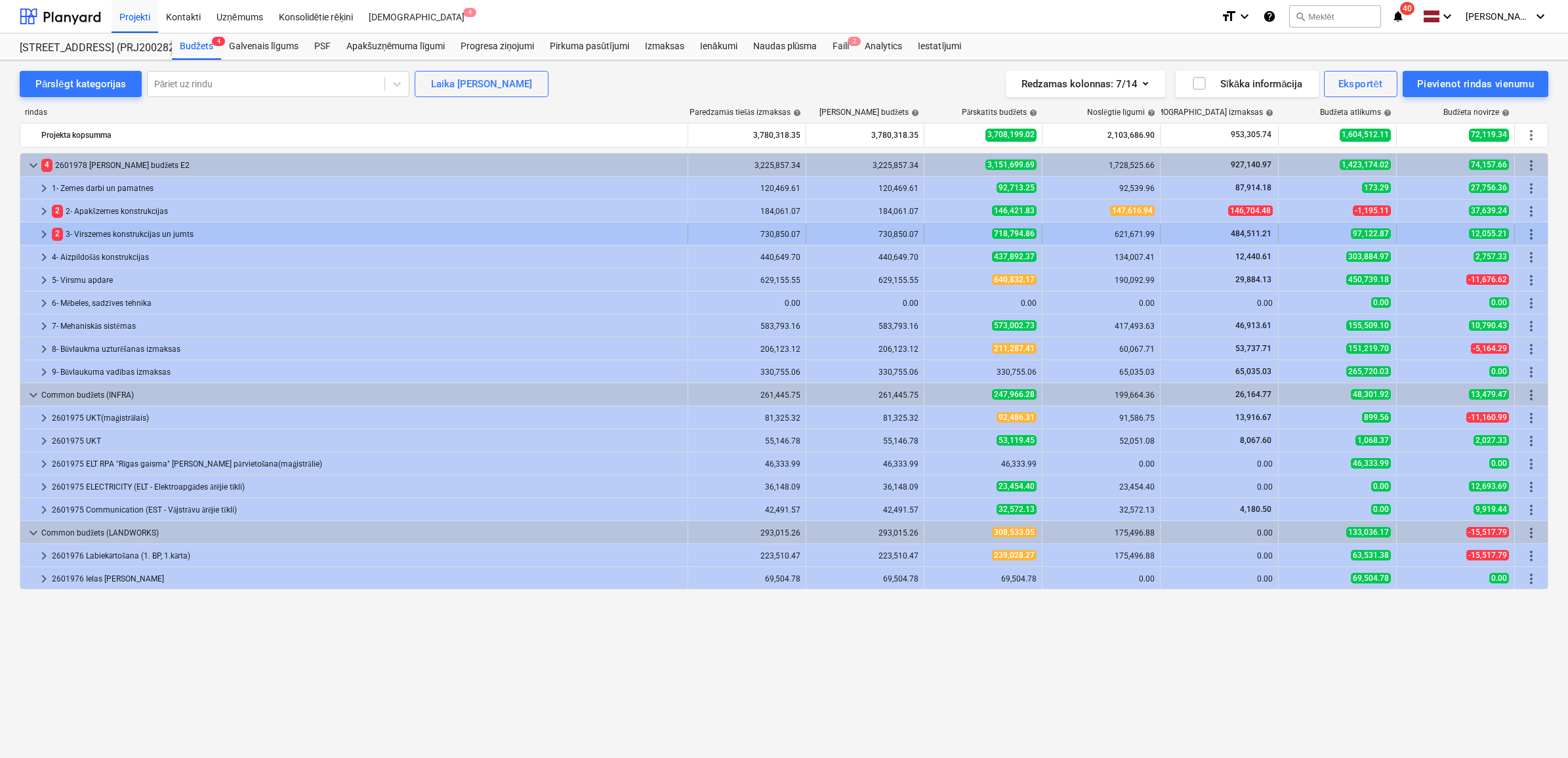
click at [45, 238] on span "keyboard_arrow_right" at bounding box center [43, 234] width 16 height 16
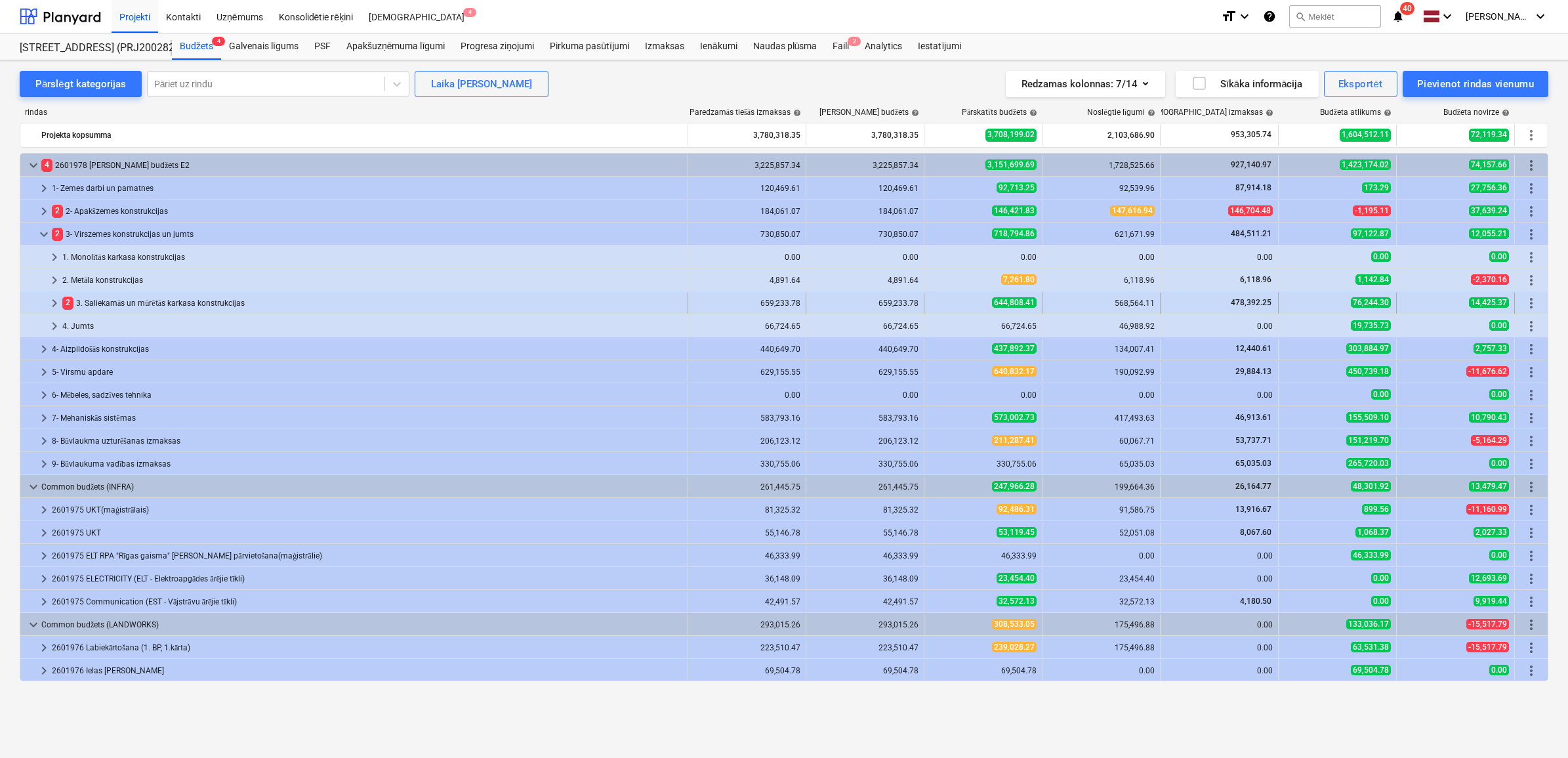
click at [57, 296] on span "keyboard_arrow_right" at bounding box center [54, 303] width 16 height 16
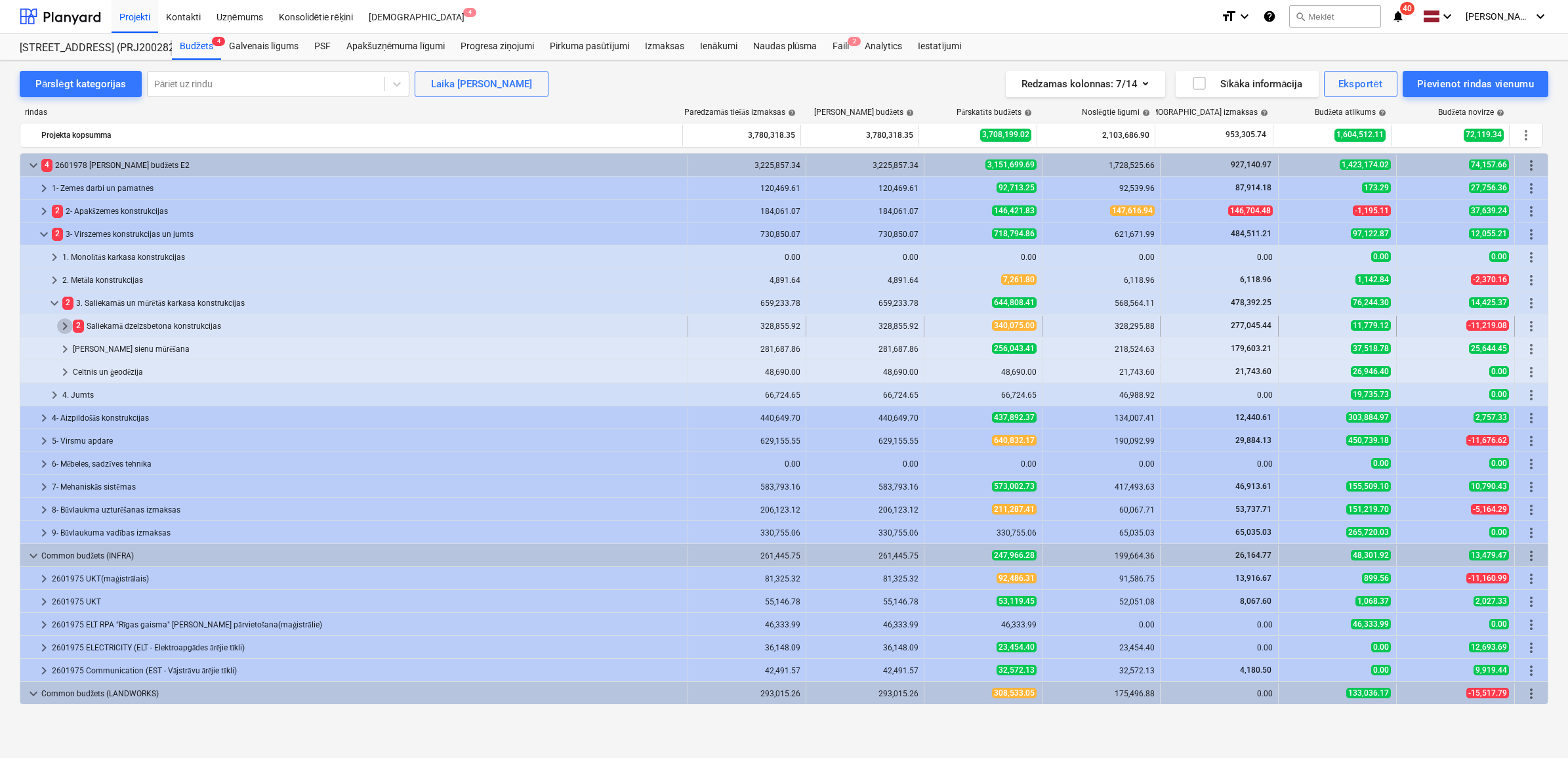
click at [61, 326] on span "keyboard_arrow_right" at bounding box center [65, 326] width 16 height 16
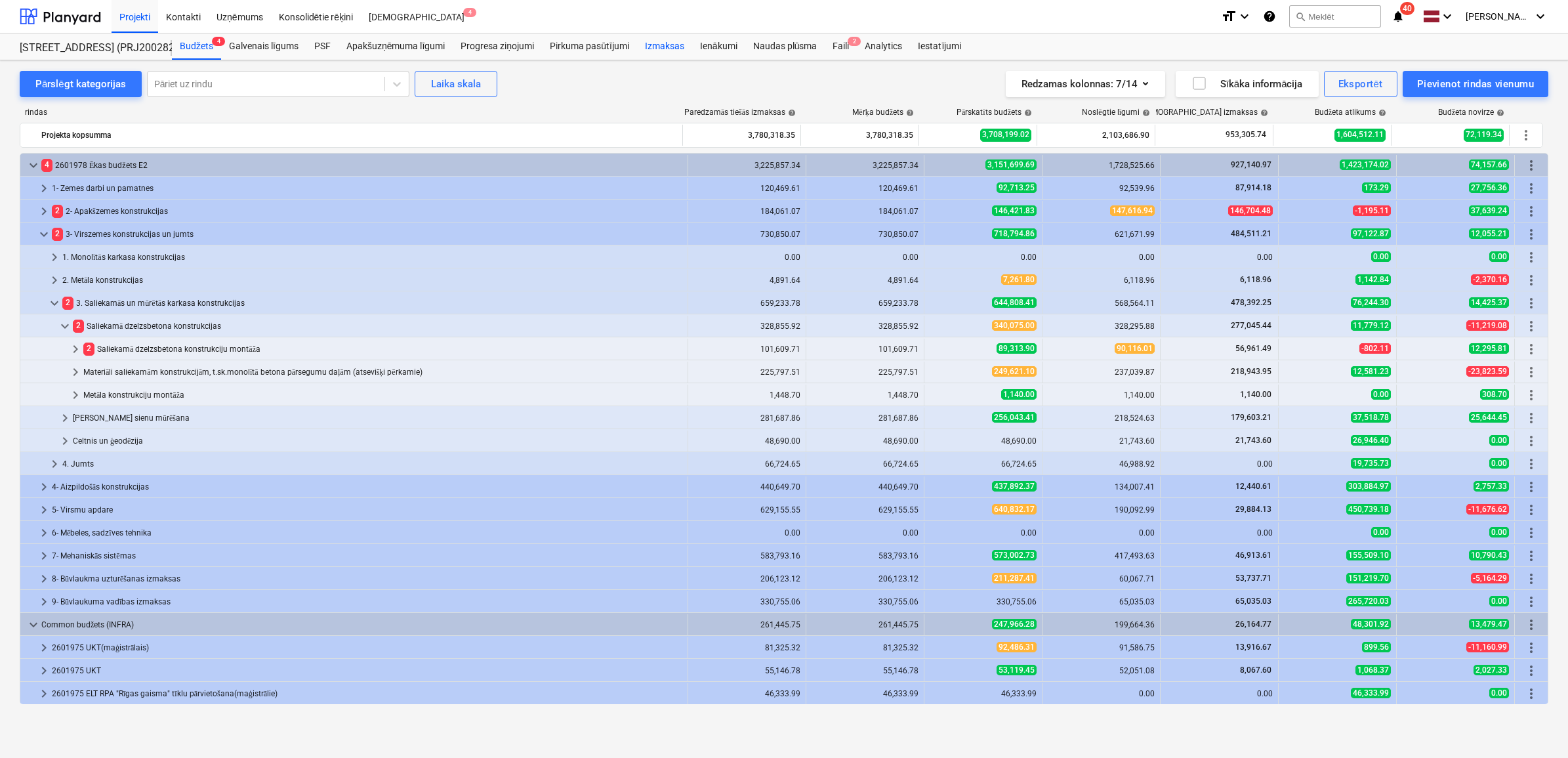
click at [668, 47] on div "Izmaksas" at bounding box center [665, 47] width 55 height 26
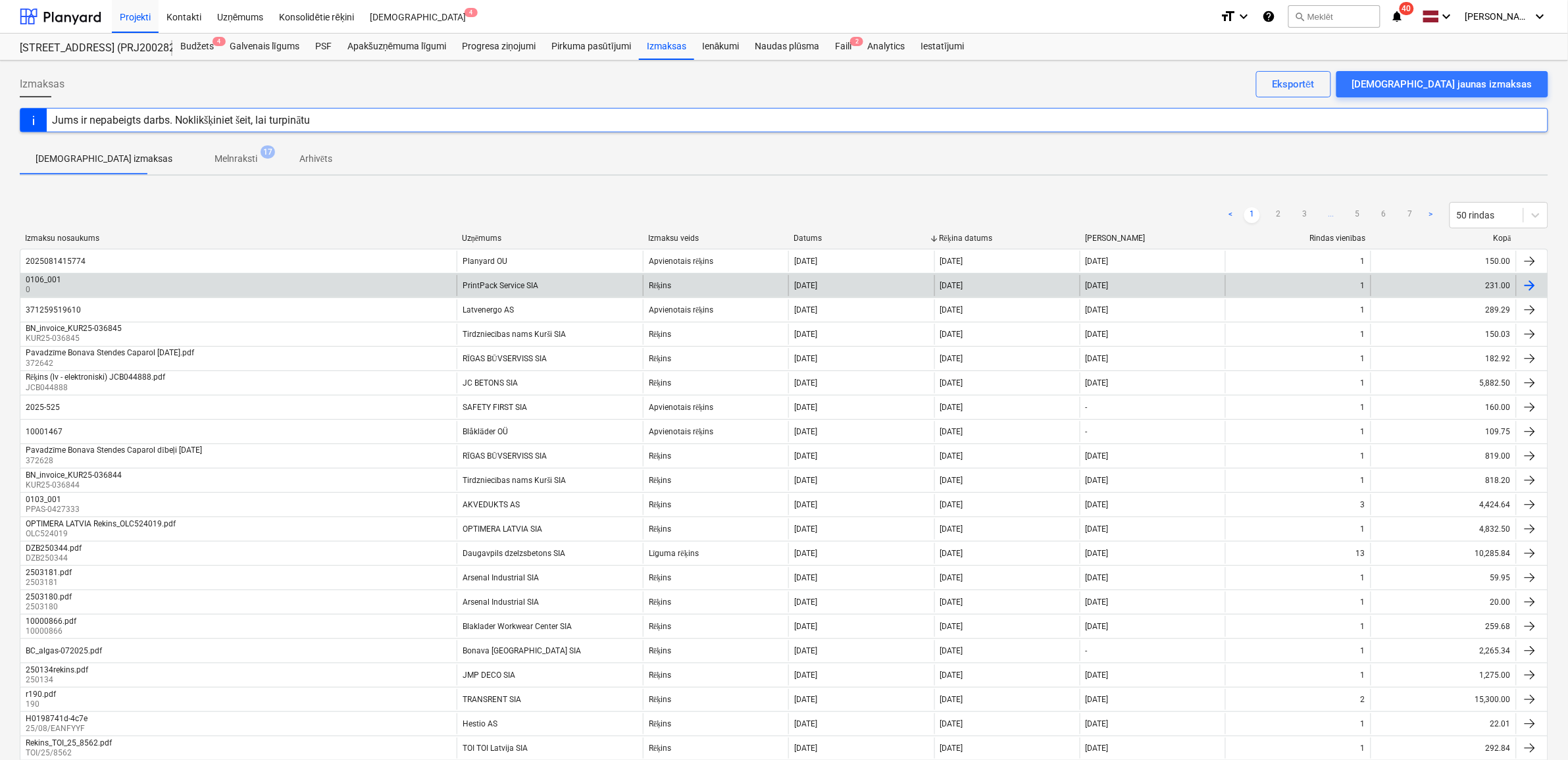
click at [528, 276] on div "PrintPack Service SIA" at bounding box center [550, 286] width 187 height 21
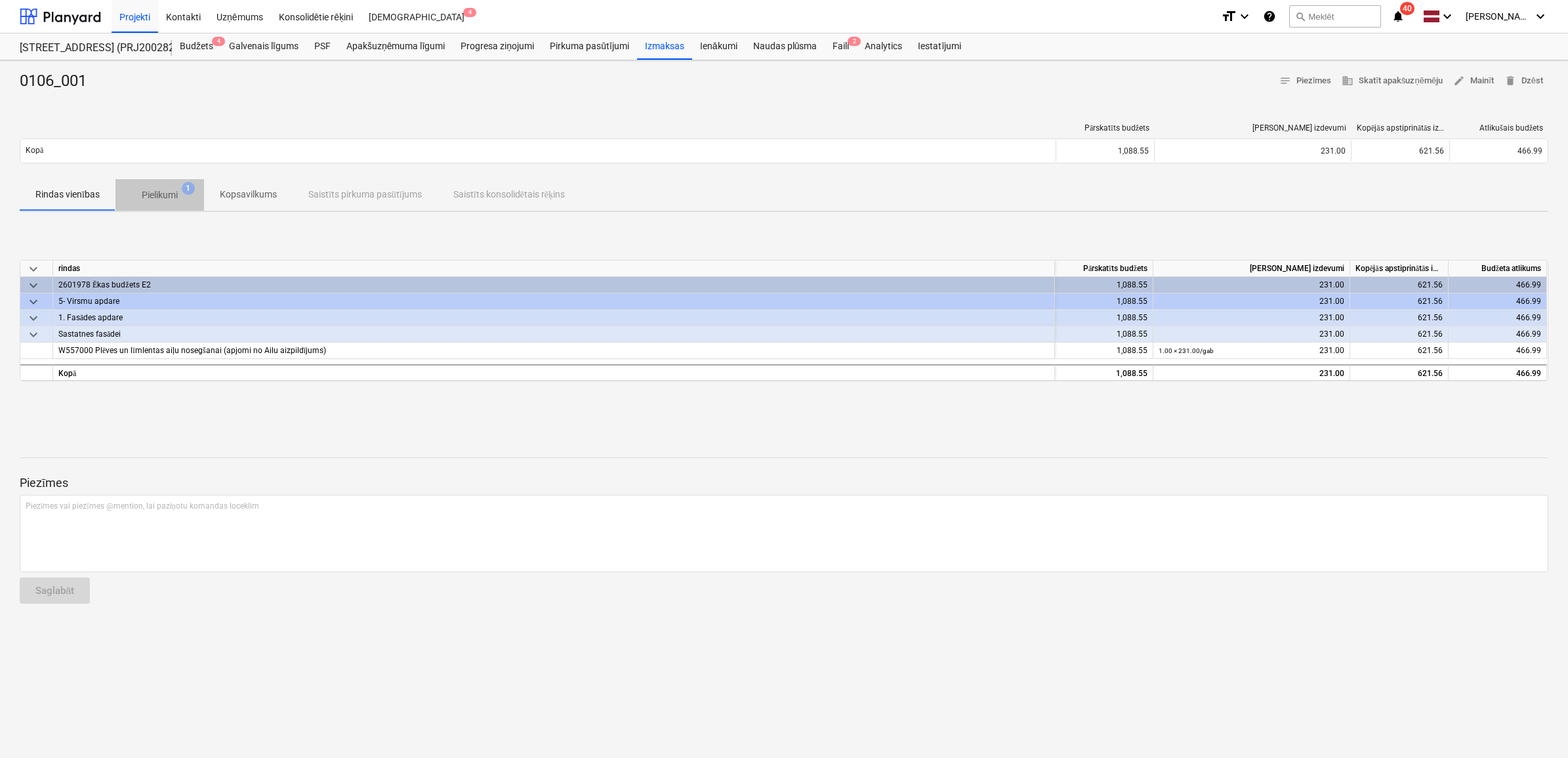
click at [158, 201] on p "Pielikumi" at bounding box center [159, 195] width 36 height 14
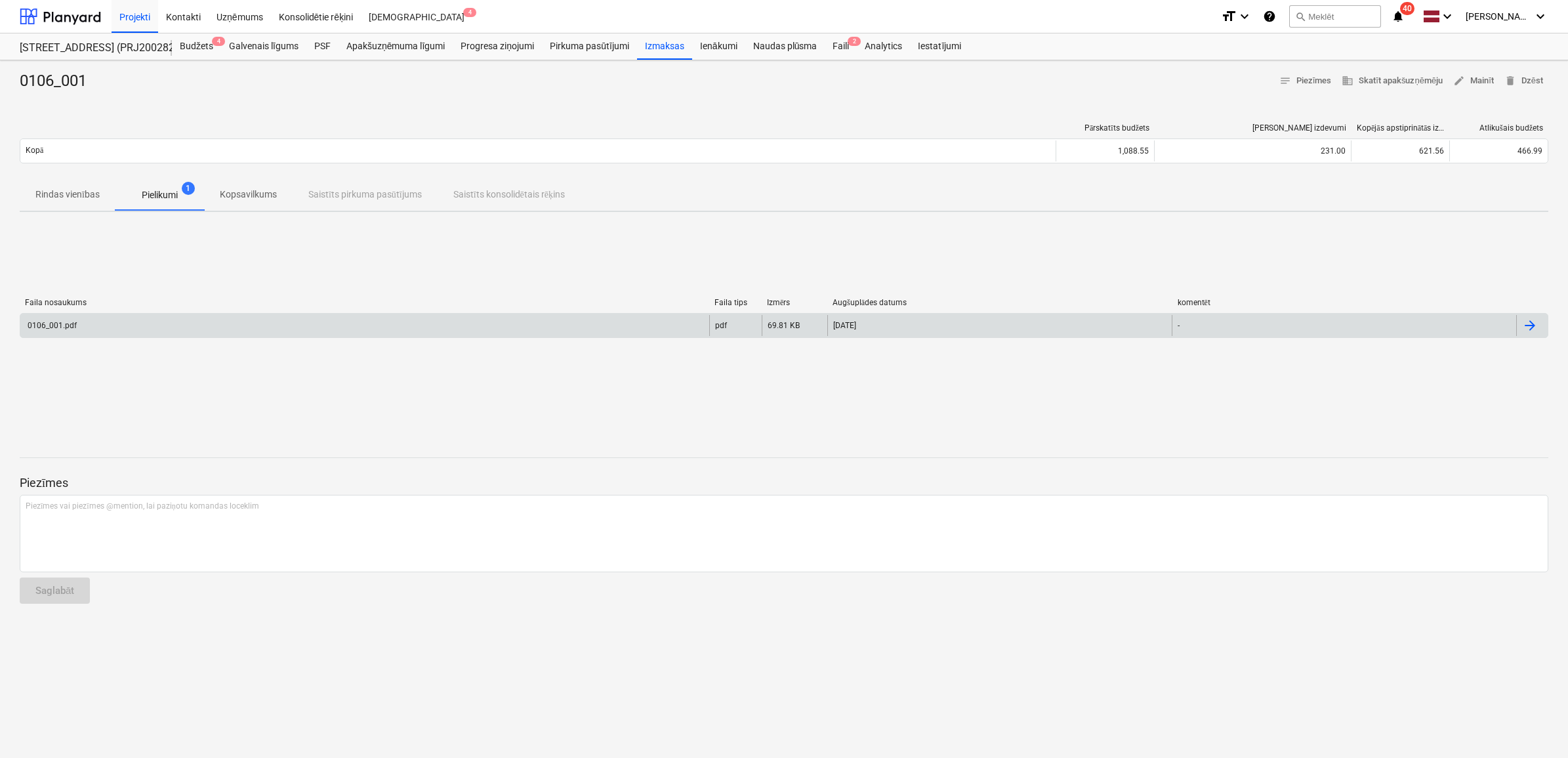
click at [204, 323] on div "0106_001.pdf" at bounding box center [365, 326] width 689 height 21
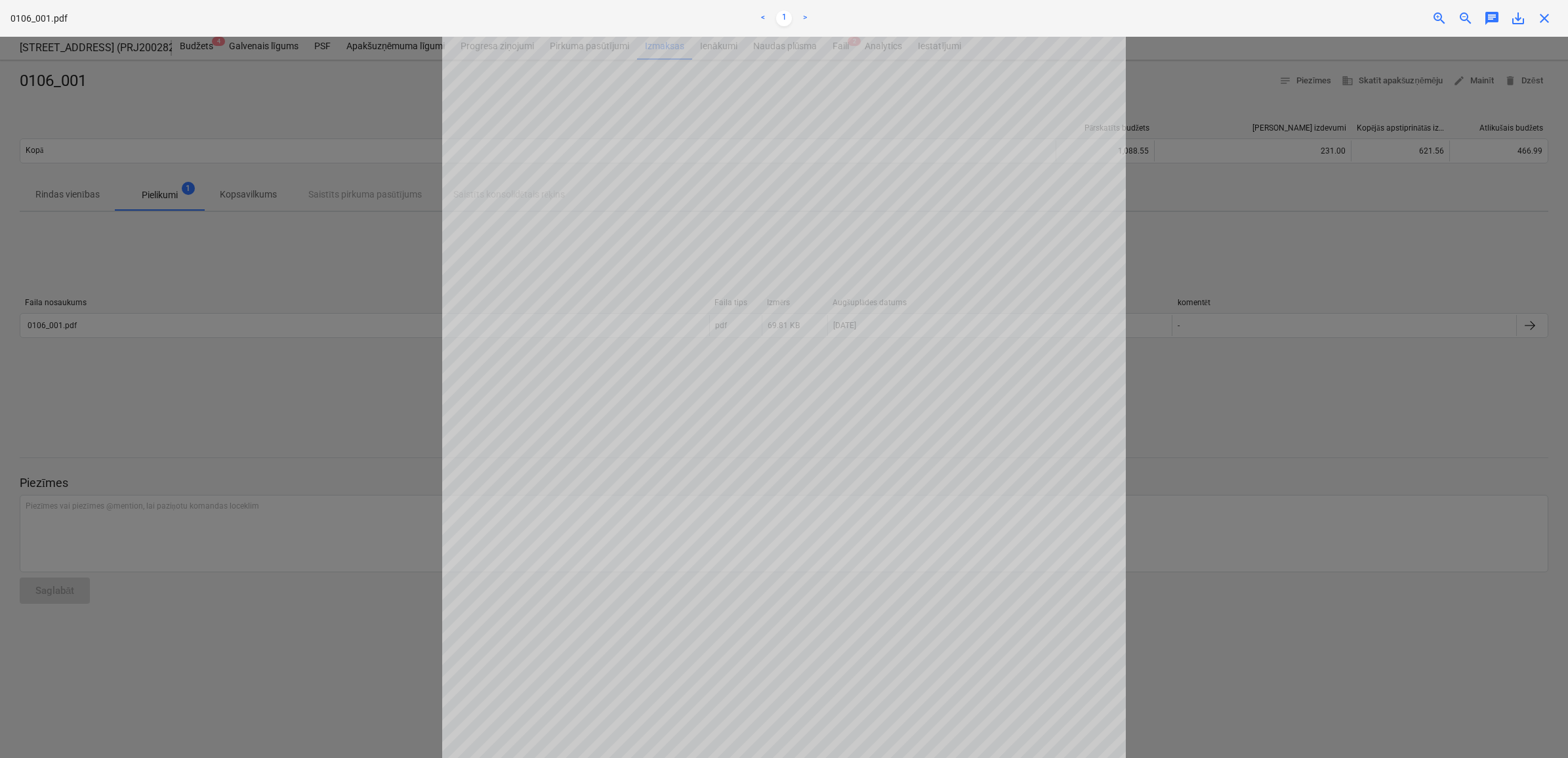
click at [1552, 21] on div "close" at bounding box center [1544, 18] width 26 height 16
click at [1540, 14] on span "close" at bounding box center [1544, 18] width 16 height 16
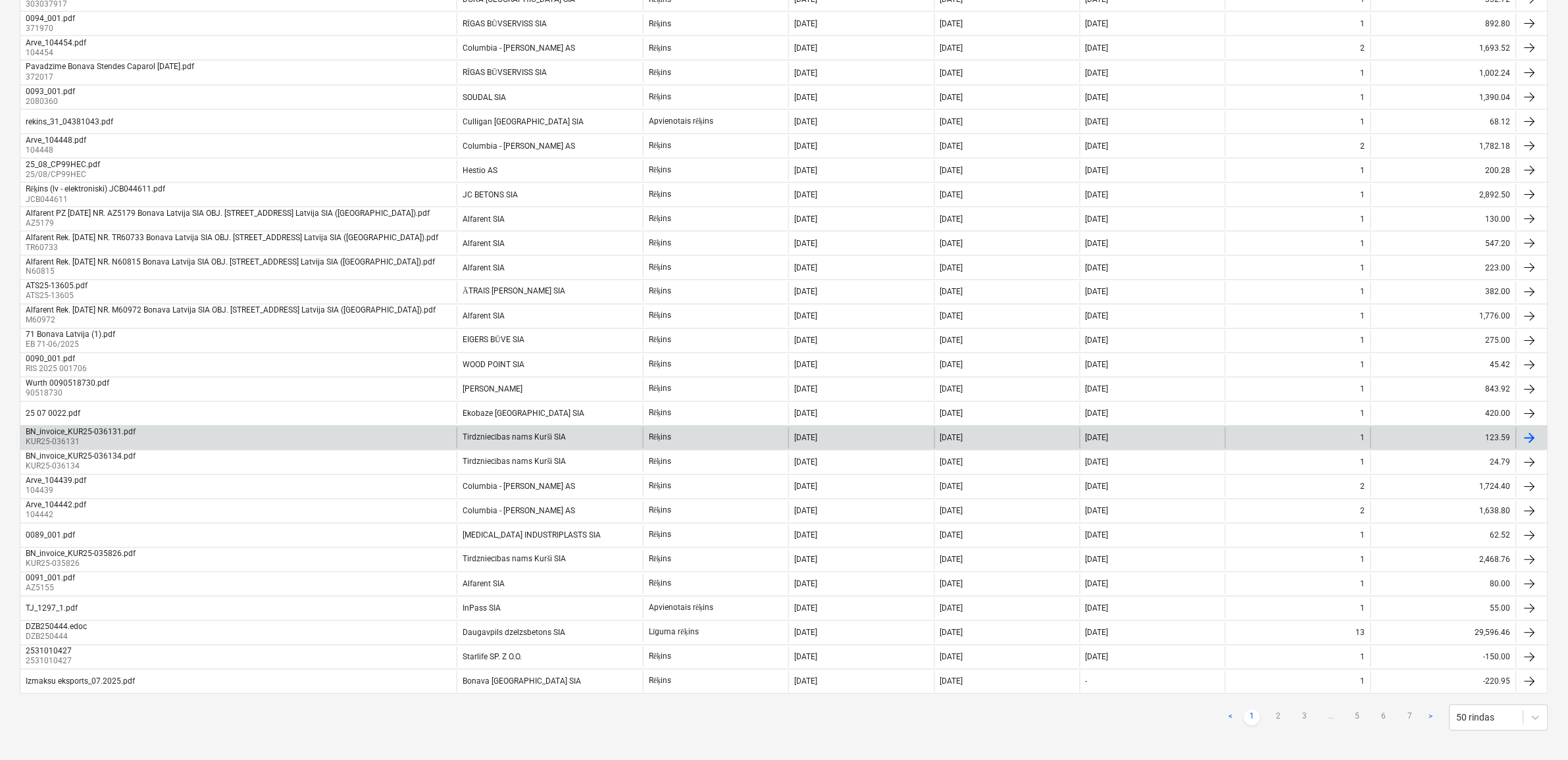
scroll to position [787, 0]
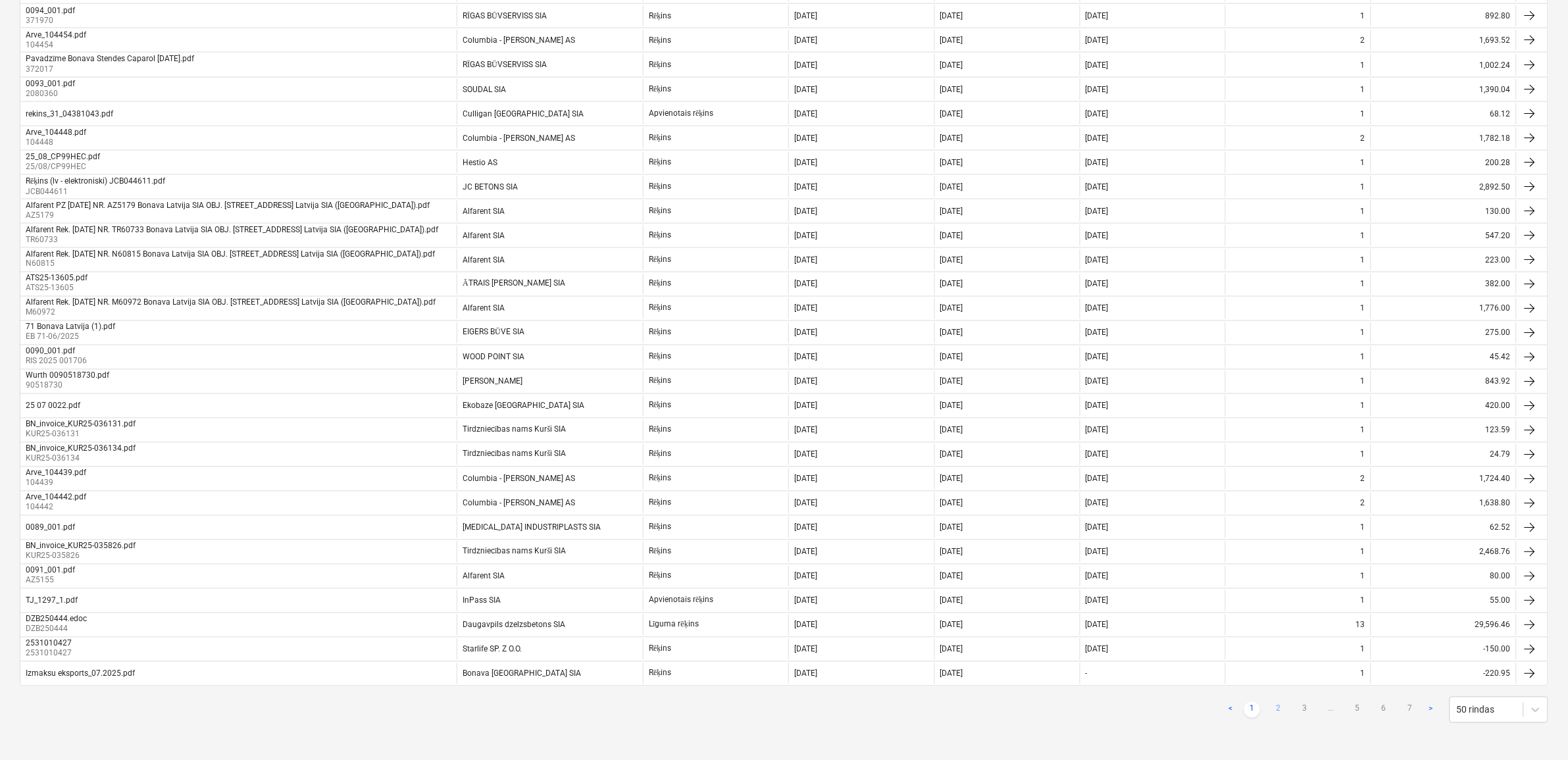
click at [1281, 716] on link "2" at bounding box center [1278, 710] width 16 height 16
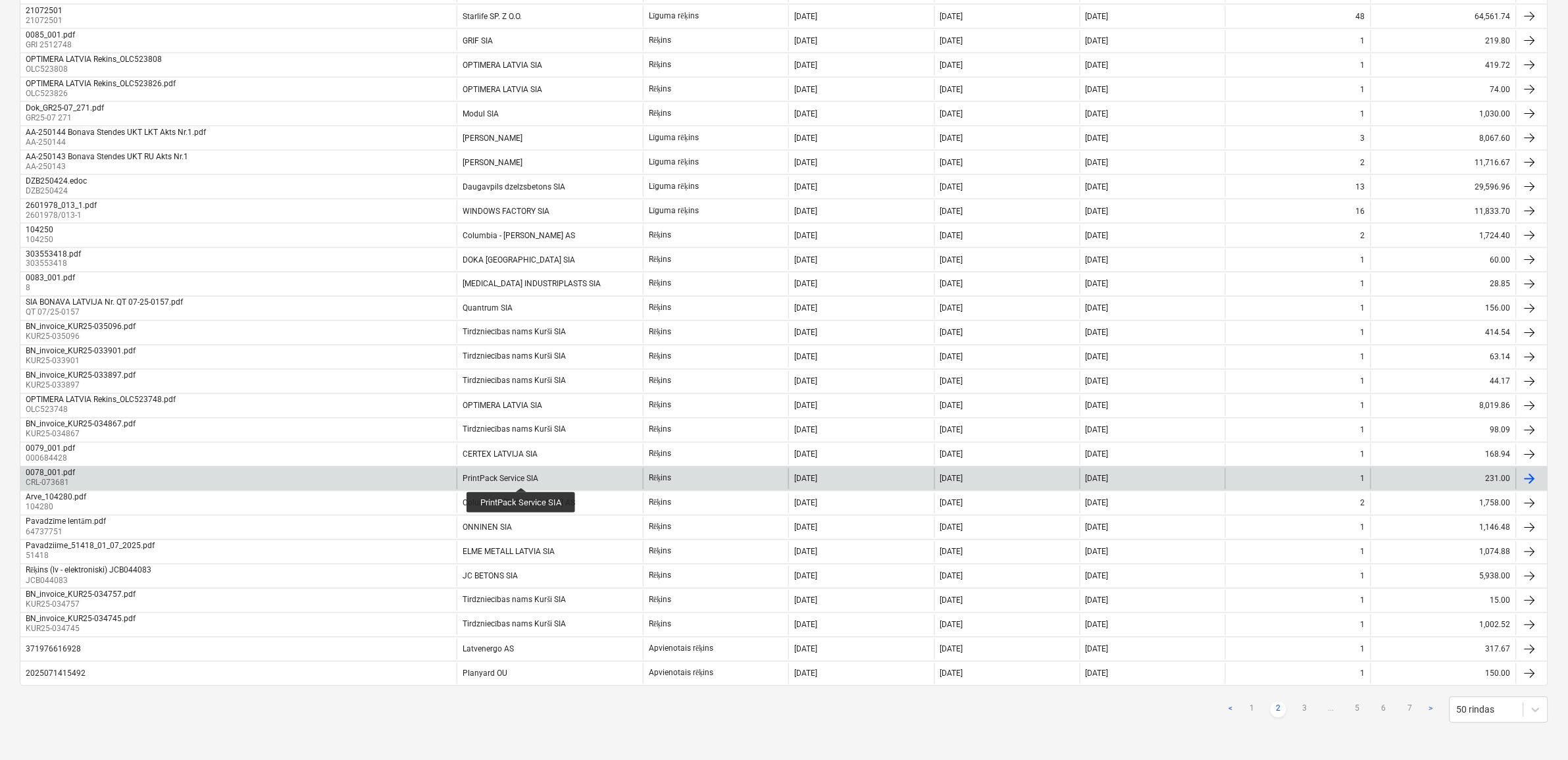
click at [521, 476] on div "PrintPack Service SIA" at bounding box center [500, 479] width 76 height 9
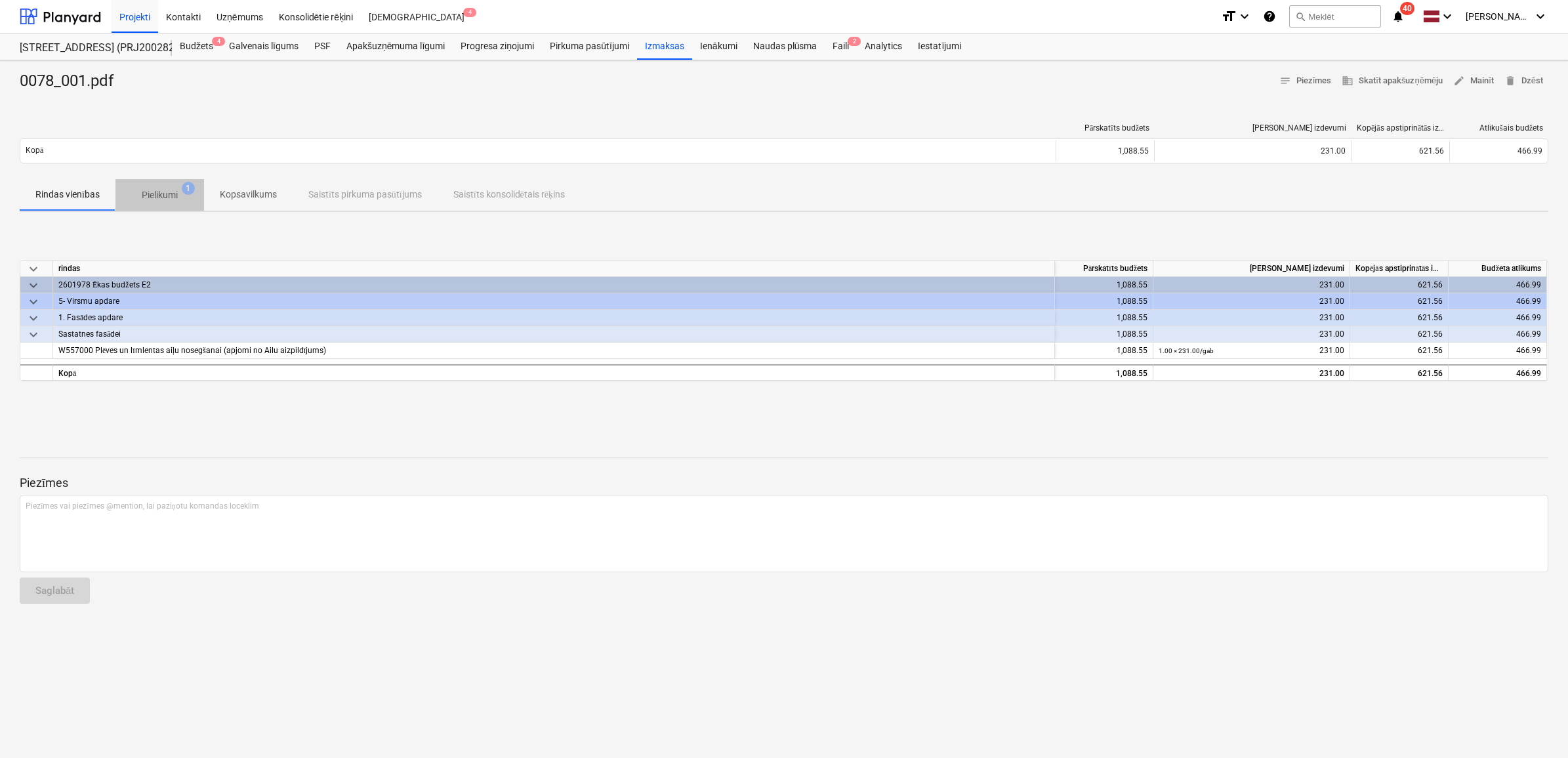
click at [146, 192] on p "Pielikumi" at bounding box center [159, 195] width 36 height 14
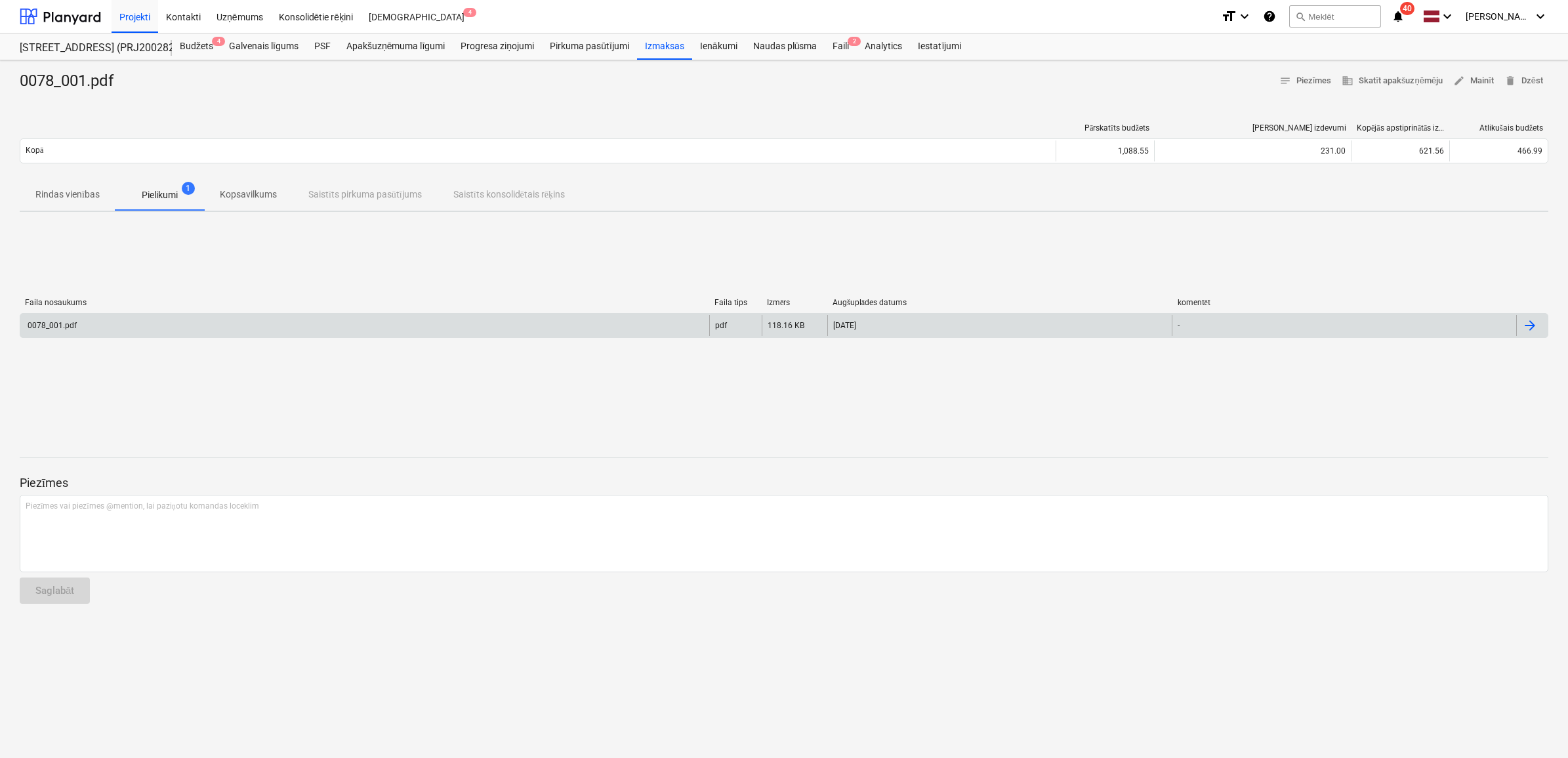
click at [517, 320] on div "0078_001.pdf" at bounding box center [365, 326] width 689 height 21
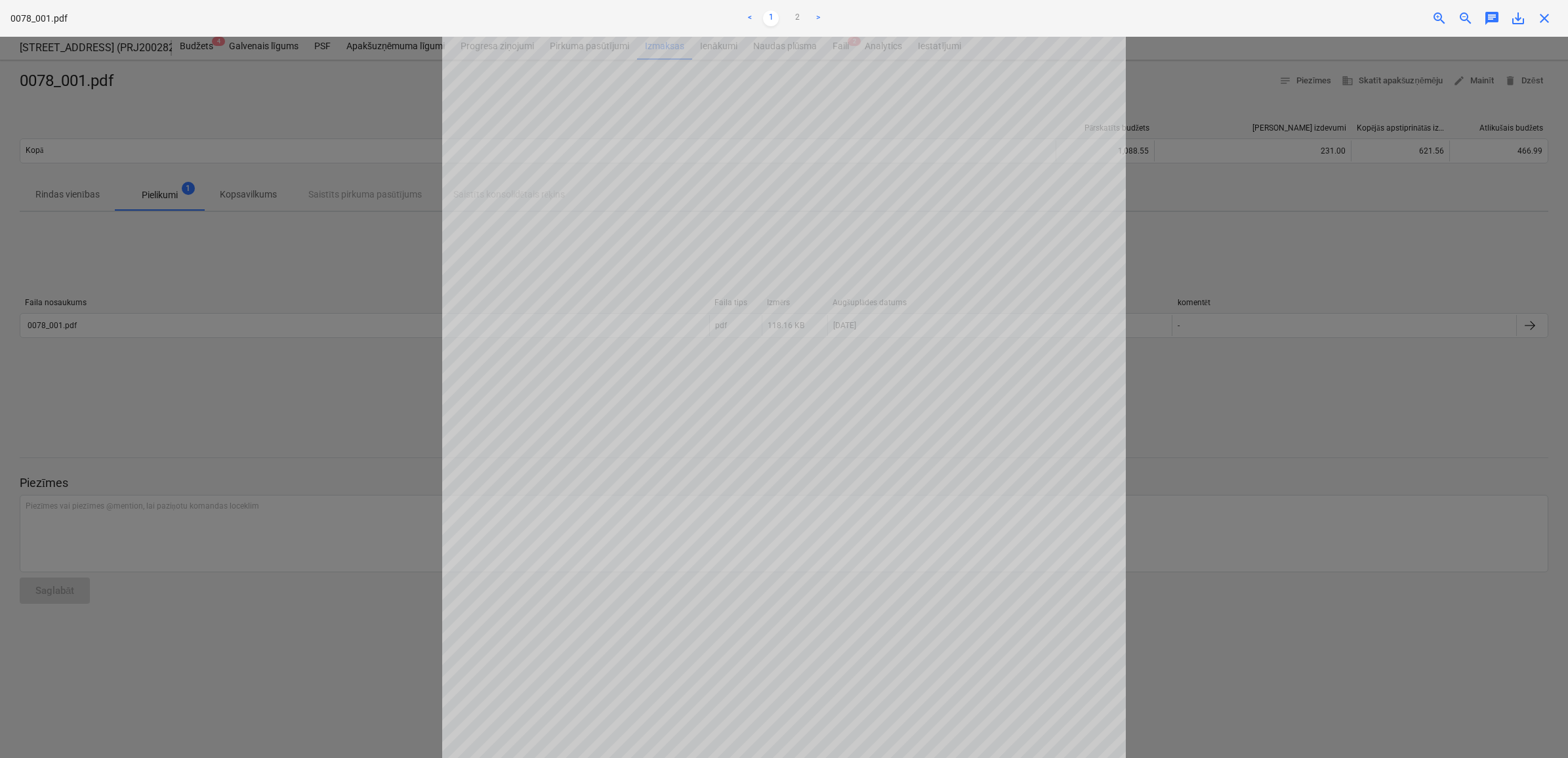
click at [1547, 14] on span "close" at bounding box center [1544, 18] width 16 height 16
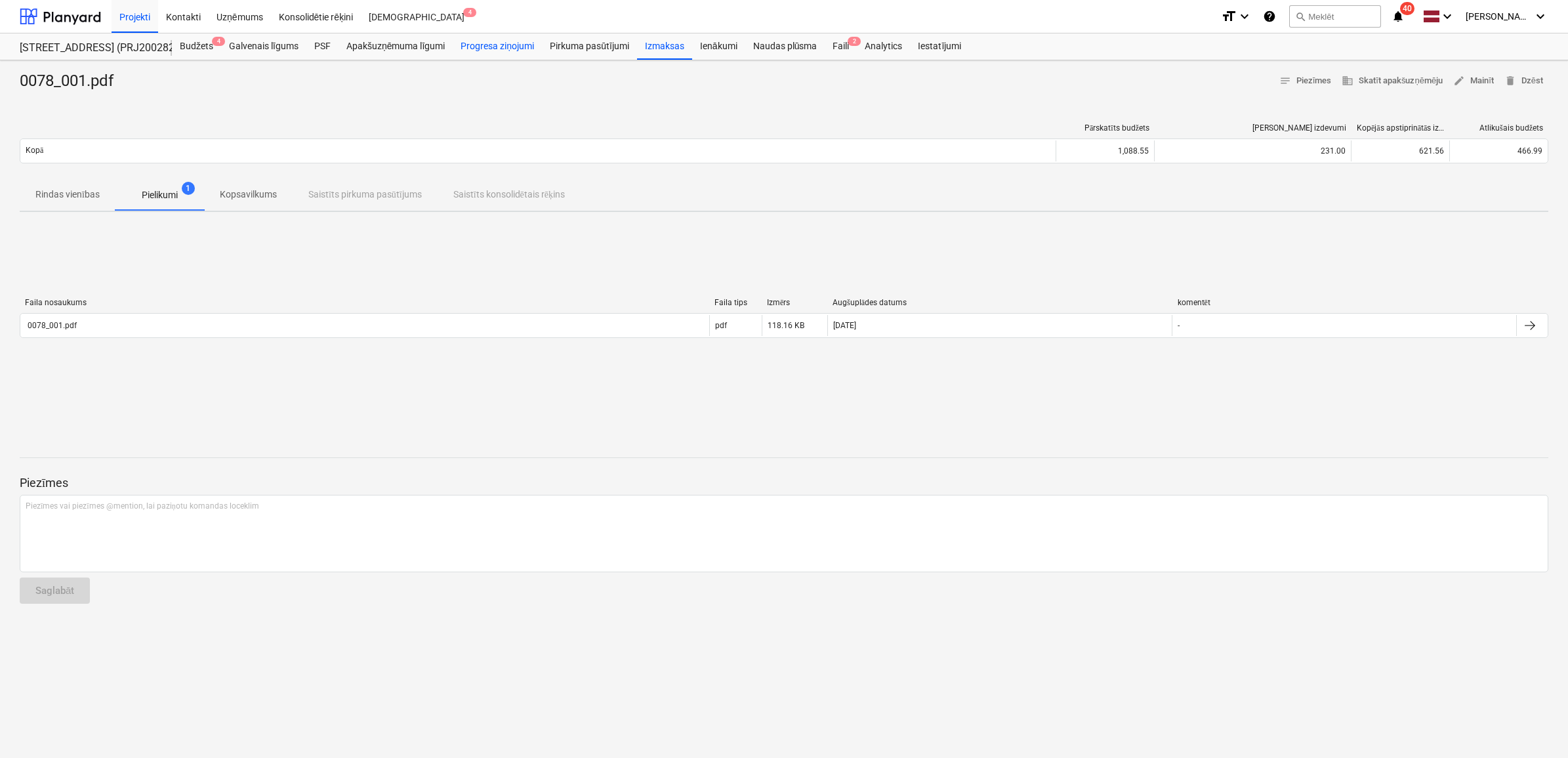
click at [479, 40] on div "Progresa ziņojumi" at bounding box center [497, 47] width 89 height 26
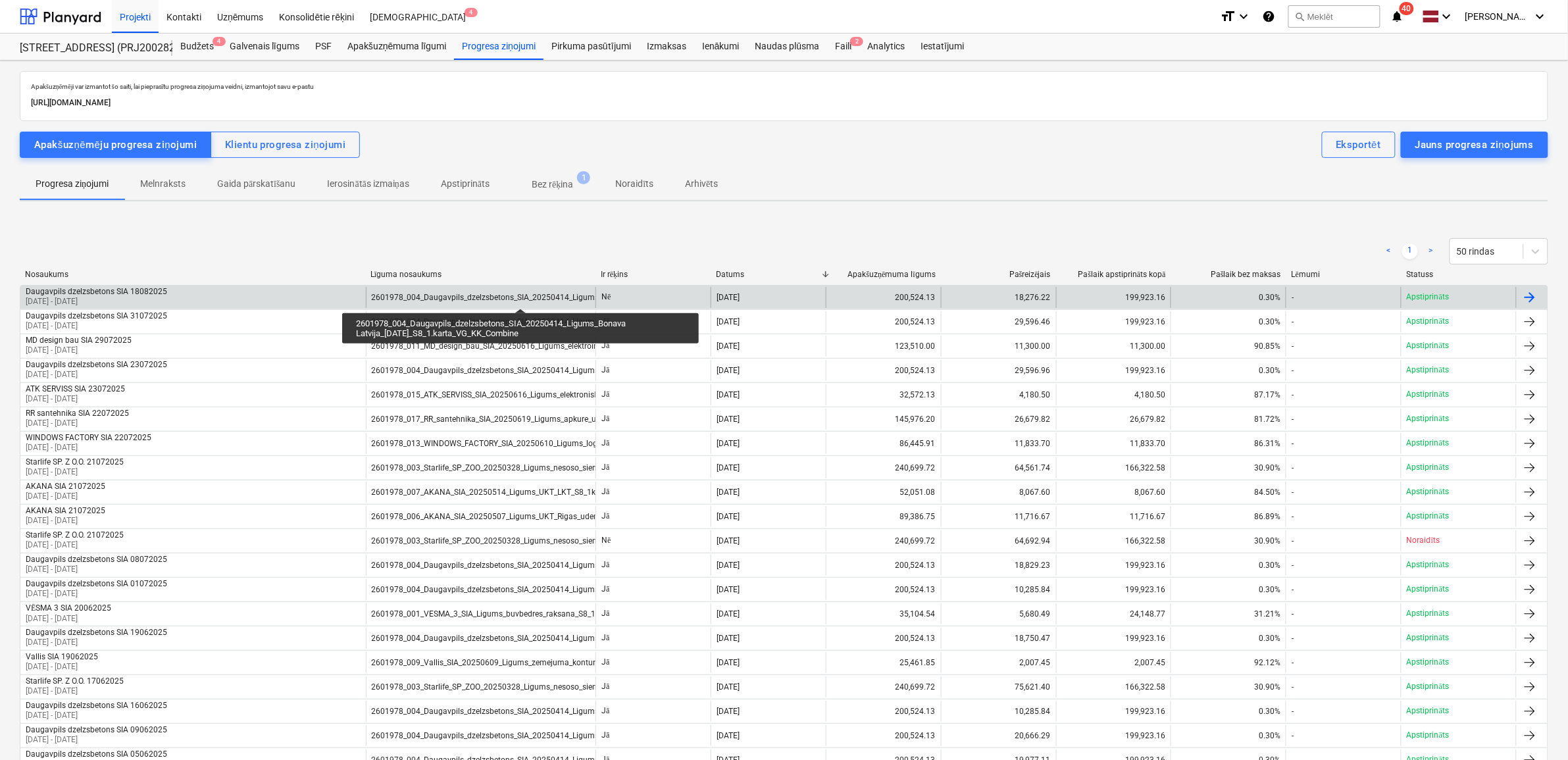
click at [518, 296] on div "2601978_004_Daugavpils_dzelzsbetons_SIA_20250414_Ligums_Bonava Latvija_[DATE]_S…" at bounding box center [578, 297] width 414 height 9
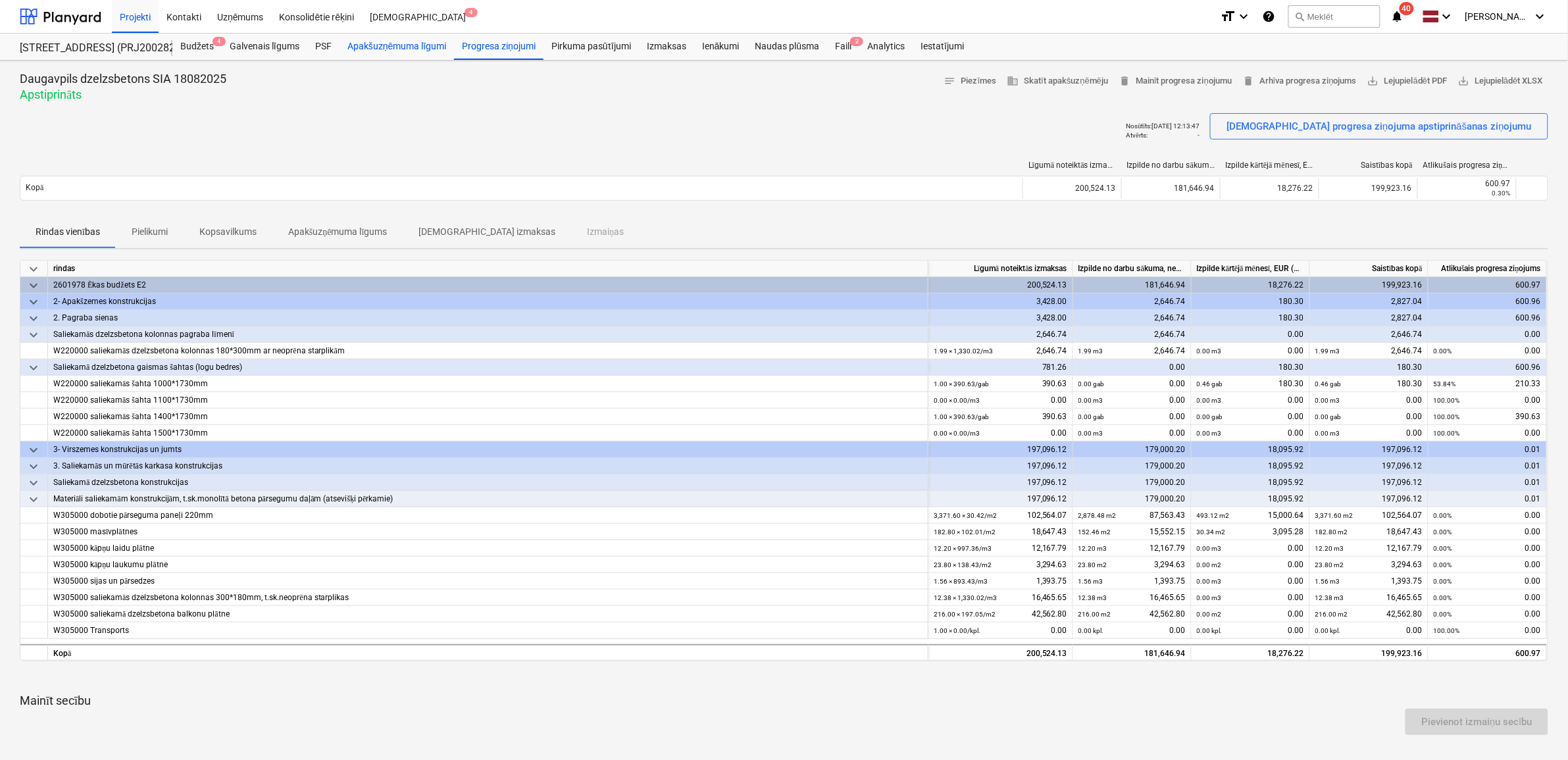
click at [372, 50] on div "Apakšuzņēmuma līgumi" at bounding box center [397, 47] width 115 height 26
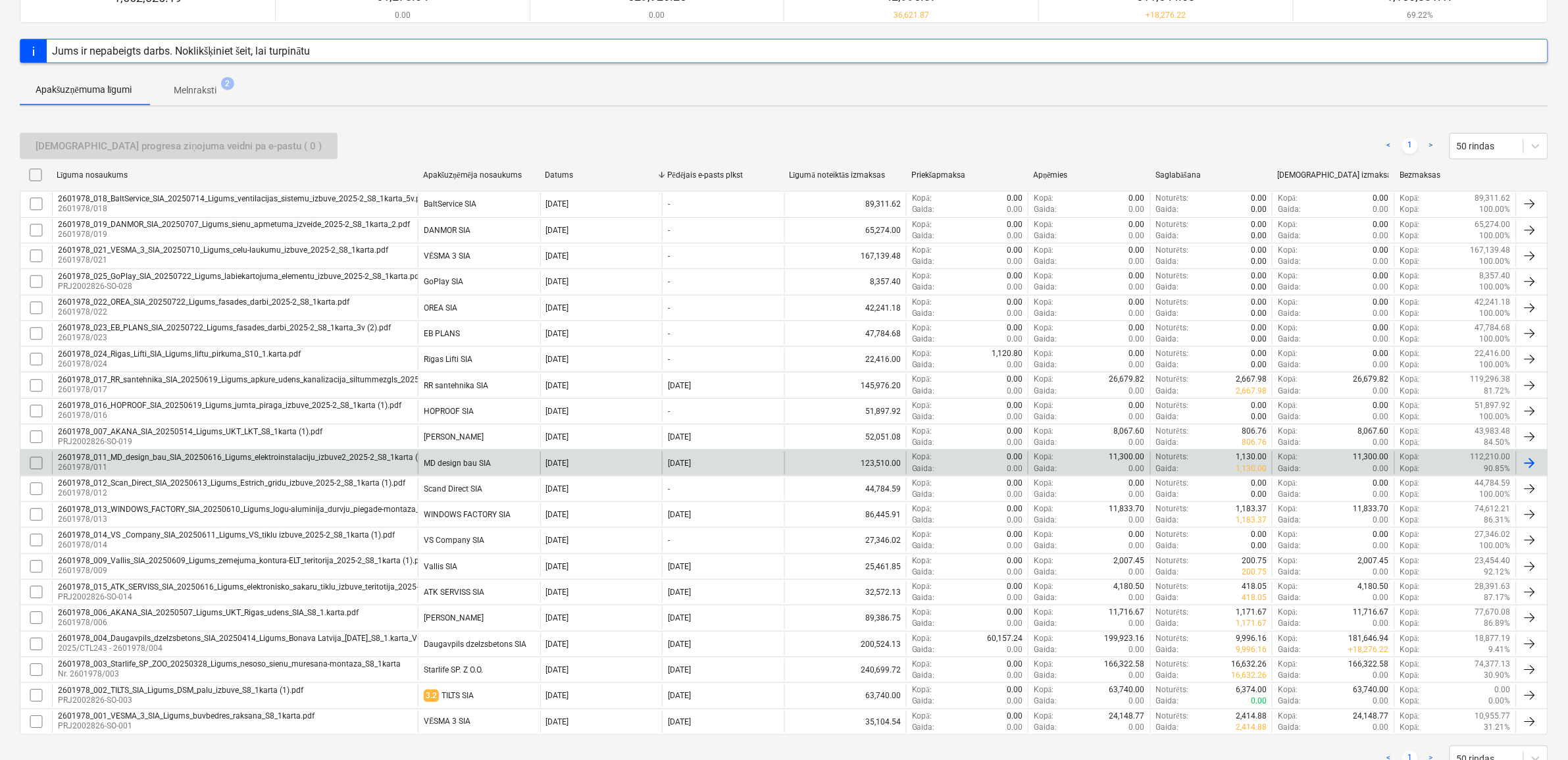
scroll to position [206, 0]
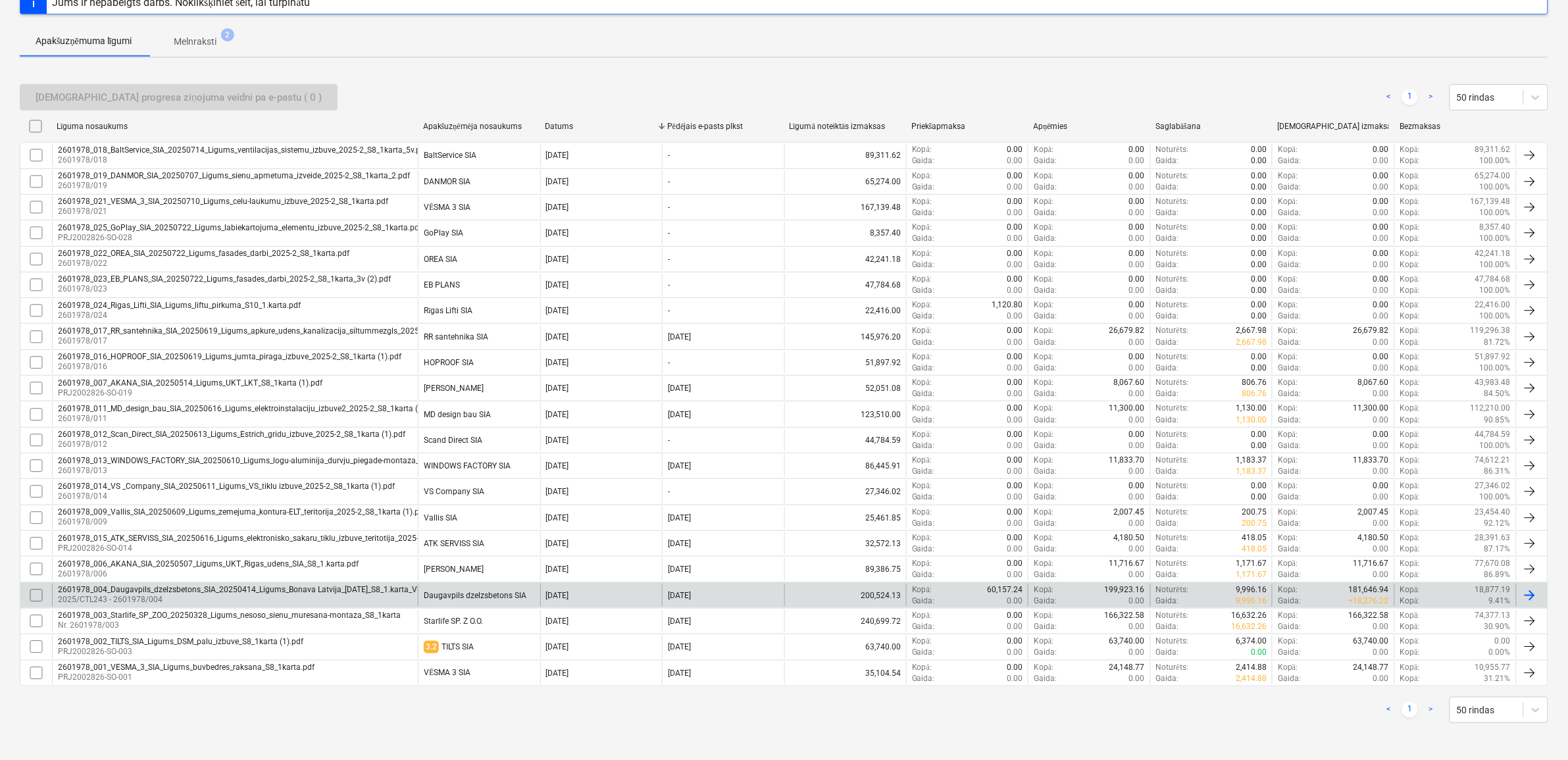
click at [157, 599] on p "2025/CTL243 - 2601978/004" at bounding box center [265, 599] width 414 height 11
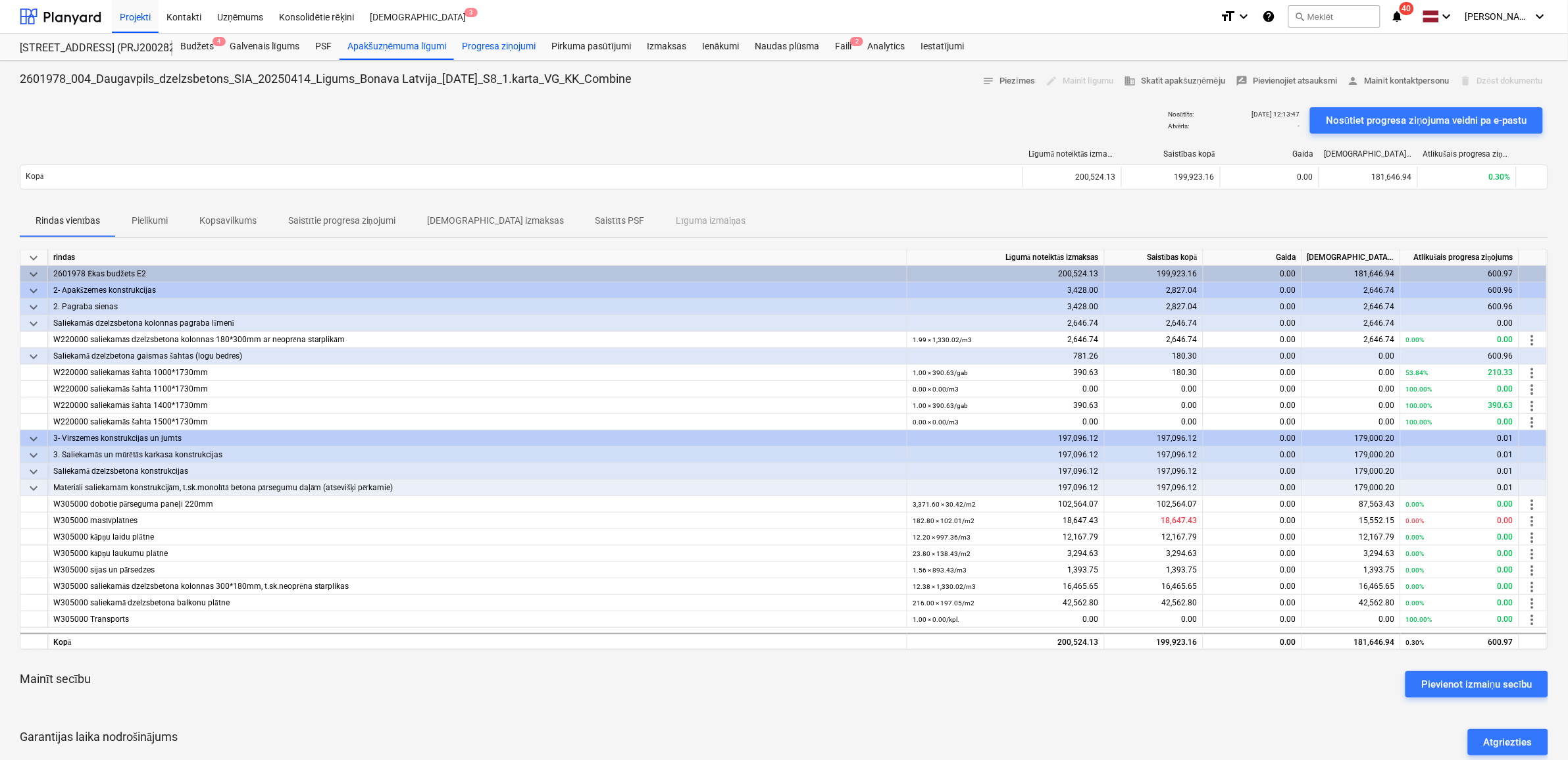
click at [482, 41] on div "Progresa ziņojumi" at bounding box center [498, 47] width 89 height 26
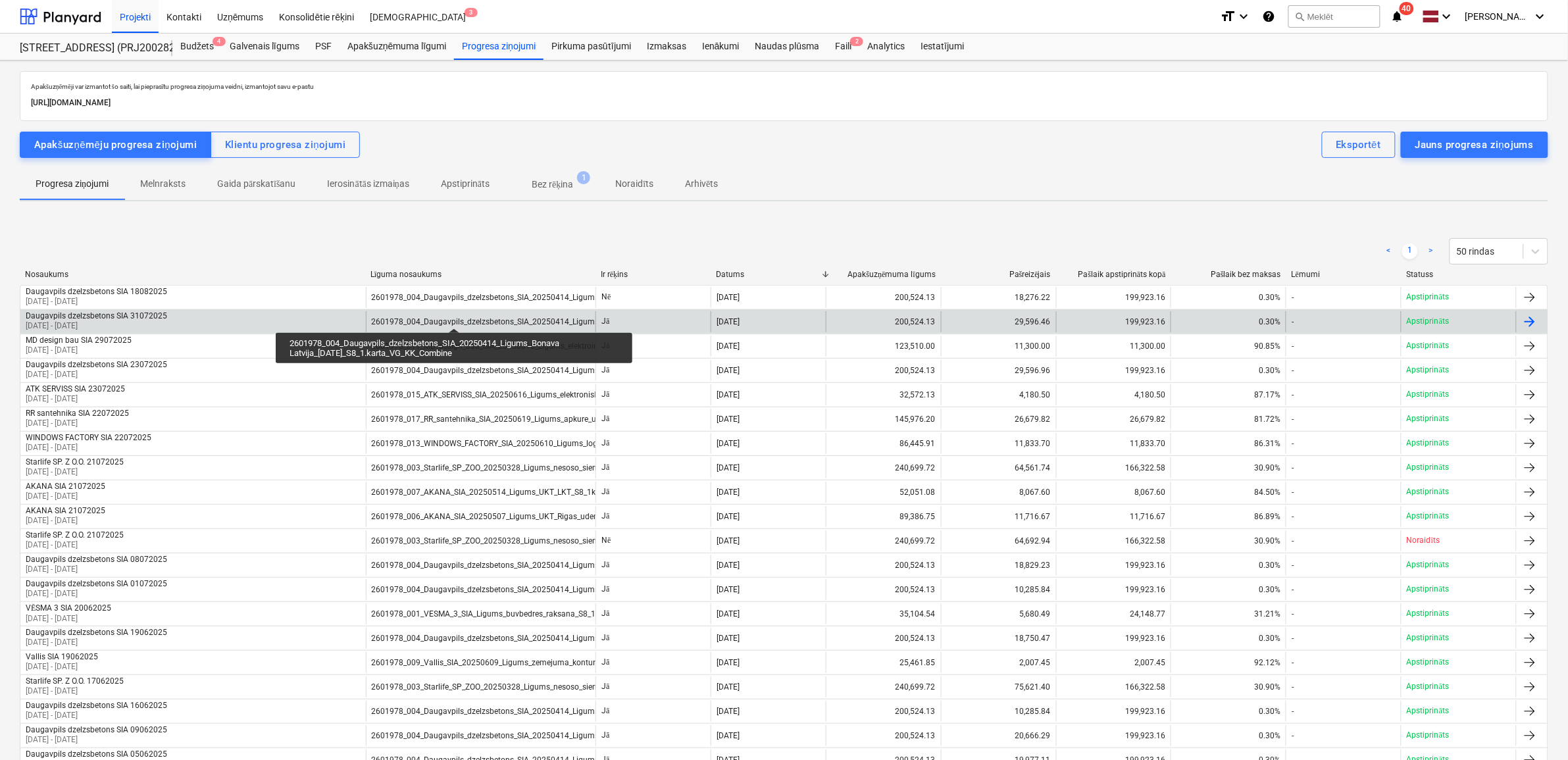
click at [454, 317] on div "2601978_004_Daugavpils_dzelzsbetons_SIA_20250414_Ligums_Bonava Latvija_[DATE]_S…" at bounding box center [578, 322] width 414 height 9
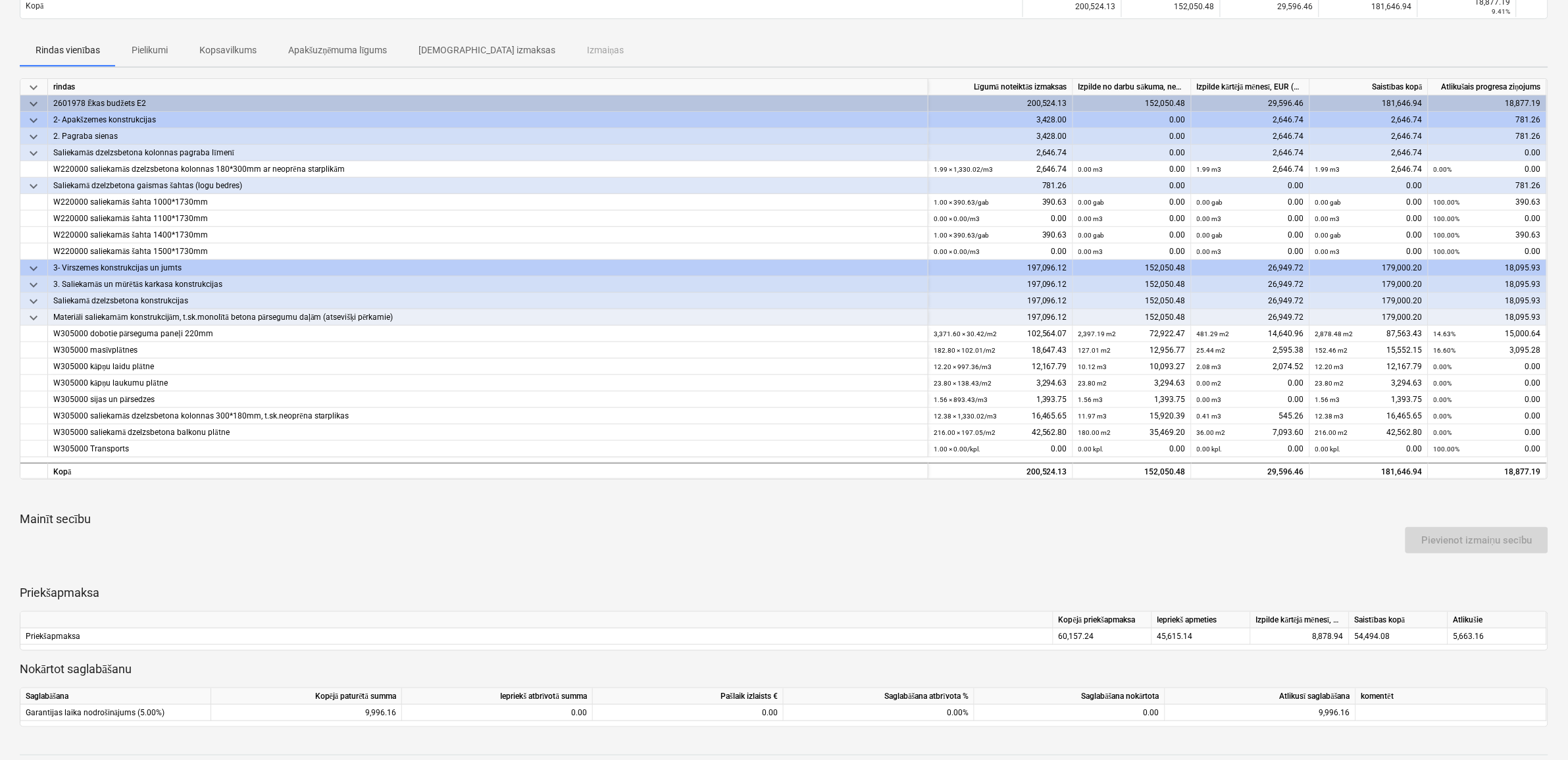
scroll to position [343, 0]
